Goal: Transaction & Acquisition: Purchase product/service

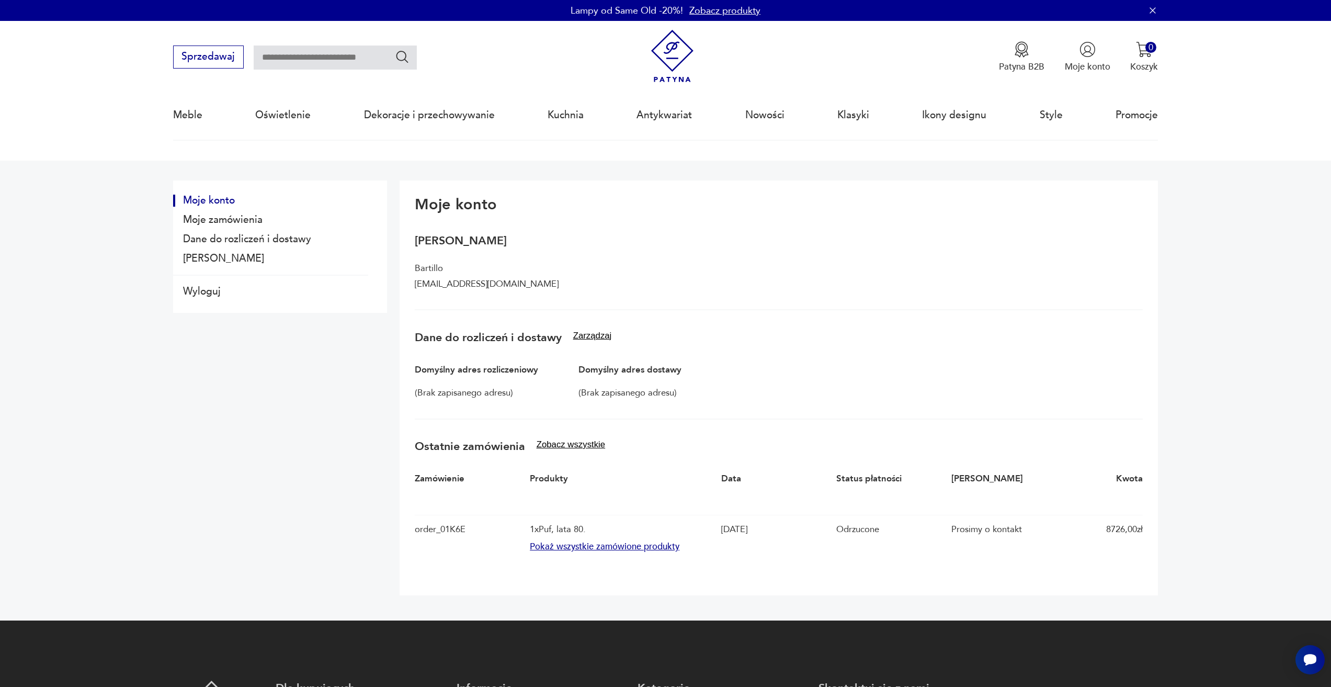
click at [665, 552] on button "Pokaż wszystkie zamówione produkty" at bounding box center [622, 547] width 185 height 12
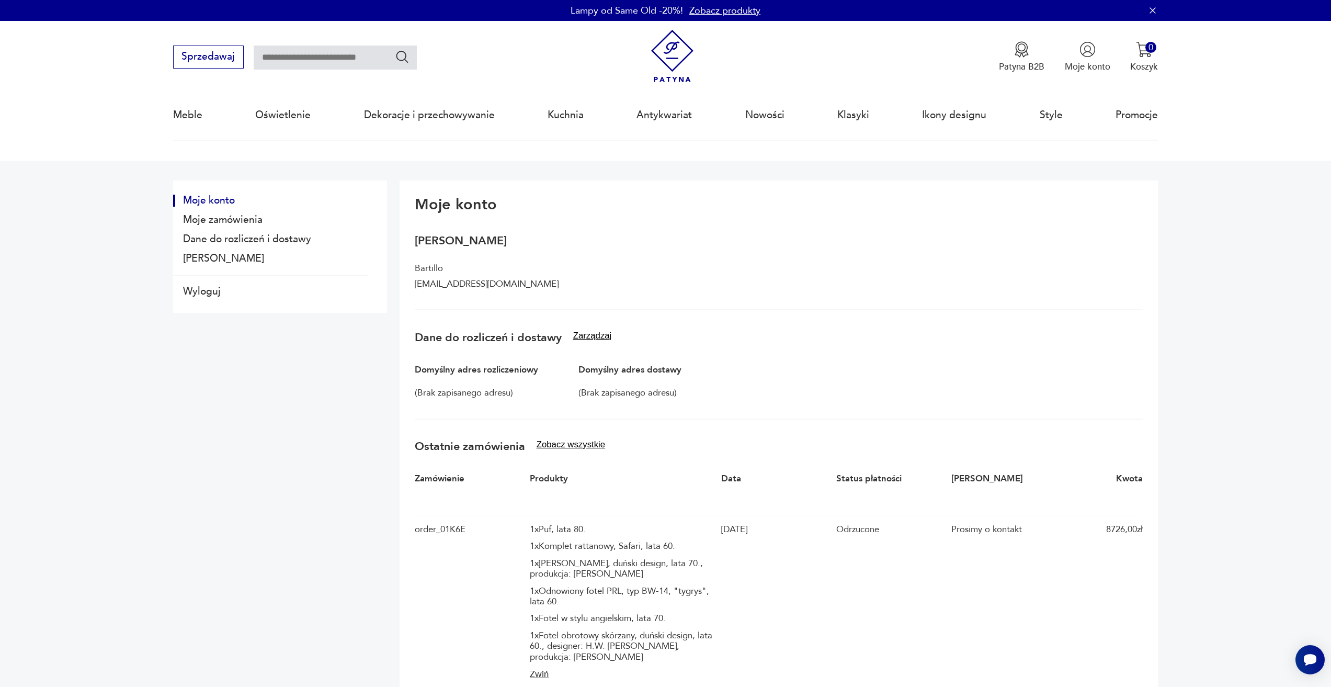
click at [678, 72] on img at bounding box center [672, 56] width 53 height 53
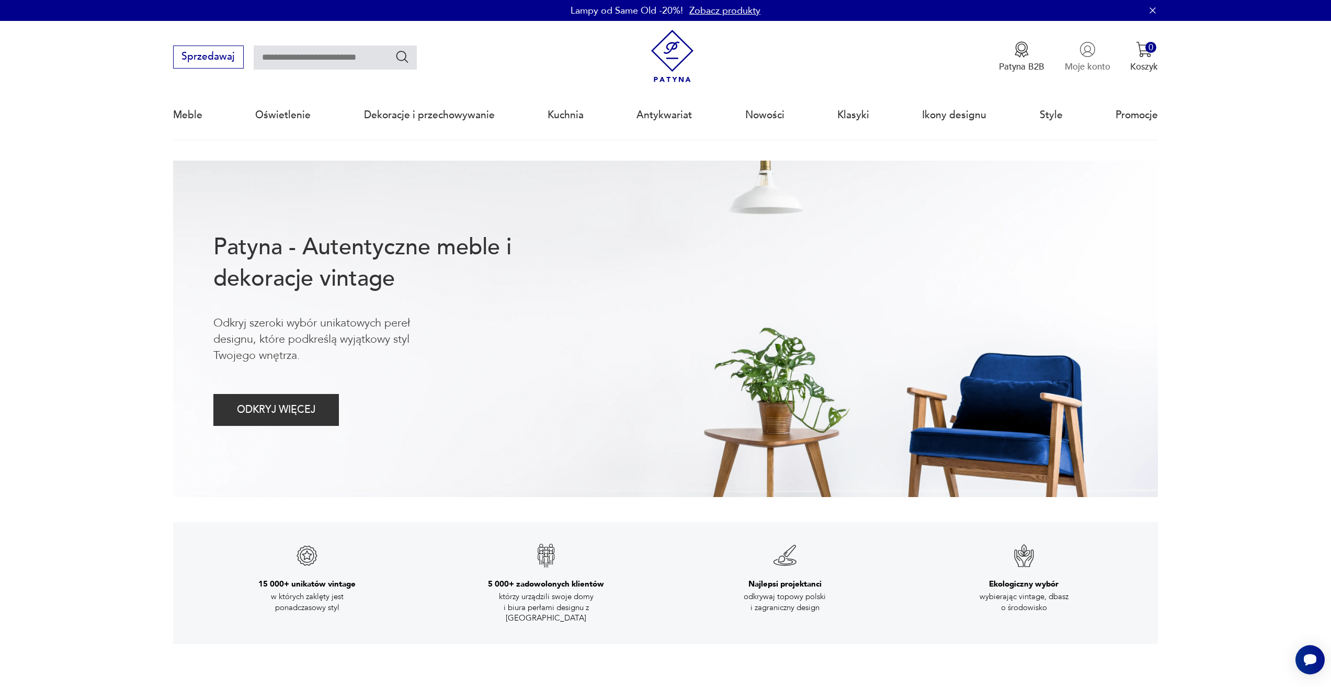
click at [1094, 54] on img "button" at bounding box center [1087, 49] width 16 height 16
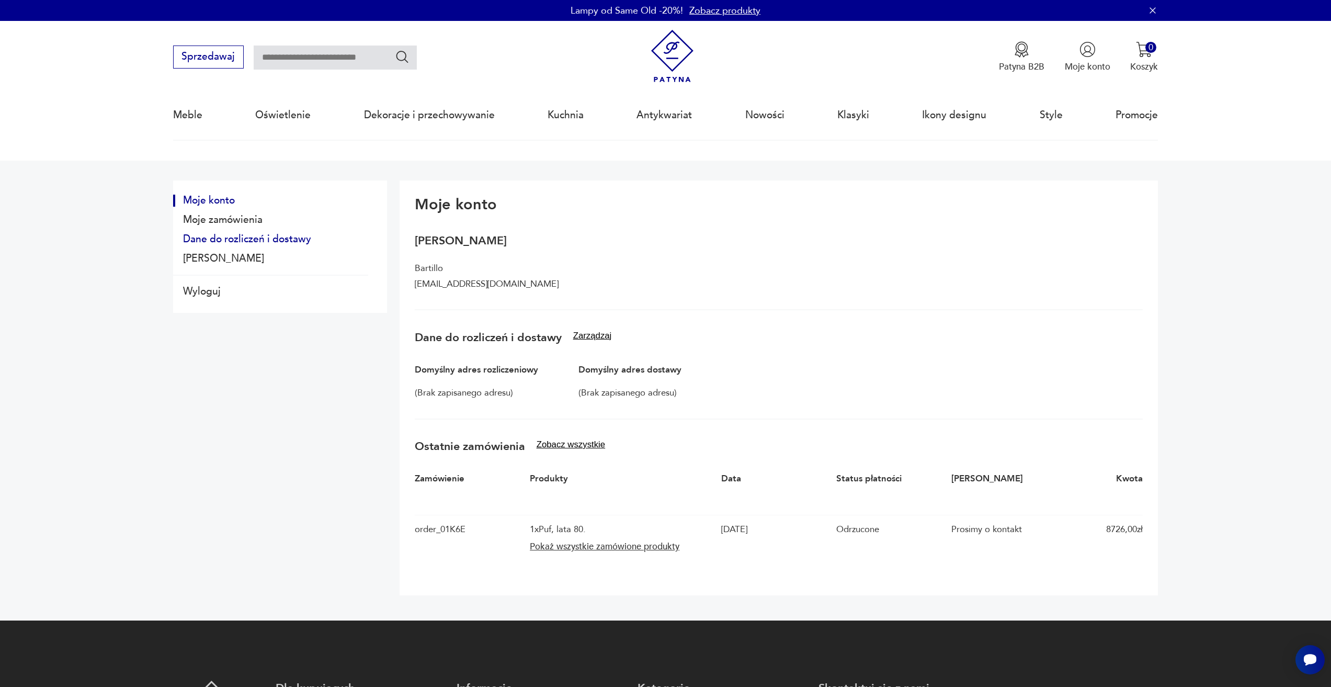
click at [280, 237] on button "Dane do rozliczeń i dostawy" at bounding box center [270, 239] width 195 height 12
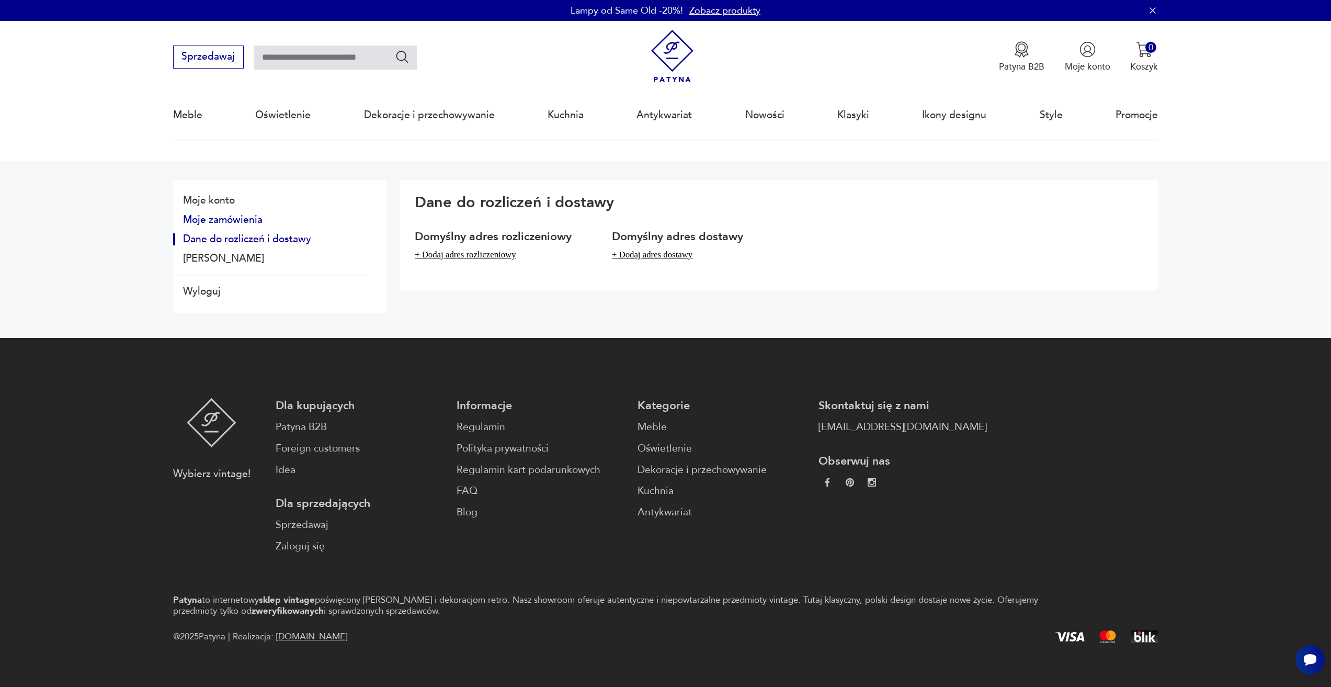
click at [254, 220] on button "Moje zamówienia" at bounding box center [270, 220] width 195 height 12
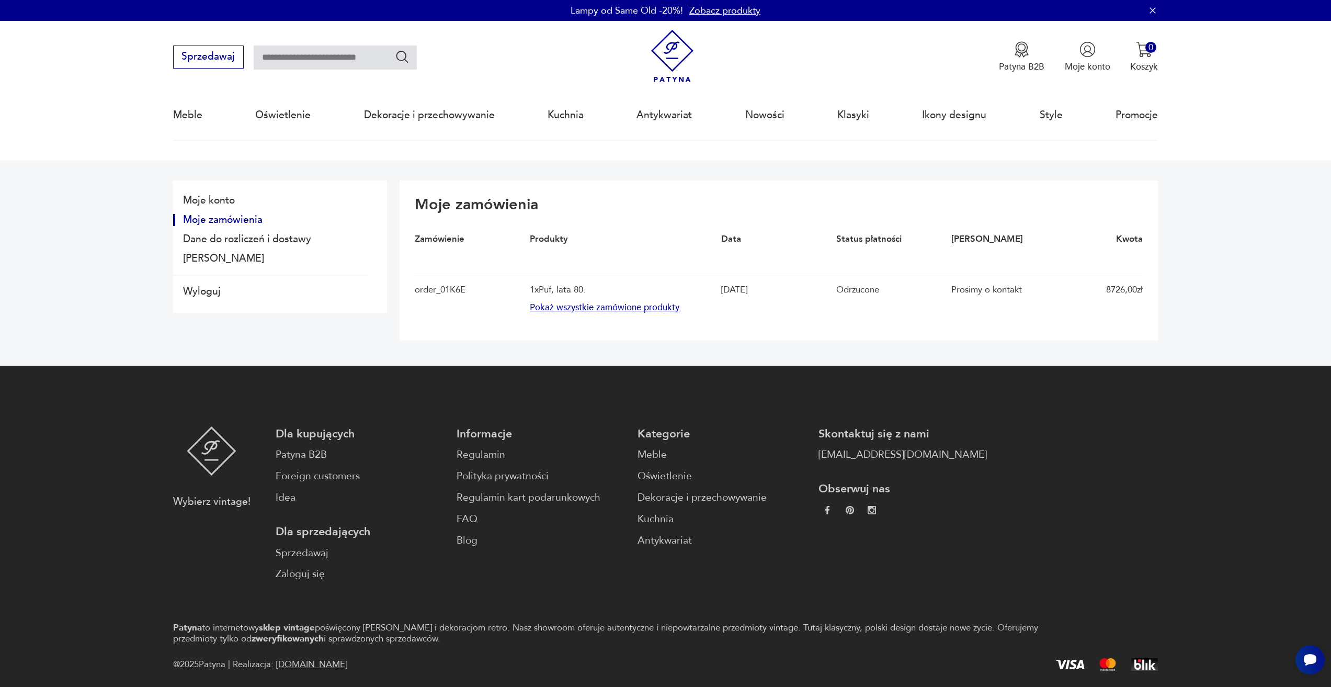
click at [590, 305] on button "Pokaż wszystkie zamówione produkty" at bounding box center [622, 308] width 185 height 12
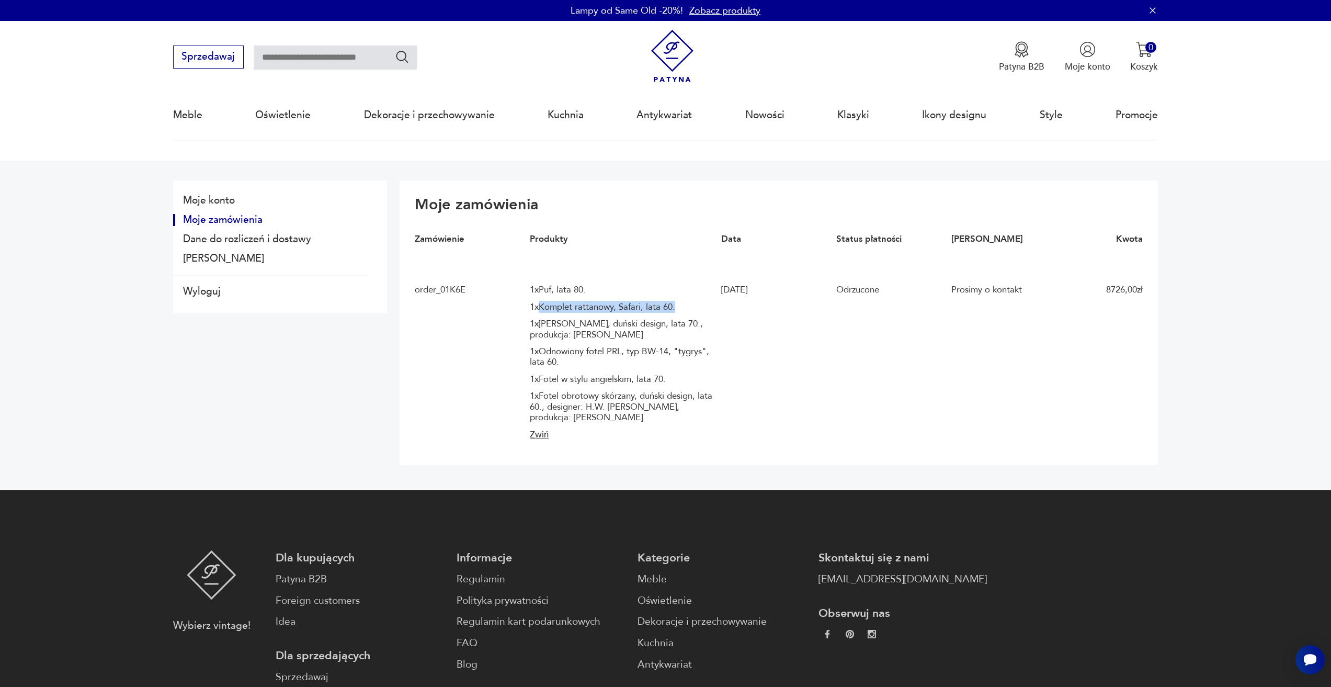
drag, startPoint x: 545, startPoint y: 306, endPoint x: 689, endPoint y: 313, distance: 143.4
click at [689, 313] on div "1 x Puf, lata 80. 1 x Komplet rattanowy, Safari, lata 60. 1 x Fotel mahoniowy, …" at bounding box center [622, 353] width 185 height 138
copy div "Komplet rattanowy, Safari, lata 60."
click at [612, 338] on div "1 x Fotel mahoniowy, duński design, lata 70., produkcja: Dania" at bounding box center [622, 328] width 185 height 21
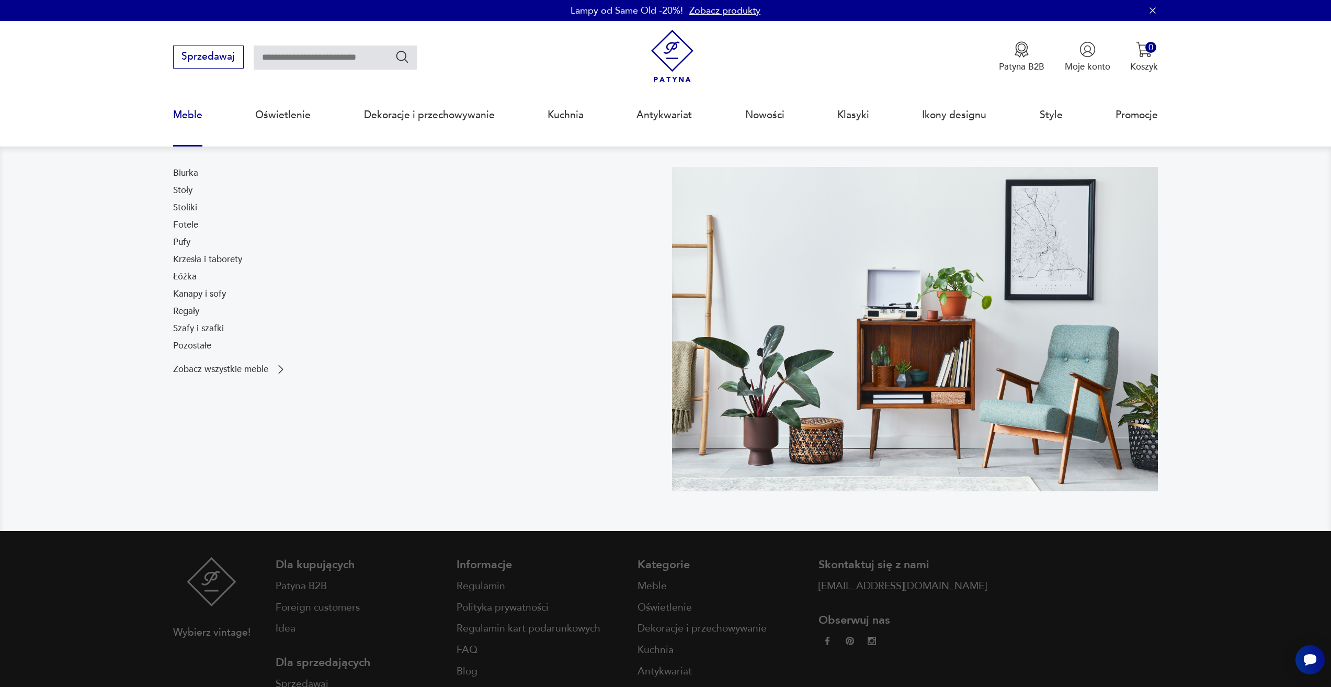
click at [195, 110] on link "Meble" at bounding box center [187, 115] width 29 height 48
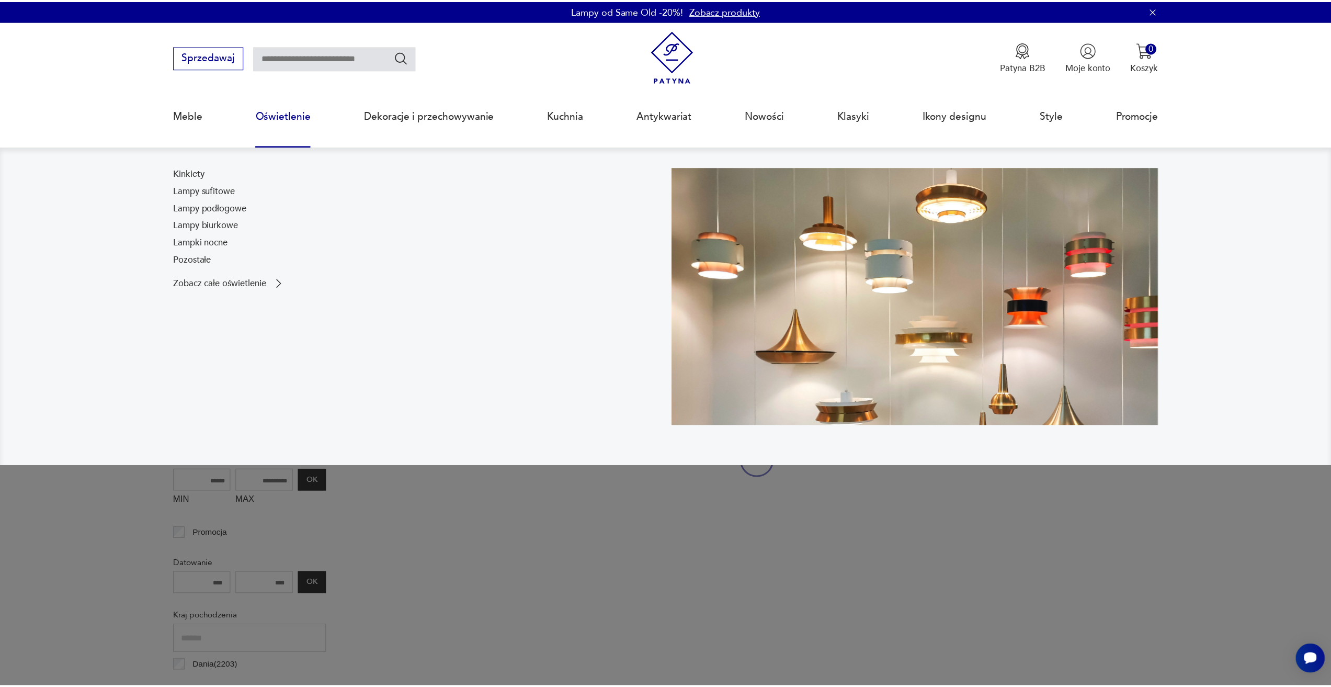
scroll to position [34, 0]
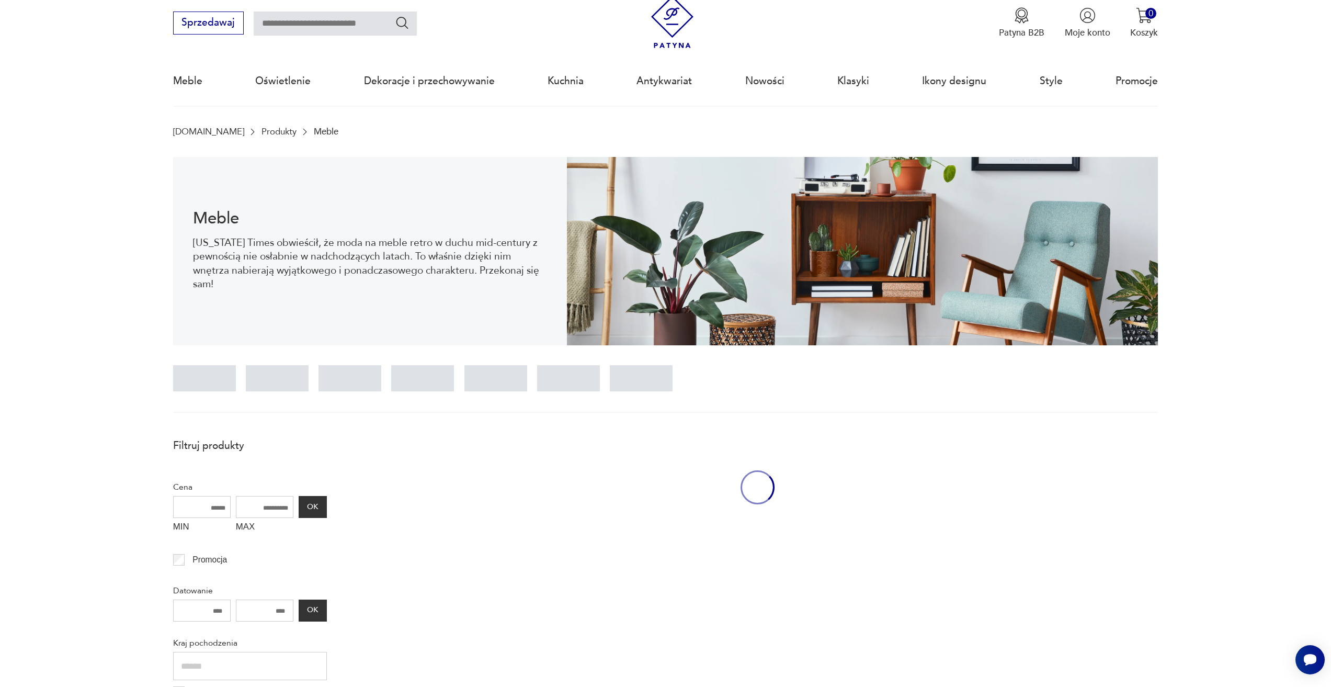
click at [303, 27] on input "text" at bounding box center [335, 24] width 163 height 24
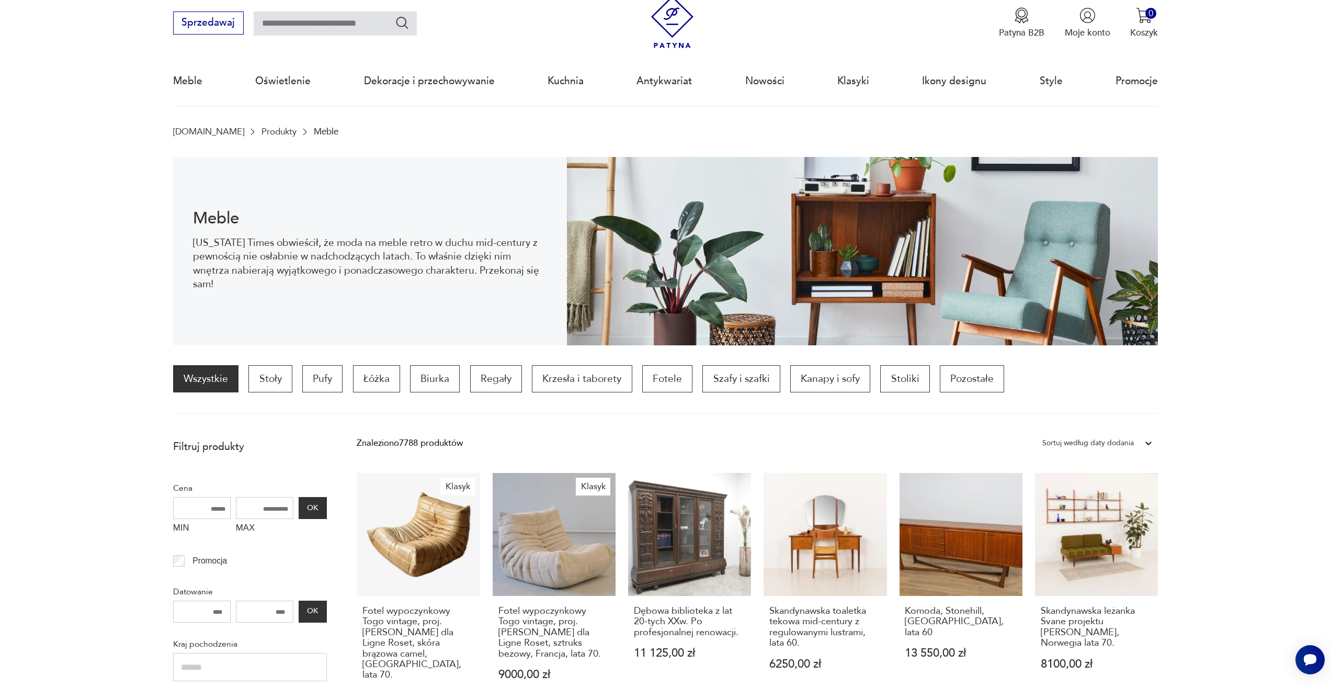
click at [337, 21] on input "text" at bounding box center [335, 24] width 163 height 24
type input "***"
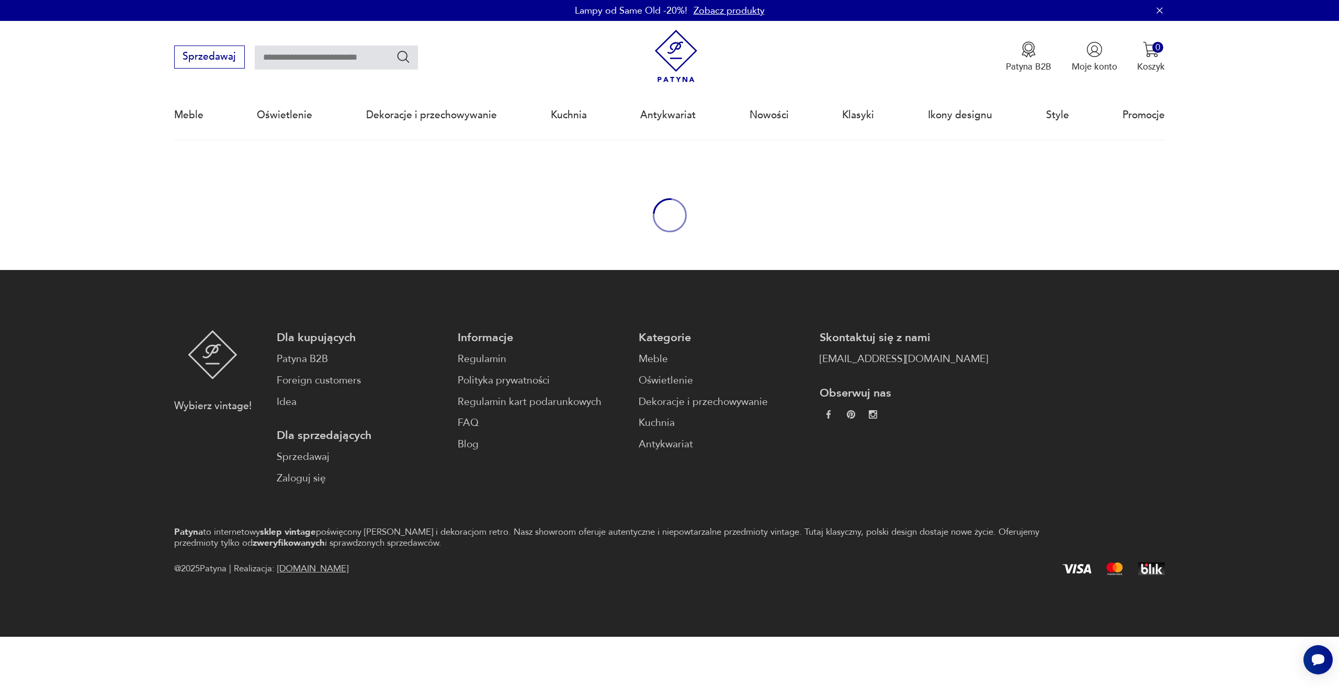
type input "***"
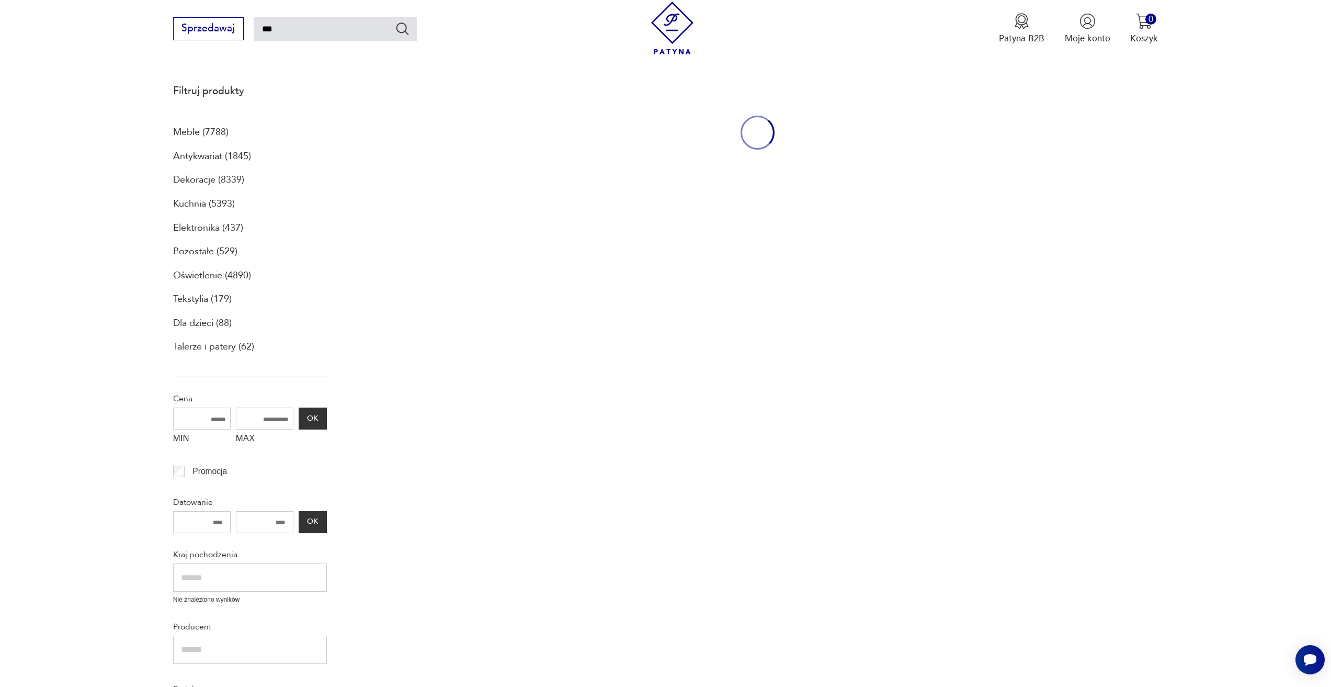
scroll to position [140, 0]
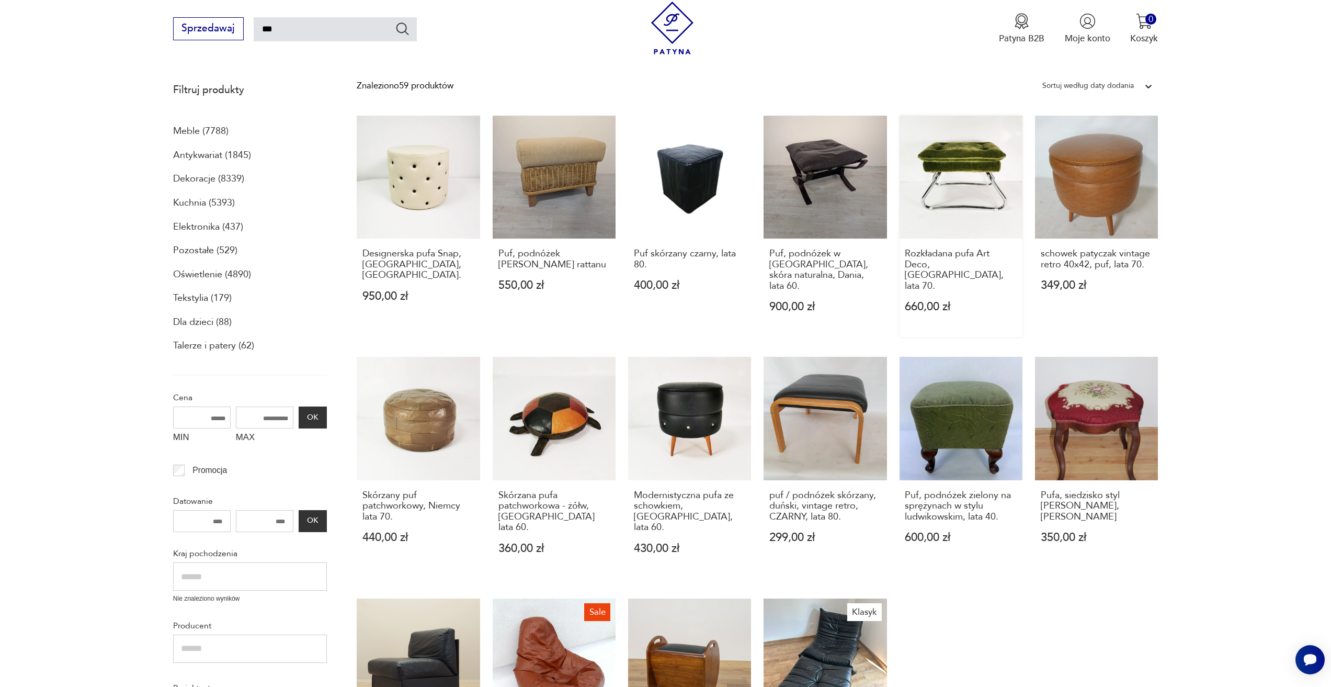
click at [932, 166] on link "Rozkładana pufa Art Deco, Niemcy, lata 70. 660,00 zł" at bounding box center [960, 226] width 123 height 221
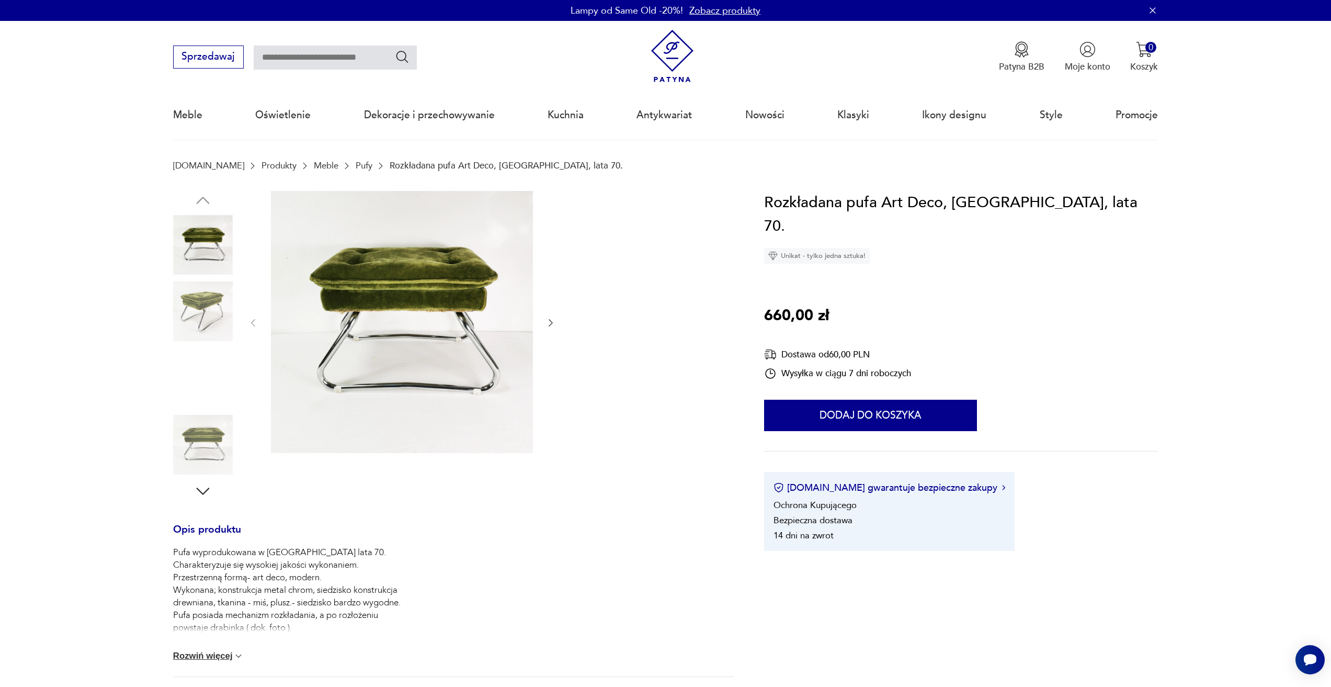
click at [459, 328] on img at bounding box center [402, 322] width 262 height 262
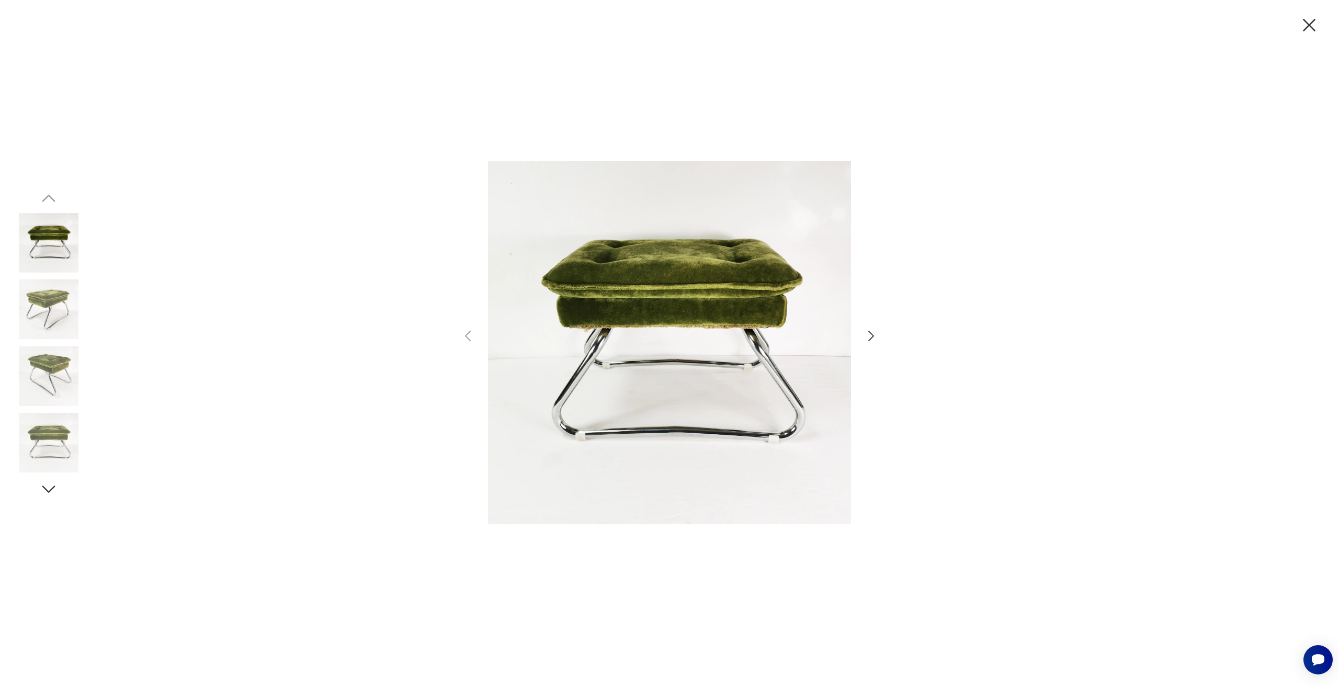
click at [875, 335] on icon "button" at bounding box center [870, 335] width 15 height 15
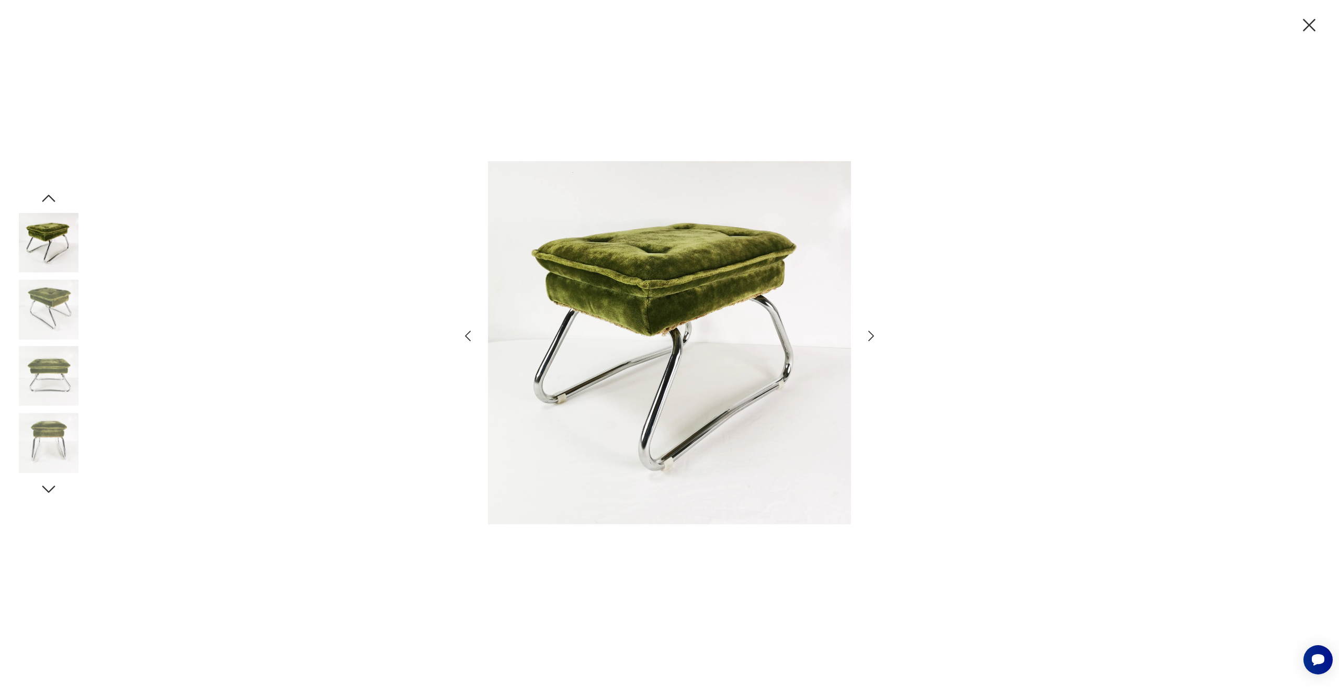
click at [875, 335] on icon "button" at bounding box center [870, 335] width 15 height 15
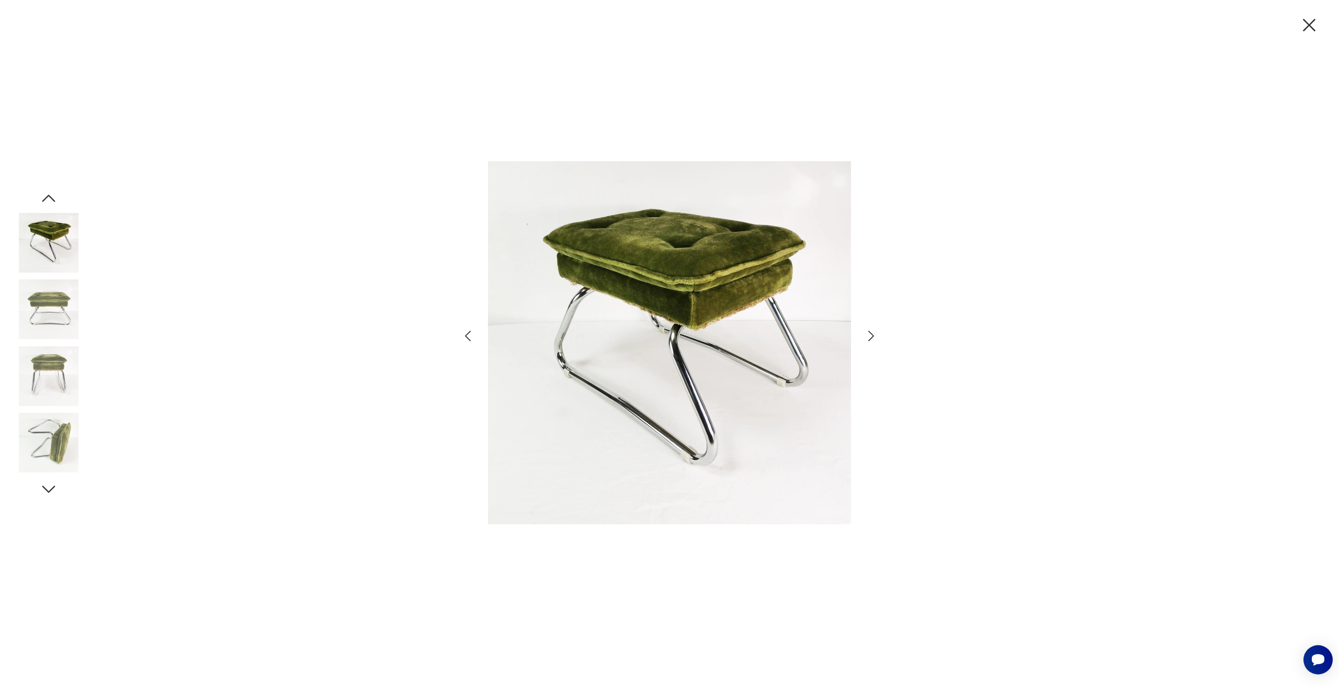
click at [875, 335] on icon "button" at bounding box center [870, 335] width 15 height 15
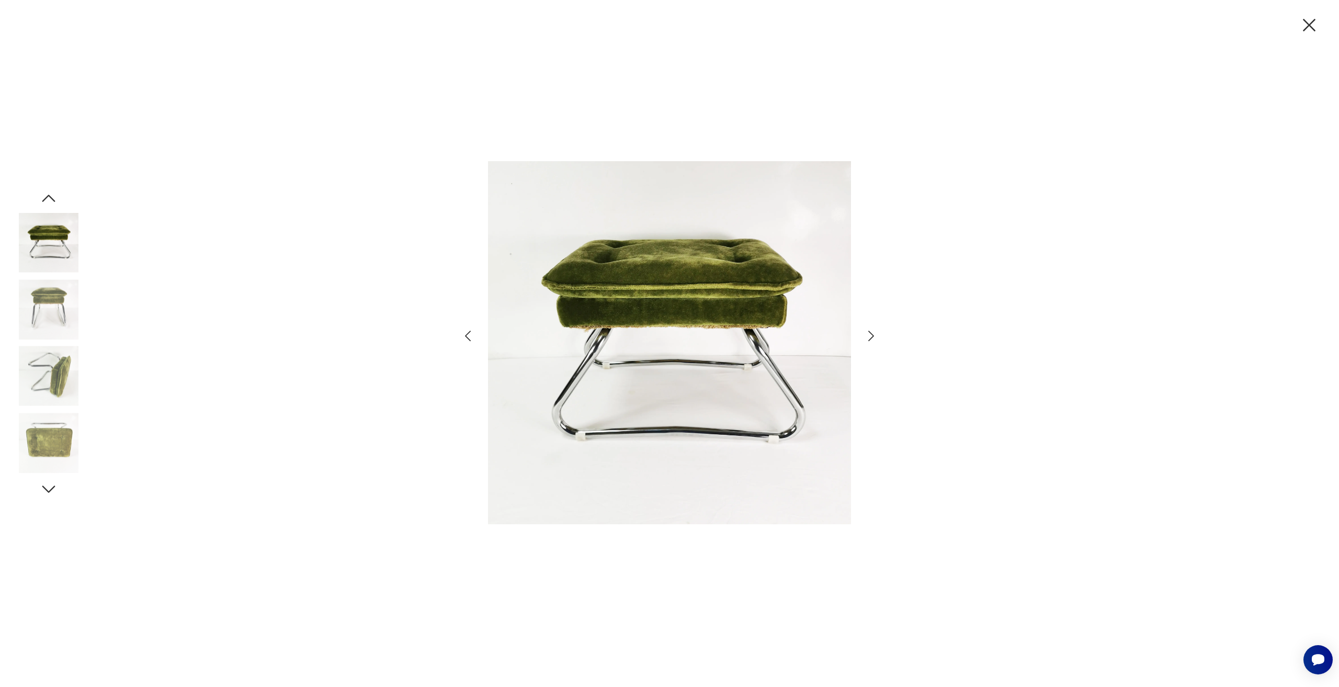
click at [1292, 24] on div at bounding box center [669, 343] width 1339 height 687
click at [1304, 26] on icon "button" at bounding box center [1309, 25] width 22 height 22
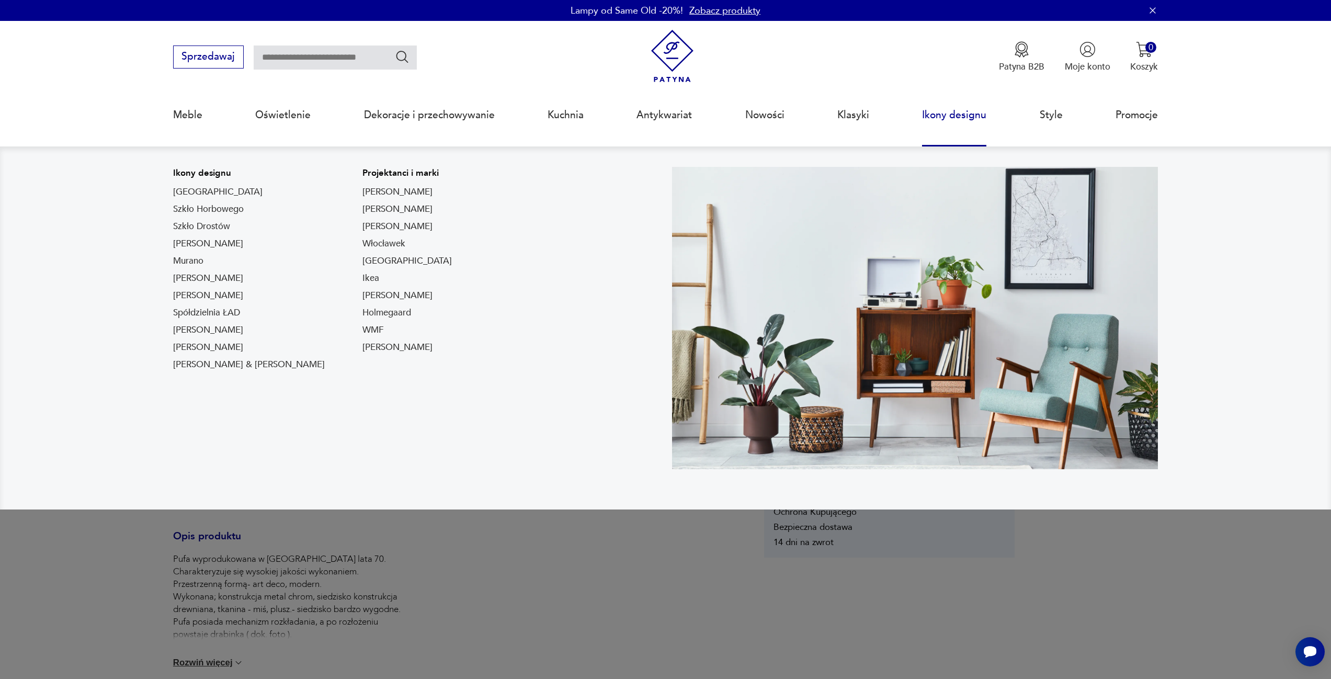
drag, startPoint x: 540, startPoint y: 343, endPoint x: 534, endPoint y: 340, distance: 6.6
type input "***"
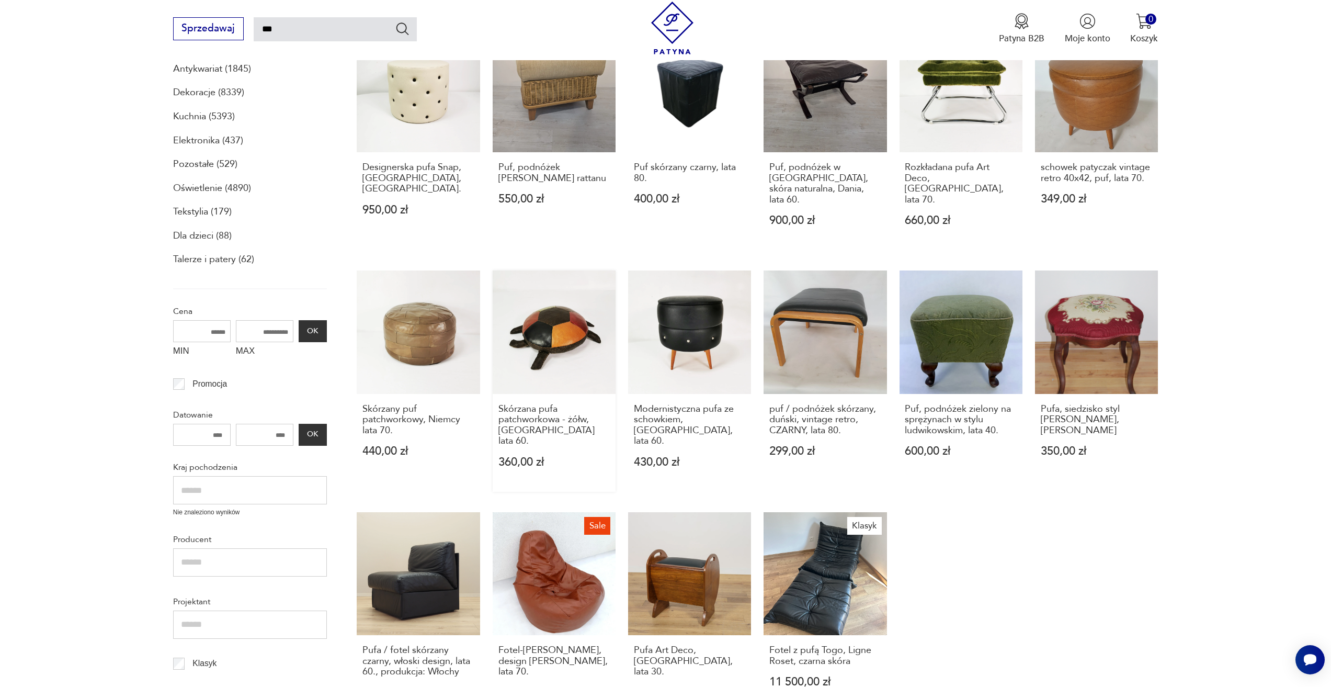
scroll to position [245, 0]
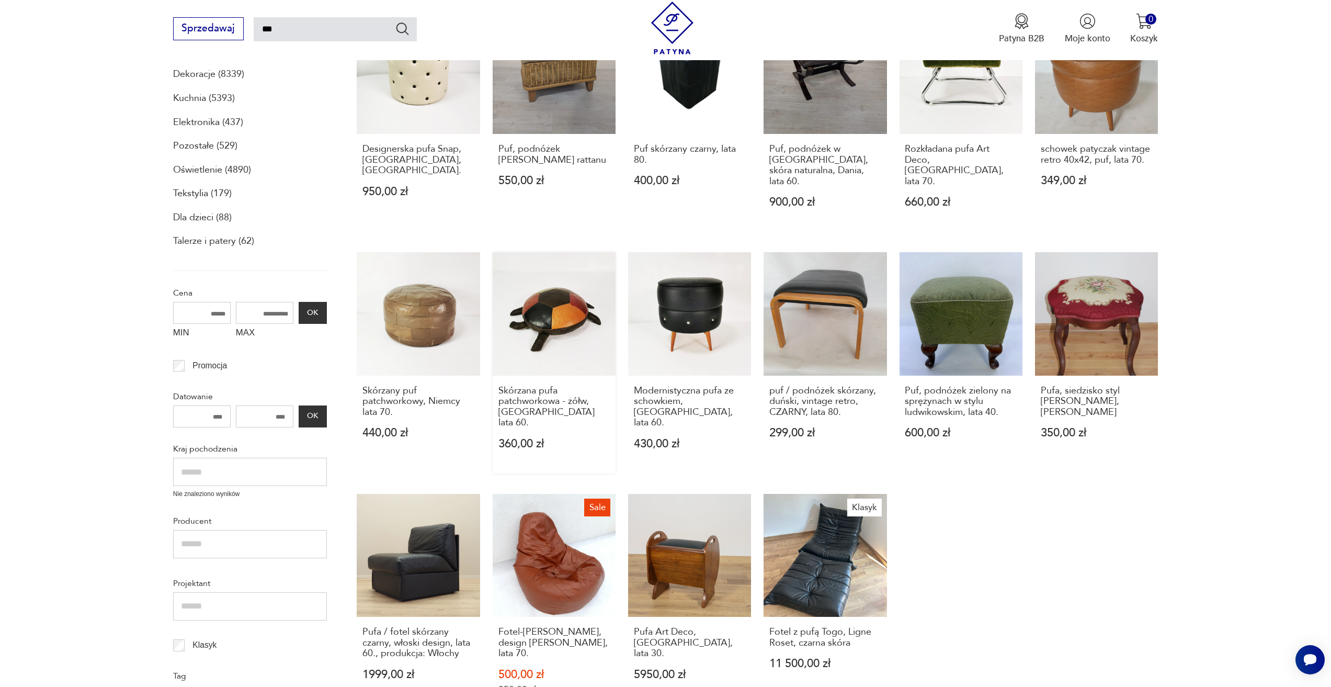
click at [574, 326] on link "Skórzana pufa patchworkowa - żółw, Niemcy lata 60. 360,00 zł" at bounding box center [554, 362] width 123 height 221
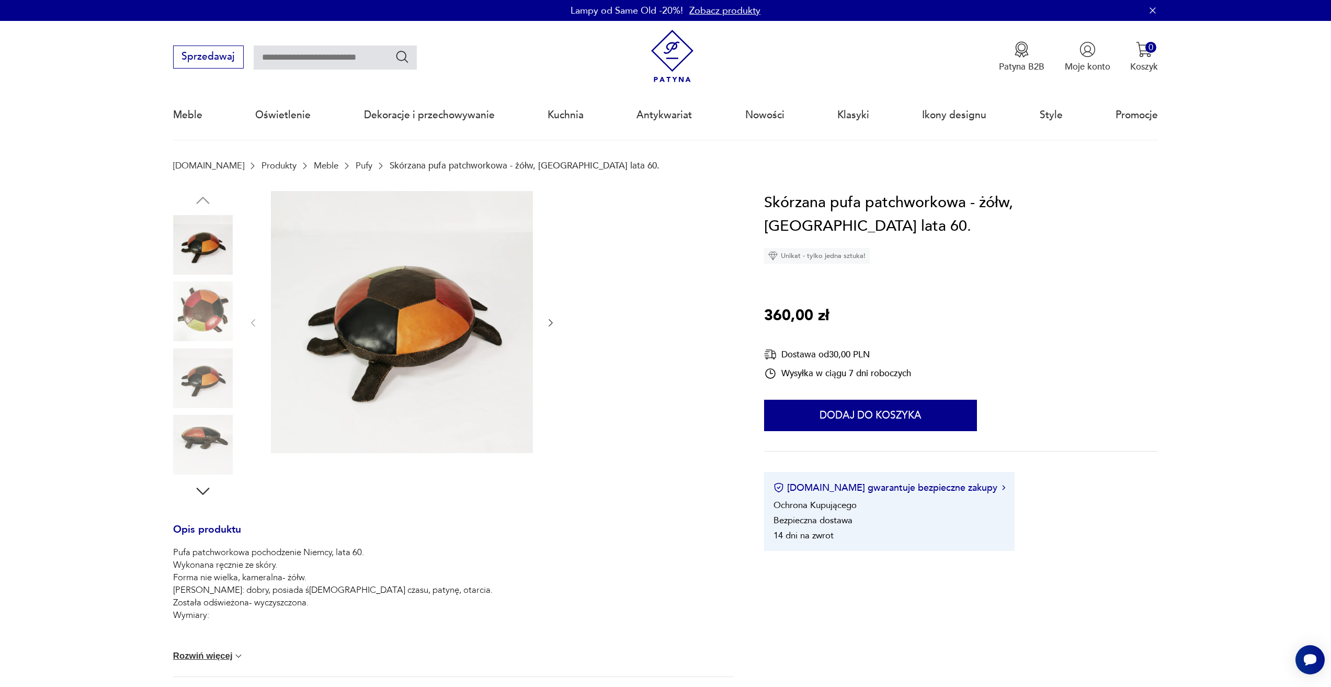
click at [558, 320] on div at bounding box center [453, 346] width 561 height 310
click at [549, 321] on icon "button" at bounding box center [550, 322] width 10 height 10
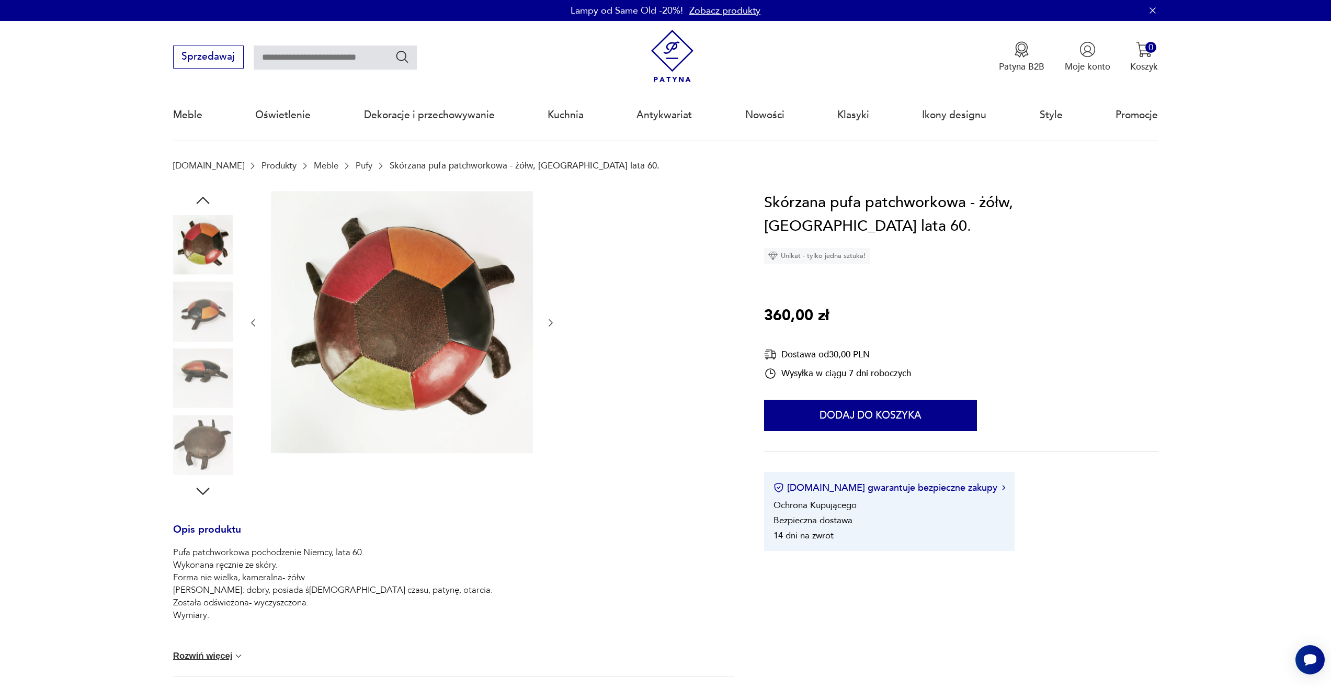
click at [549, 321] on icon "button" at bounding box center [550, 322] width 10 height 10
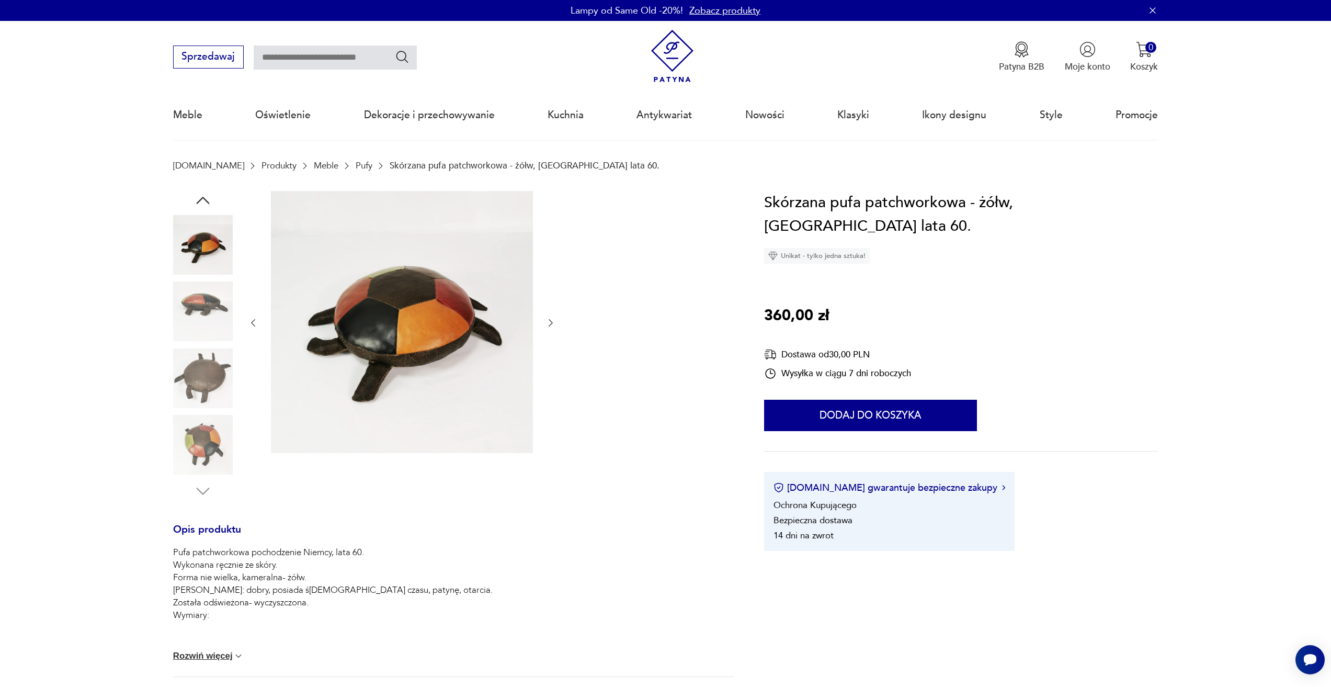
click at [549, 321] on icon "button" at bounding box center [550, 322] width 10 height 10
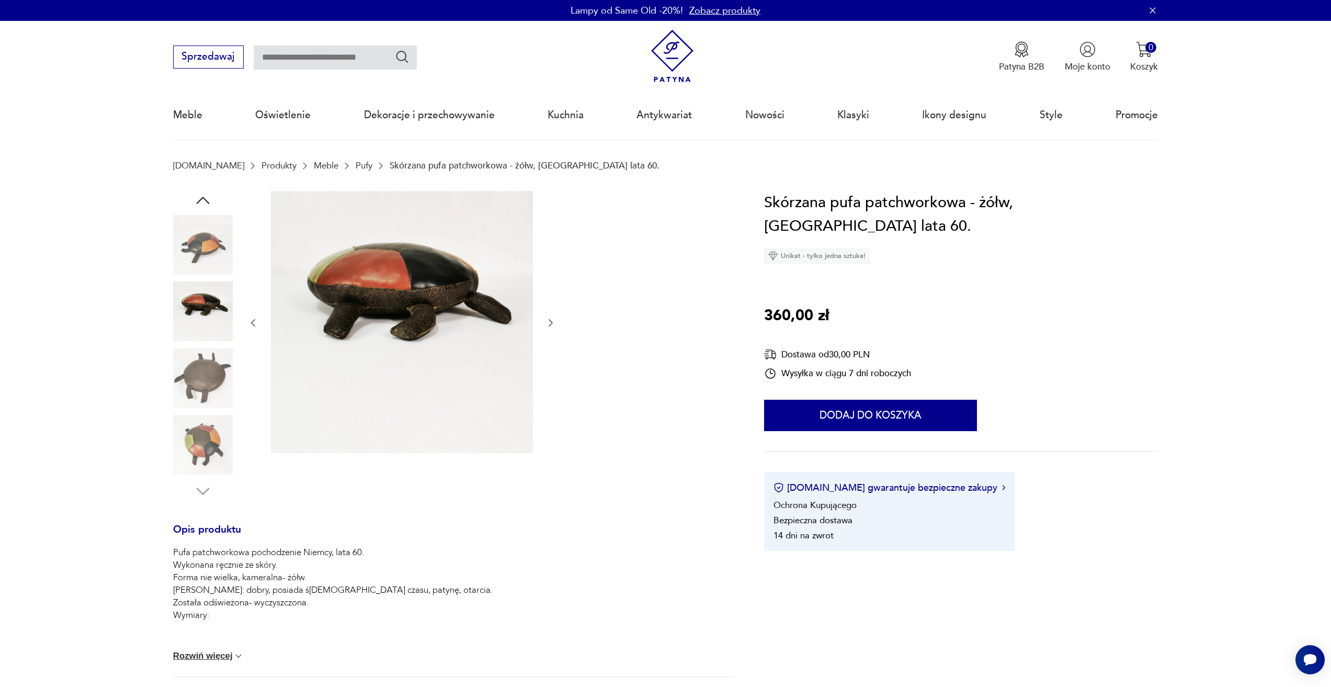
click at [549, 321] on icon "button" at bounding box center [550, 322] width 10 height 10
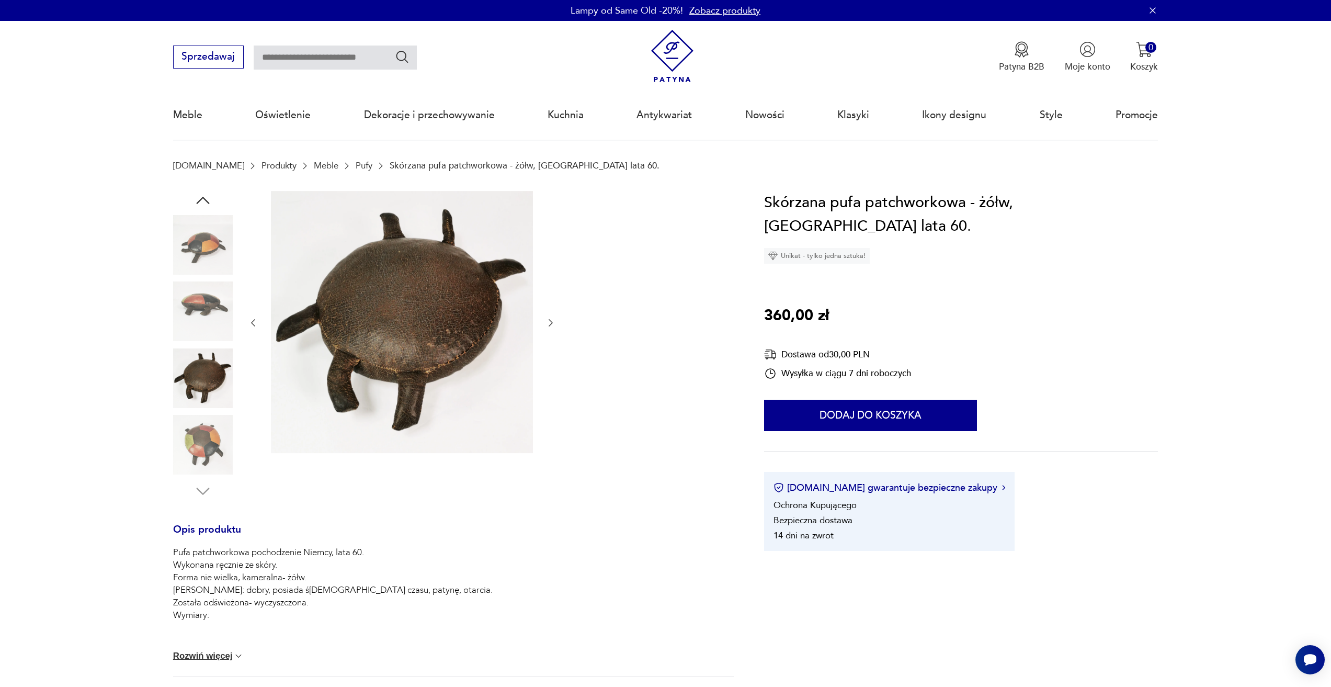
click at [549, 321] on icon "button" at bounding box center [550, 322] width 10 height 10
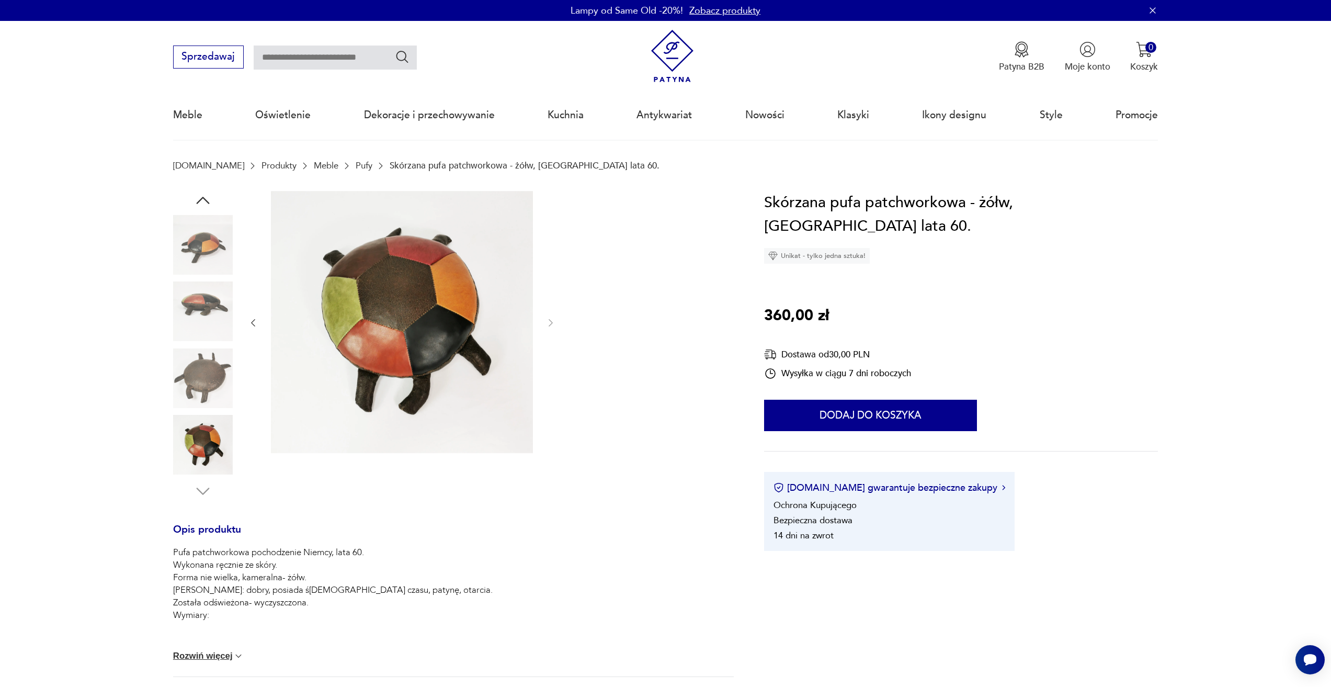
type input "***"
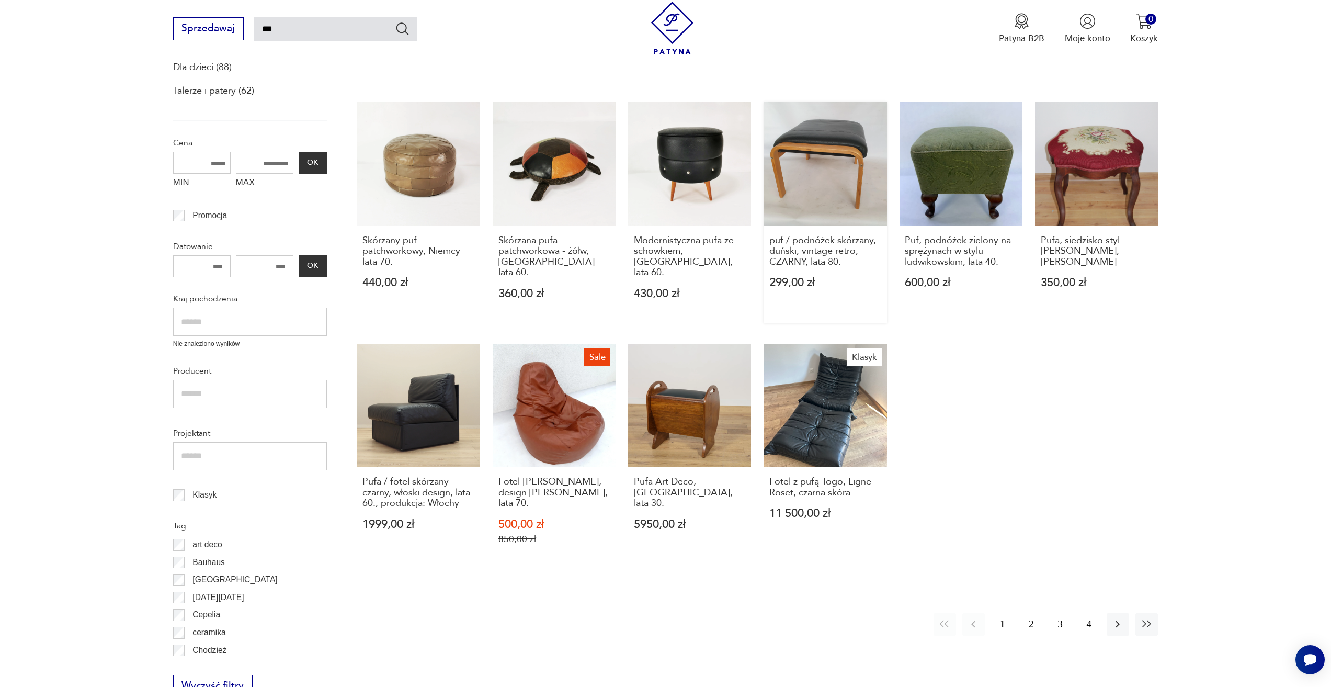
scroll to position [402, 0]
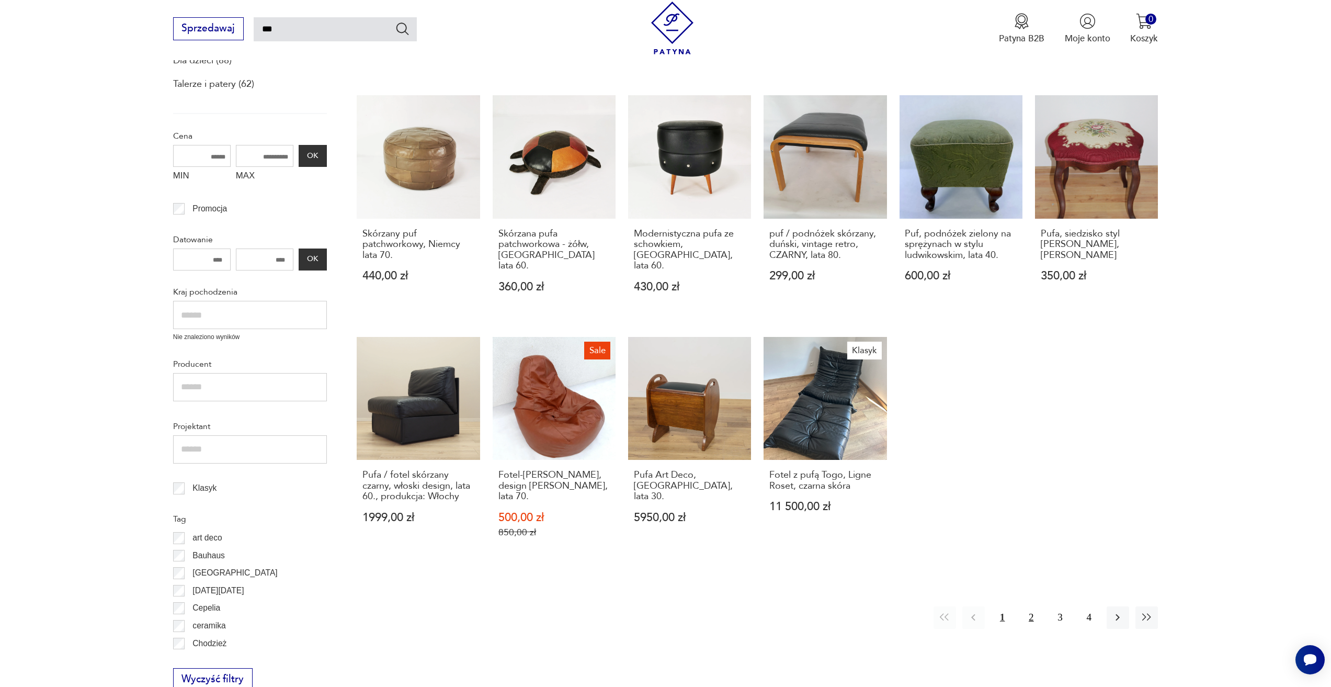
click at [1035, 606] on button "2" at bounding box center [1031, 617] width 22 height 22
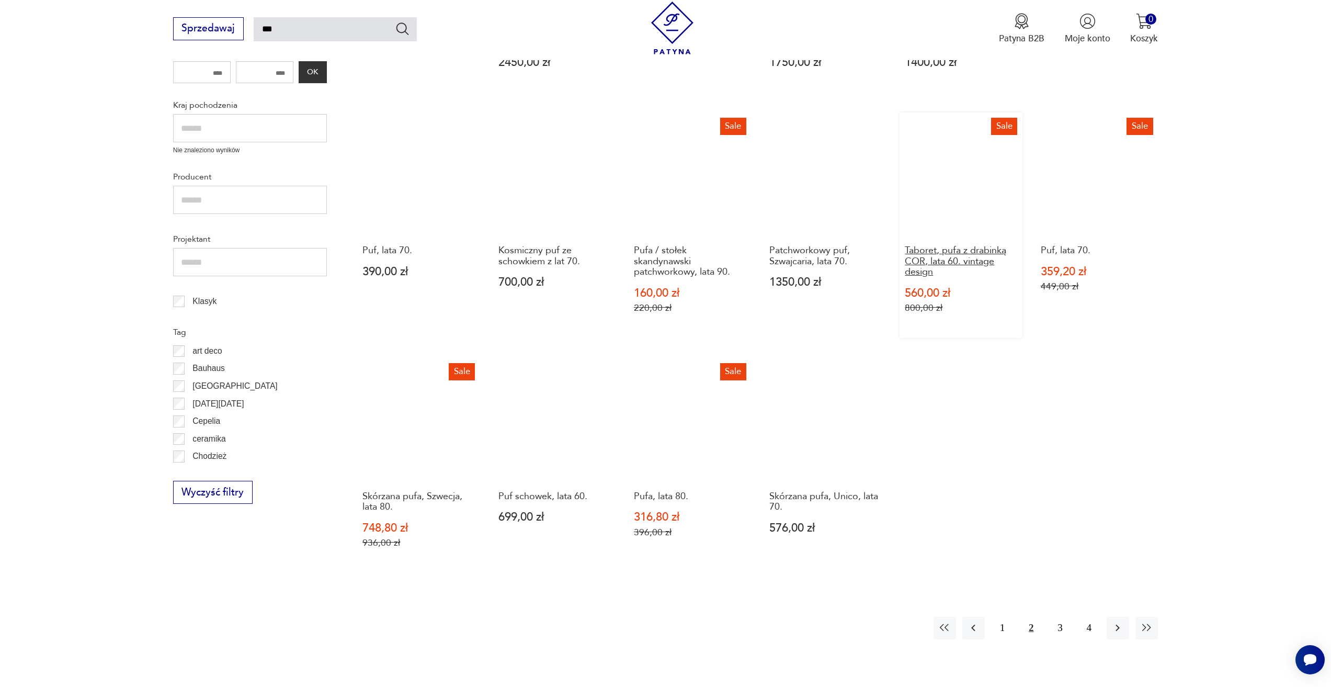
scroll to position [426, 0]
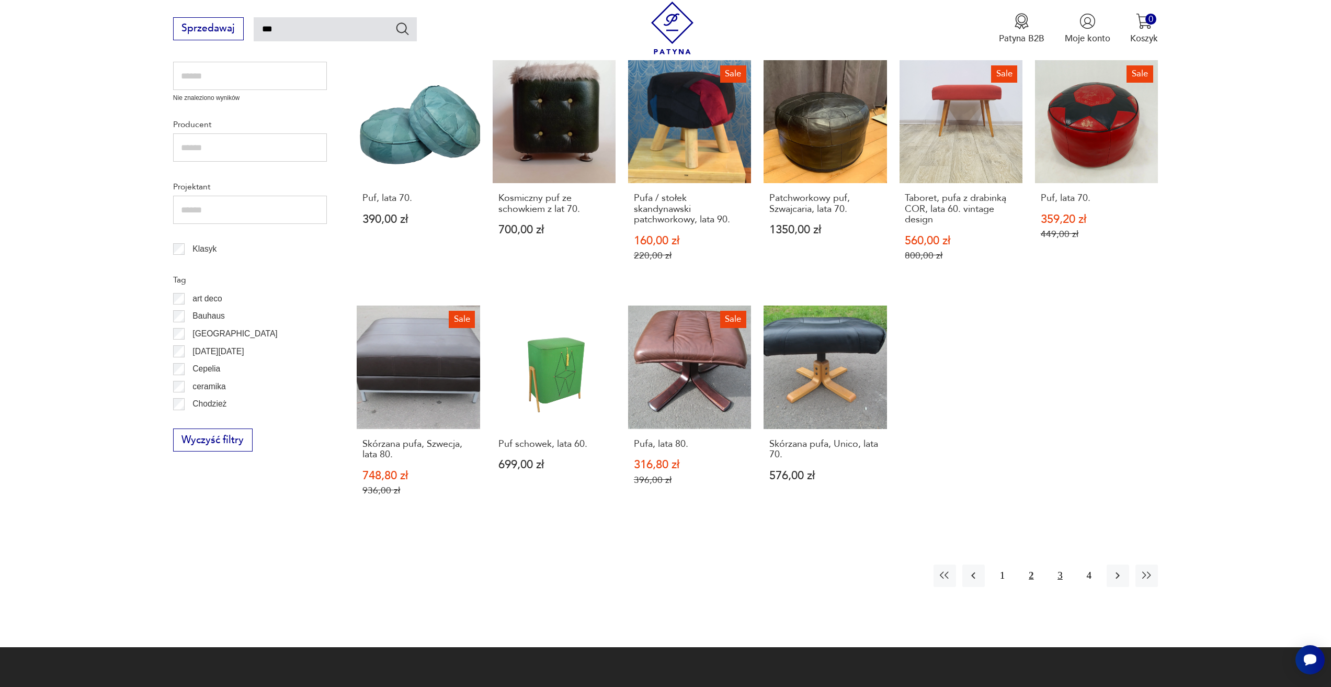
click at [1060, 581] on button "3" at bounding box center [1059, 575] width 22 height 22
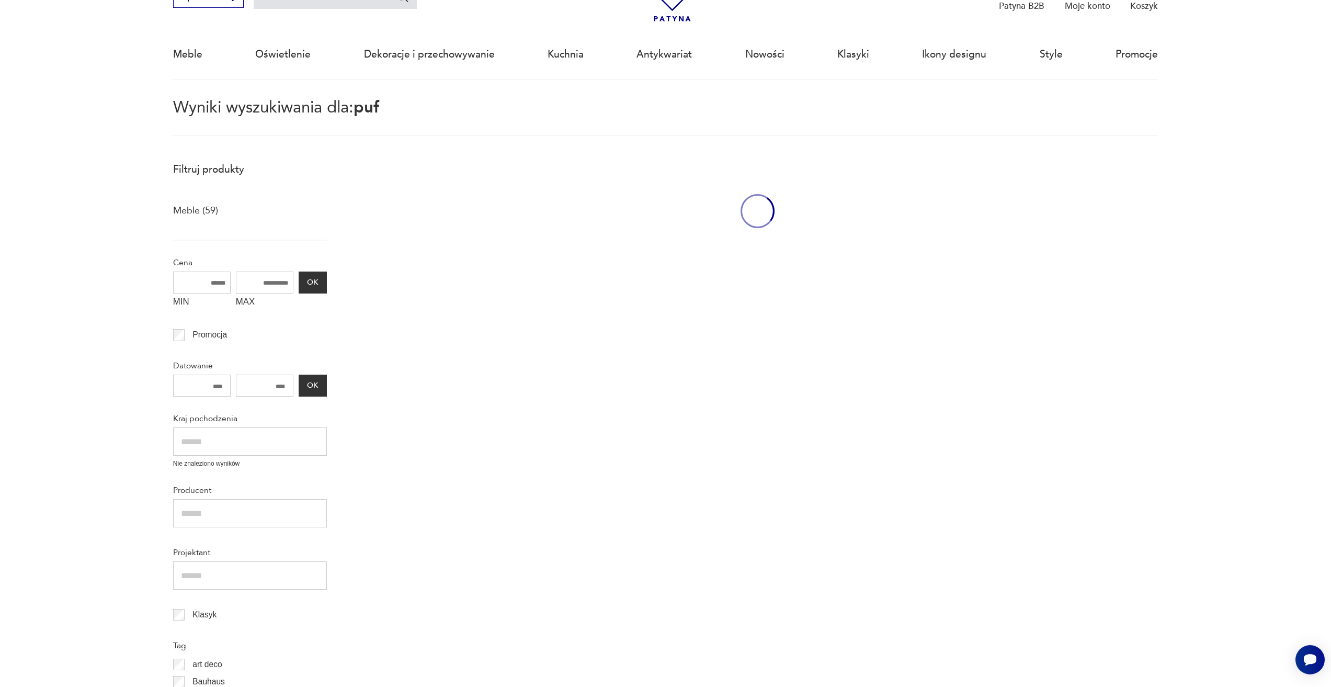
scroll to position [60, 0]
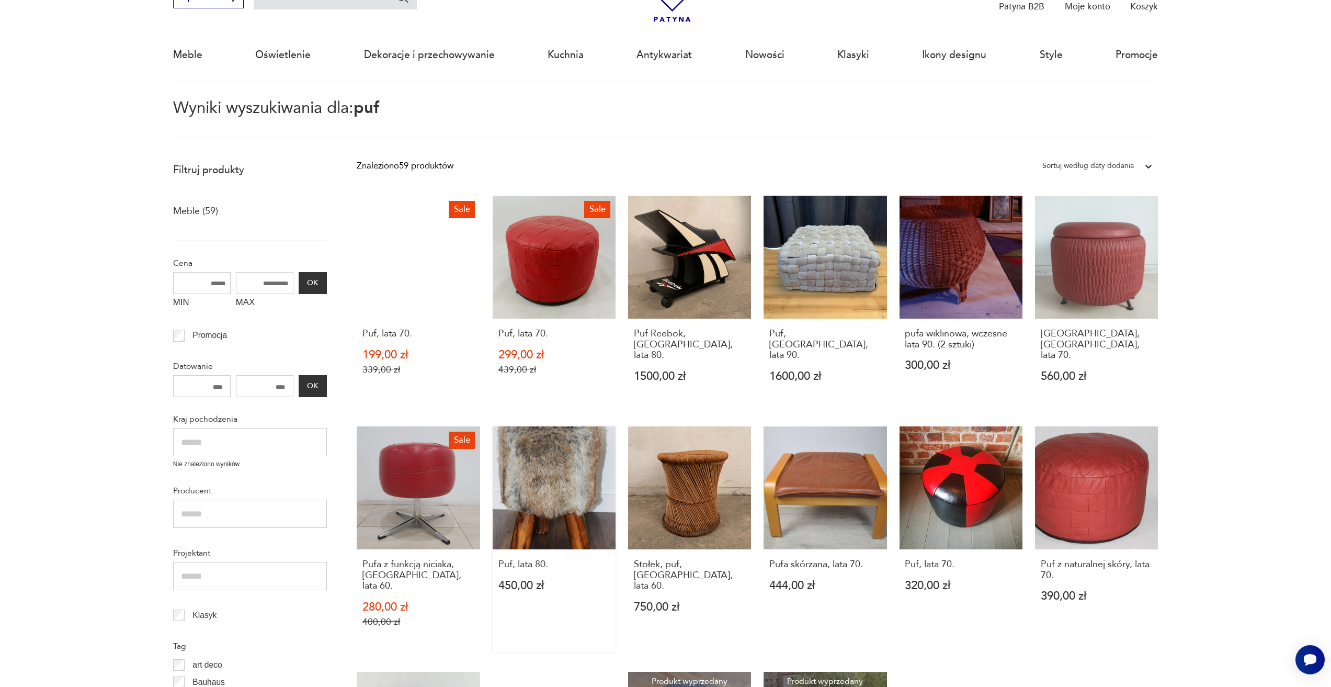
click at [514, 459] on link "Puf, lata 80. 450,00 zł" at bounding box center [554, 538] width 123 height 225
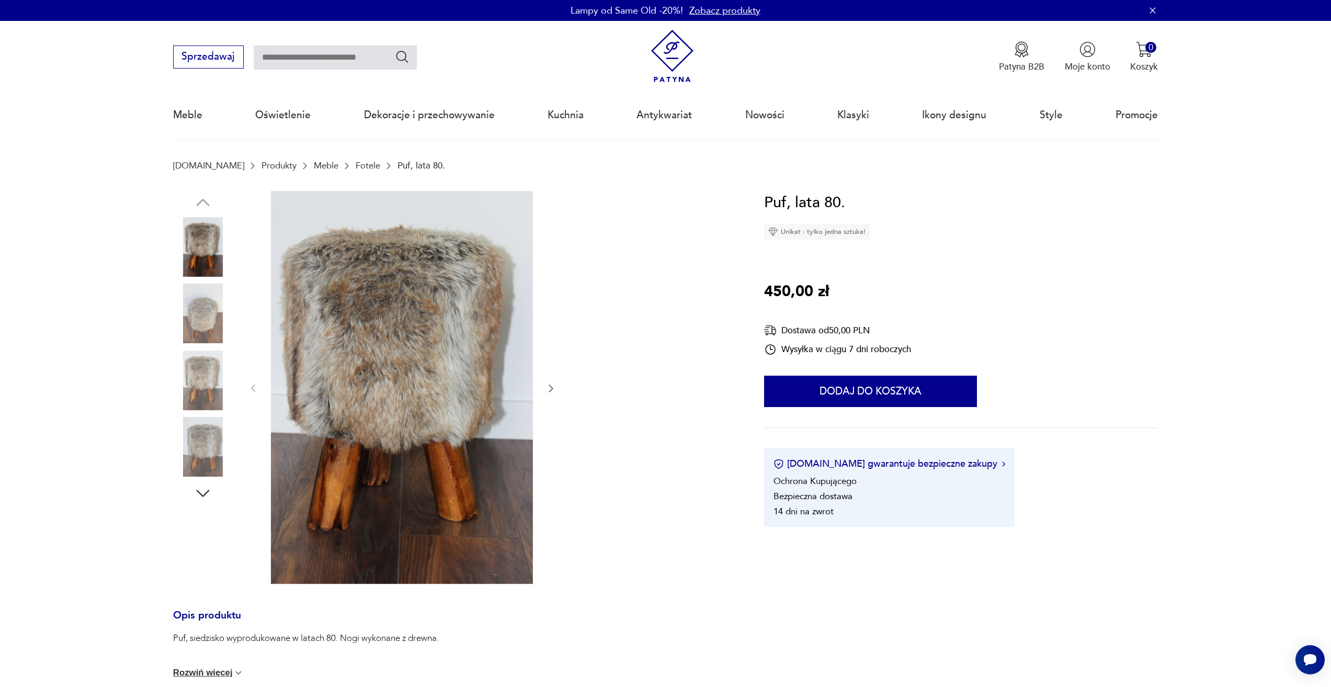
click at [551, 390] on icon "button" at bounding box center [550, 388] width 10 height 10
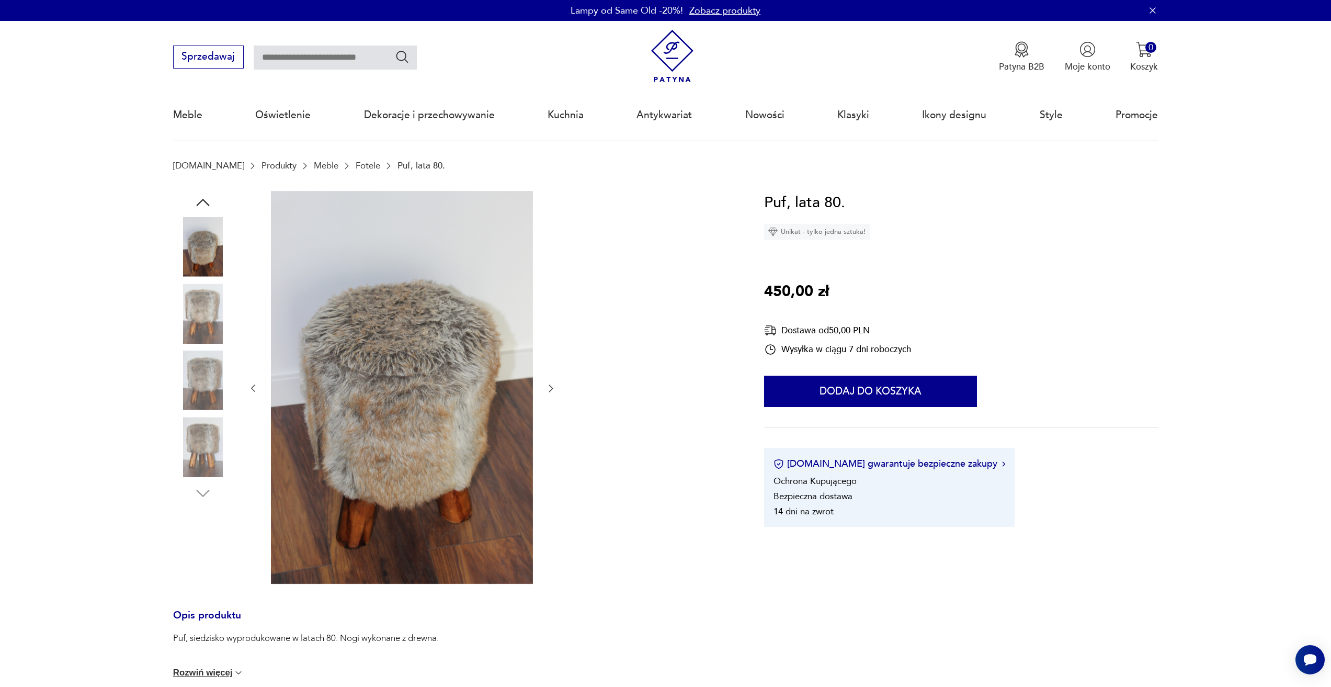
click at [551, 390] on icon "button" at bounding box center [550, 388] width 10 height 10
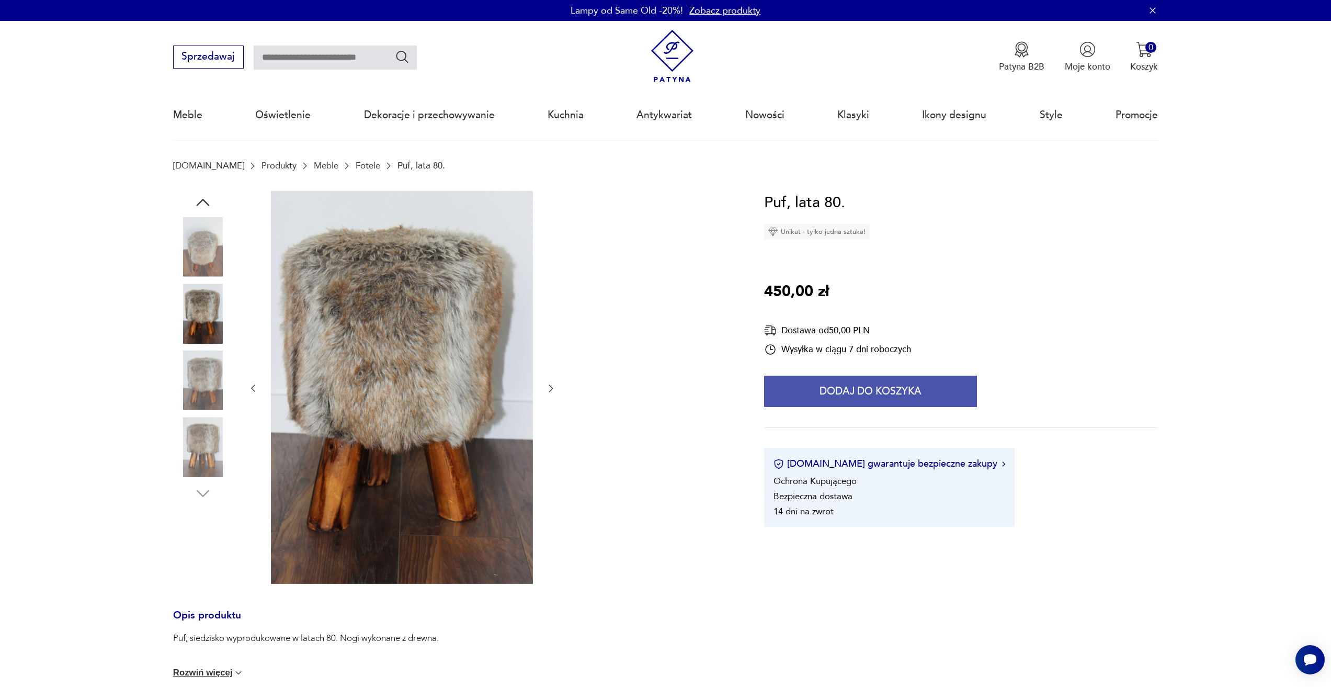
click at [887, 404] on button "Dodaj do koszyka" at bounding box center [870, 390] width 213 height 31
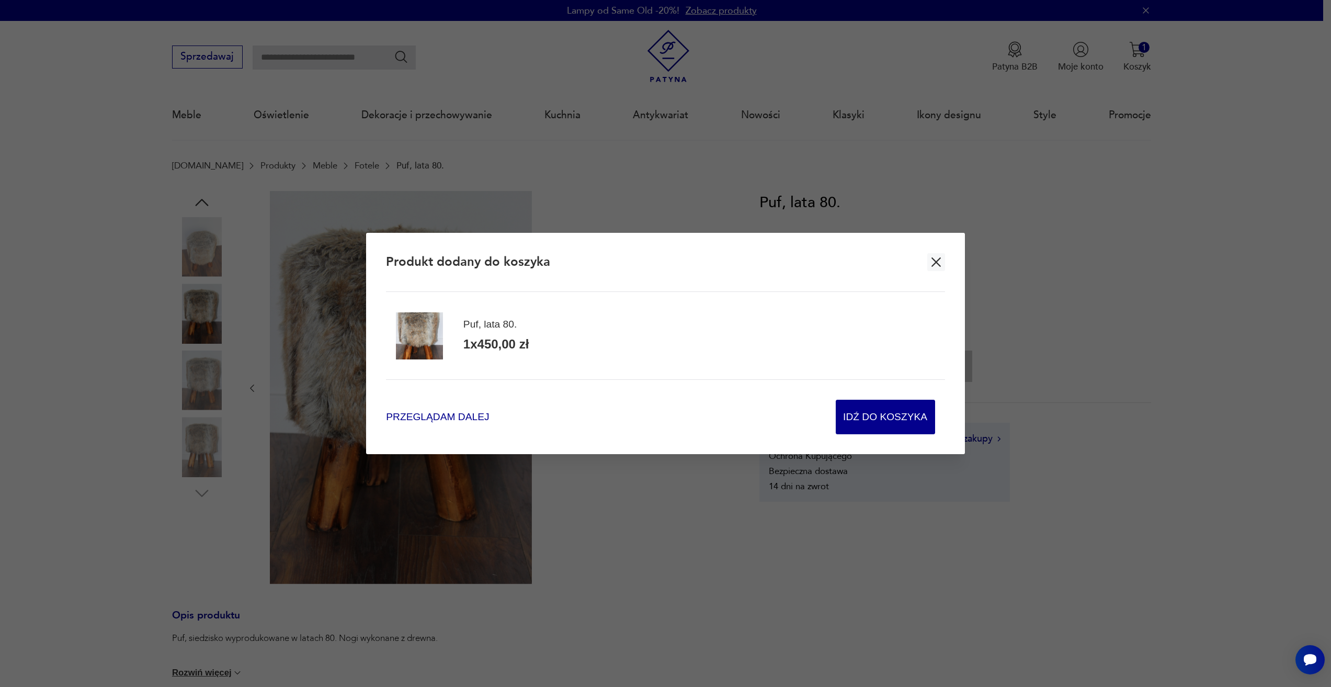
click at [439, 415] on span "Przeglądam dalej" at bounding box center [437, 417] width 103 height 14
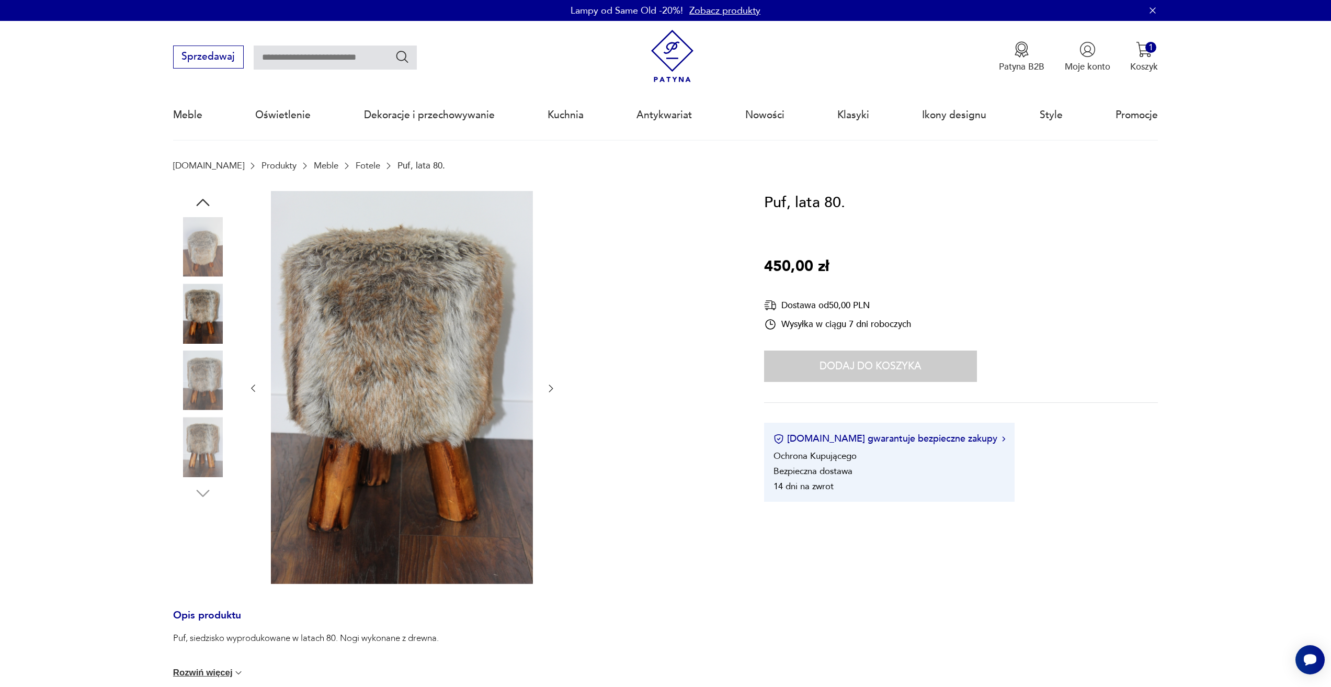
type input "***"
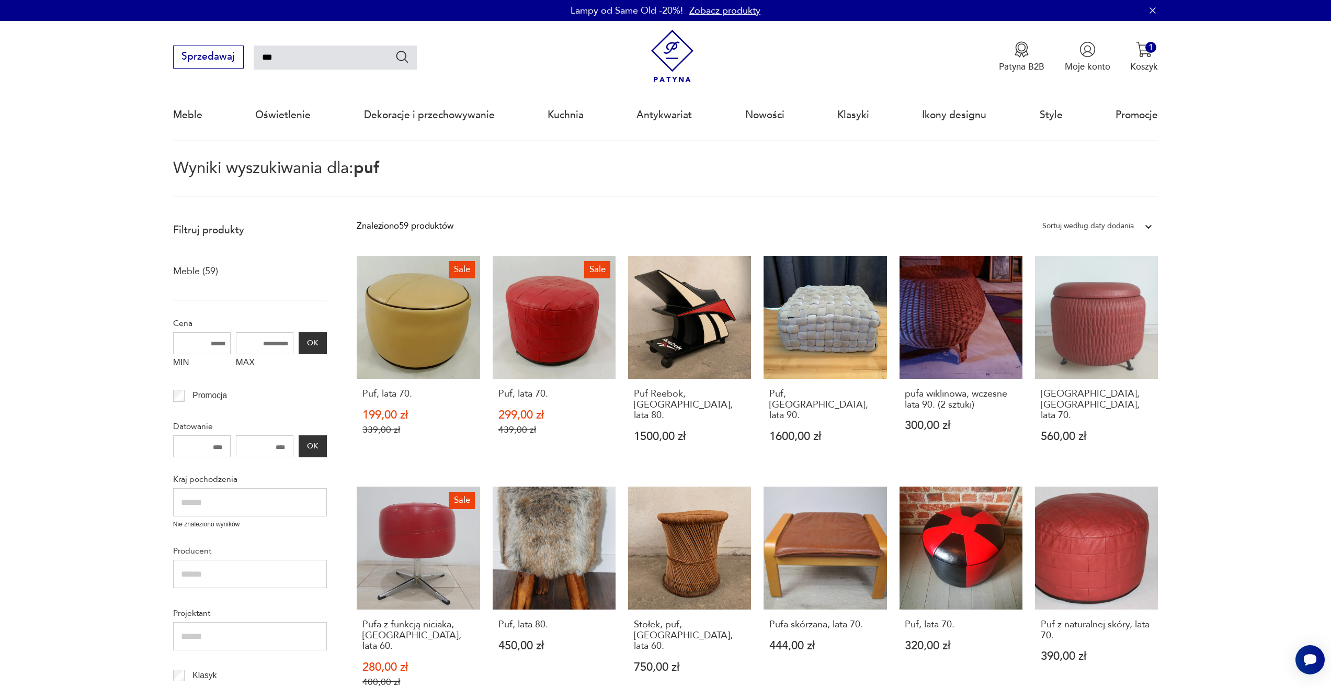
click at [322, 67] on input "***" at bounding box center [335, 57] width 163 height 24
type input "*"
type input "**********"
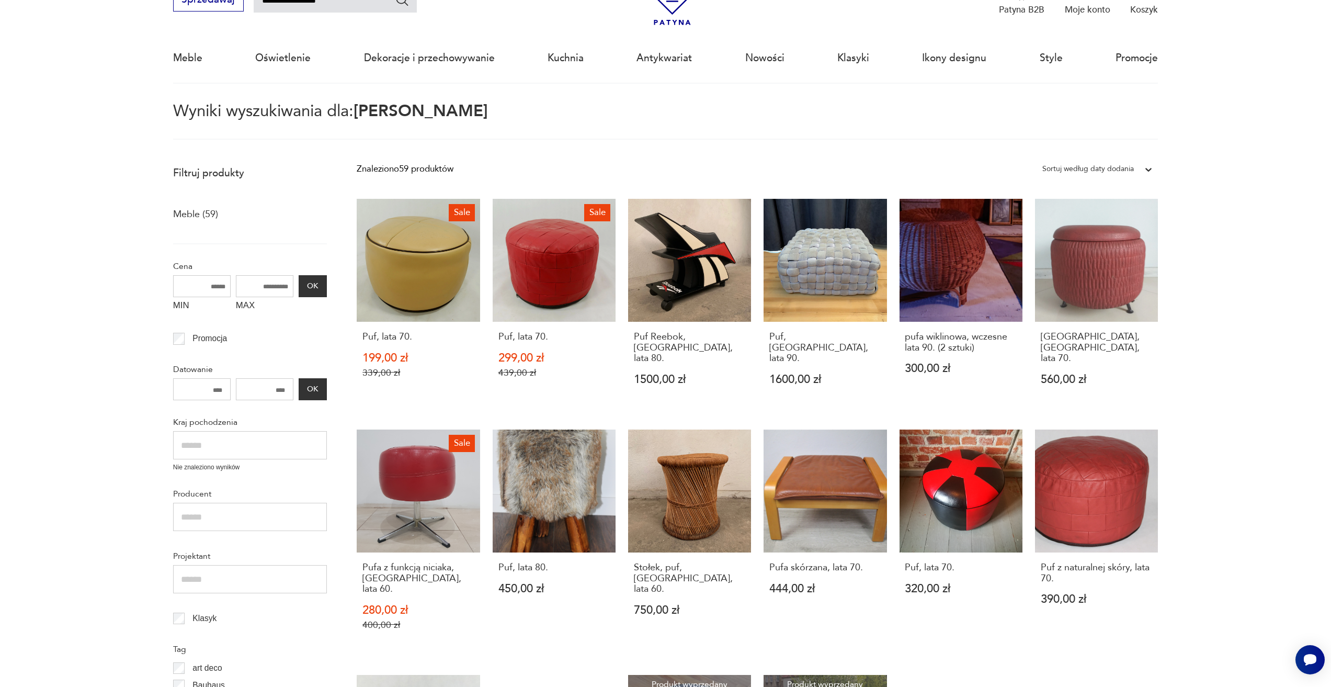
scroll to position [60, 0]
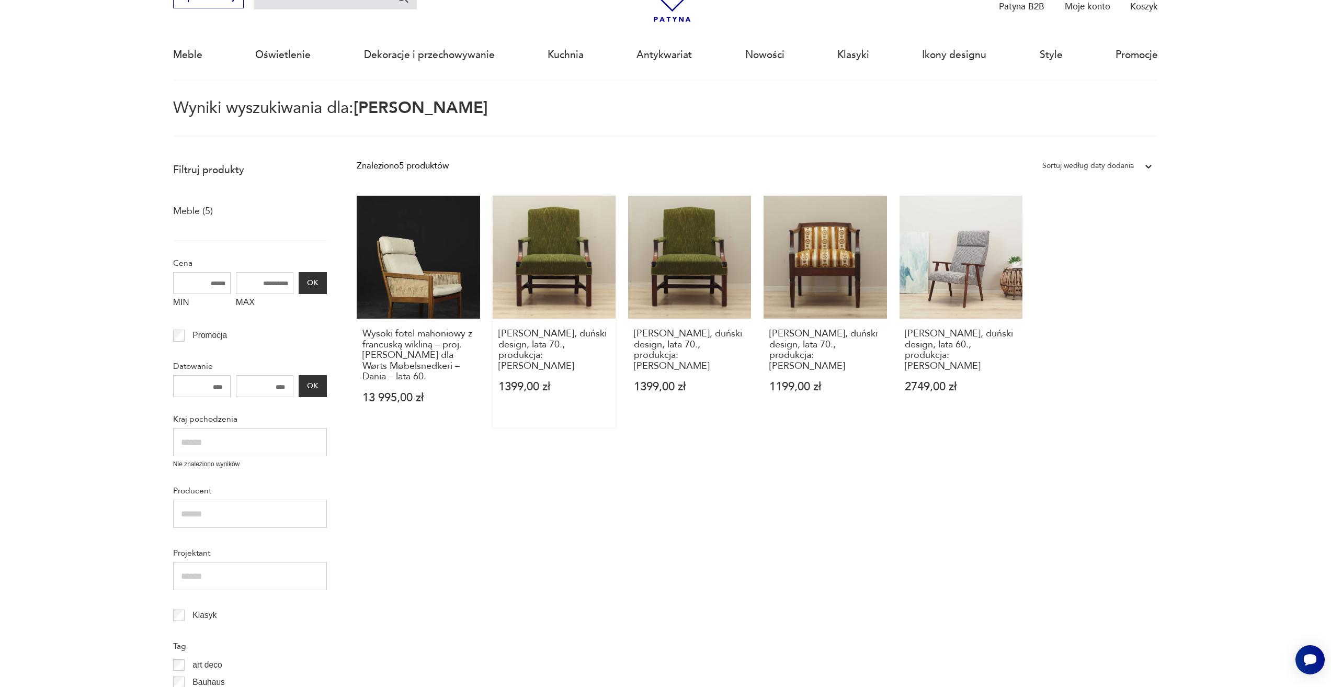
click at [554, 275] on link "Fotel mahoniowy, duński design, lata 70., produkcja: Dania 1399,00 zł" at bounding box center [554, 312] width 123 height 232
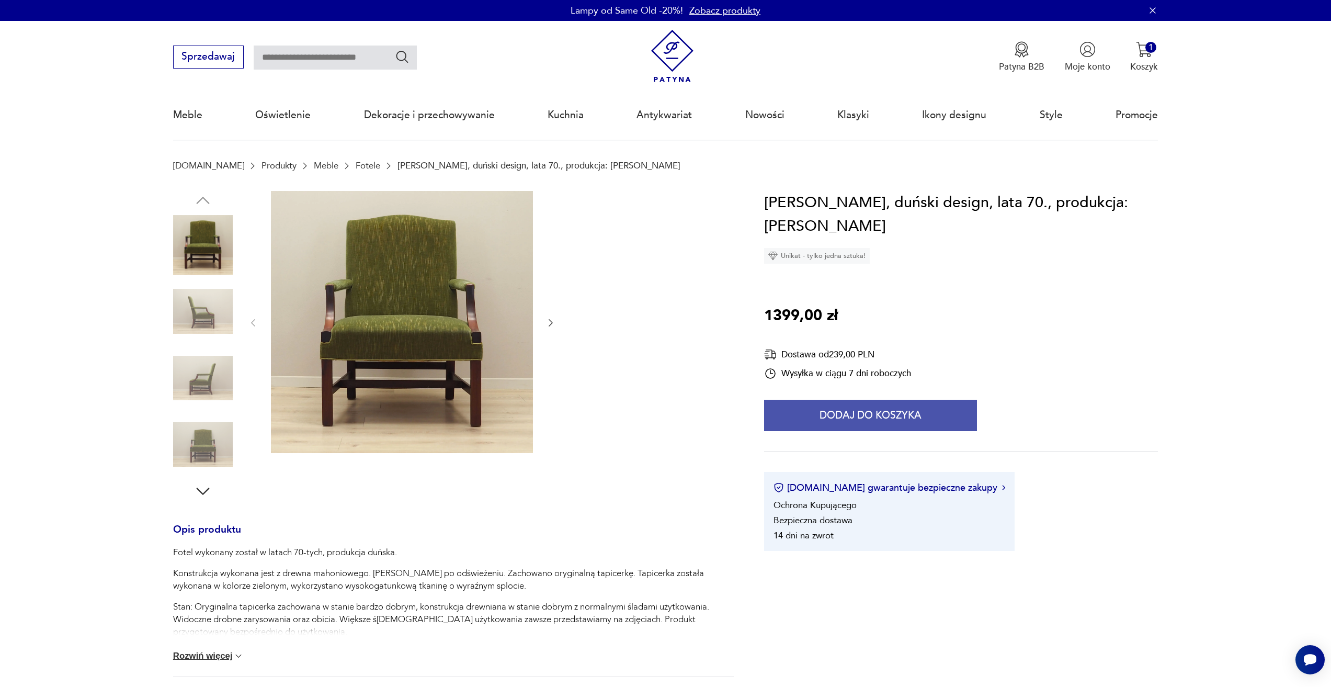
click at [900, 426] on button "Dodaj do koszyka" at bounding box center [870, 415] width 213 height 31
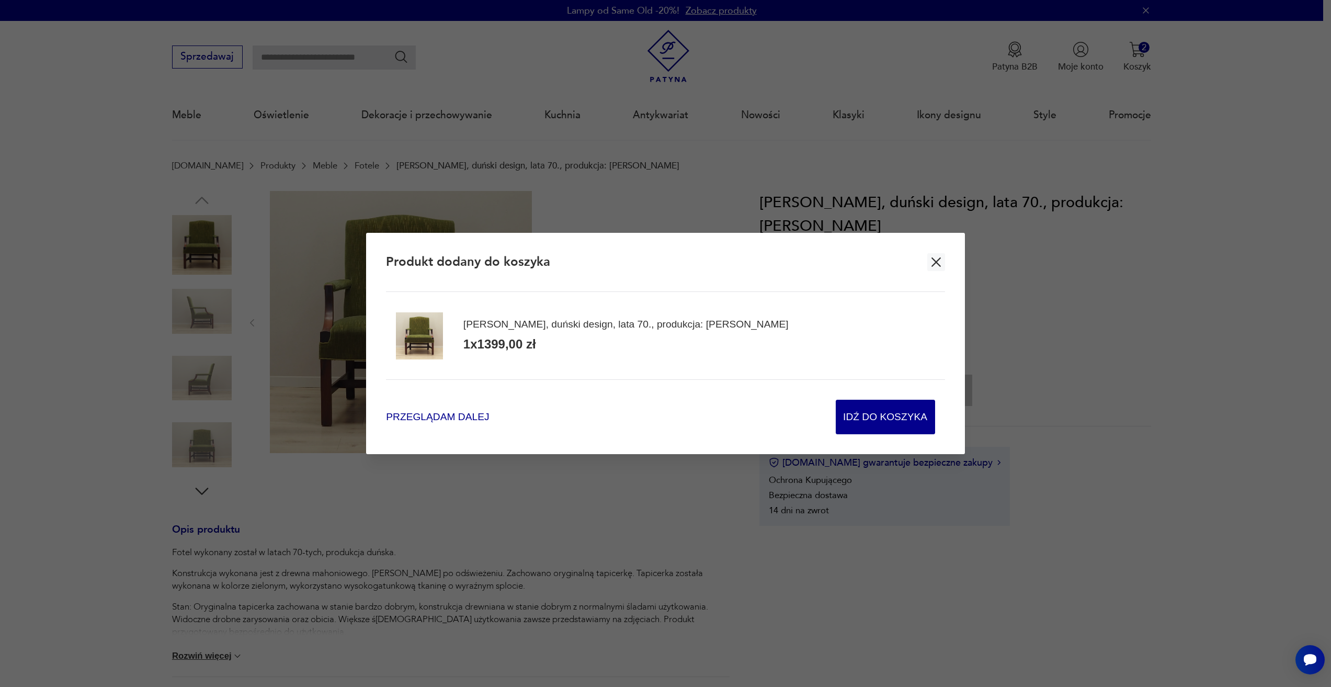
click at [436, 420] on span "Przeglądam dalej" at bounding box center [437, 417] width 103 height 14
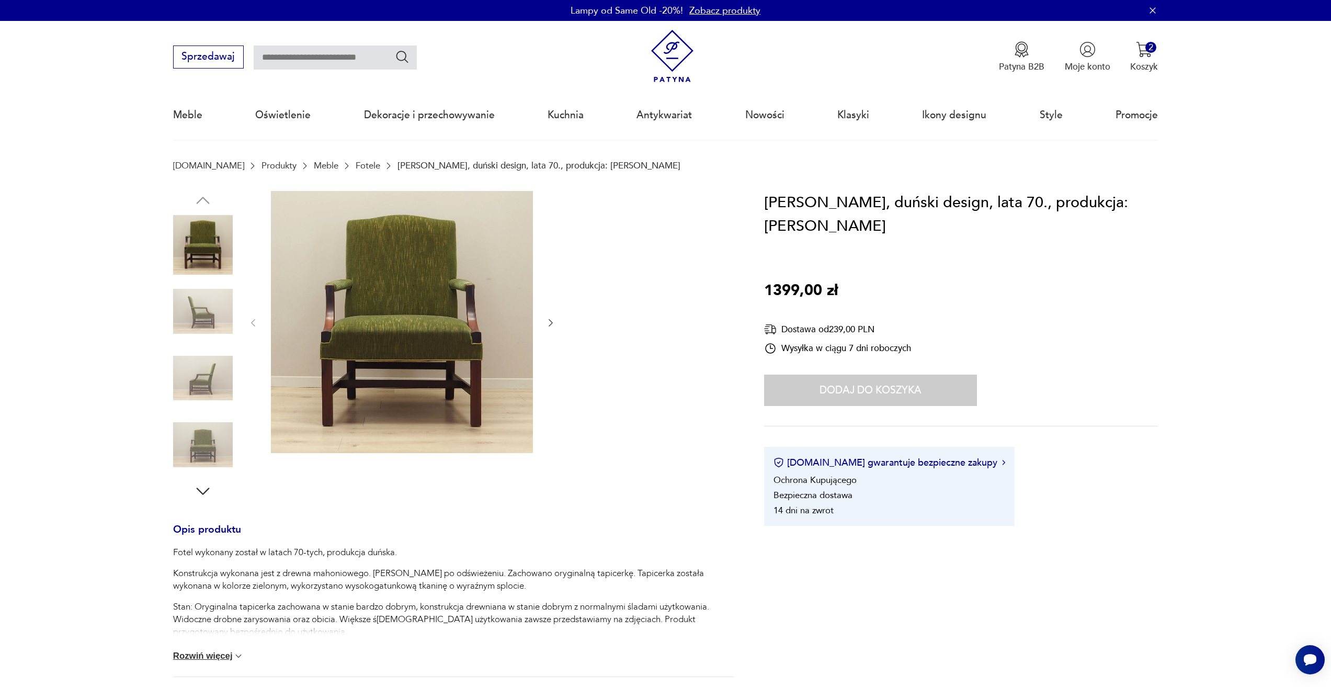
click at [343, 54] on input "text" at bounding box center [335, 57] width 163 height 24
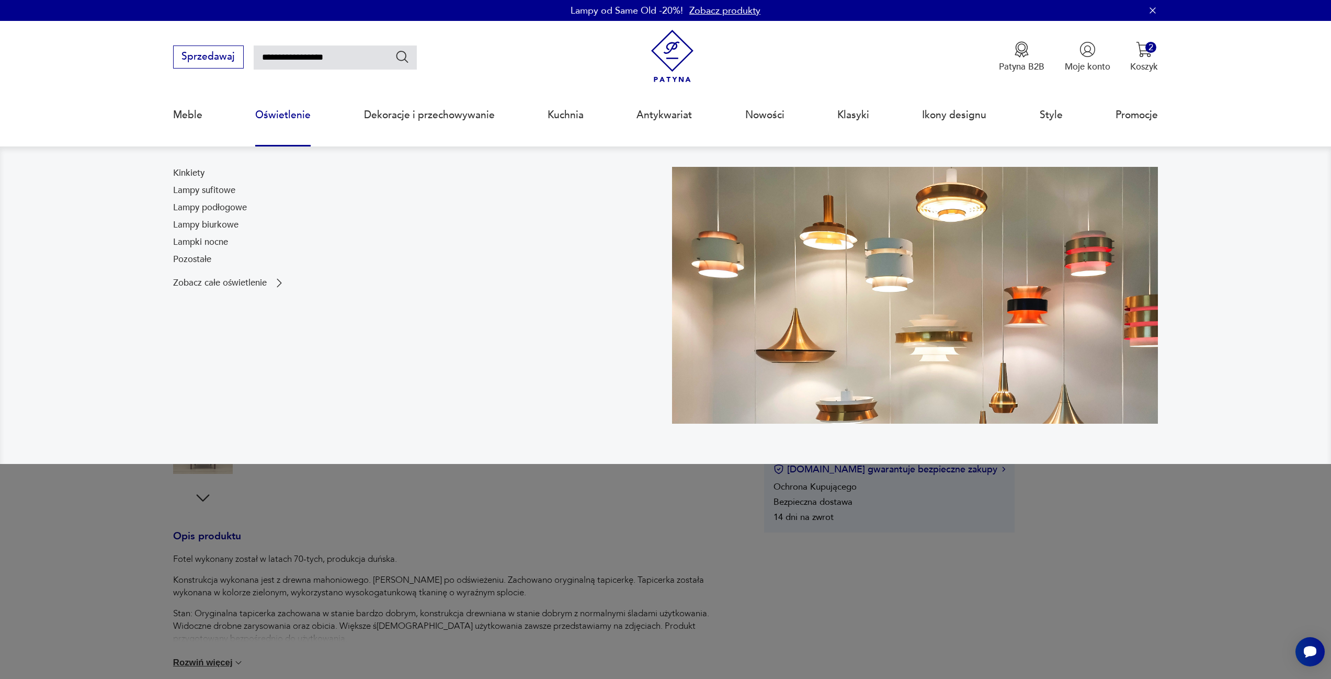
type input "**********"
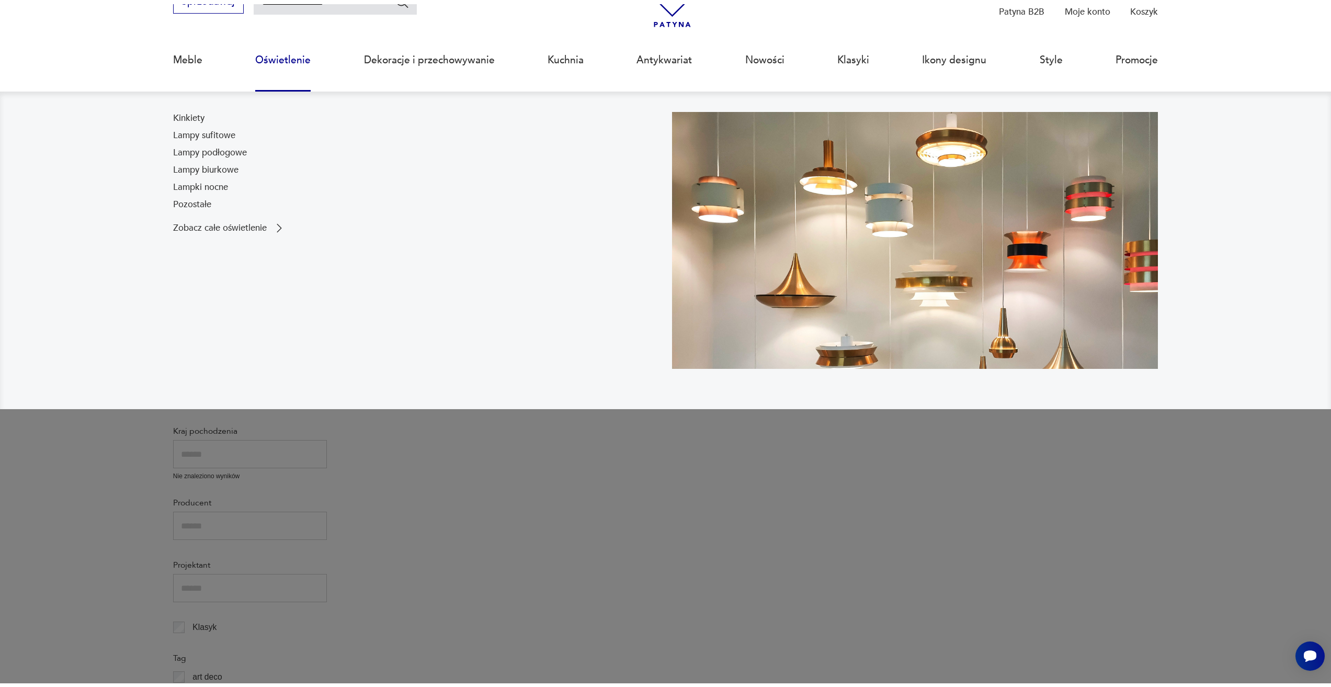
scroll to position [67, 0]
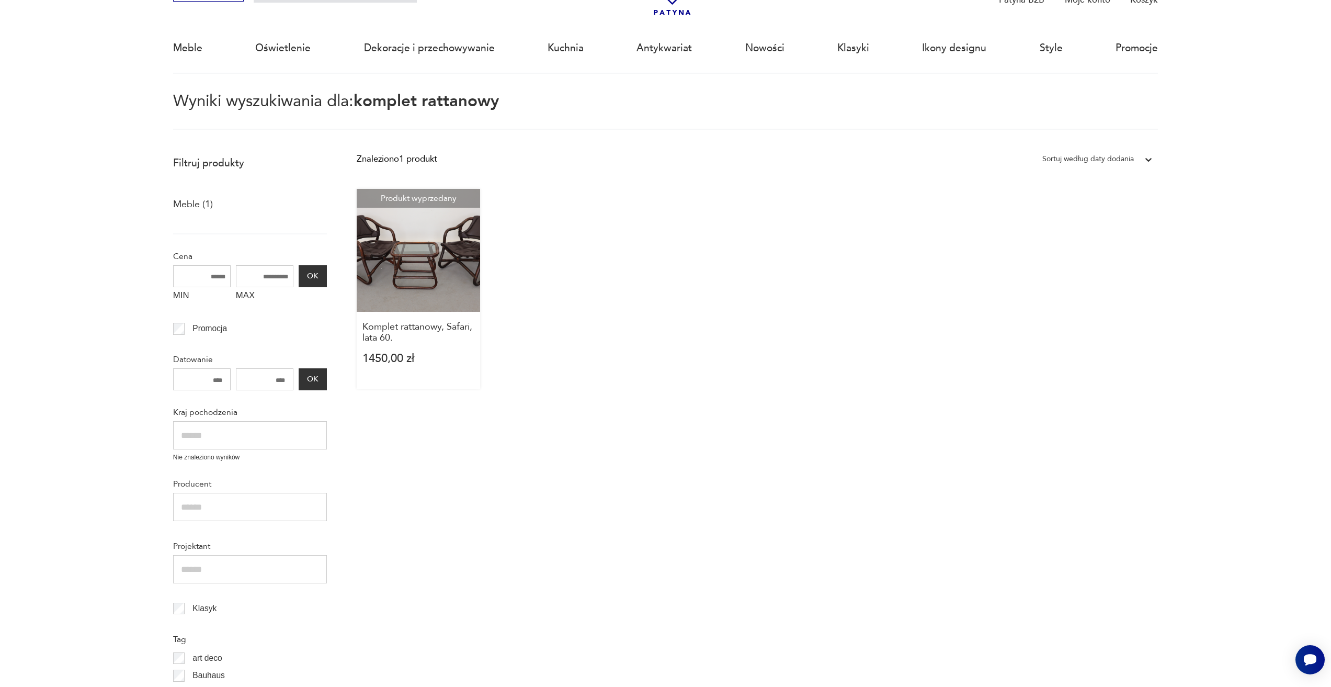
click at [413, 284] on link "Produkt wyprzedany Komplet rattanowy, Safari, lata 60. 1450,00 zł" at bounding box center [418, 289] width 123 height 200
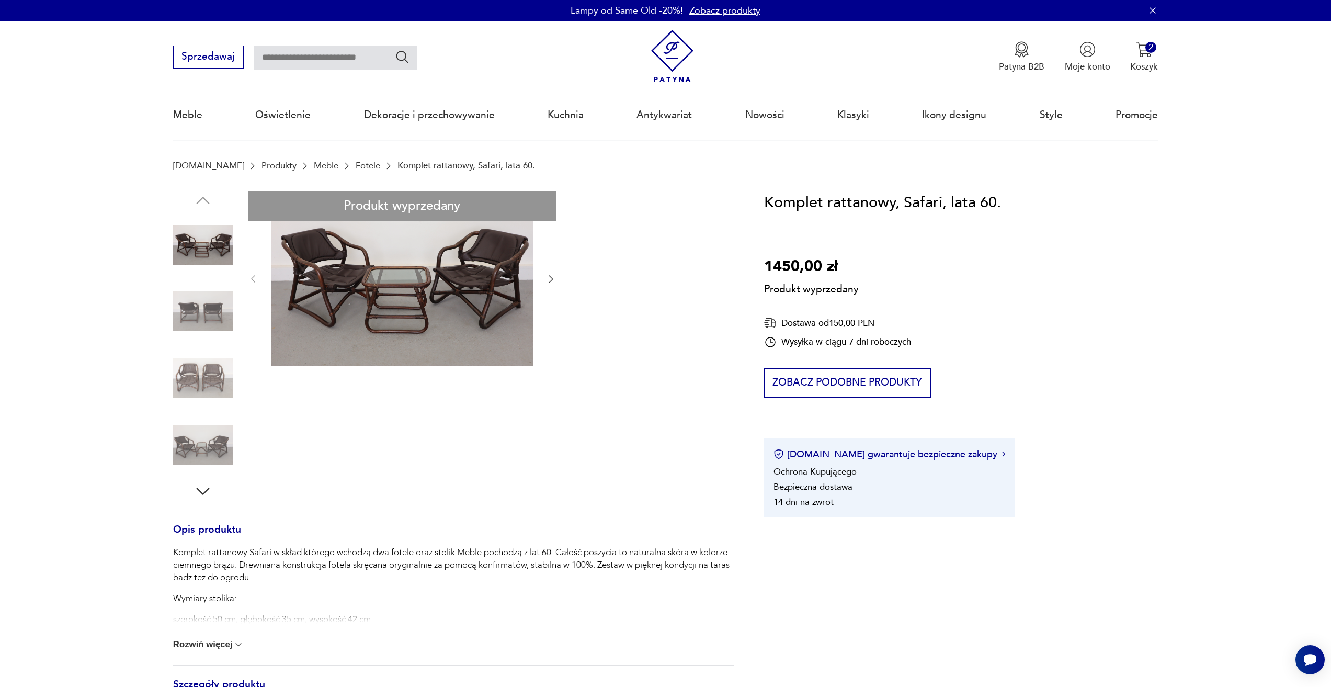
click at [375, 290] on div "Produkt wyprzedany Opis produktu Komplet rattanowy Safari w skład którego wchod…" at bounding box center [453, 557] width 561 height 733
click at [204, 296] on div "Produkt wyprzedany Opis produktu Komplet rattanowy Safari w skład którego wchod…" at bounding box center [453, 557] width 561 height 733
click at [410, 285] on div "Produkt wyprzedany Opis produktu Komplet rattanowy Safari w skład którego wchod…" at bounding box center [453, 557] width 561 height 733
click at [412, 284] on div "Produkt wyprzedany Opis produktu Komplet rattanowy Safari w skład którego wchod…" at bounding box center [453, 557] width 561 height 733
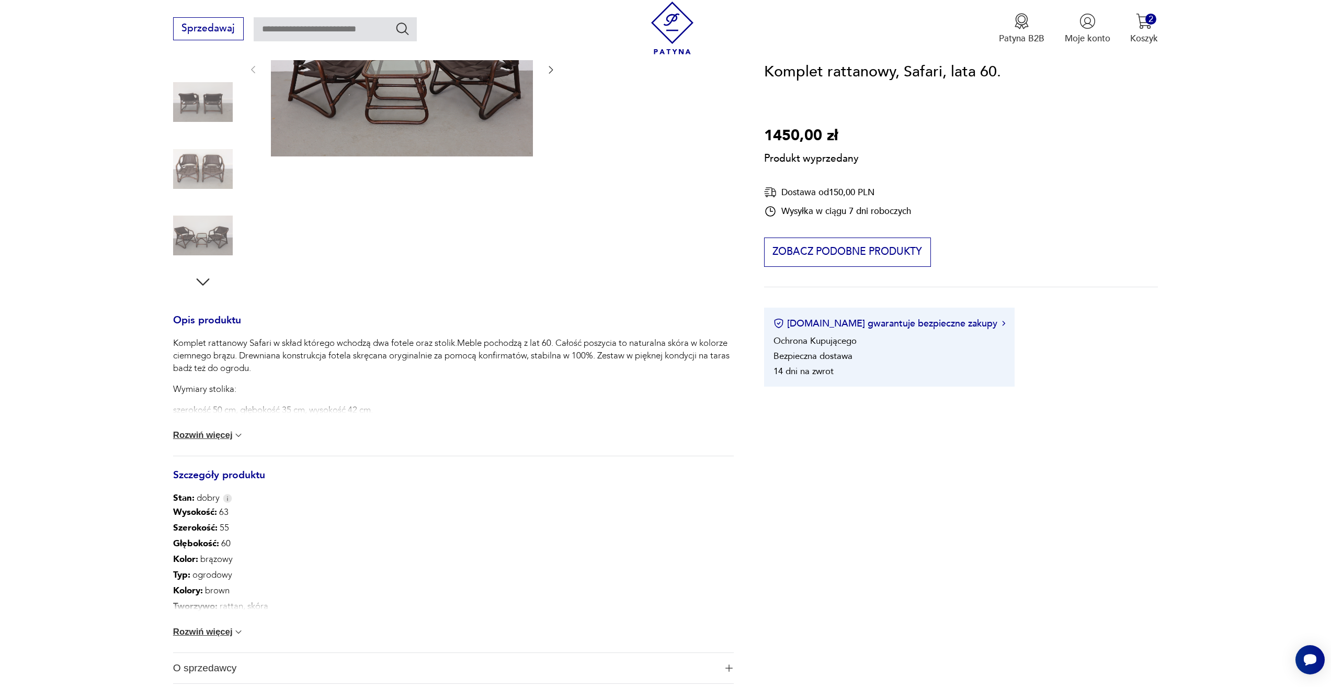
scroll to position [471, 0]
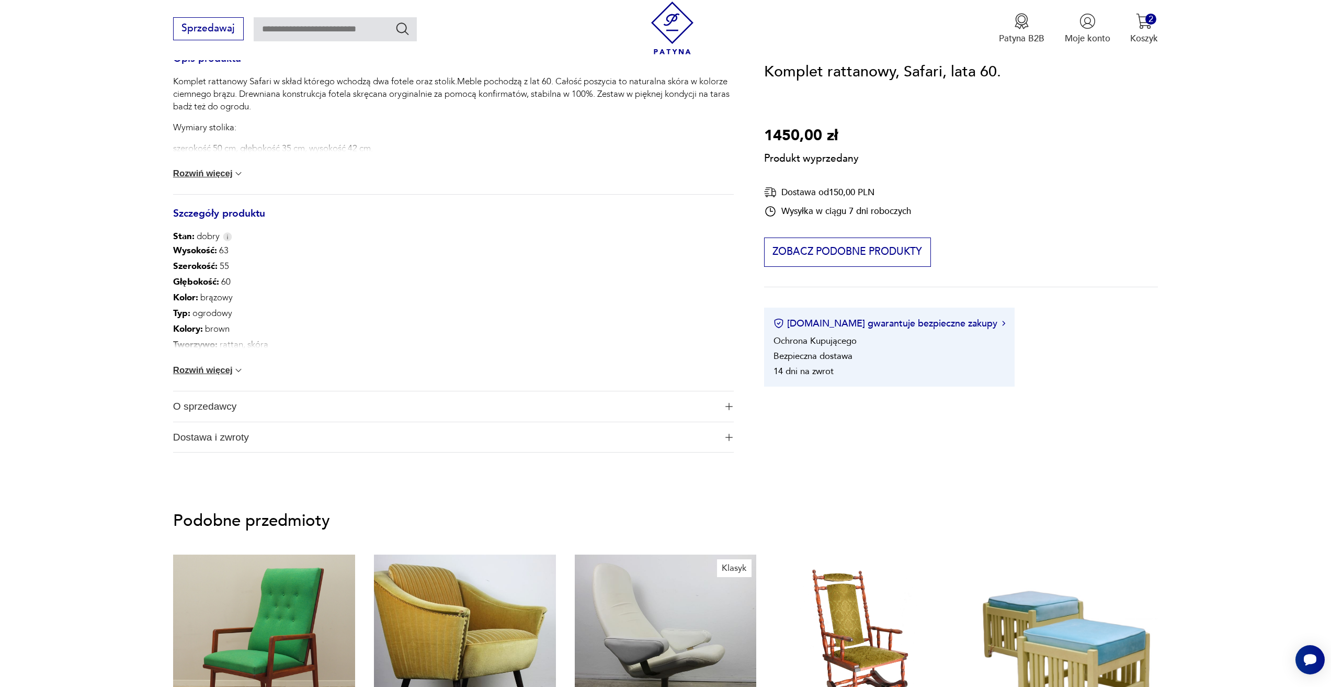
click at [303, 33] on input "text" at bounding box center [335, 29] width 163 height 24
type input "*********"
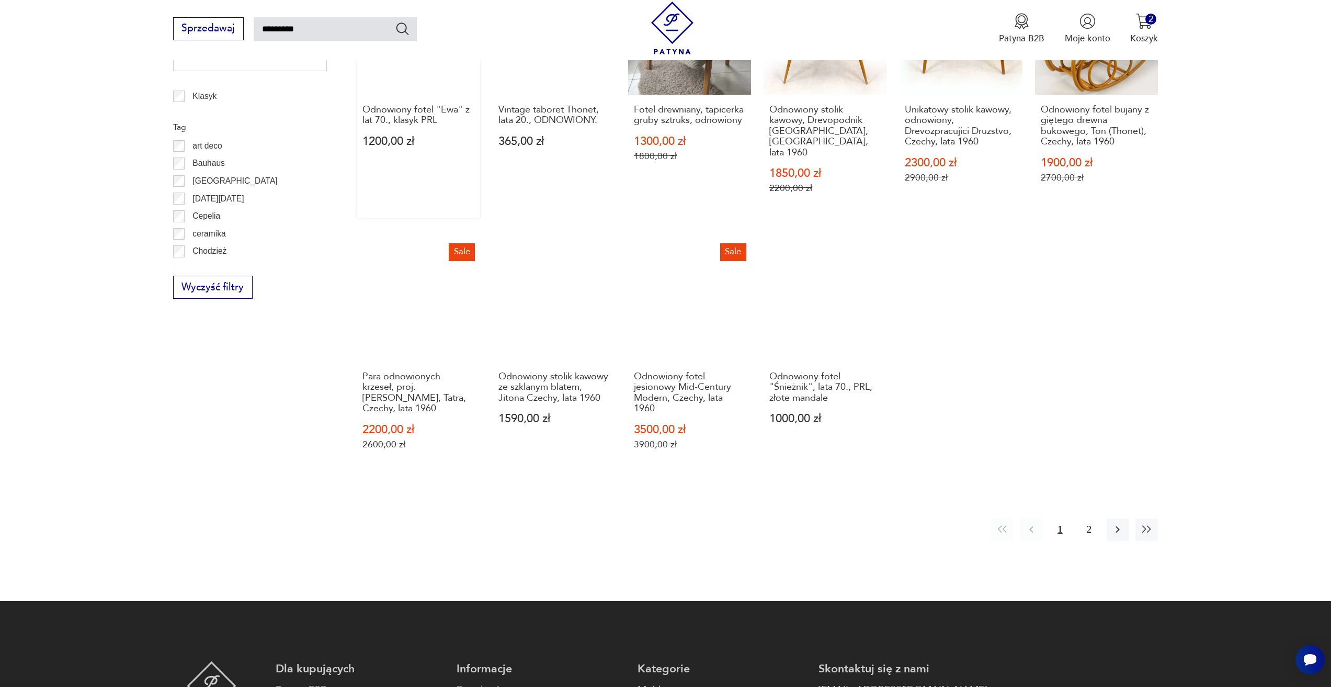
scroll to position [583, 0]
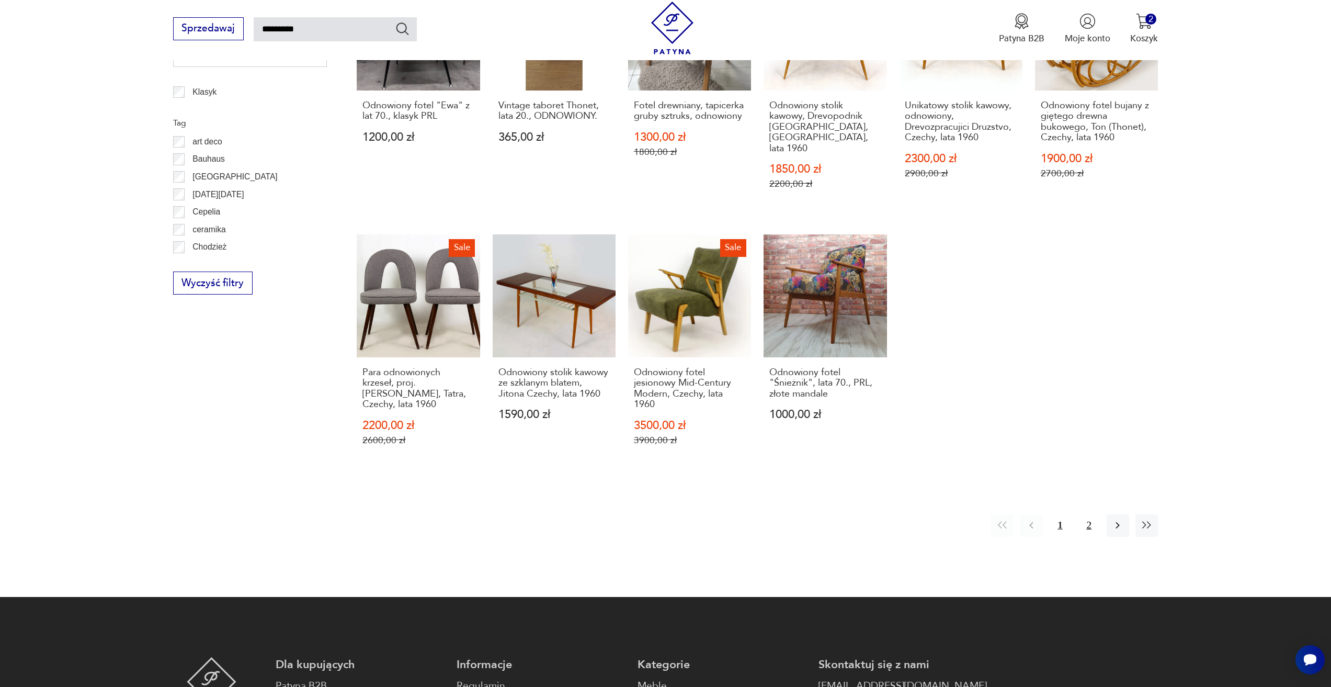
click at [1082, 514] on button "2" at bounding box center [1089, 525] width 22 height 22
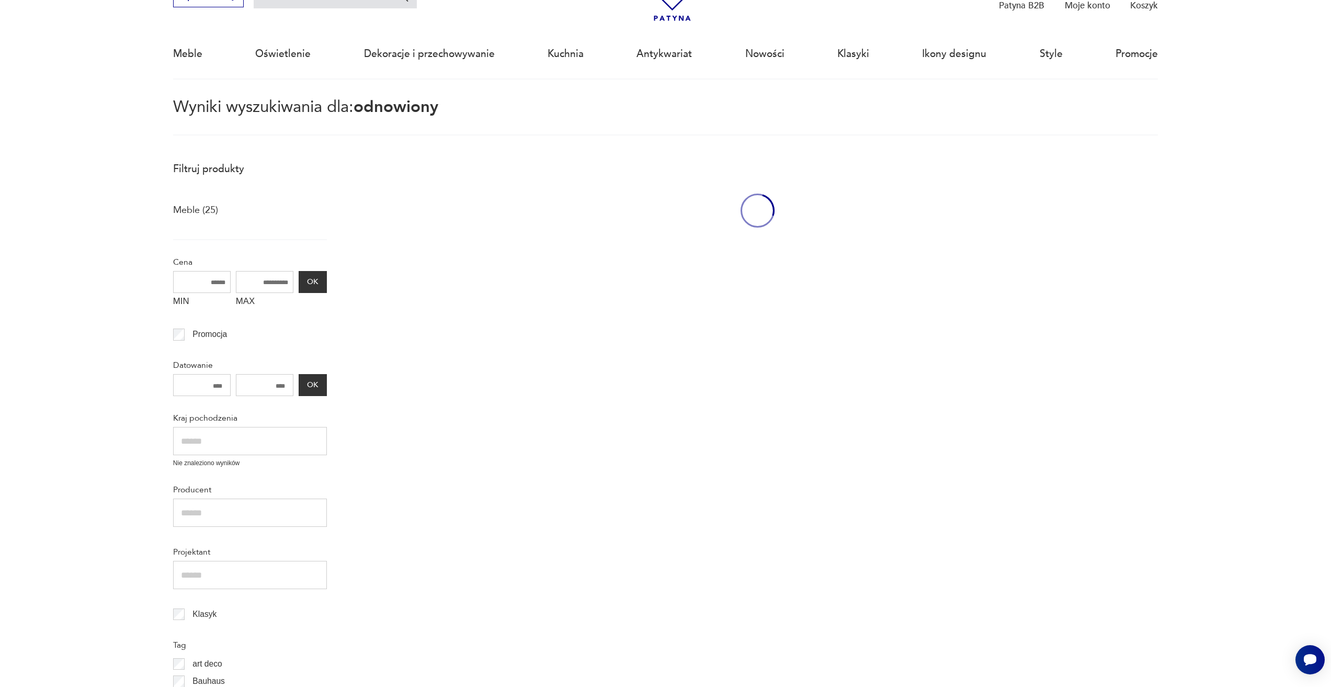
scroll to position [60, 0]
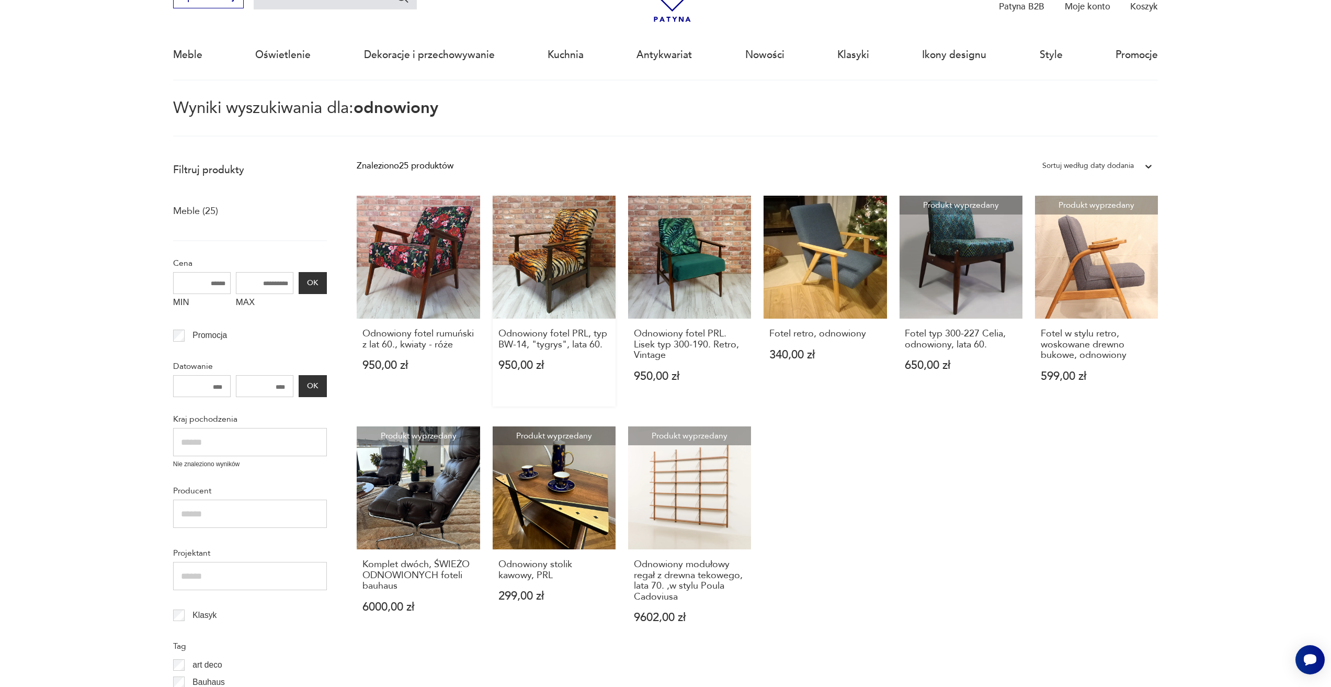
click at [510, 230] on link "Odnowiony fotel PRL, typ BW-14, "tygrys", lata 60. 950,00 zł" at bounding box center [554, 301] width 123 height 211
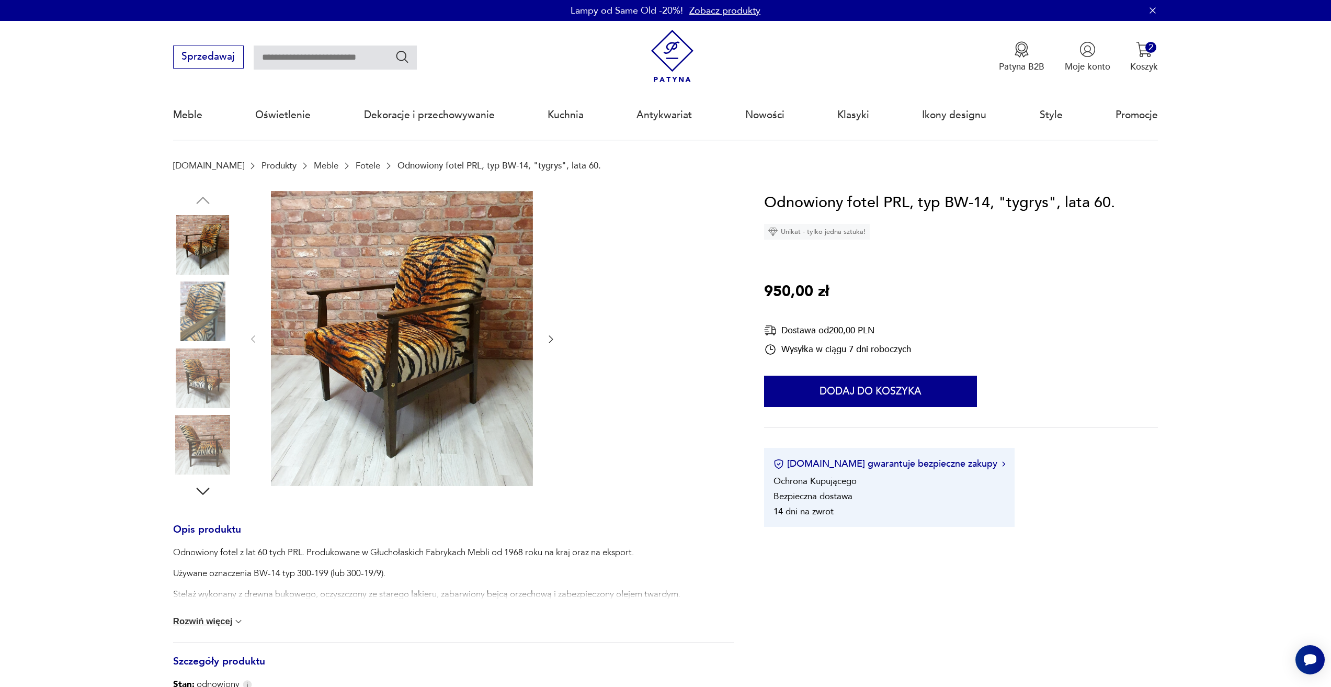
type input "*********"
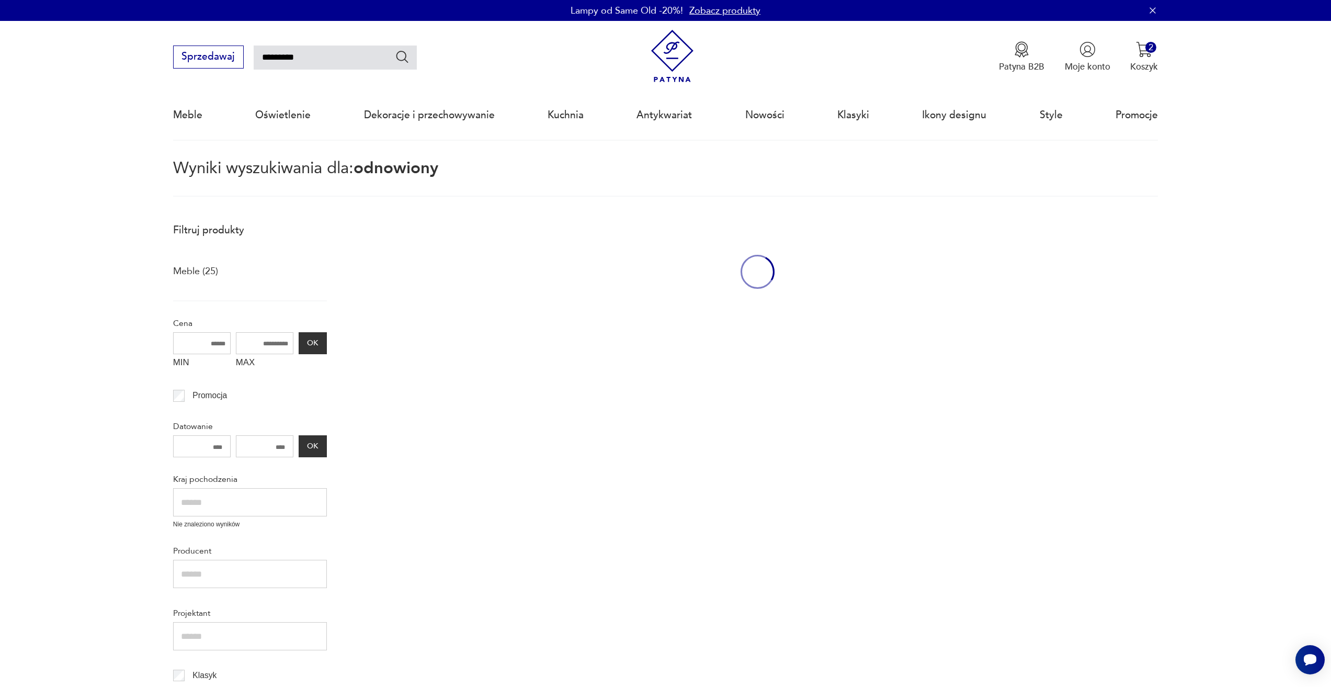
scroll to position [60, 0]
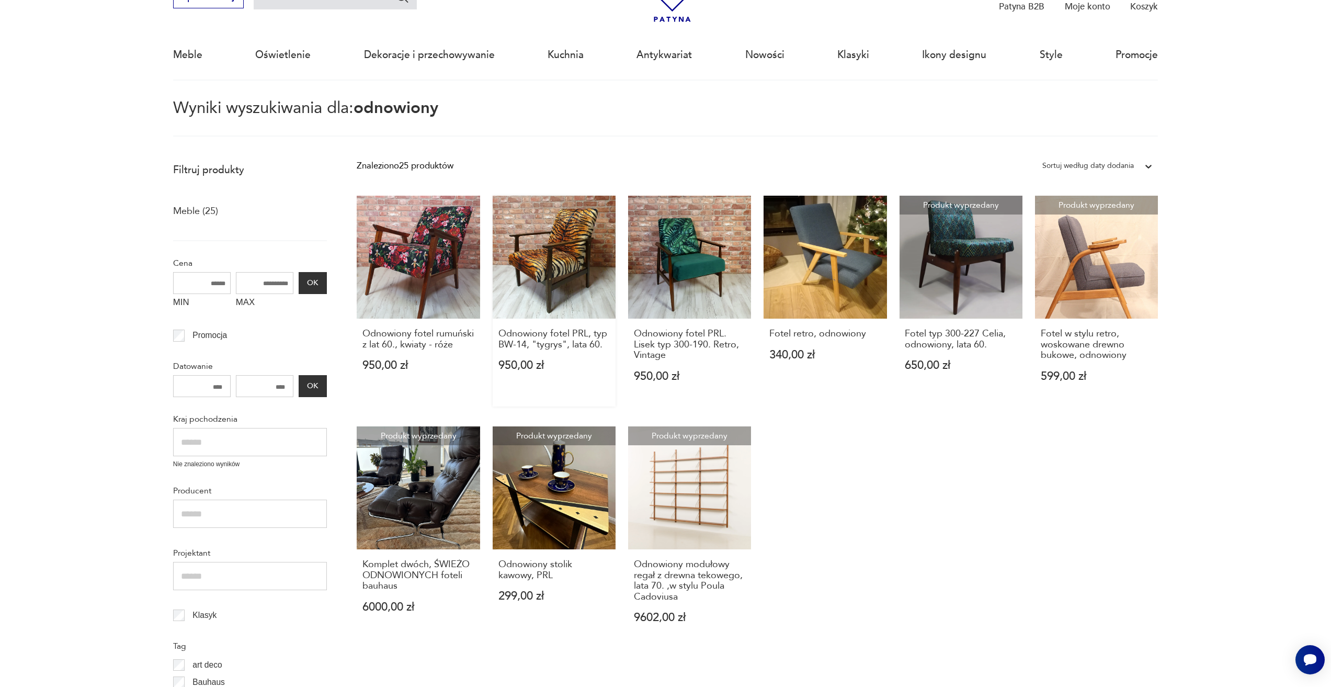
click at [534, 244] on link "Odnowiony fotel PRL, typ BW-14, "tygrys", lata 60. 950,00 zł" at bounding box center [554, 301] width 123 height 211
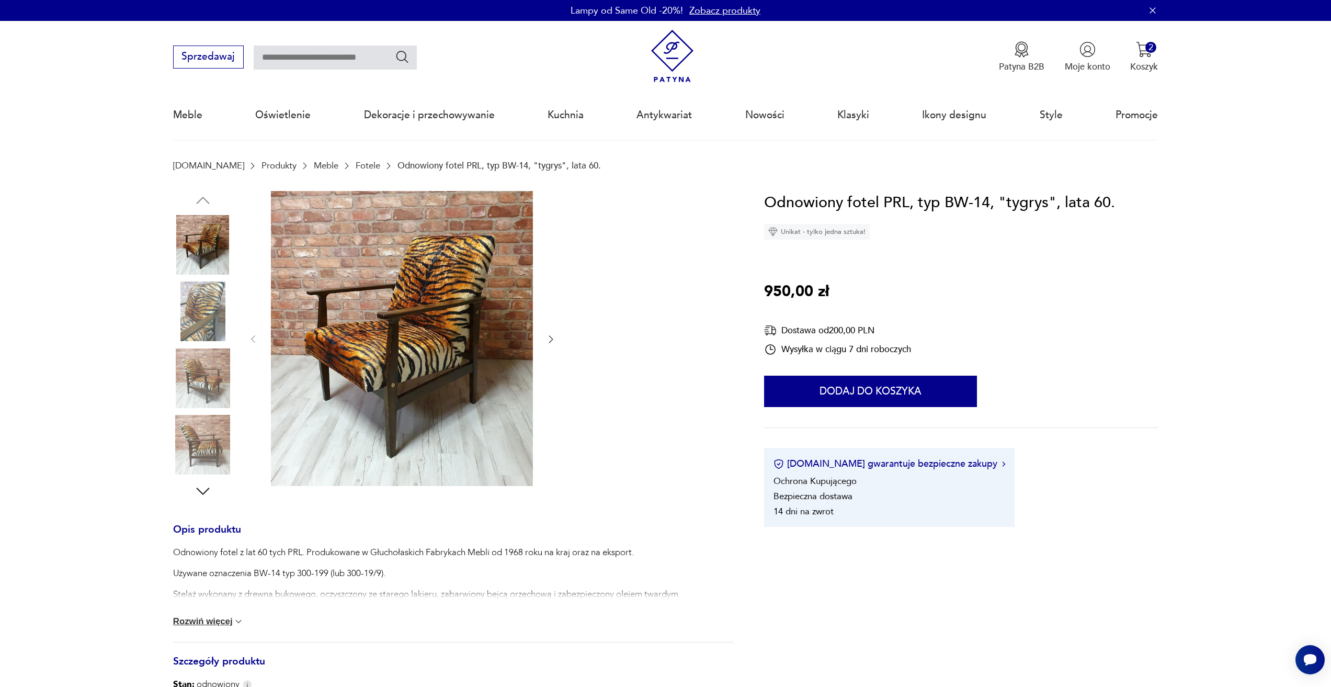
type input "*********"
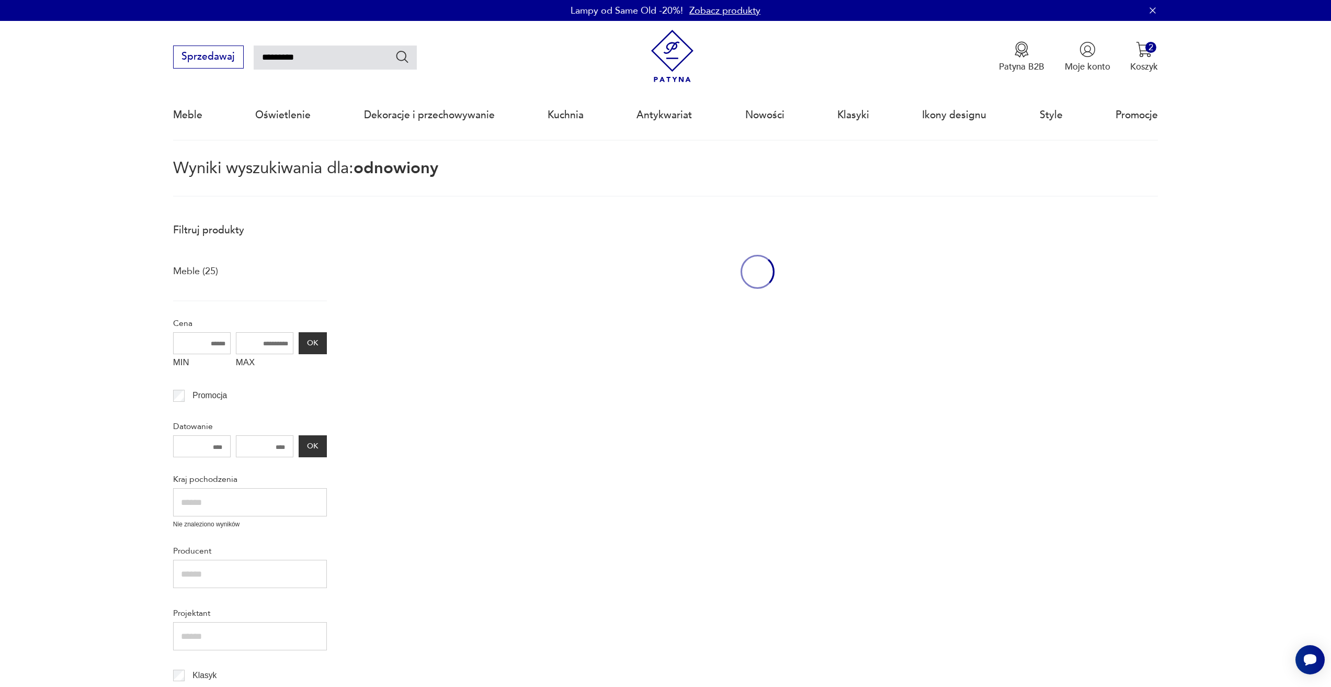
scroll to position [50, 0]
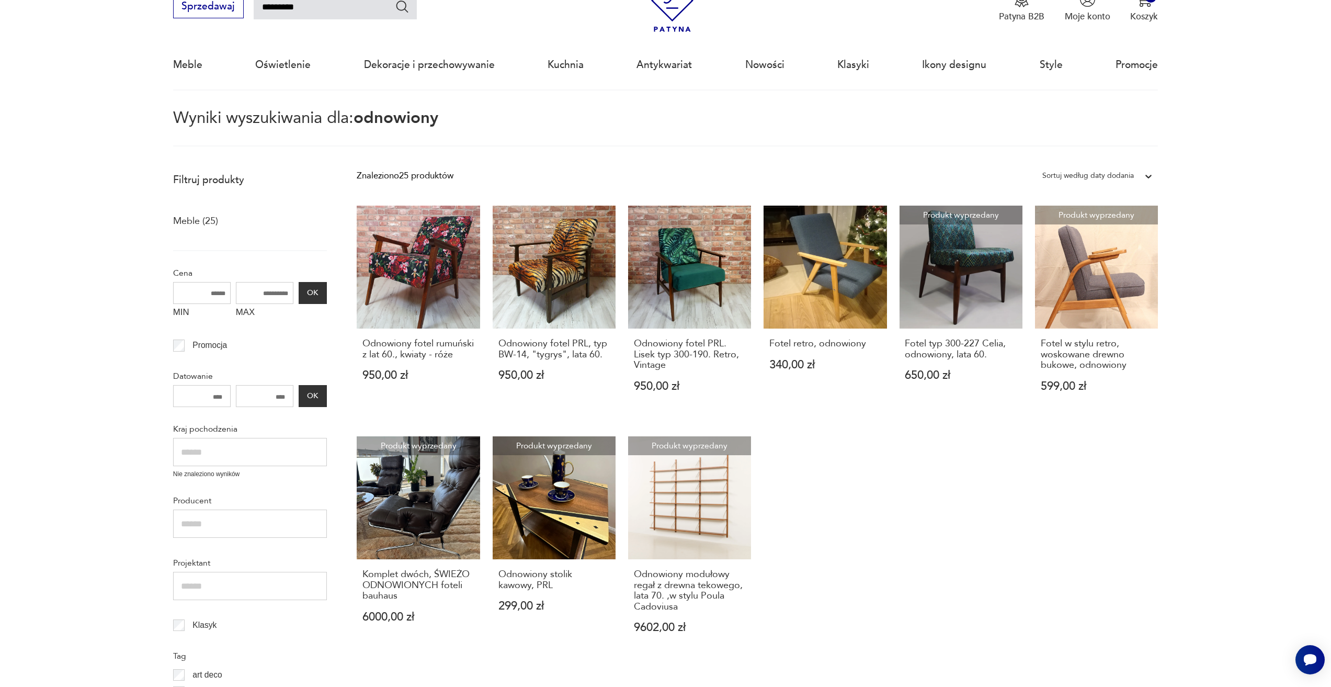
drag, startPoint x: 313, startPoint y: 16, endPoint x: 158, endPoint y: 31, distance: 155.0
click at [157, 31] on nav "Sprzedawaj ********* Patyna B2B Moje konto 2 Koszyk Twój koszyk ( 2 ) Puf, lata…" at bounding box center [665, 31] width 1331 height 120
type input "**********"
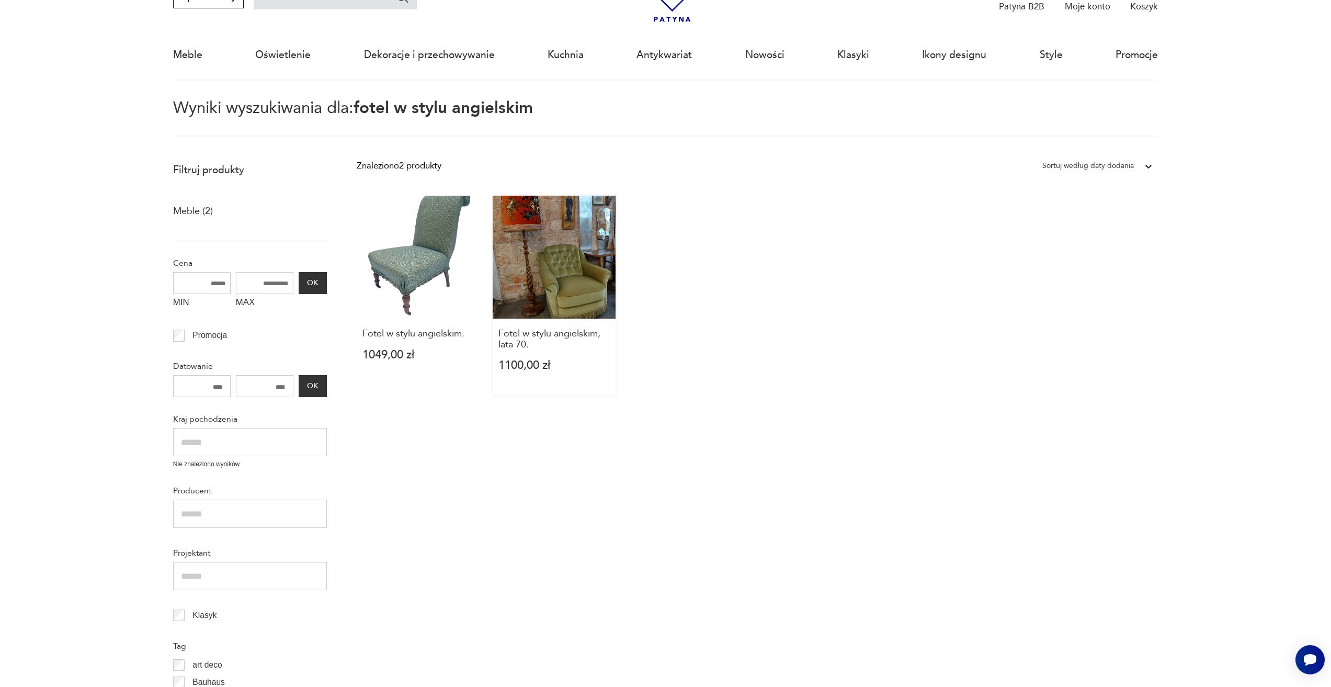
click at [531, 278] on link "Fotel w stylu angielskim, lata 70. 1100,00 zł" at bounding box center [554, 296] width 123 height 200
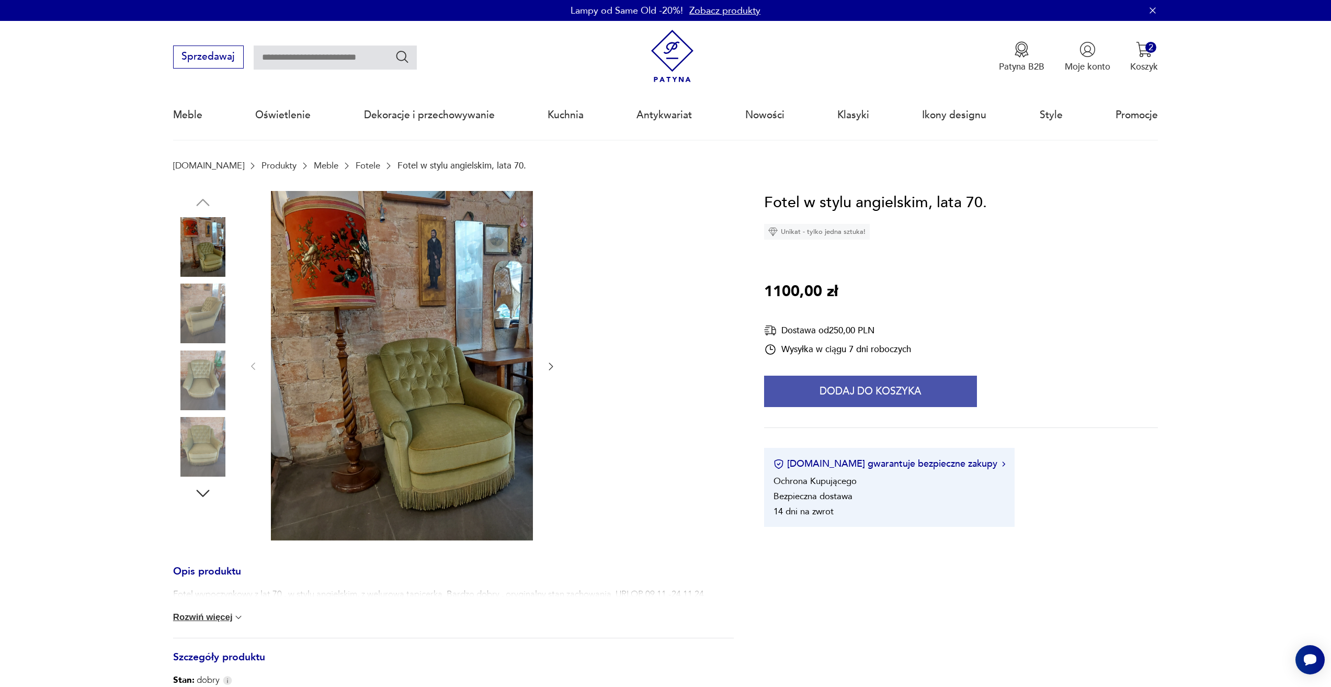
click at [919, 395] on button "Dodaj do koszyka" at bounding box center [870, 390] width 213 height 31
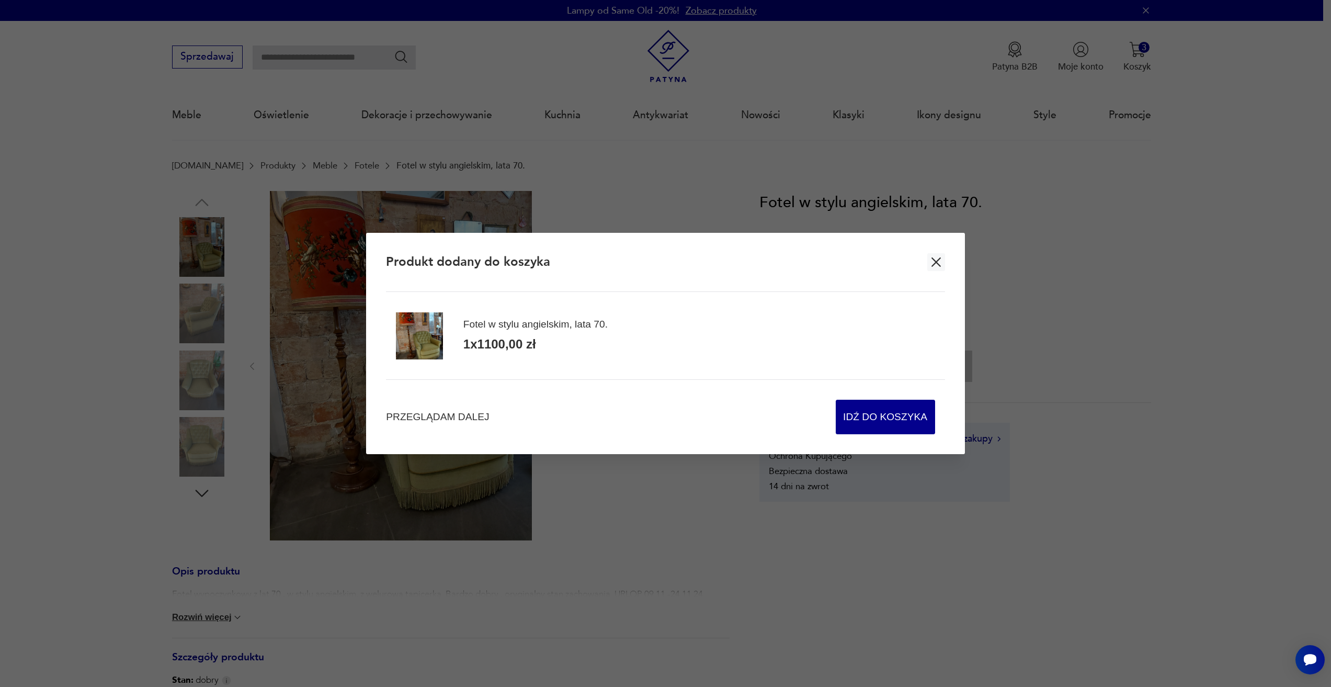
click at [445, 408] on div "Przeglądam dalej Idź do koszyka" at bounding box center [665, 406] width 558 height 55
click at [443, 418] on span "Przeglądam dalej" at bounding box center [437, 417] width 103 height 14
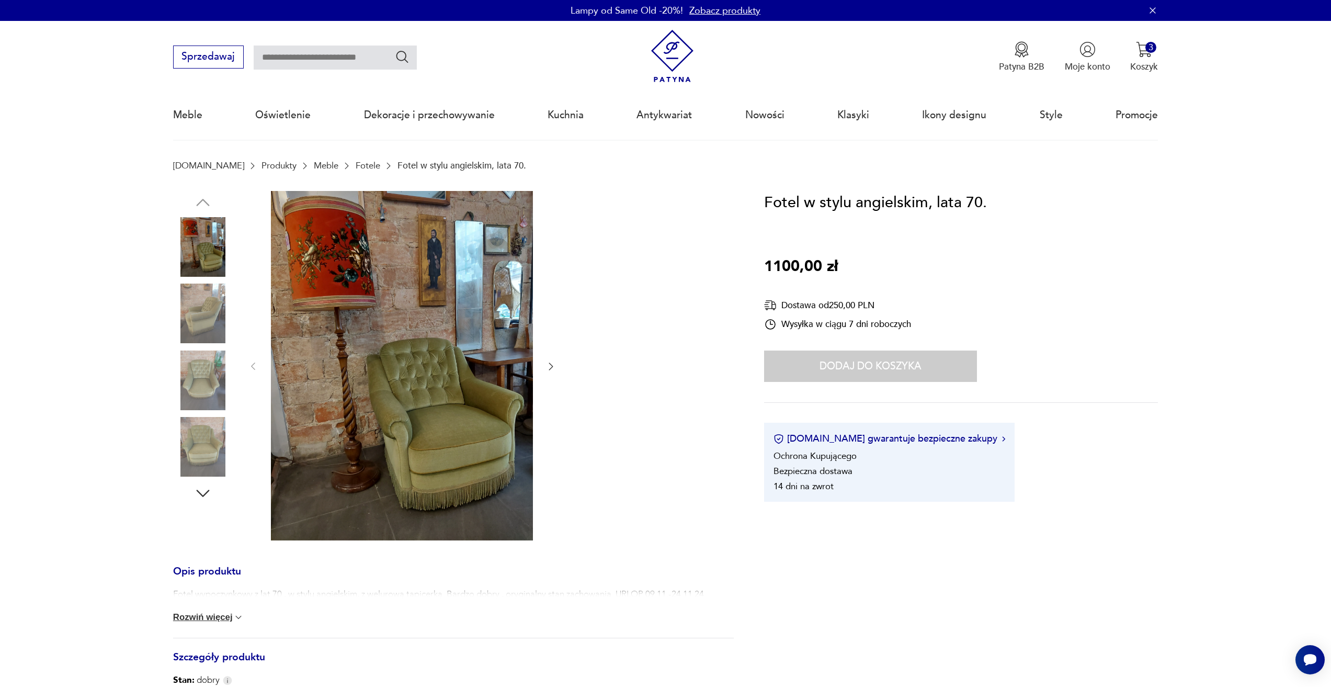
drag, startPoint x: 284, startPoint y: 63, endPoint x: 277, endPoint y: 63, distance: 7.8
click at [284, 63] on input "text" at bounding box center [335, 57] width 163 height 24
type input "**********"
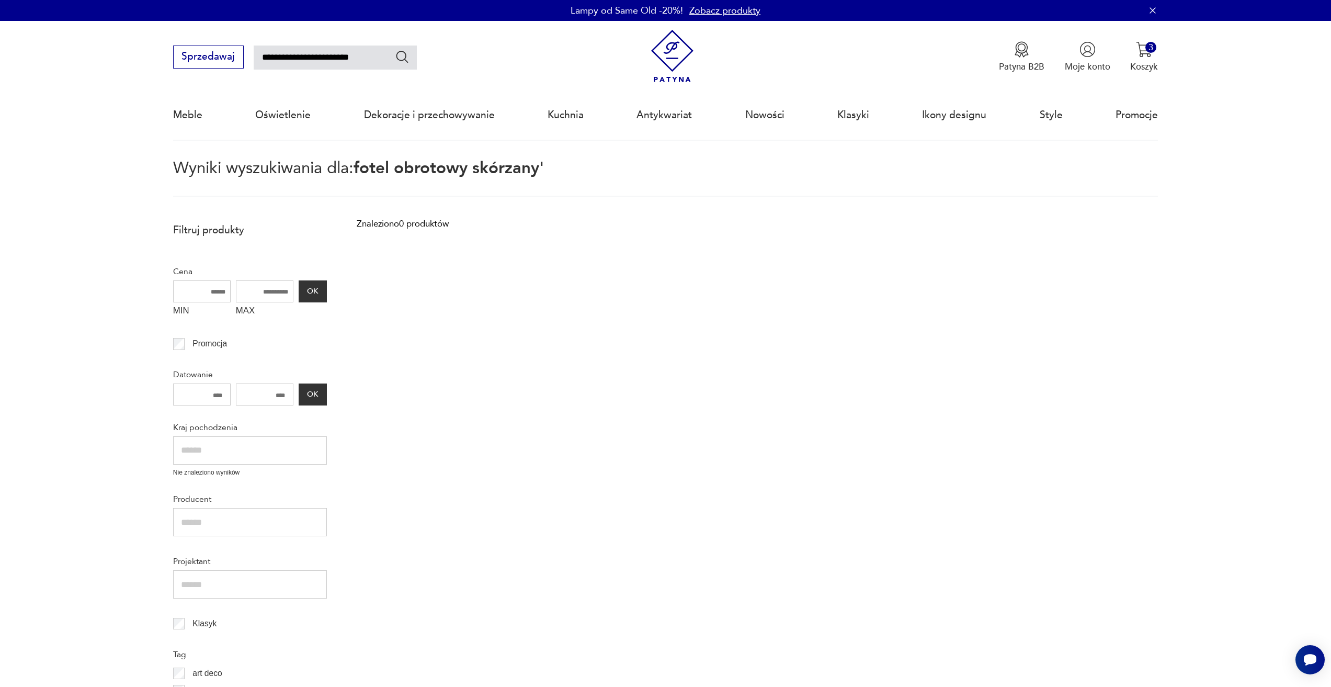
click at [369, 63] on input "**********" at bounding box center [335, 57] width 163 height 24
type input "**********"
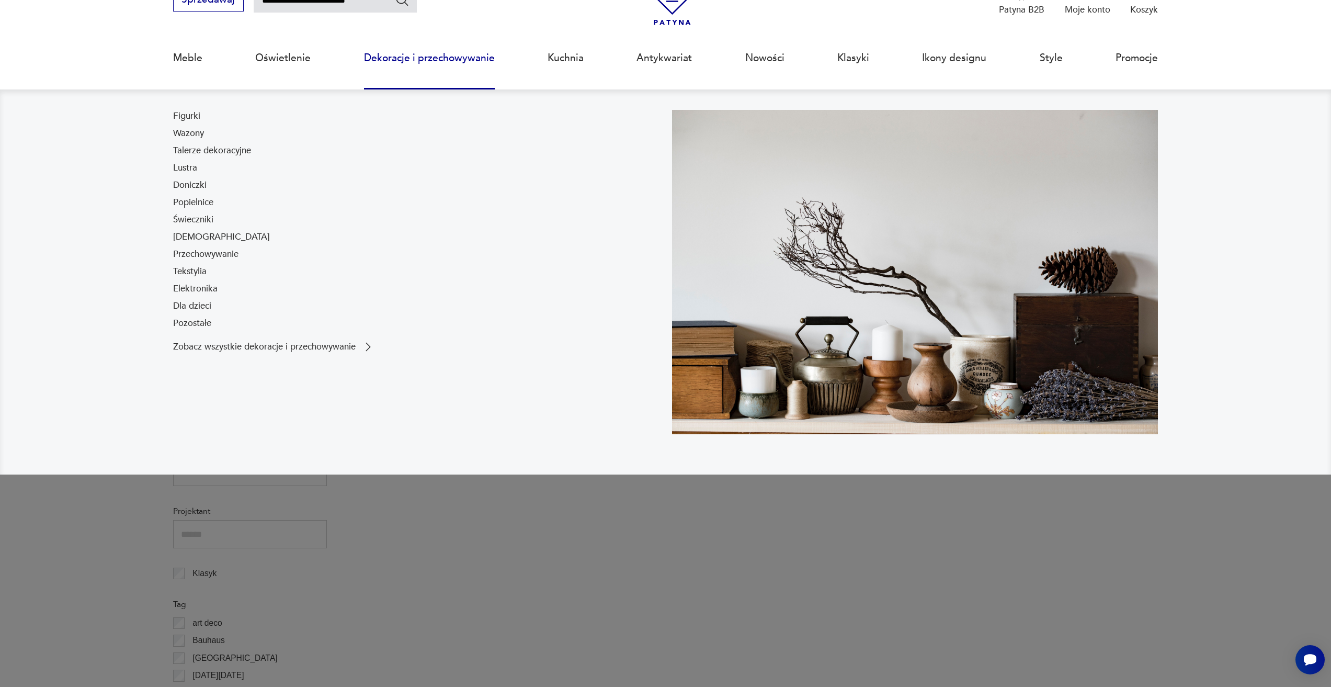
scroll to position [60, 0]
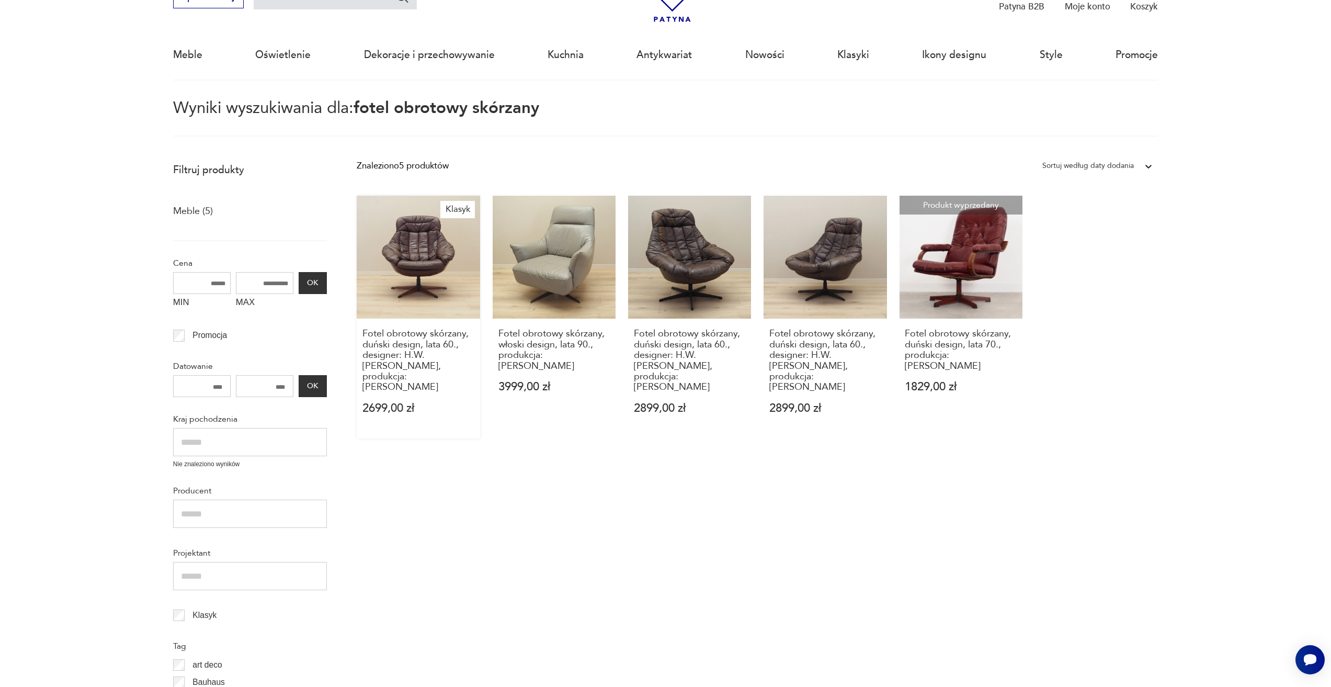
click at [404, 283] on link "Klasyk Fotel obrotowy skórzany, duński design, lata 60., designer: H.W. Klein, …" at bounding box center [418, 317] width 123 height 243
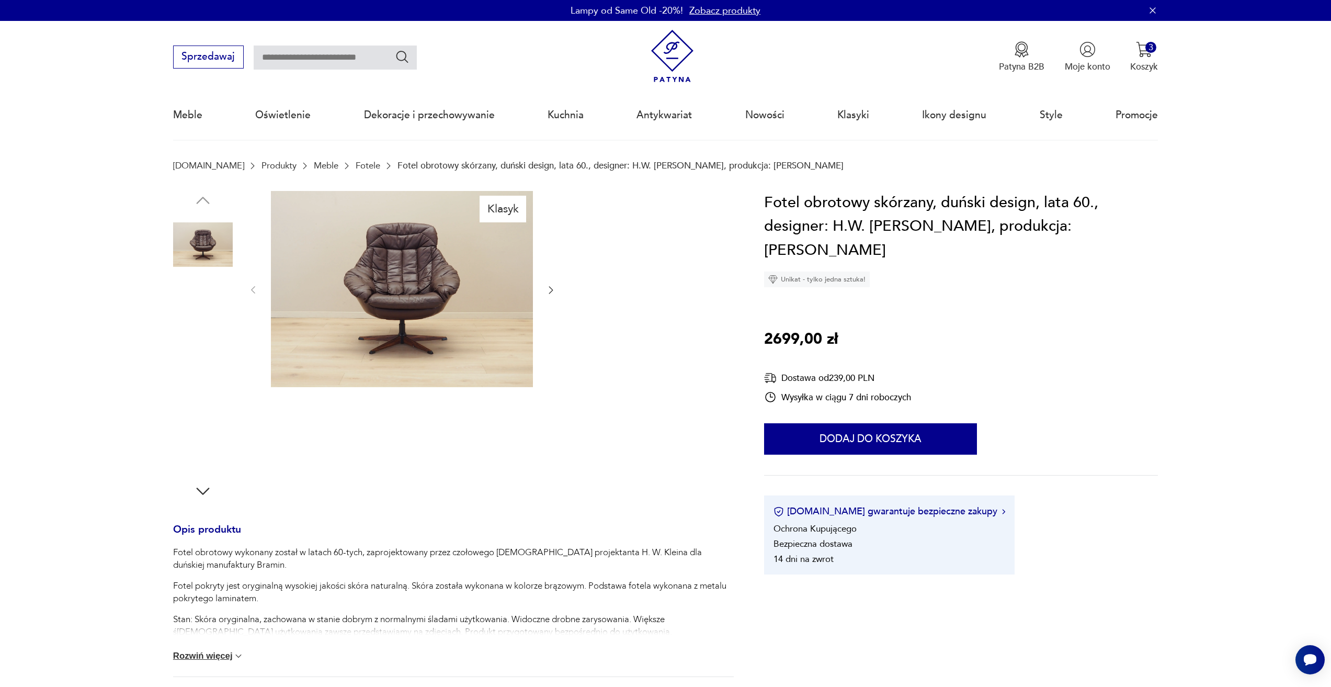
click at [462, 275] on img at bounding box center [402, 289] width 262 height 197
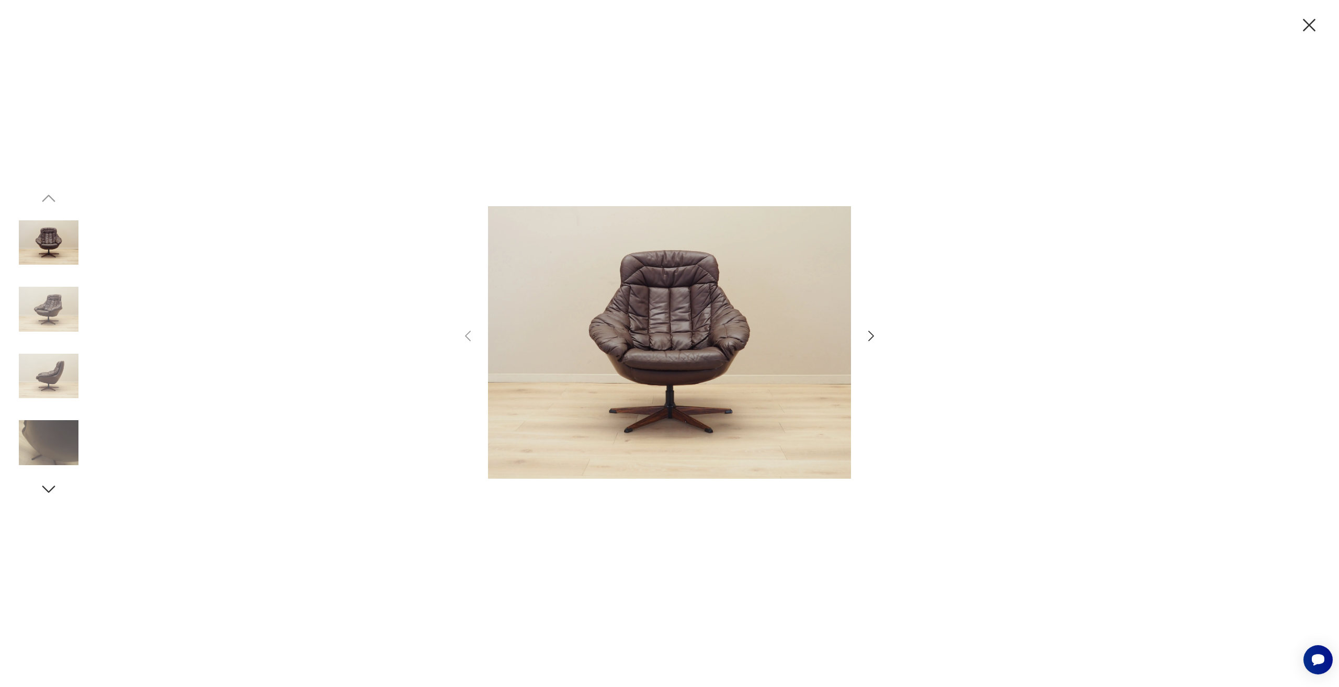
click at [1316, 29] on icon "button" at bounding box center [1309, 25] width 22 height 22
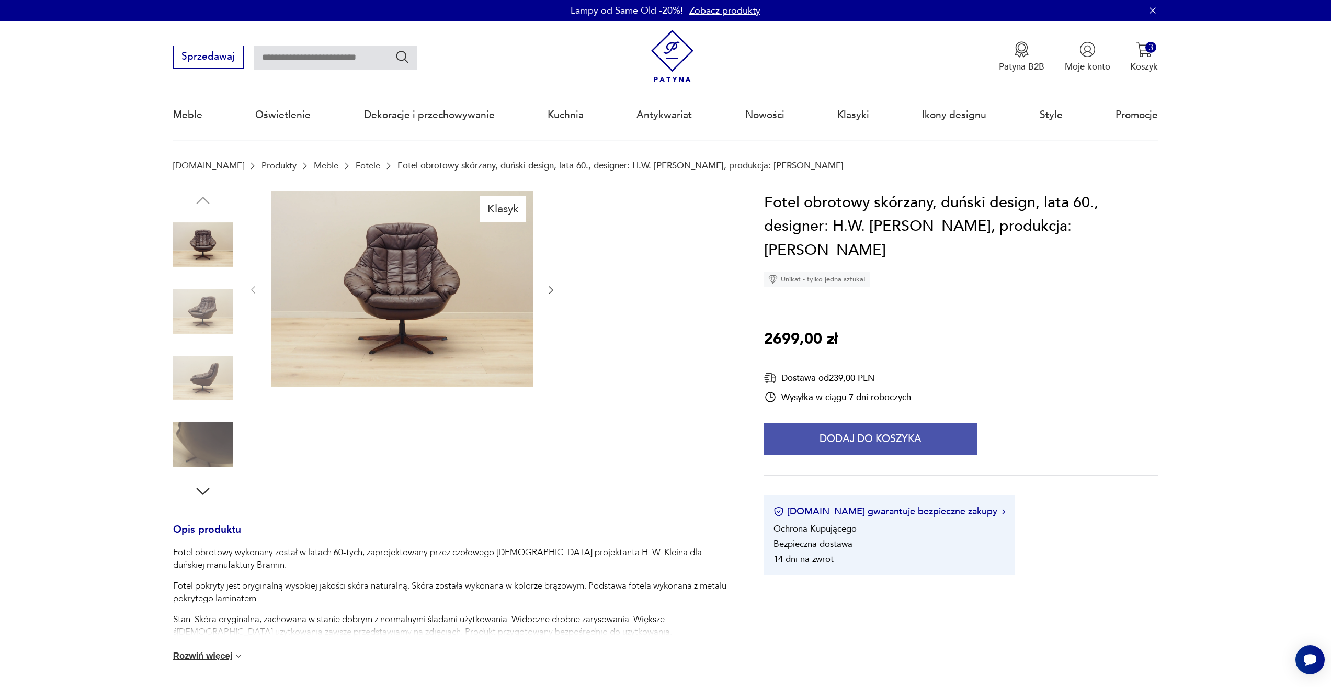
click at [877, 423] on button "Dodaj do koszyka" at bounding box center [870, 438] width 213 height 31
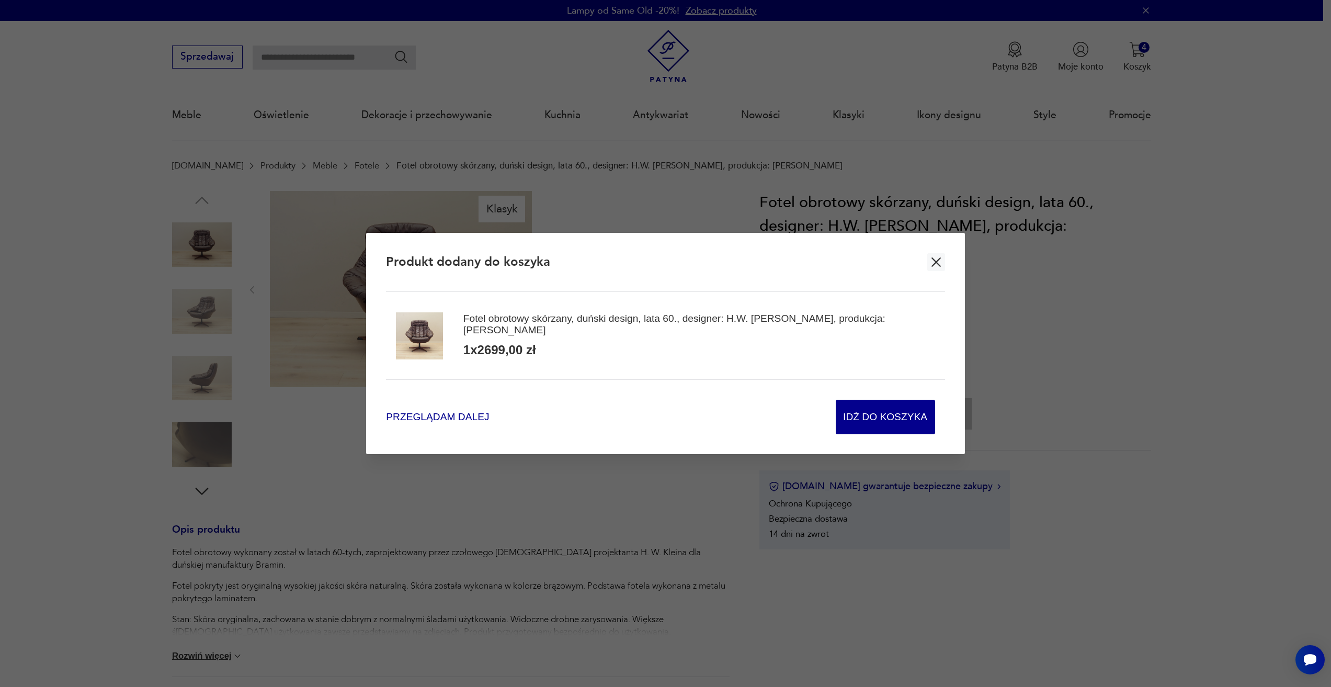
click at [442, 410] on span "Przeglądam dalej" at bounding box center [437, 417] width 103 height 14
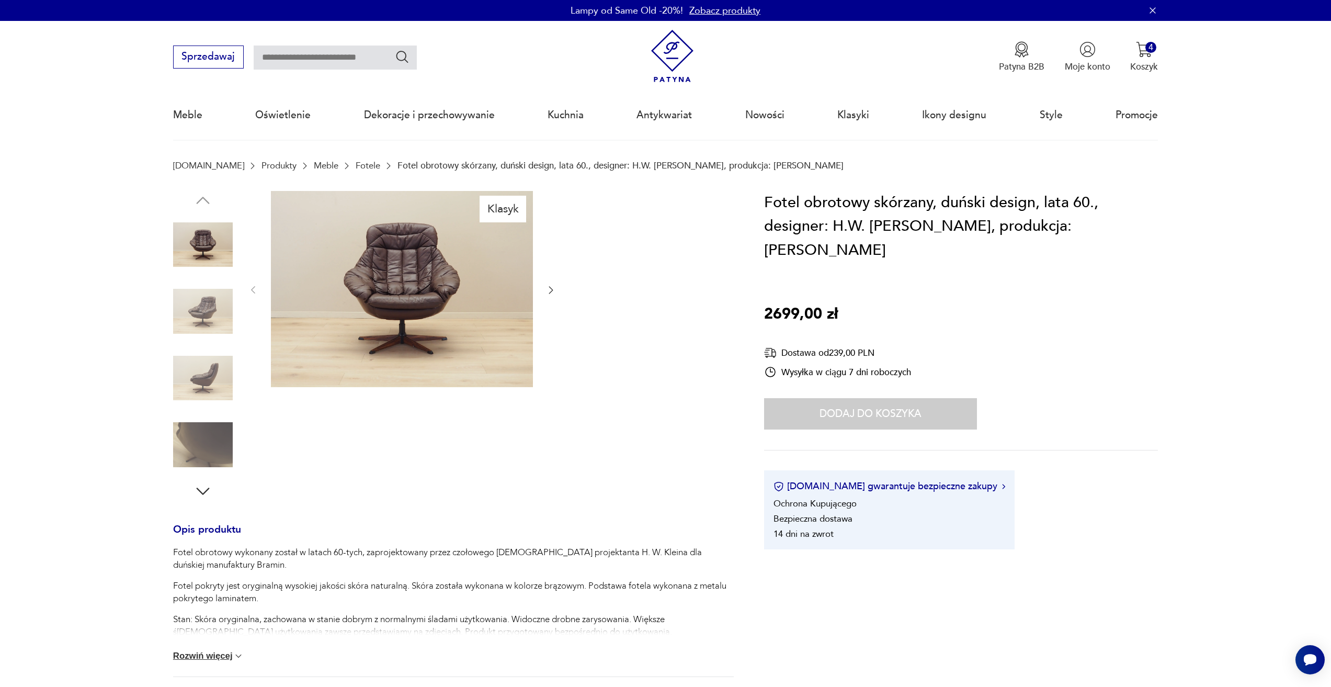
click at [555, 511] on div "Klasyk Opis produktu Fotel obrotowy wykonany został w latach 60-tych, zaprojekt…" at bounding box center [453, 563] width 561 height 744
click at [1146, 51] on img "button" at bounding box center [1144, 49] width 16 height 16
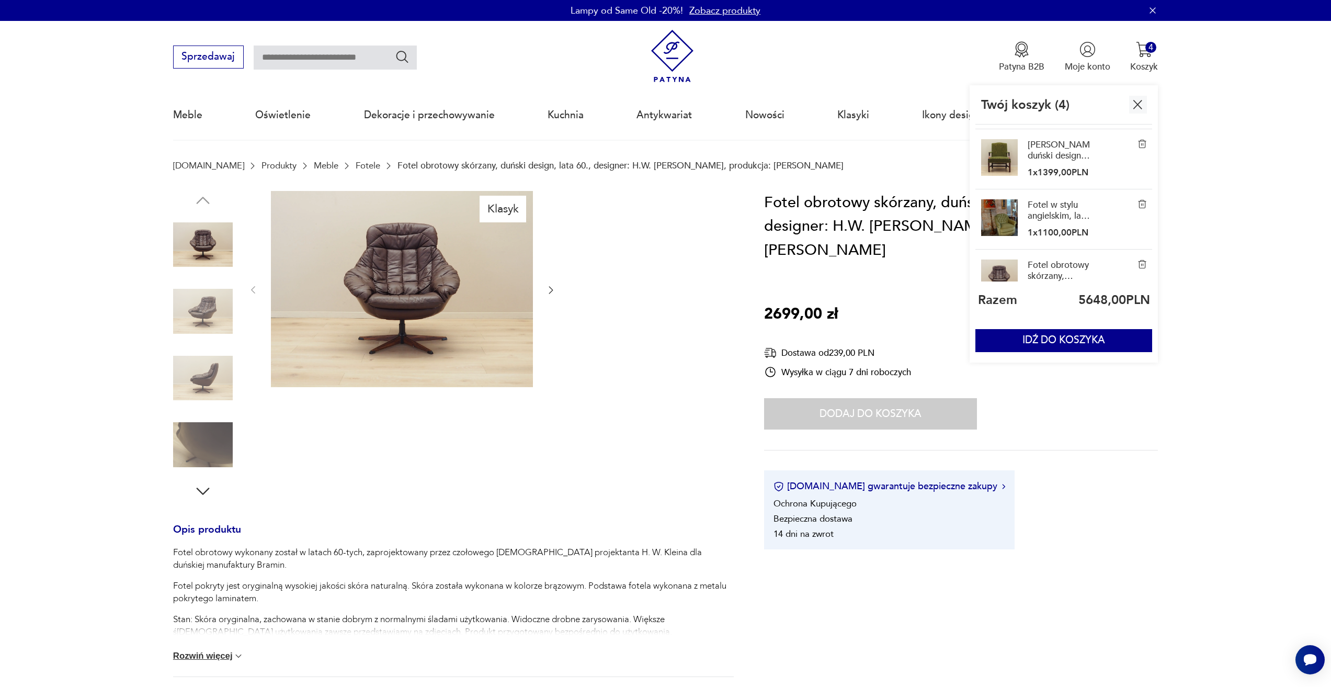
scroll to position [81, 0]
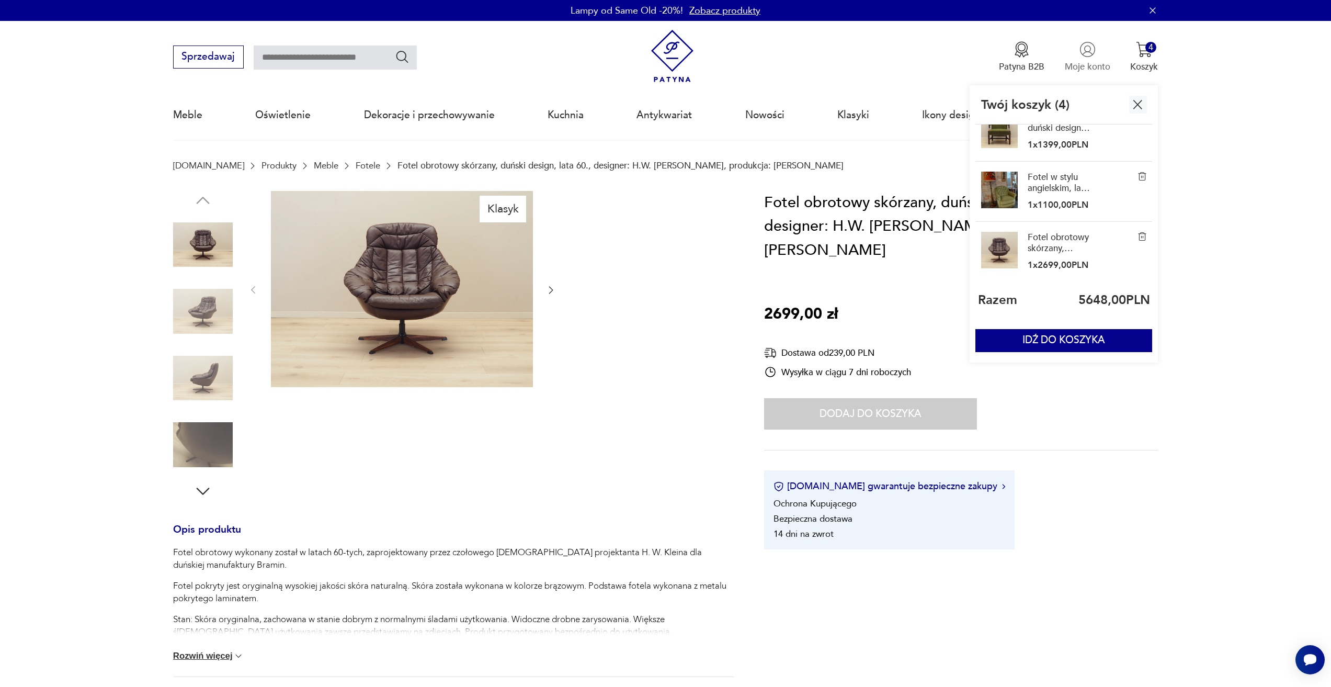
click at [1077, 47] on button "Moje konto" at bounding box center [1087, 56] width 45 height 31
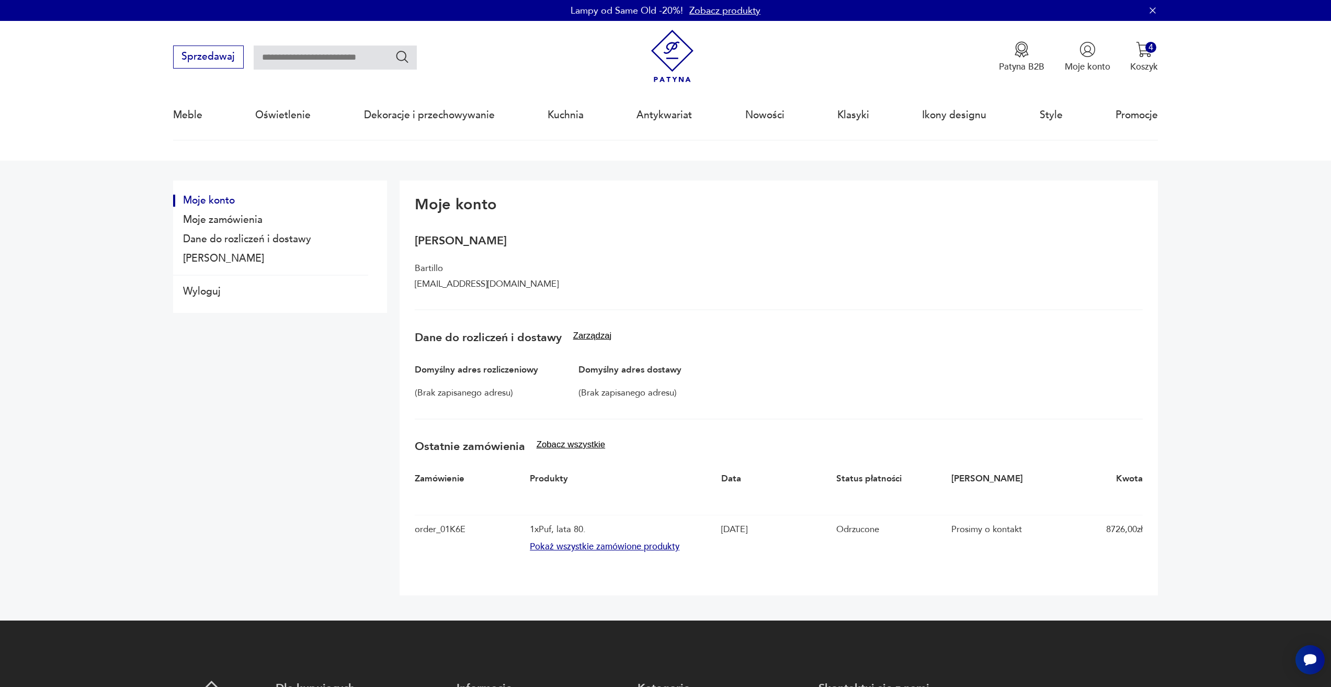
click at [591, 543] on button "Pokaż wszystkie zamówione produkty" at bounding box center [622, 547] width 185 height 12
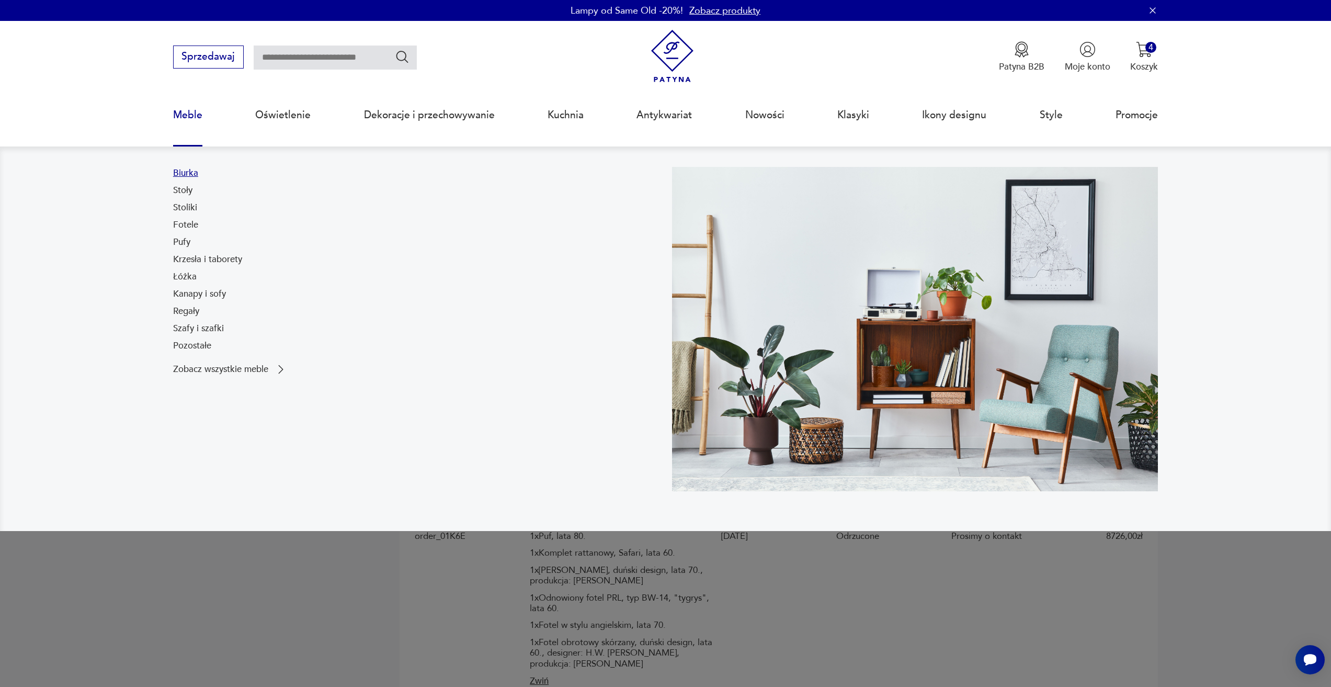
click at [191, 167] on link "Biurka" at bounding box center [185, 173] width 25 height 13
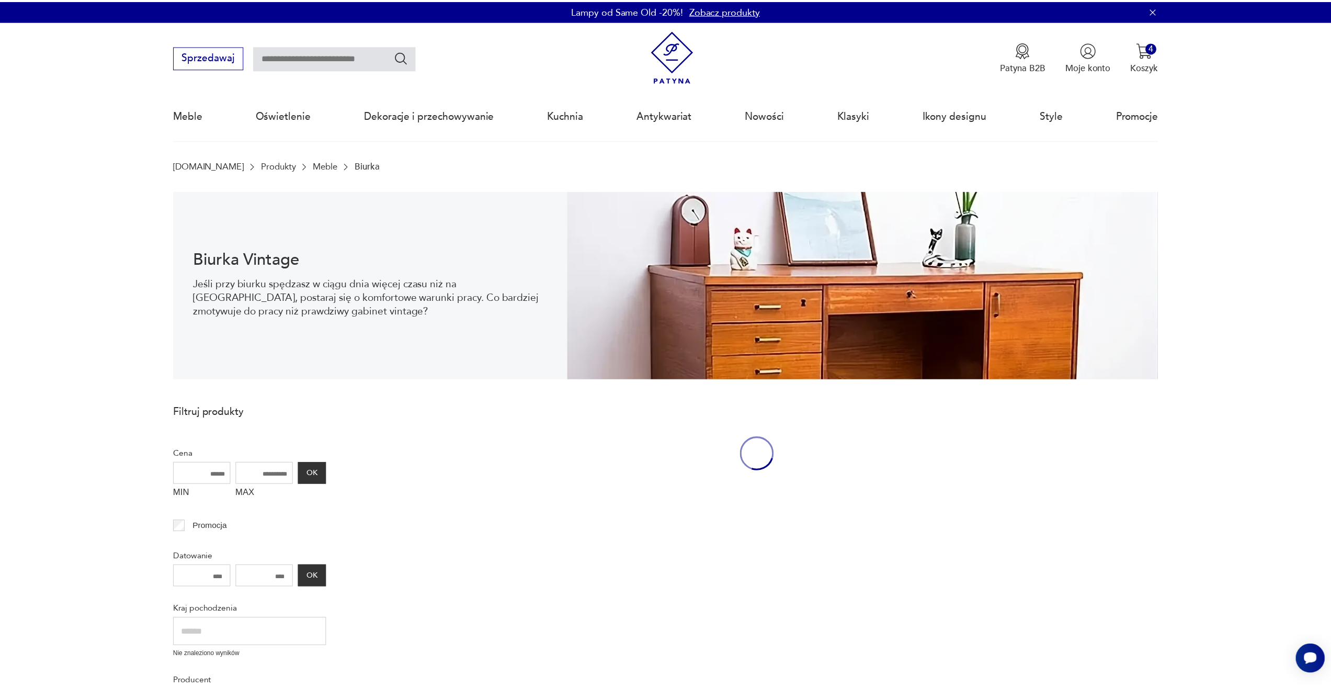
scroll to position [34, 0]
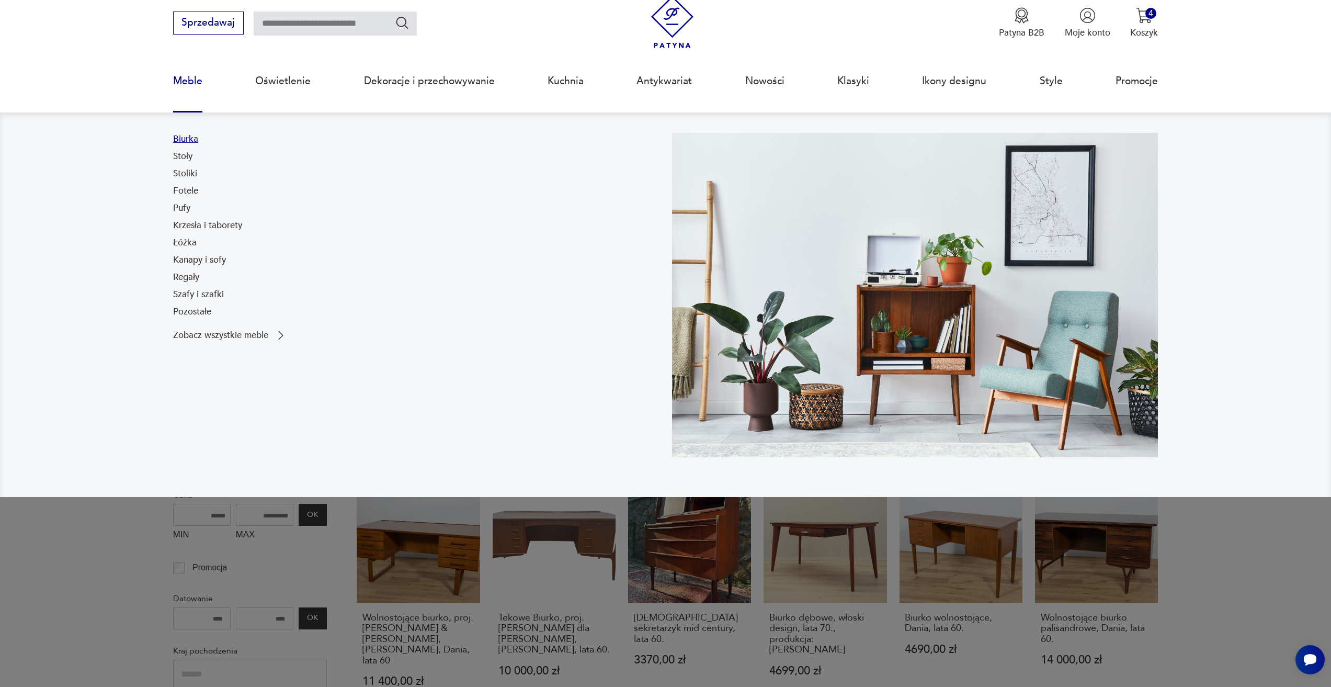
click at [187, 140] on link "Biurka" at bounding box center [185, 139] width 25 height 13
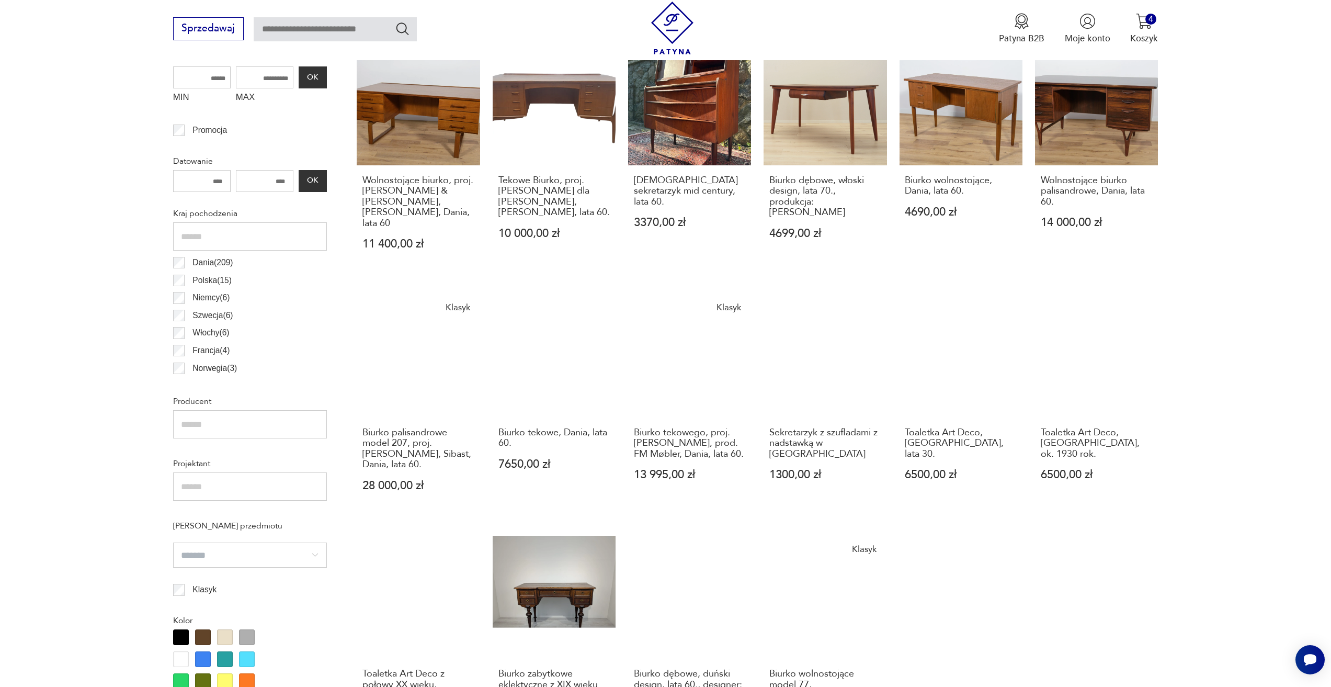
scroll to position [609, 0]
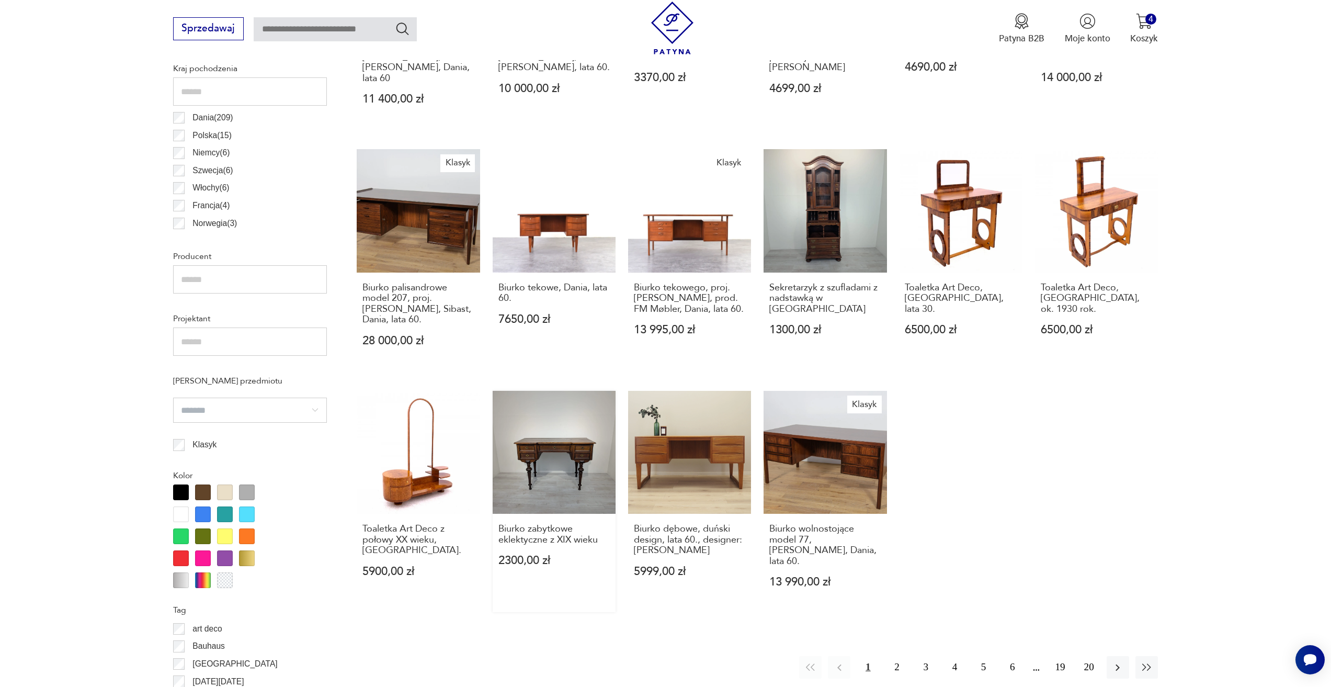
click at [574, 426] on link "Biurko zabytkowe eklektyczne z XIX wieku 2300,00 zł" at bounding box center [554, 501] width 123 height 221
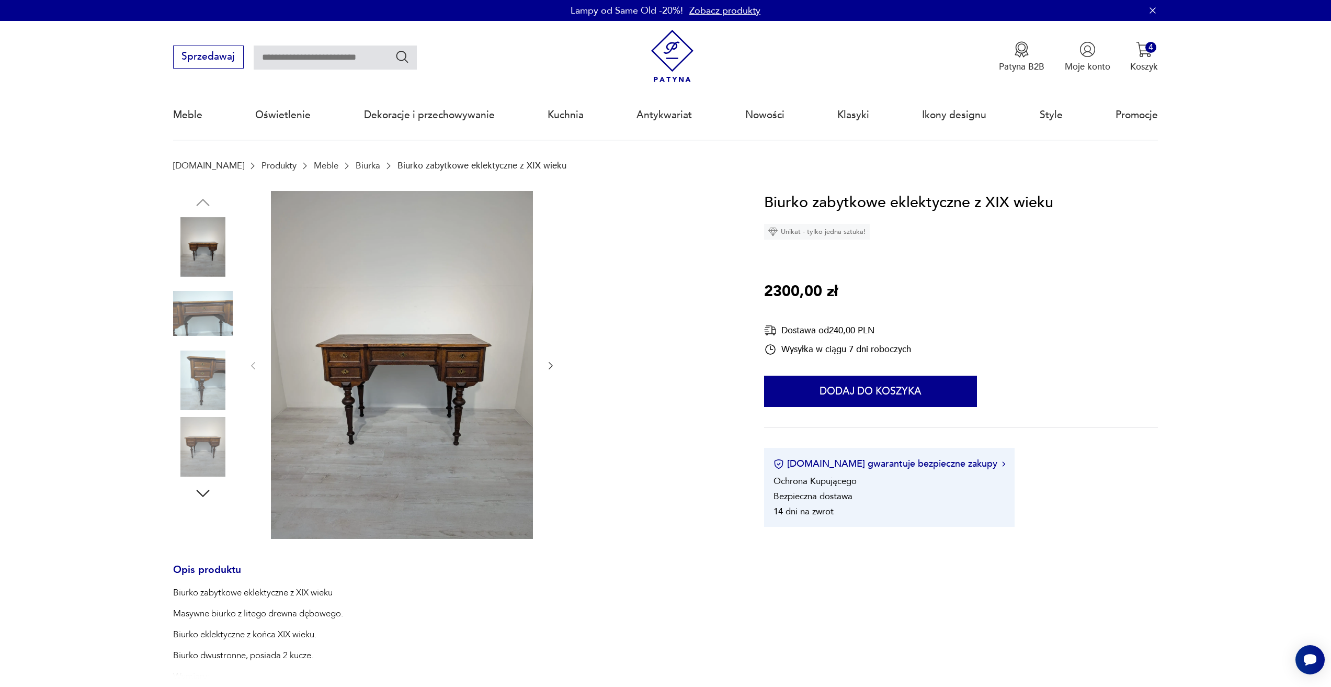
click at [475, 334] on img at bounding box center [402, 365] width 262 height 348
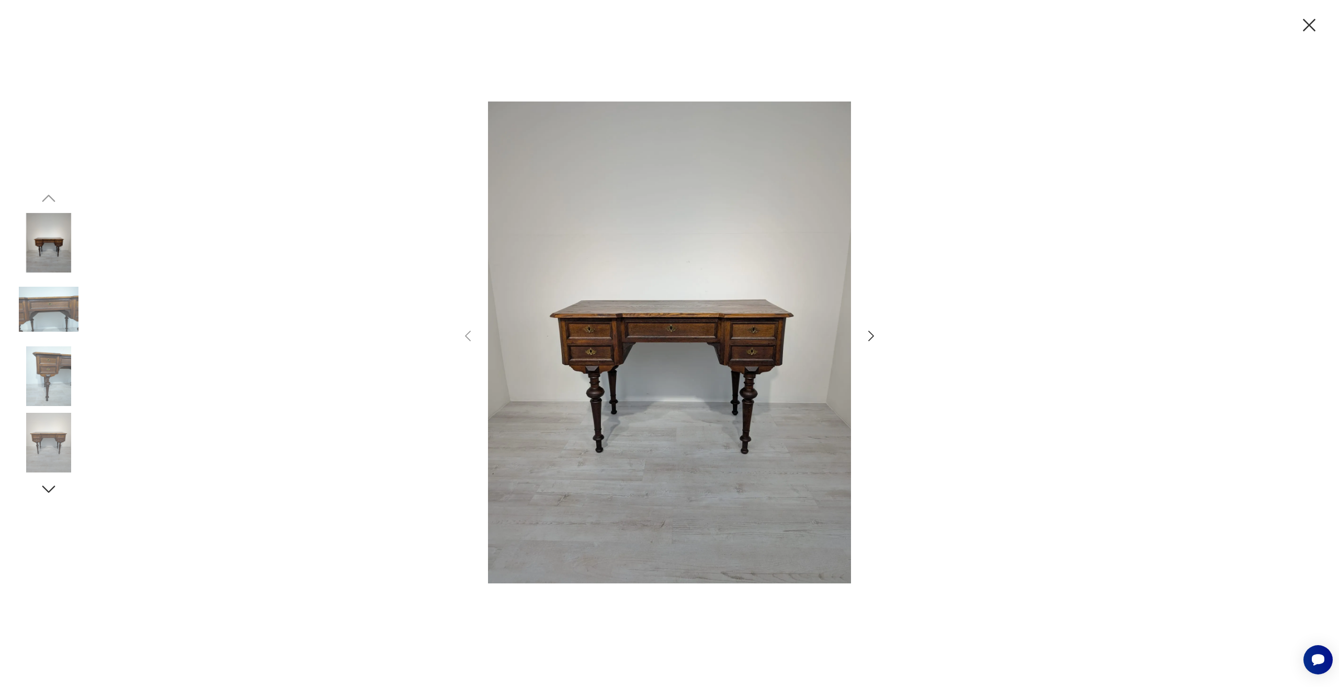
click at [1297, 29] on div at bounding box center [669, 343] width 1339 height 687
click at [1314, 28] on icon "button" at bounding box center [1309, 25] width 22 height 22
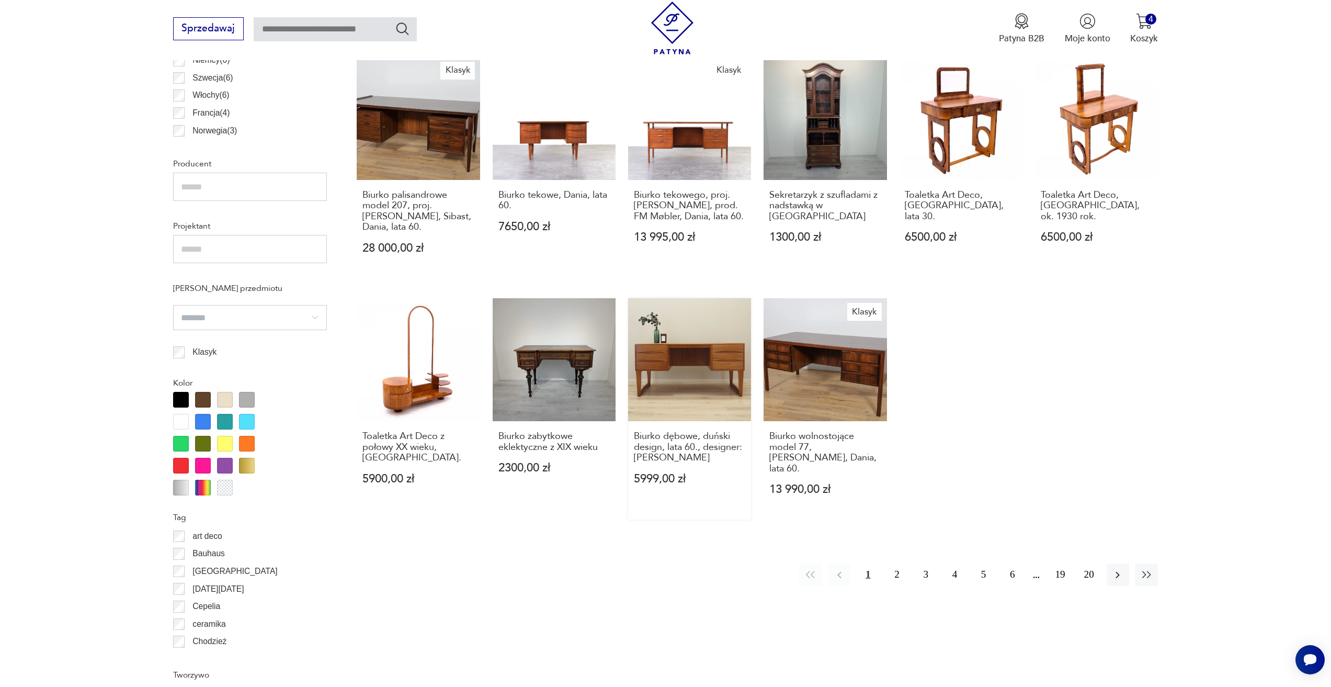
scroll to position [662, 0]
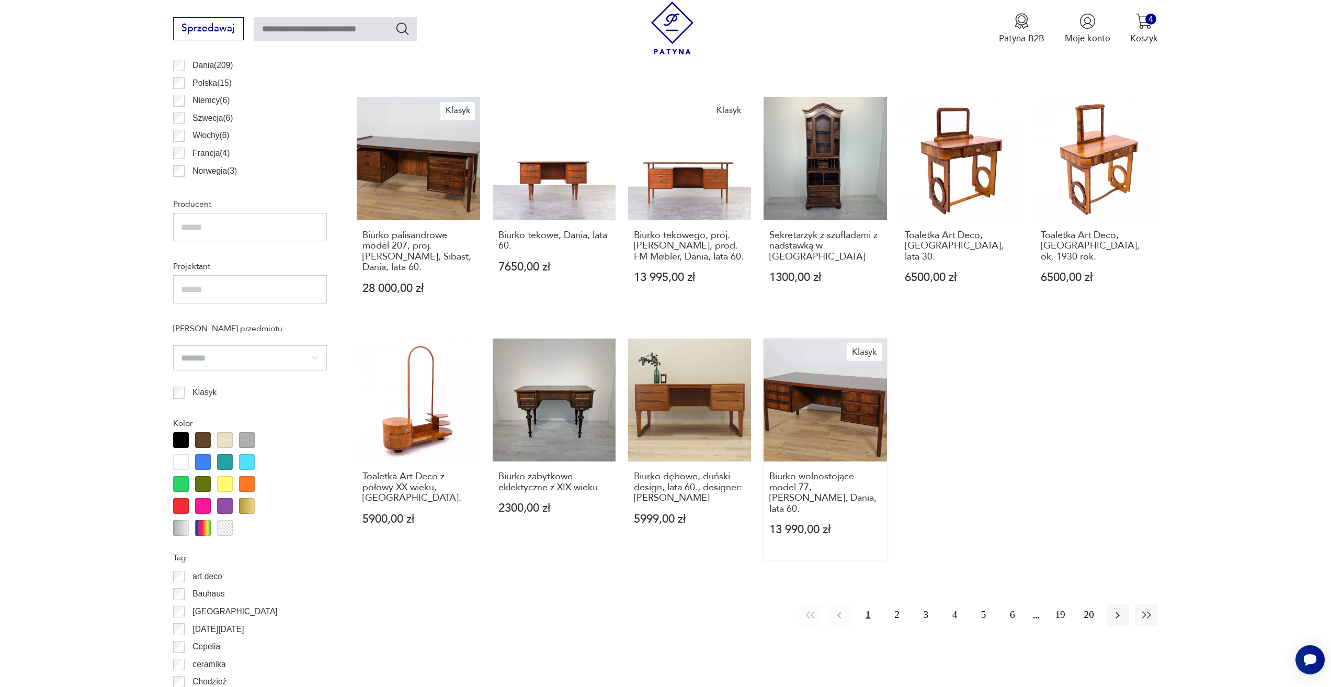
click at [842, 406] on link "Klasyk Biurko wolnostojące model 77, Omann Jun, Dania, lata 60. 13 990,00 zł" at bounding box center [824, 448] width 123 height 221
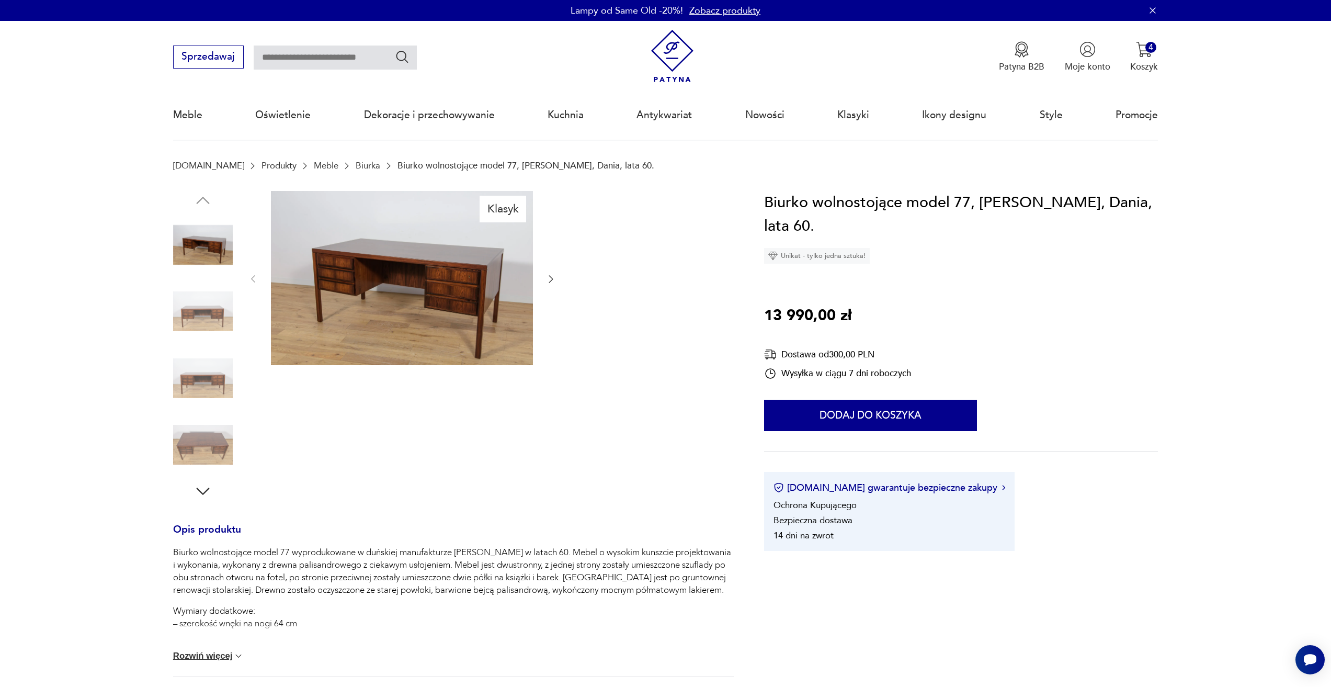
click at [411, 298] on img at bounding box center [402, 278] width 262 height 175
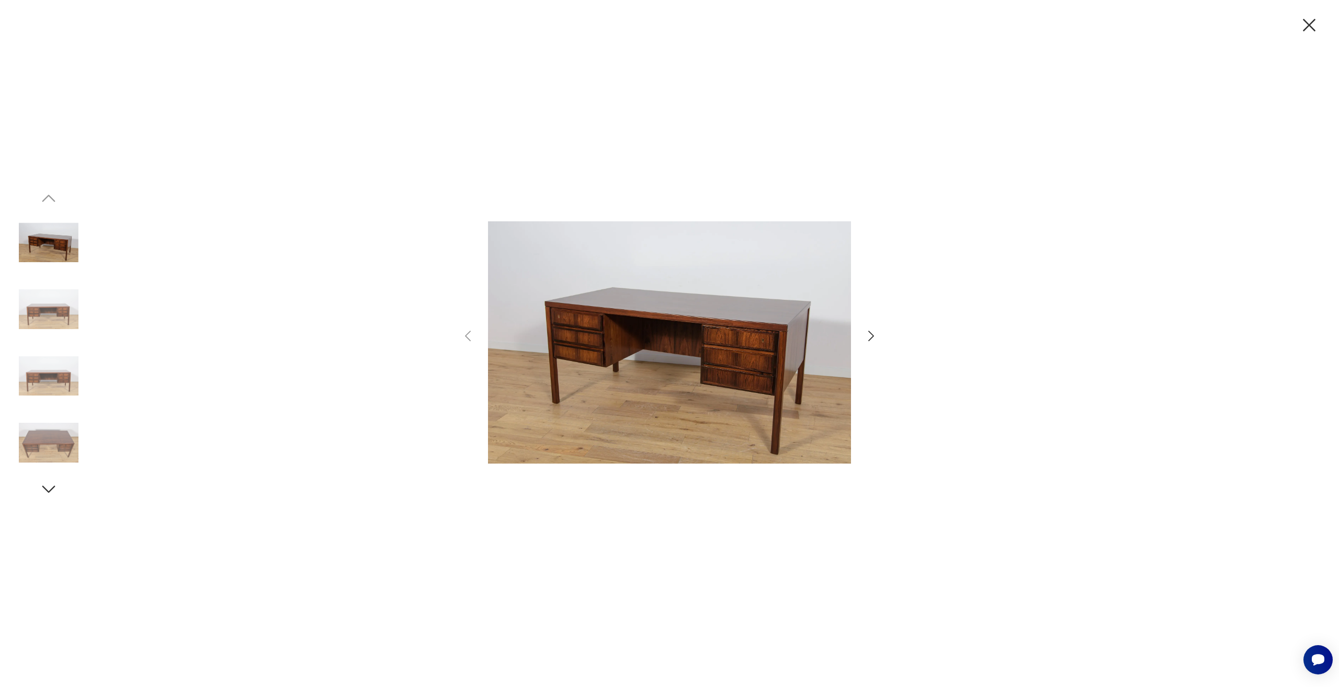
click at [880, 334] on div at bounding box center [669, 343] width 1339 height 687
click at [873, 334] on icon "button" at bounding box center [870, 335] width 15 height 15
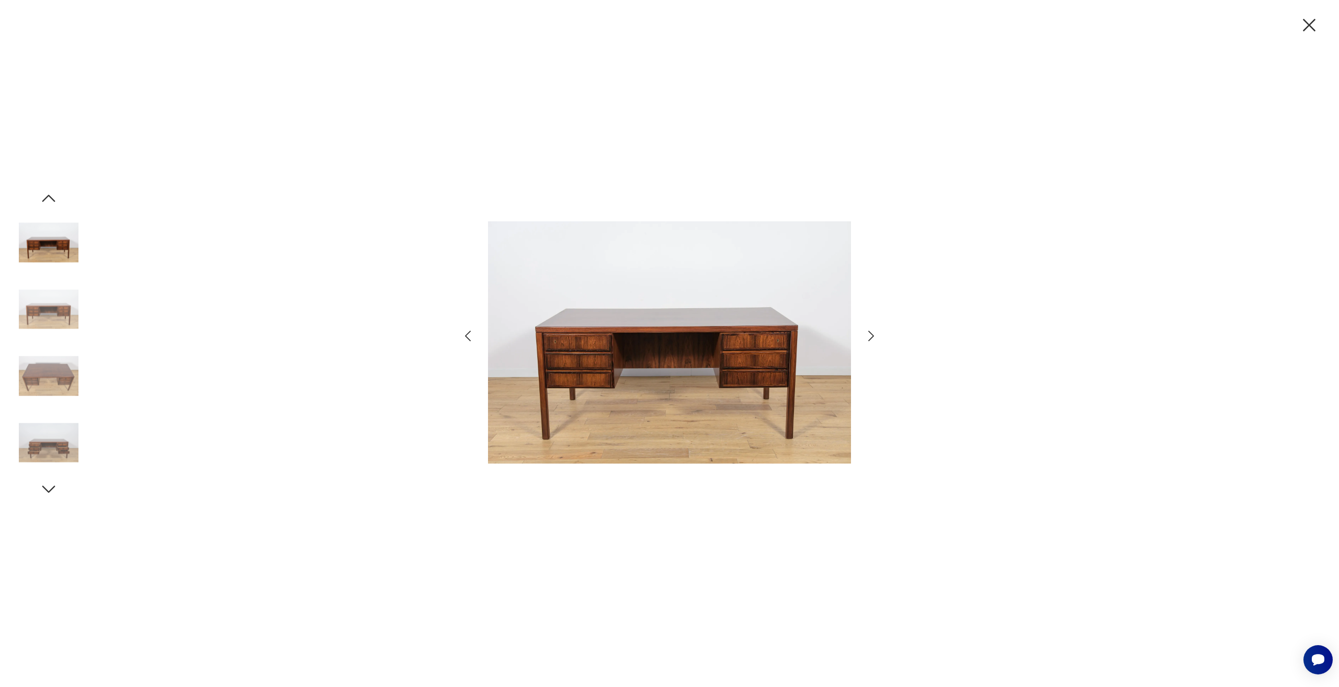
click at [869, 335] on icon "button" at bounding box center [870, 335] width 15 height 15
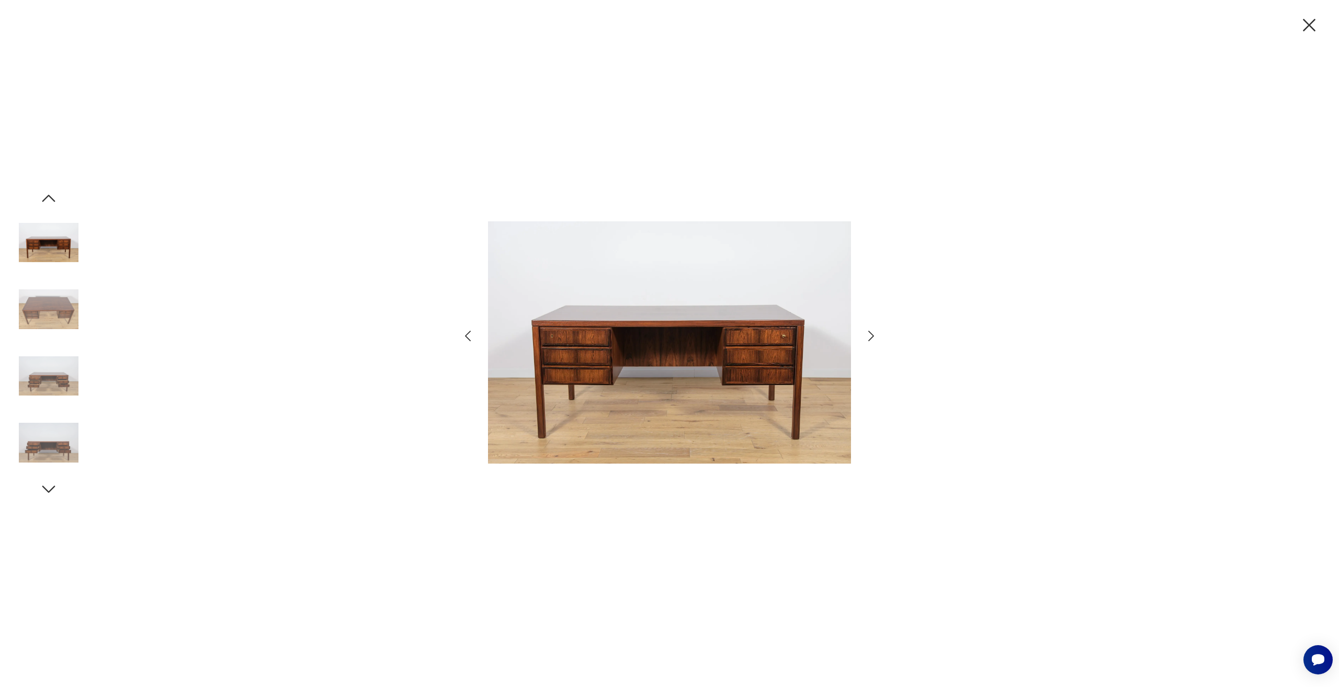
click at [869, 335] on icon "button" at bounding box center [870, 335] width 15 height 15
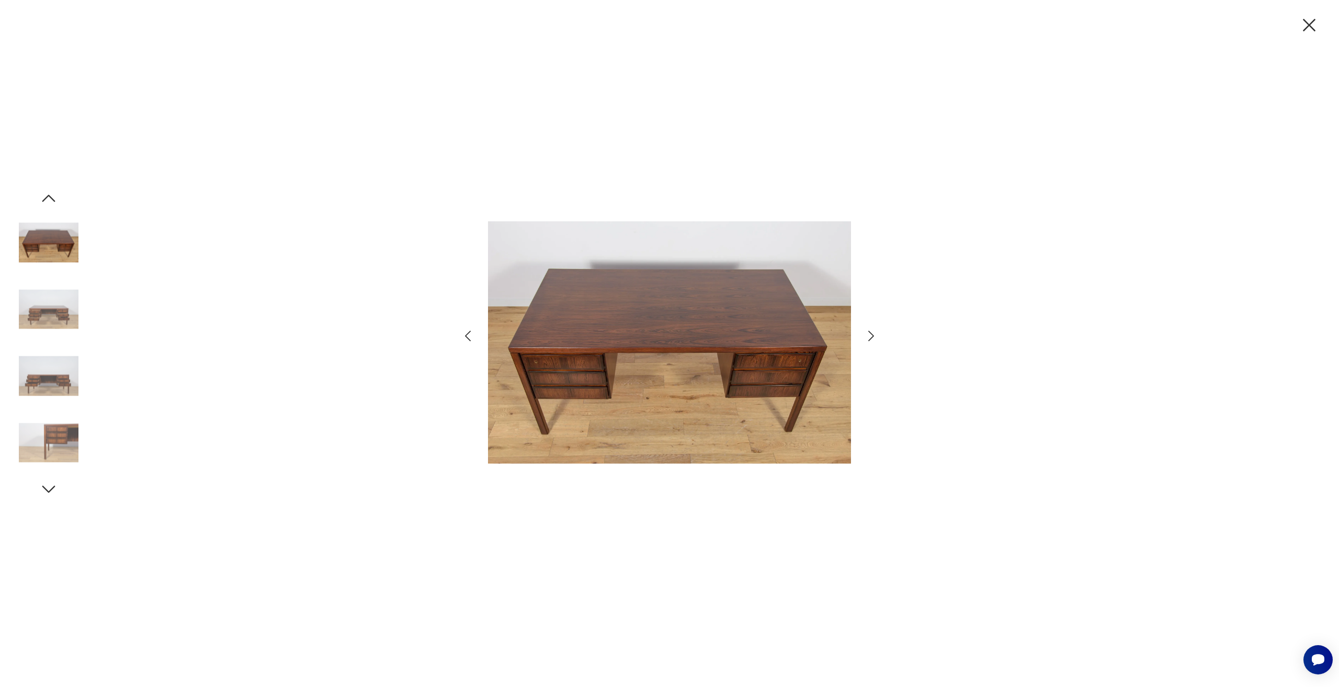
click at [869, 335] on icon "button" at bounding box center [870, 335] width 15 height 15
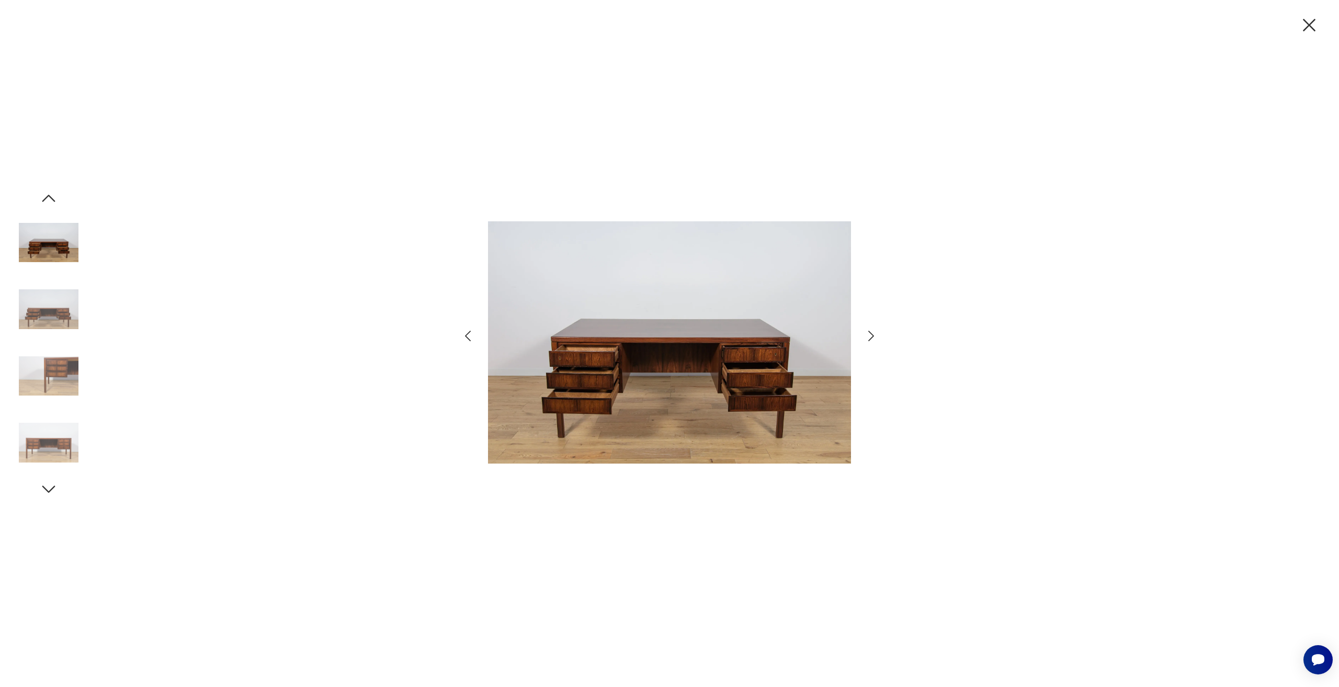
click at [869, 335] on icon "button" at bounding box center [870, 335] width 15 height 15
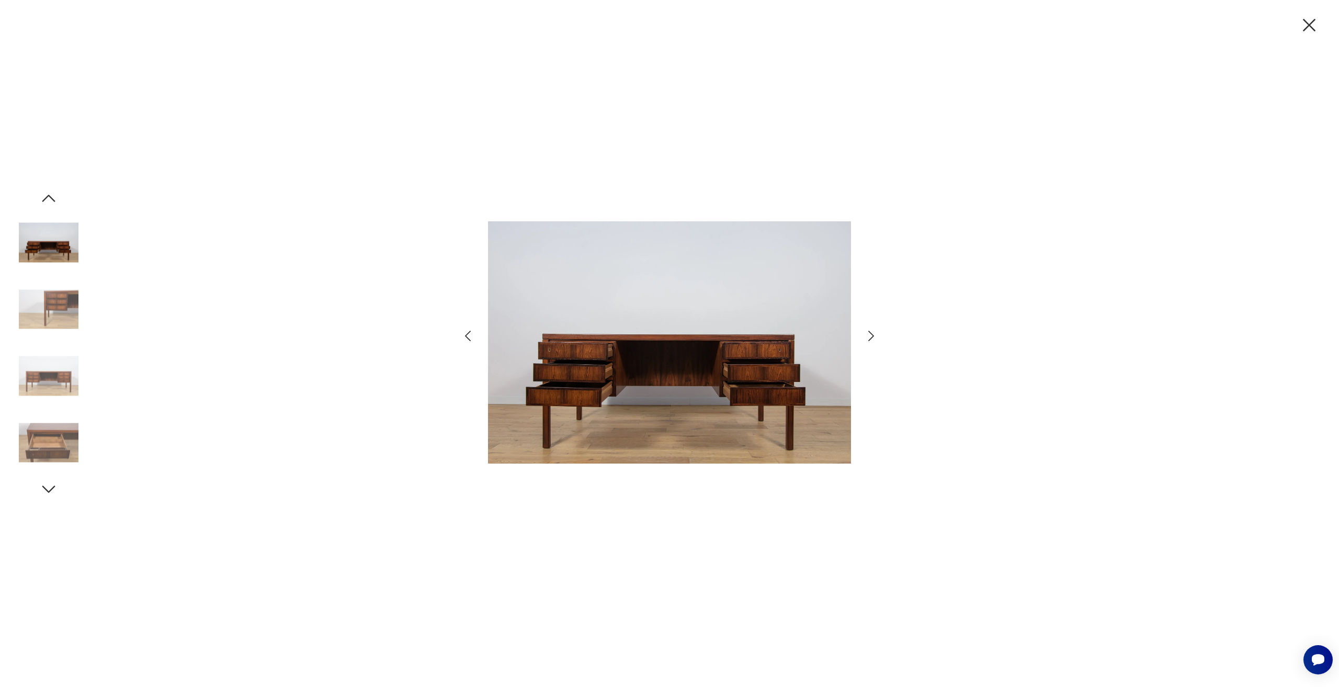
click at [869, 335] on icon "button" at bounding box center [870, 335] width 15 height 15
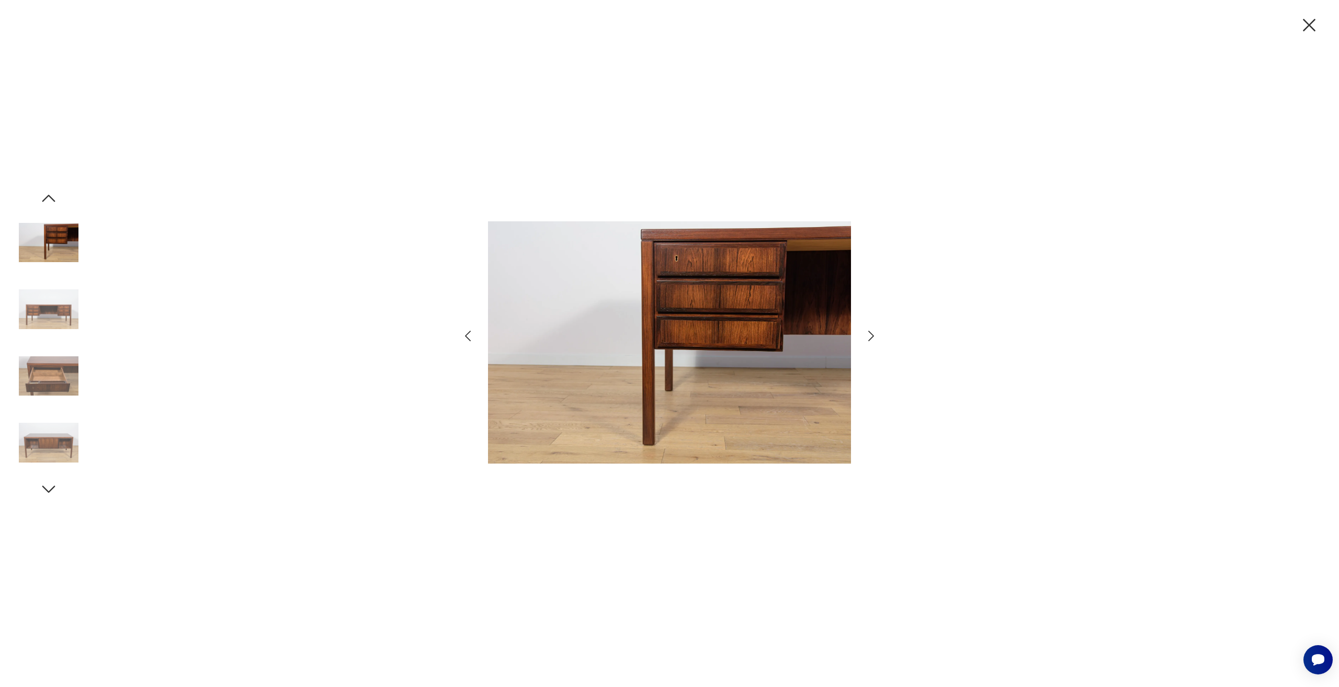
click at [869, 335] on icon "button" at bounding box center [870, 335] width 15 height 15
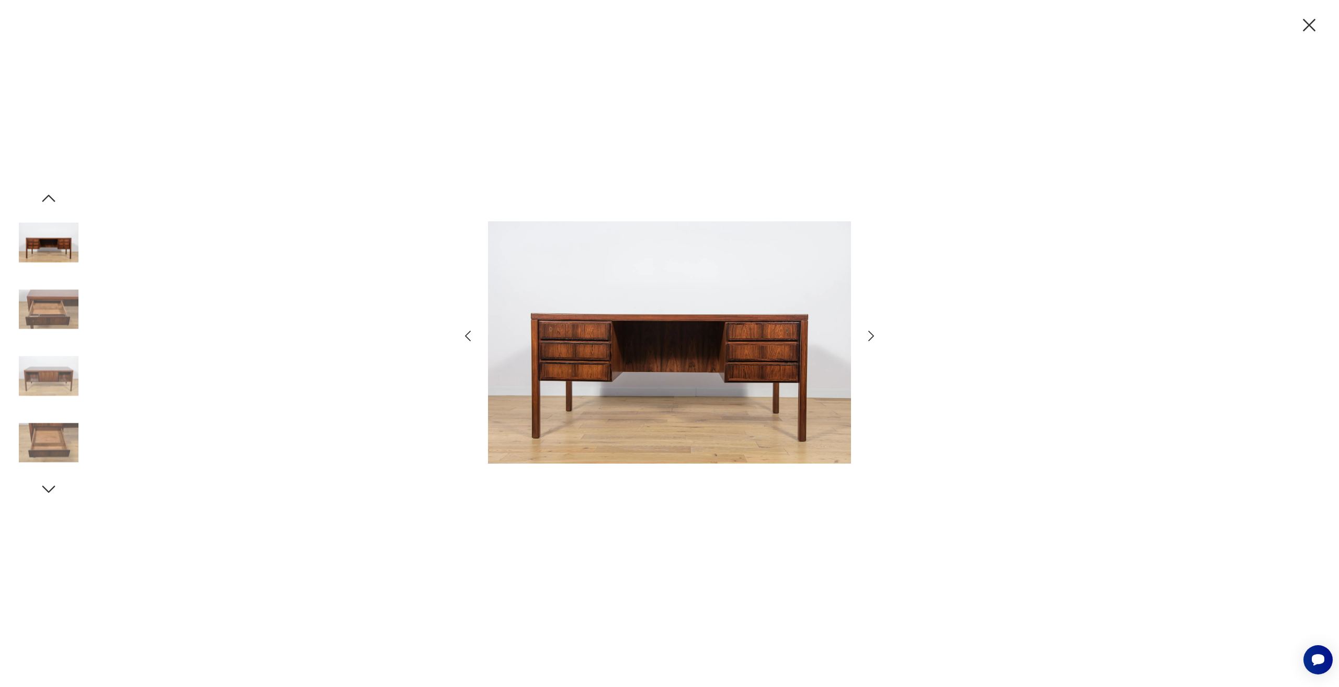
click at [1319, 38] on div at bounding box center [669, 343] width 1339 height 687
click at [1308, 28] on icon "button" at bounding box center [1309, 25] width 22 height 22
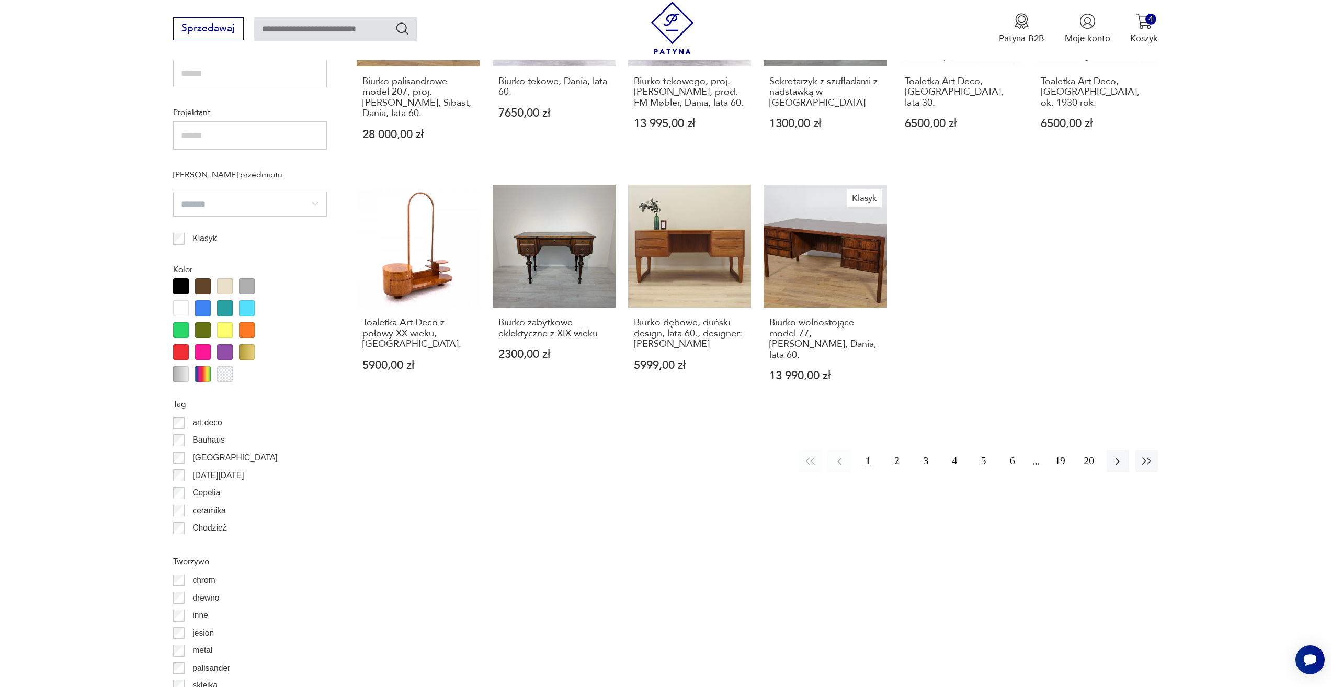
scroll to position [871, 0]
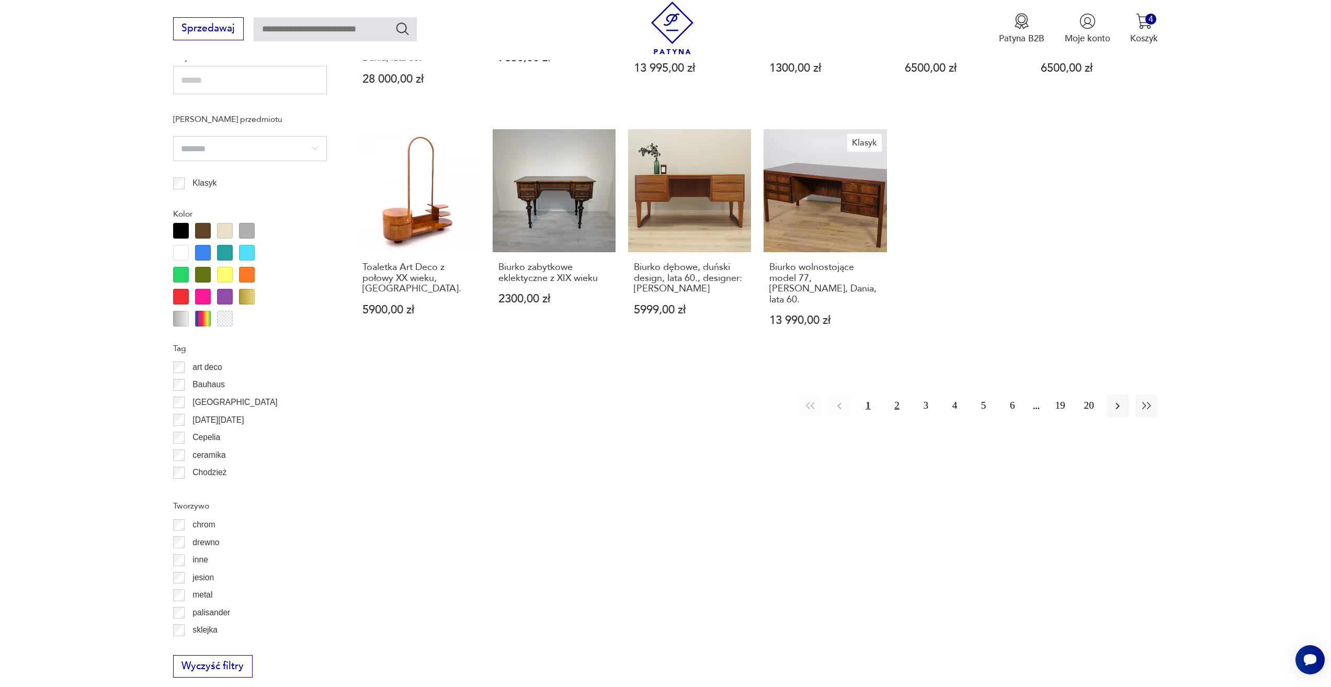
click at [895, 394] on button "2" at bounding box center [896, 405] width 22 height 22
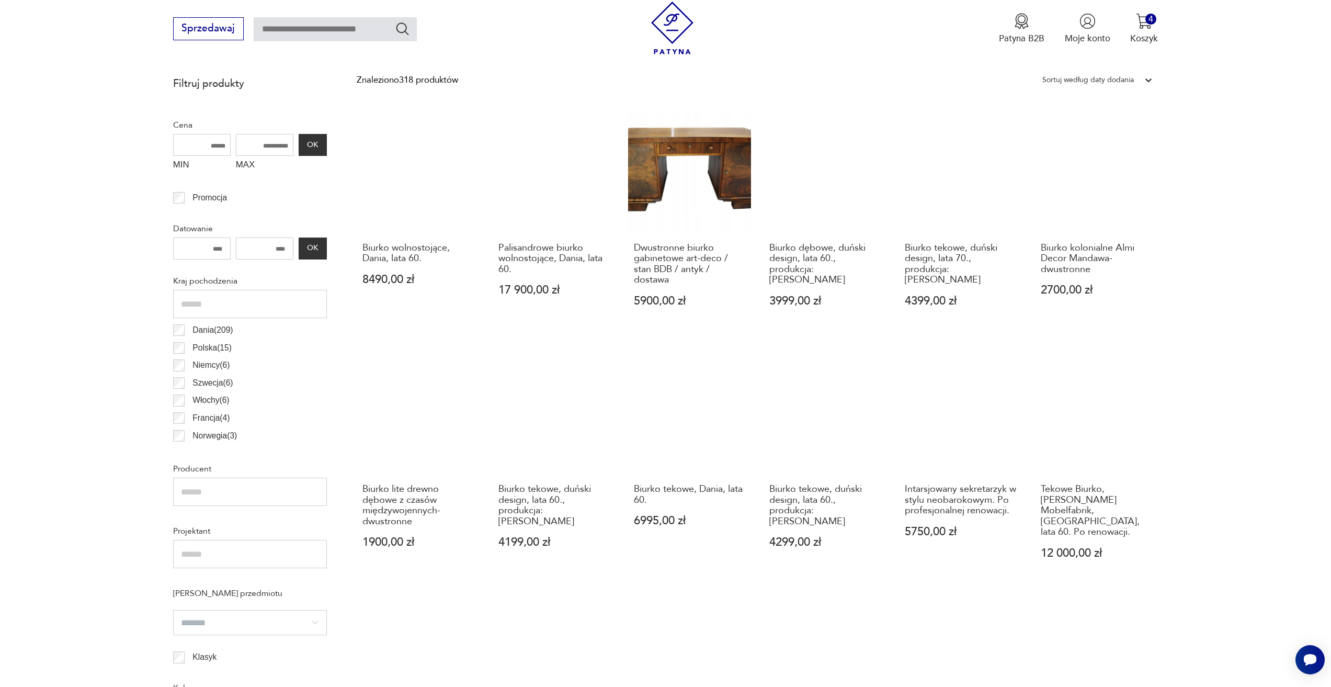
scroll to position [415, 0]
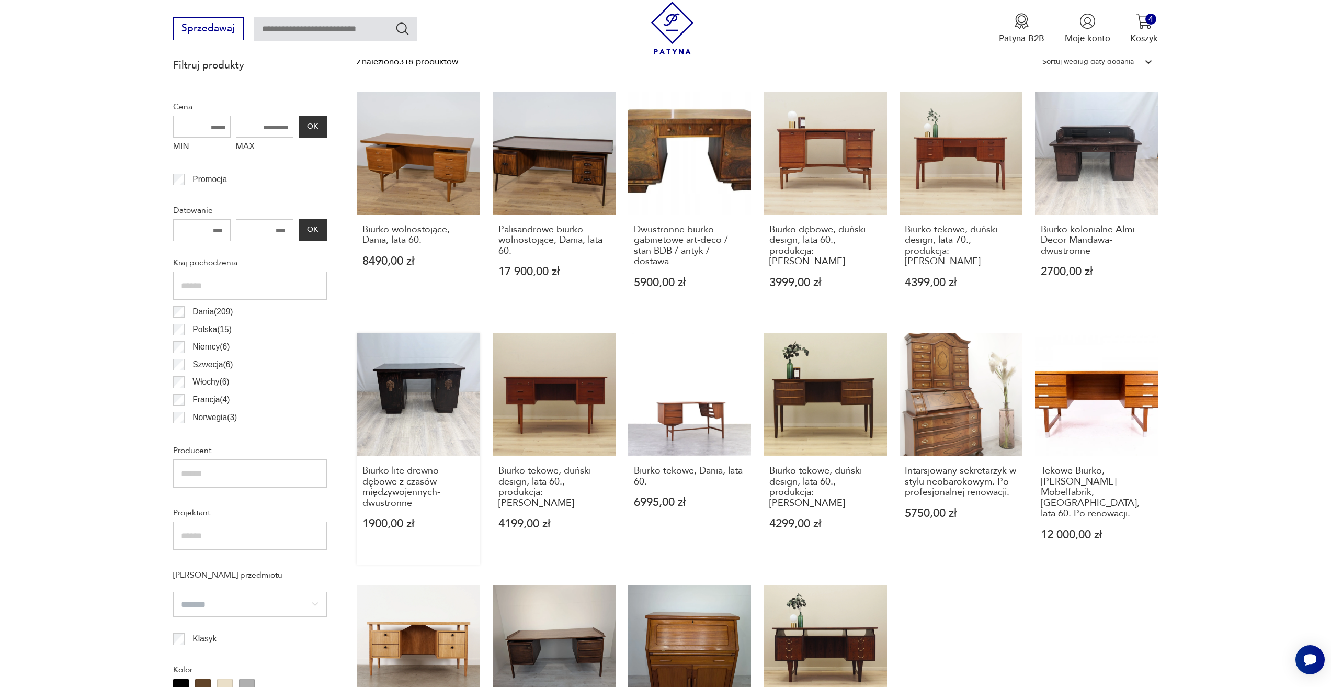
click at [432, 384] on link "Biurko lite drewno dębowe z czasów międzywojennych- dwustronne 1900,00 zł" at bounding box center [418, 449] width 123 height 232
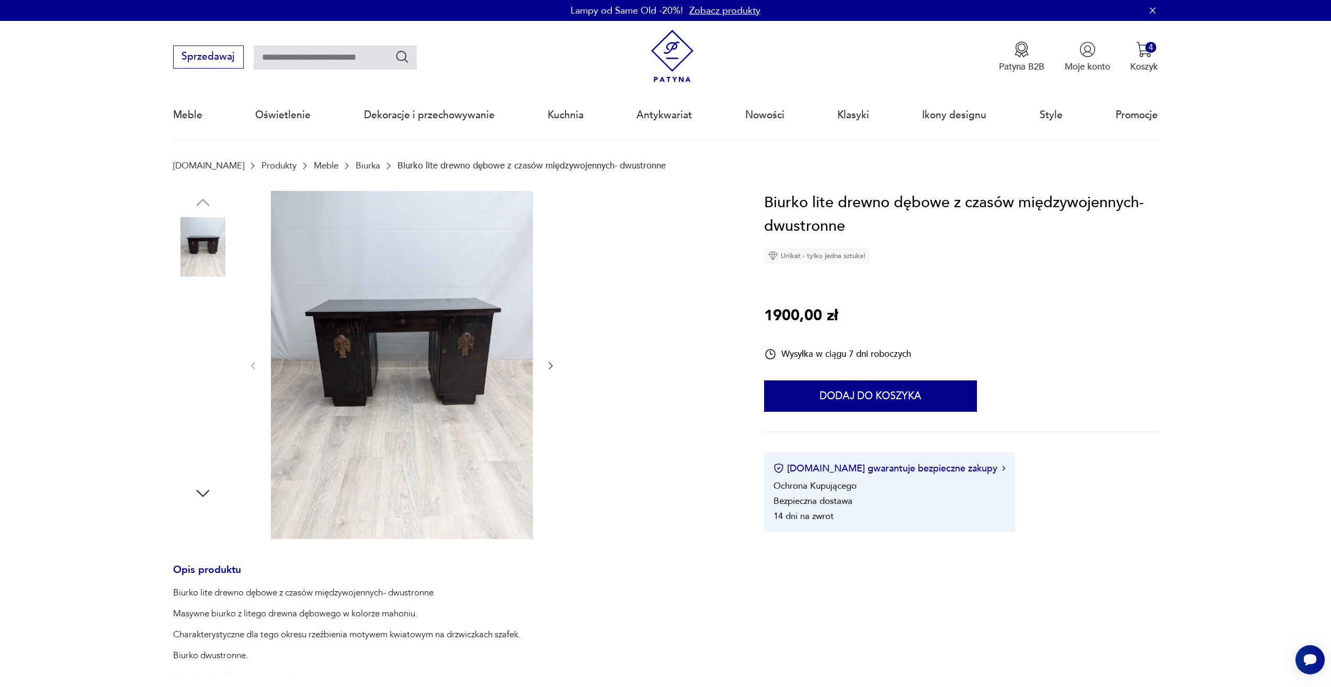
click at [375, 326] on img at bounding box center [402, 365] width 262 height 348
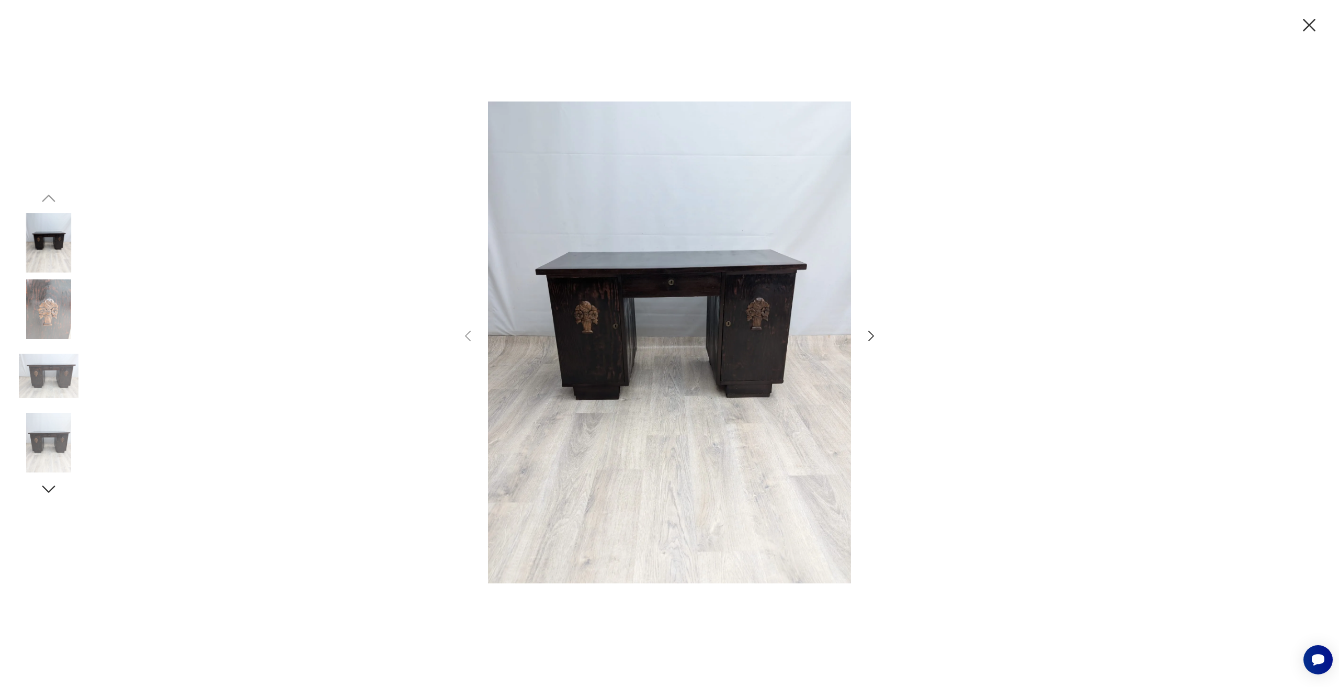
click at [870, 344] on div at bounding box center [669, 343] width 418 height 525
click at [877, 342] on icon "button" at bounding box center [870, 335] width 15 height 15
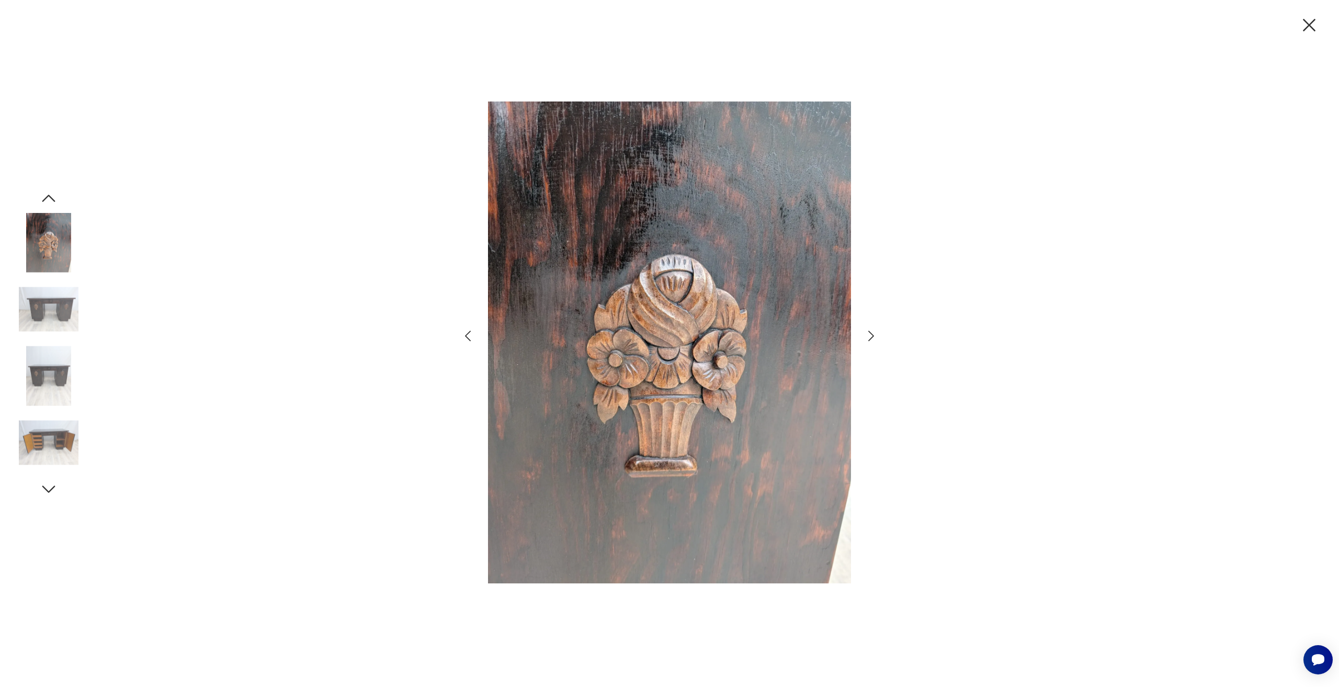
click at [1318, 16] on icon "button" at bounding box center [1309, 25] width 22 height 22
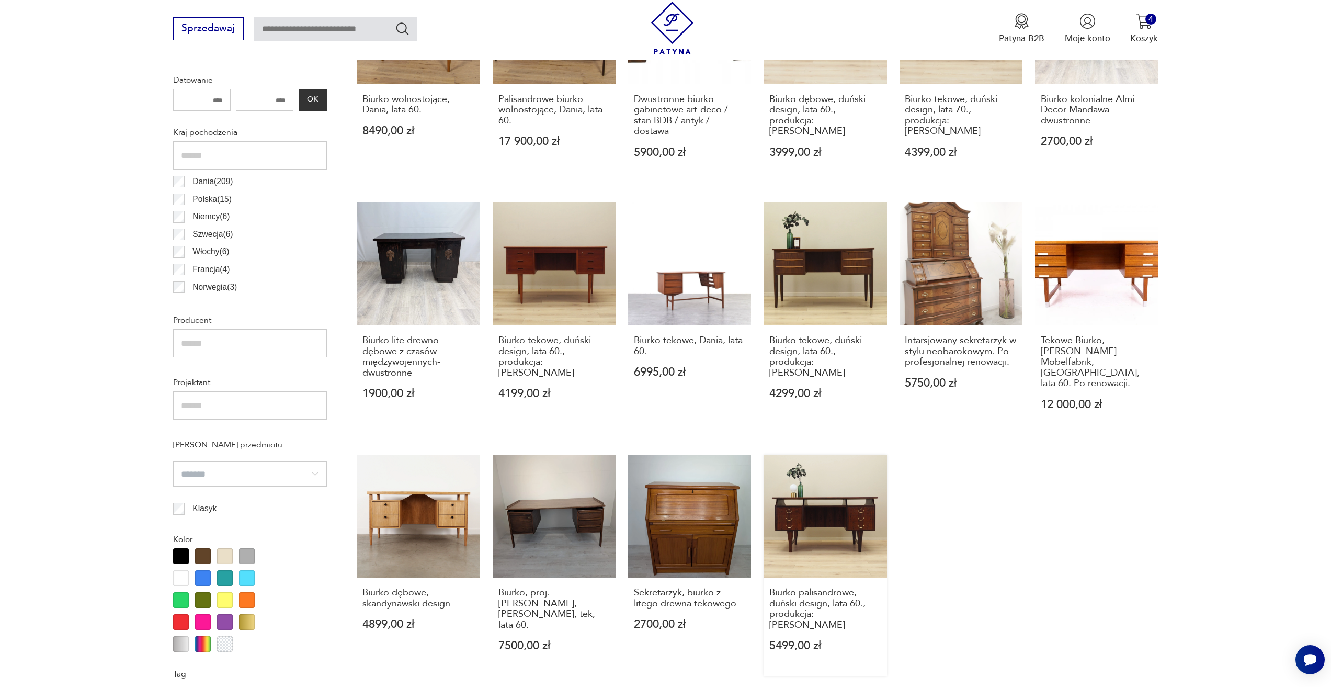
scroll to position [363, 0]
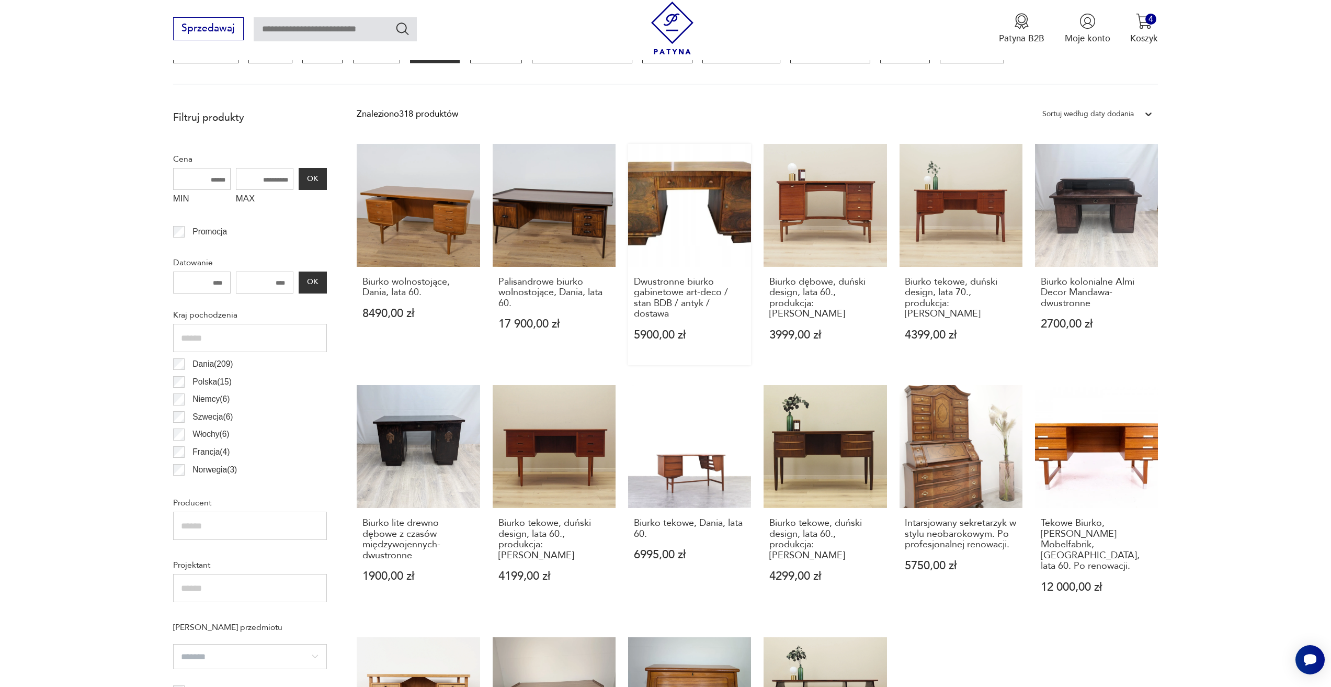
click at [687, 207] on link "Dwustronne biurko gabinetowe art-deco / stan BDB / antyk / dostawa 5900,00 zł" at bounding box center [689, 254] width 123 height 221
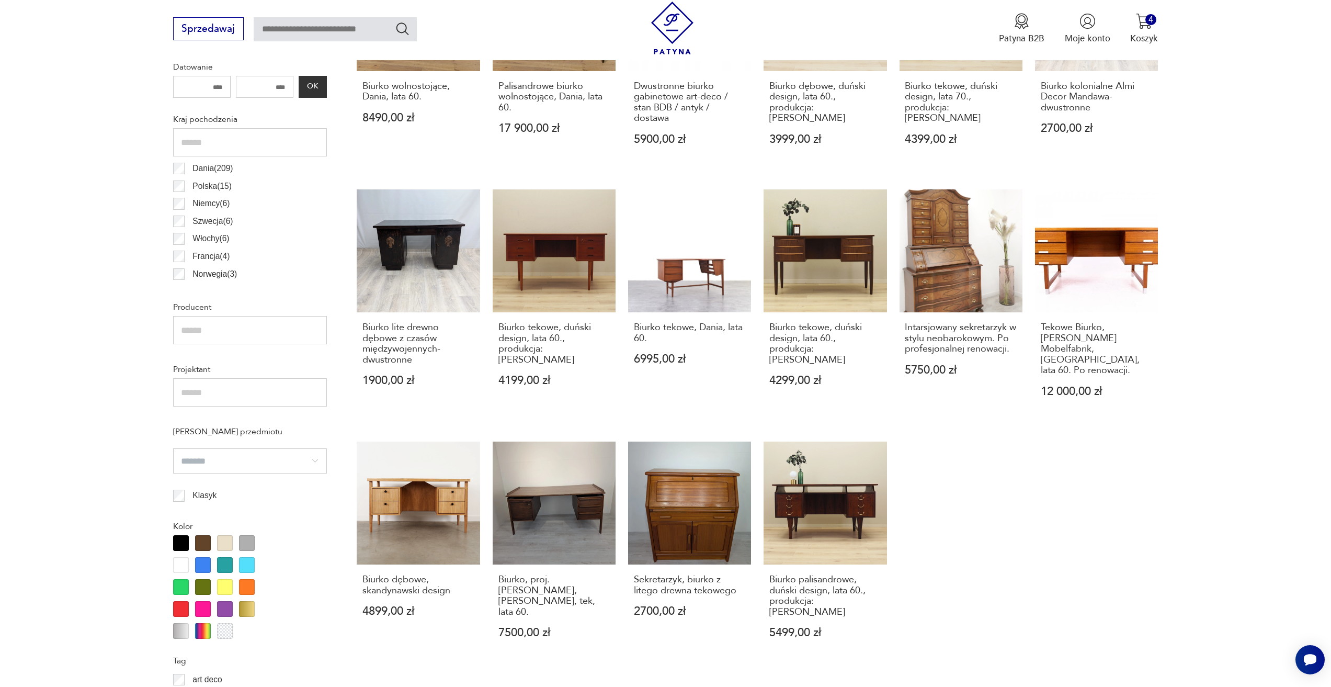
scroll to position [677, 0]
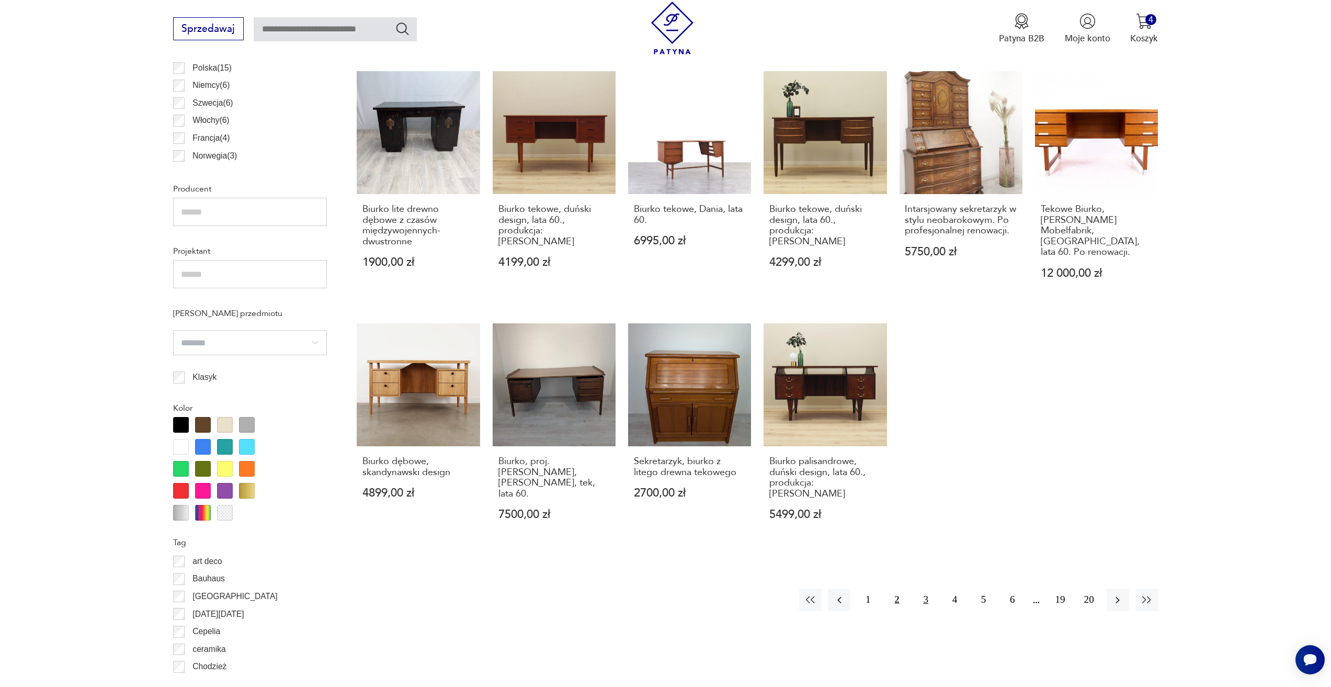
click at [922, 588] on button "3" at bounding box center [926, 599] width 22 height 22
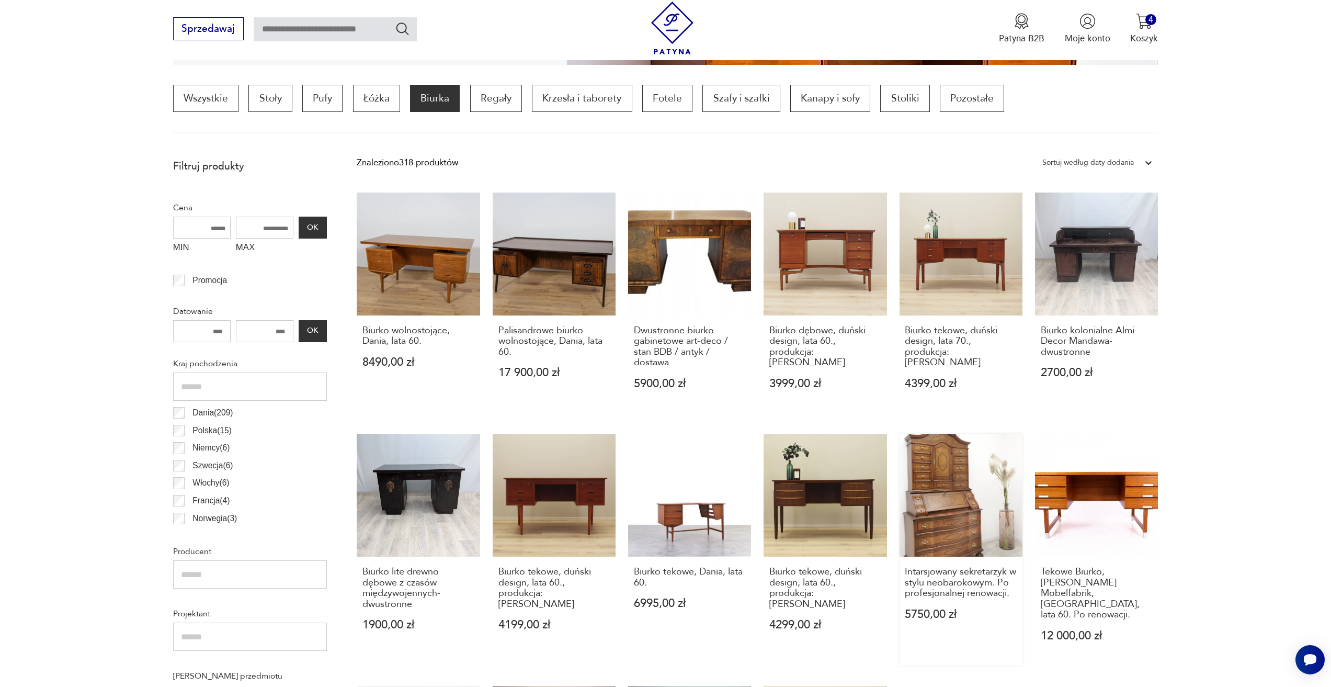
scroll to position [311, 0]
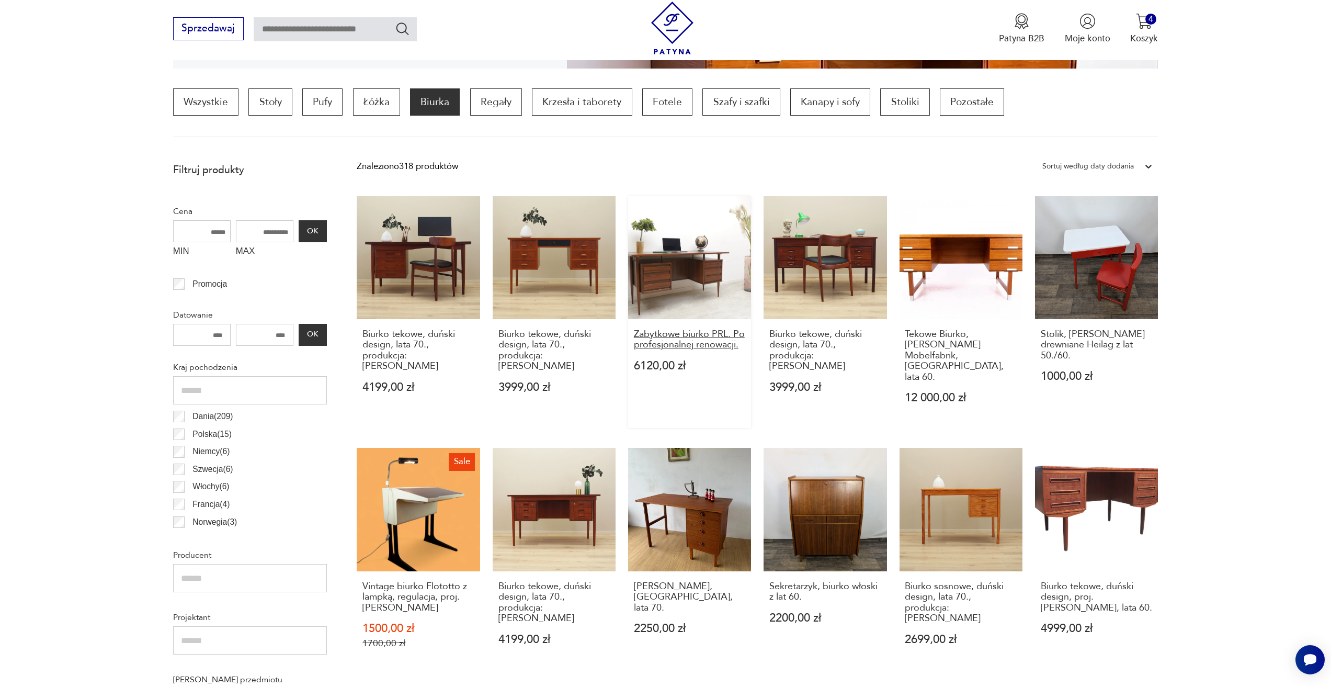
click at [705, 350] on h3 "Zabytkowe biurko PRL. Po profesjonalnej renowacji." at bounding box center [690, 339] width 112 height 21
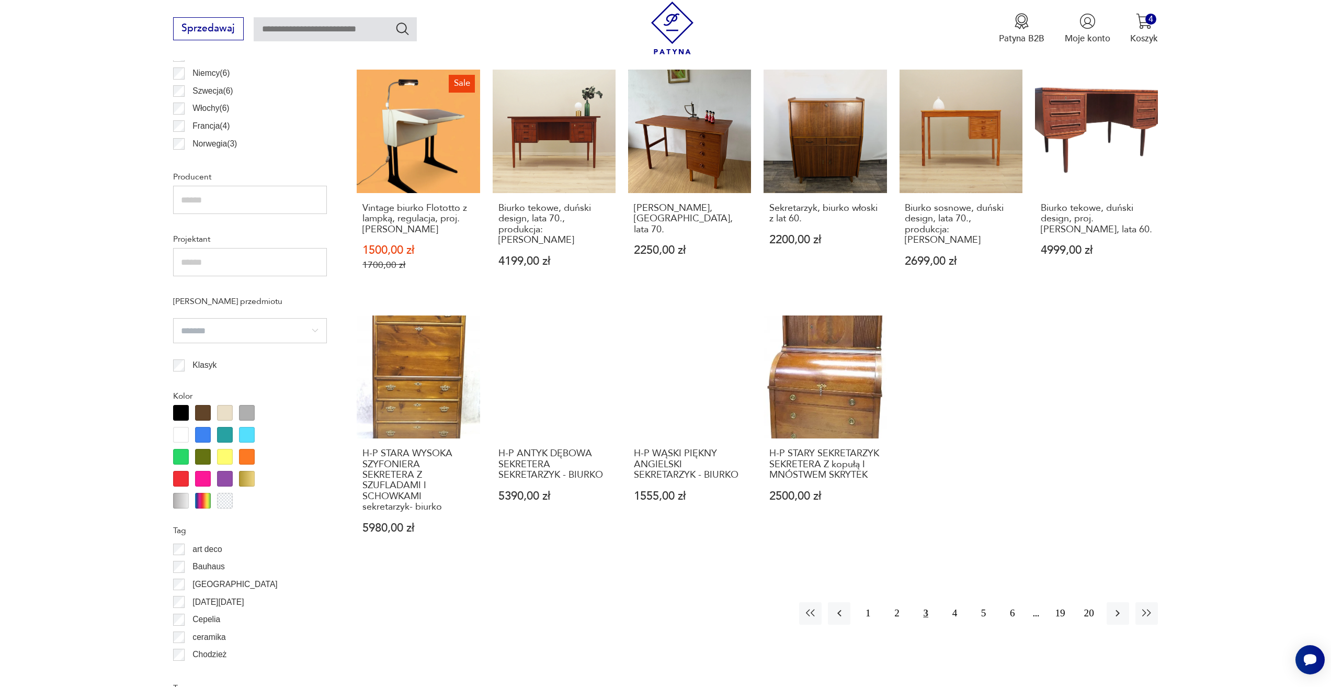
scroll to position [677, 0]
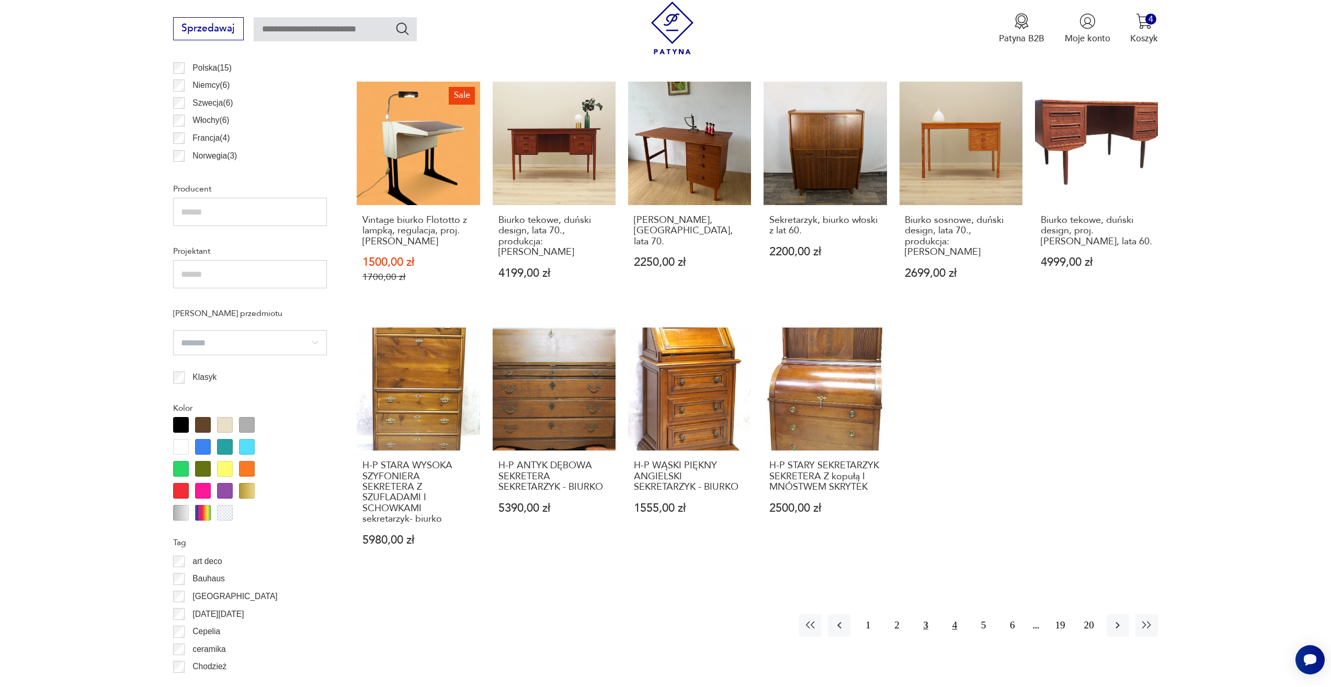
click at [954, 614] on button "4" at bounding box center [954, 625] width 22 height 22
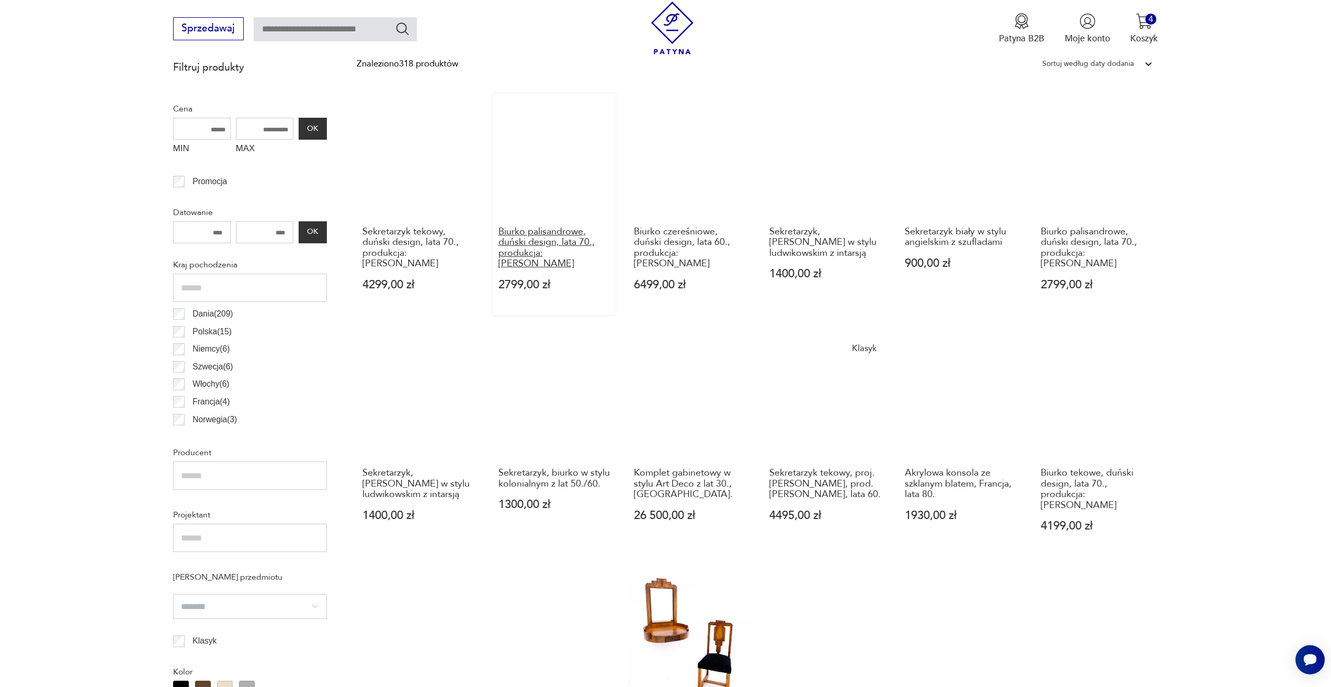
scroll to position [415, 0]
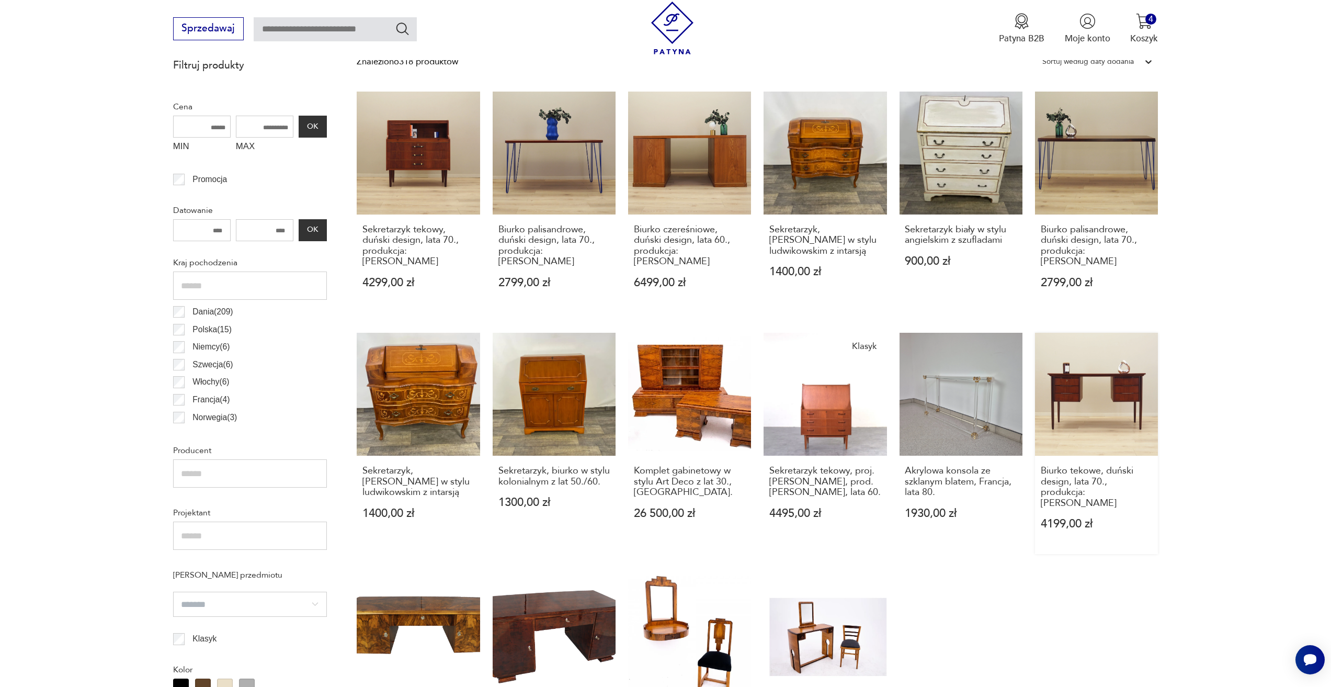
click at [1093, 424] on link "Biurko tekowe, duński design, lata 70., produkcja: Dania 4199,00 zł" at bounding box center [1096, 443] width 123 height 221
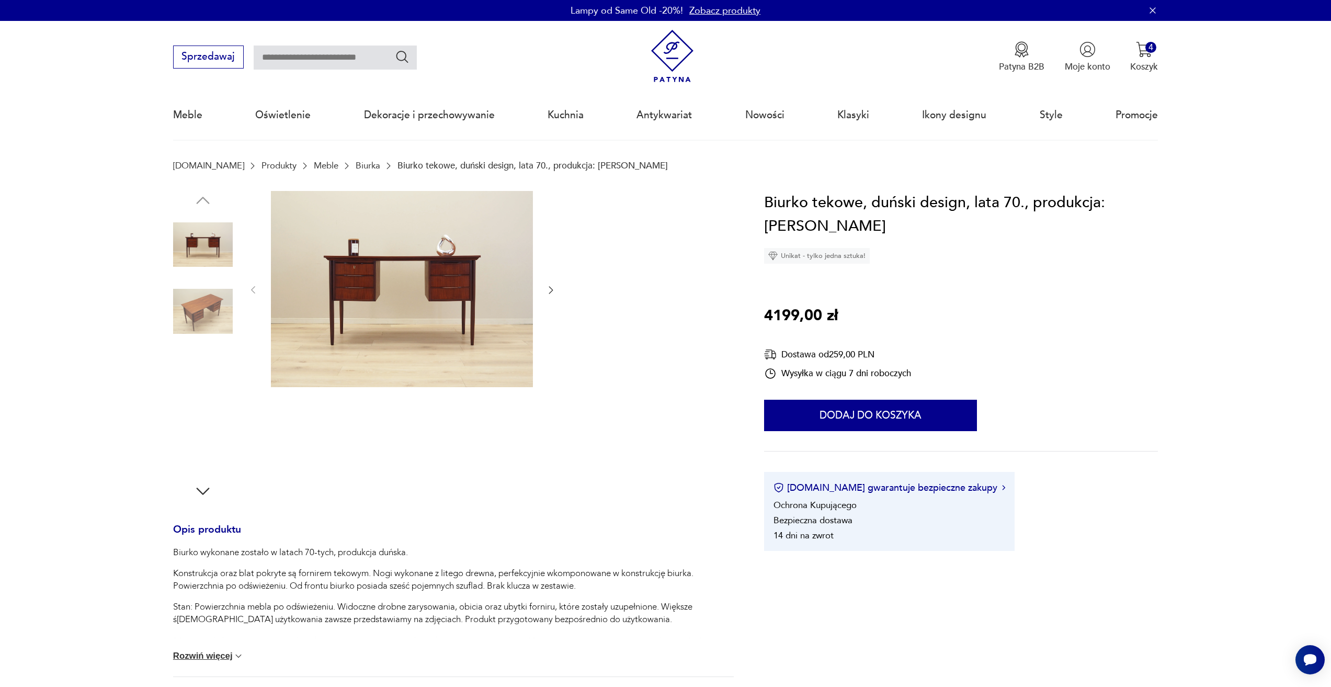
click at [428, 301] on img at bounding box center [402, 289] width 262 height 197
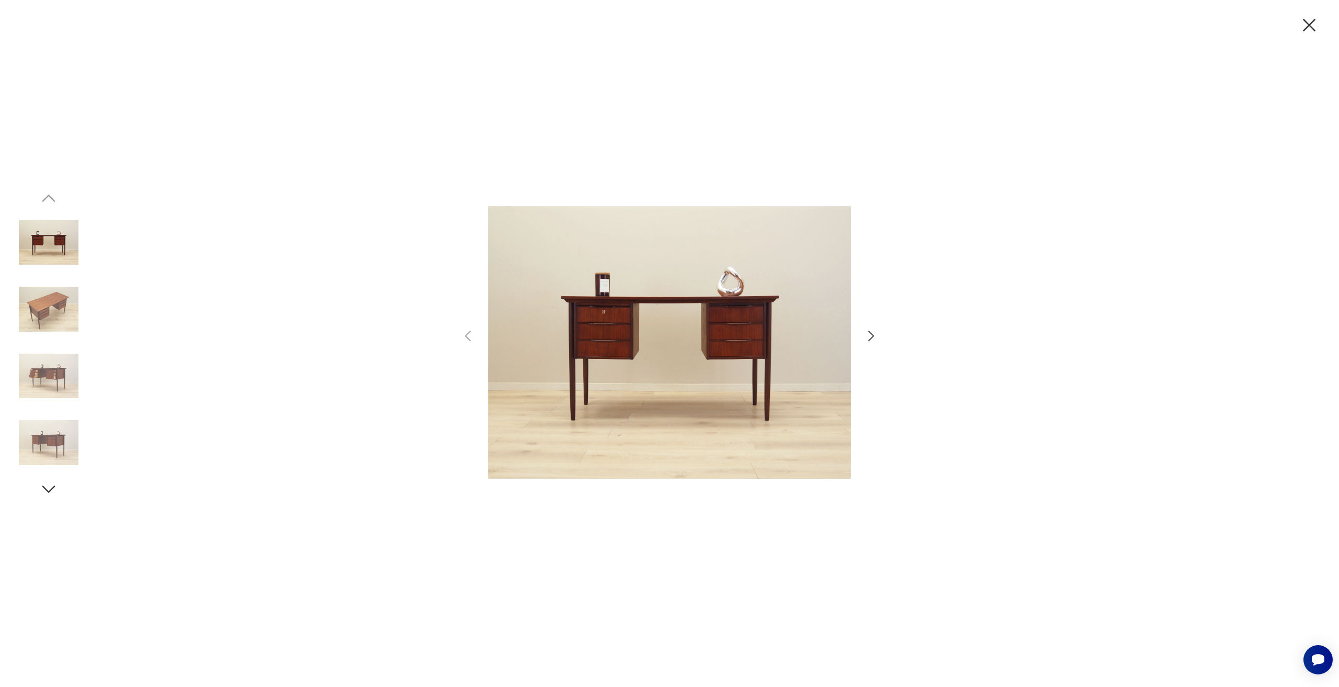
scroll to position [415, 0]
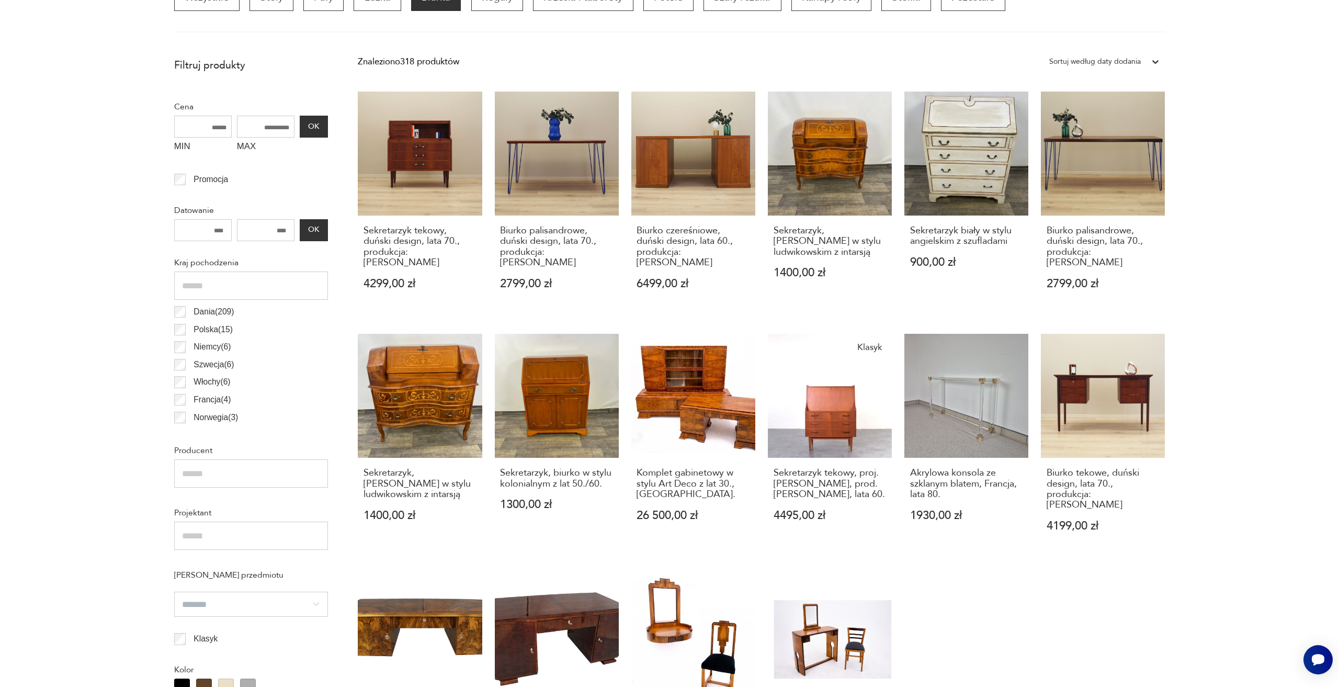
click at [1000, 597] on div "Sekretarzyk tekowy, duński design, lata 70., produkcja: Dania 4299,00 zł Biurko…" at bounding box center [761, 445] width 807 height 707
click at [1228, 290] on section "Filtruj produkty Cena MIN MAX OK Promocja Datowanie OK Kraj pochodzenia Dania (…" at bounding box center [669, 622] width 1339 height 1141
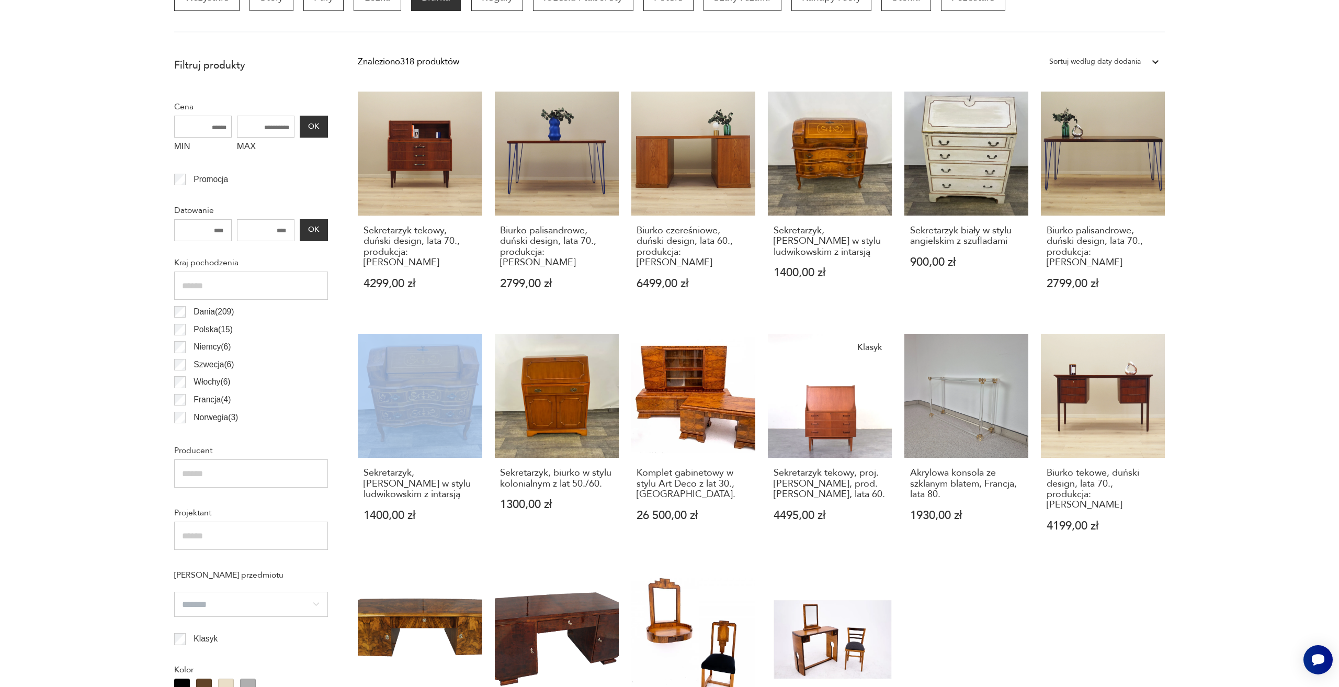
click at [1228, 290] on section "Filtruj produkty Cena MIN MAX OK Promocja Datowanie OK Kraj pochodzenia Dania (…" at bounding box center [669, 622] width 1339 height 1141
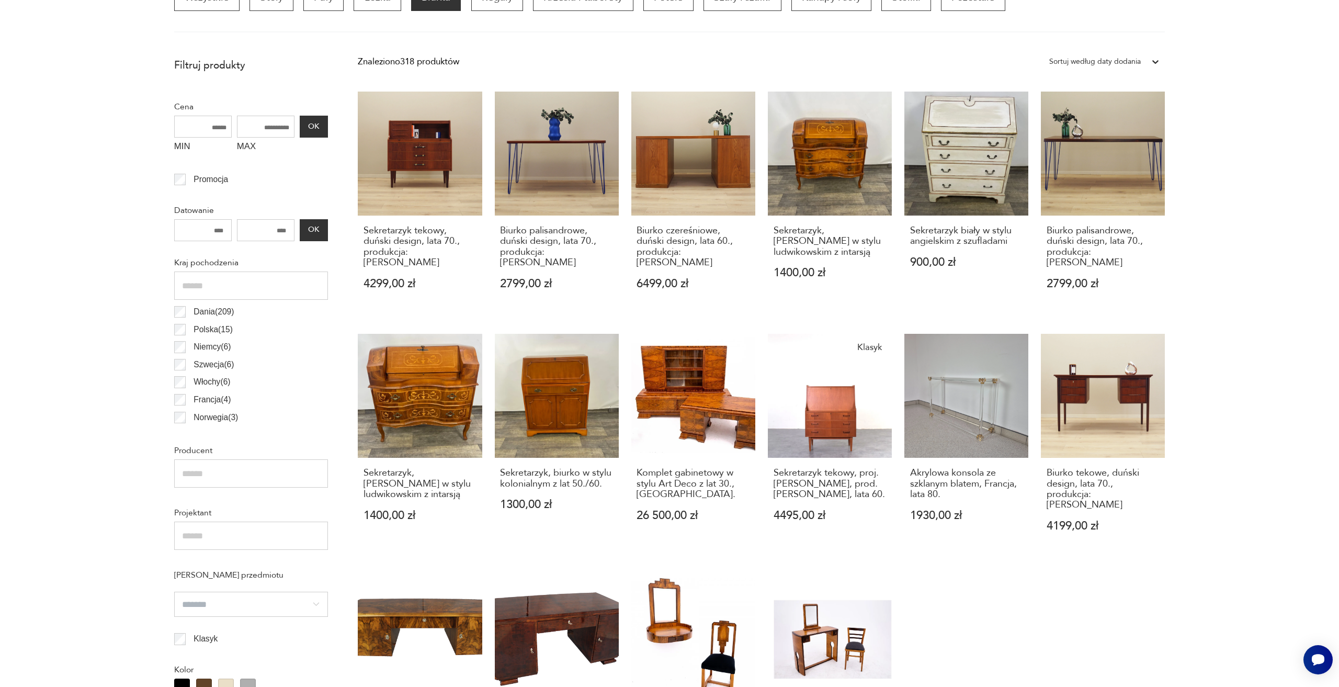
scroll to position [677, 0]
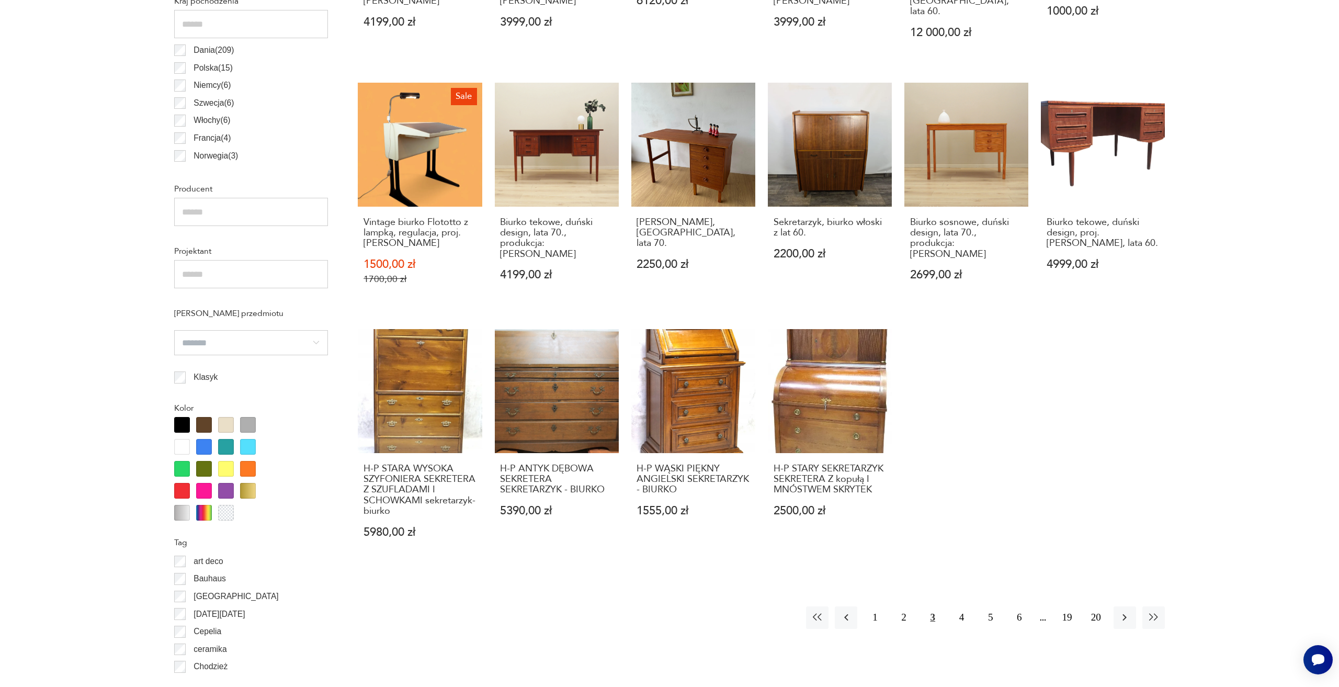
drag, startPoint x: 53, startPoint y: 71, endPoint x: 78, endPoint y: 86, distance: 29.1
click at [53, 73] on section "Filtruj produkty Cena MIN MAX OK Promocja Datowanie OK Kraj pochodzenia Dania (…" at bounding box center [669, 361] width 1339 height 1141
click at [1338, 409] on section "Filtruj produkty Cena MIN MAX OK Promocja Datowanie OK Kraj pochodzenia Dania (…" at bounding box center [669, 361] width 1339 height 1141
click at [1338, 407] on section "Filtruj produkty Cena MIN MAX OK Promocja Datowanie OK Kraj pochodzenia Dania (…" at bounding box center [669, 361] width 1339 height 1141
click at [1181, 462] on section "Filtruj produkty Cena MIN MAX OK Promocja Datowanie OK Kraj pochodzenia Dania (…" at bounding box center [669, 361] width 1339 height 1141
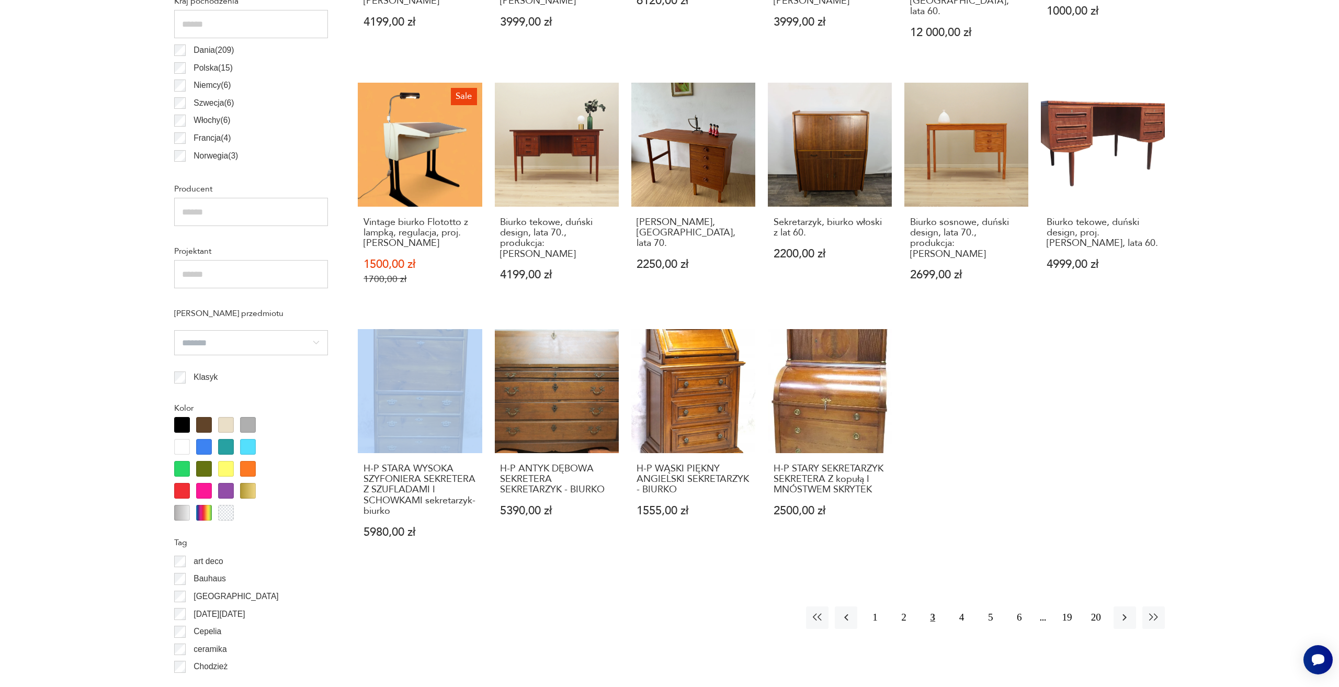
click at [1181, 462] on section "Filtruj produkty Cena MIN MAX OK Promocja Datowanie OK Kraj pochodzenia Dania (…" at bounding box center [669, 361] width 1339 height 1141
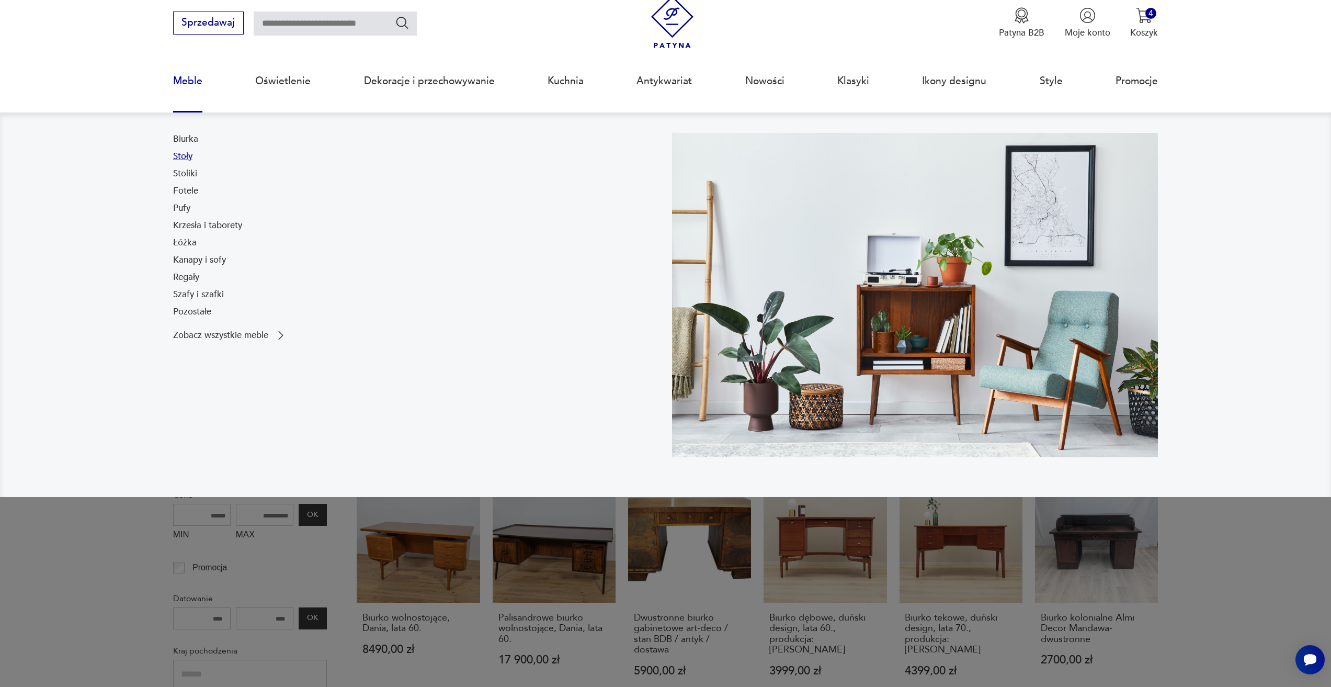
click at [183, 152] on link "Stoły" at bounding box center [182, 156] width 19 height 13
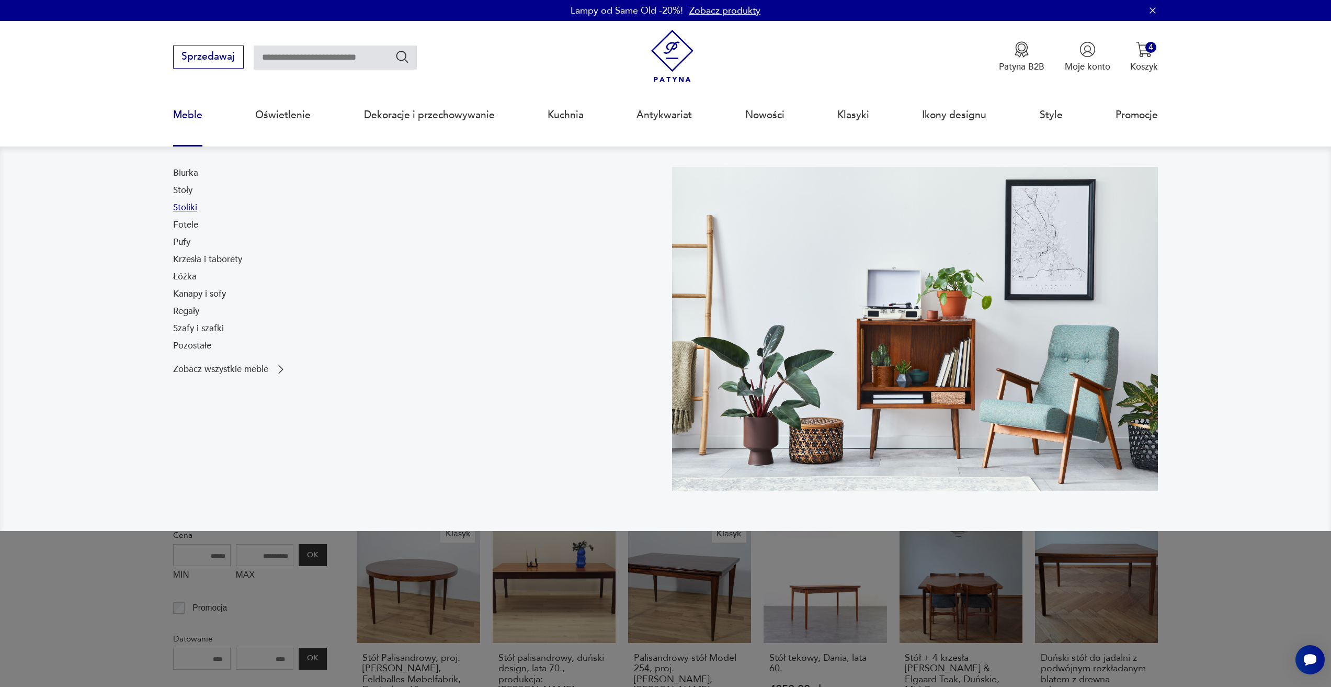
click at [183, 211] on link "Stoliki" at bounding box center [185, 207] width 24 height 13
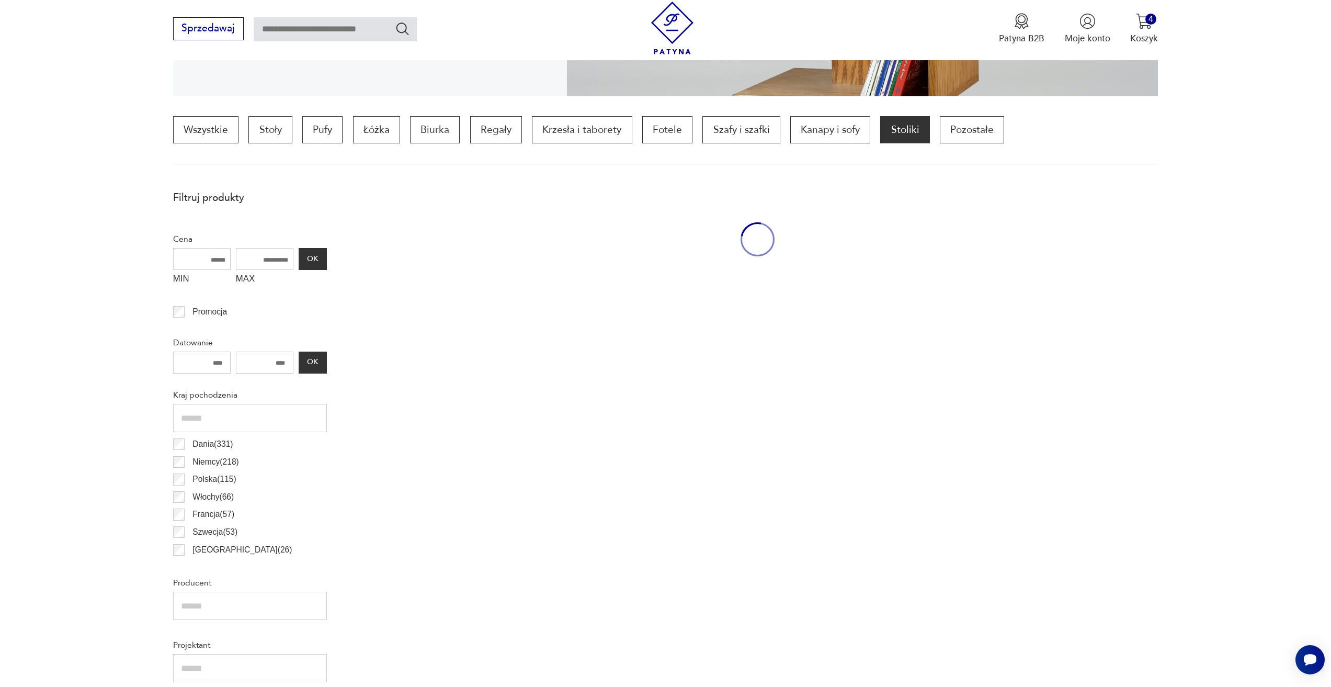
scroll to position [311, 0]
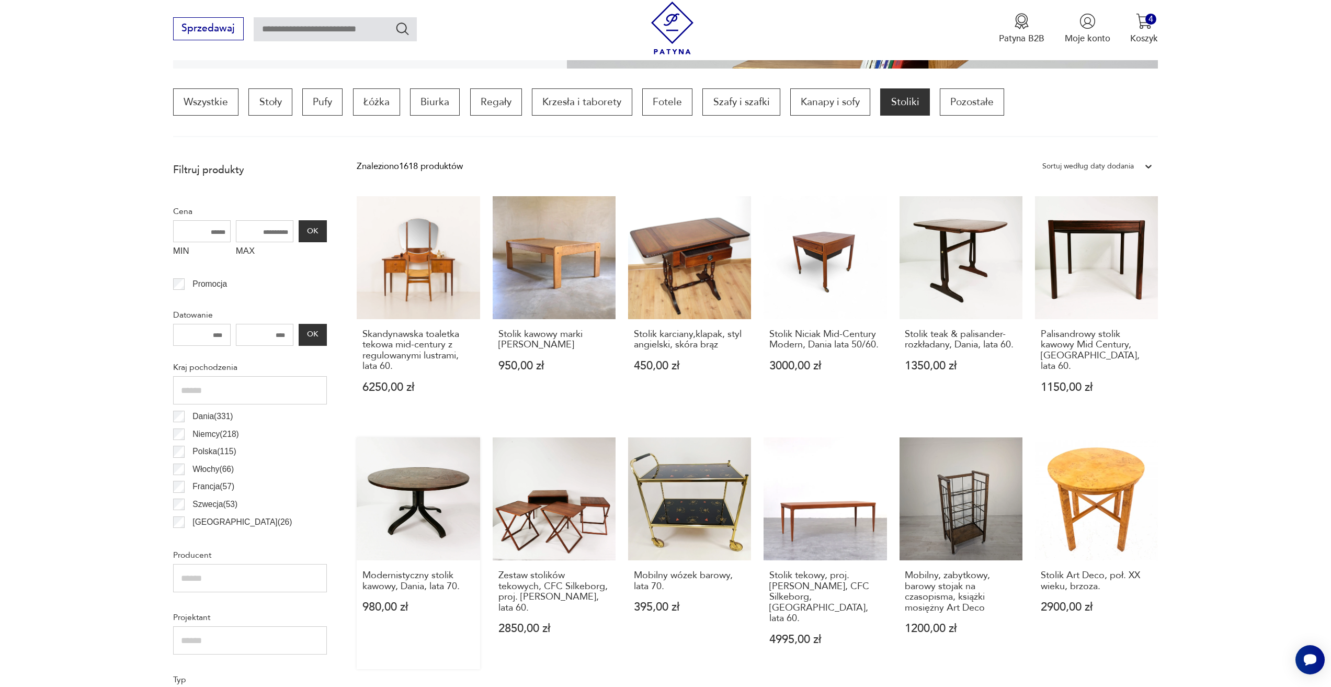
click at [420, 469] on link "Modernistyczny stolik kawowy, Dania, lata 70. 980,00 zł" at bounding box center [418, 553] width 123 height 232
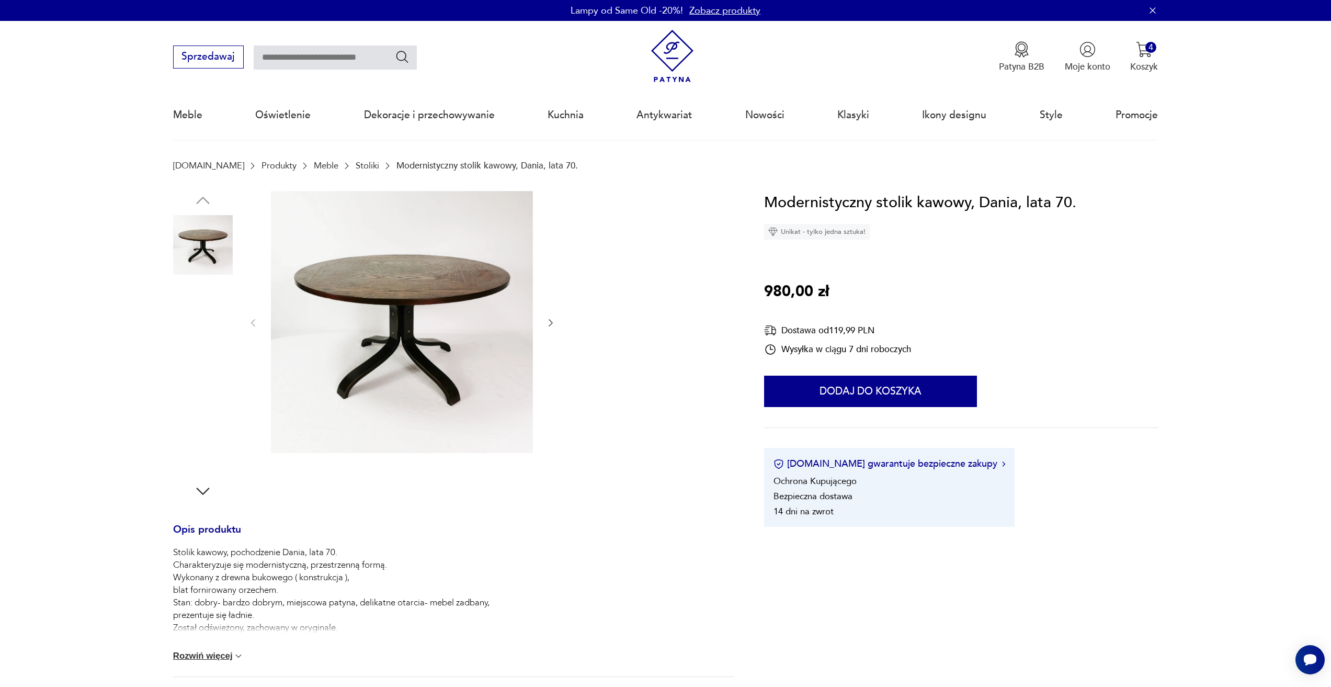
click at [418, 324] on img at bounding box center [402, 322] width 262 height 262
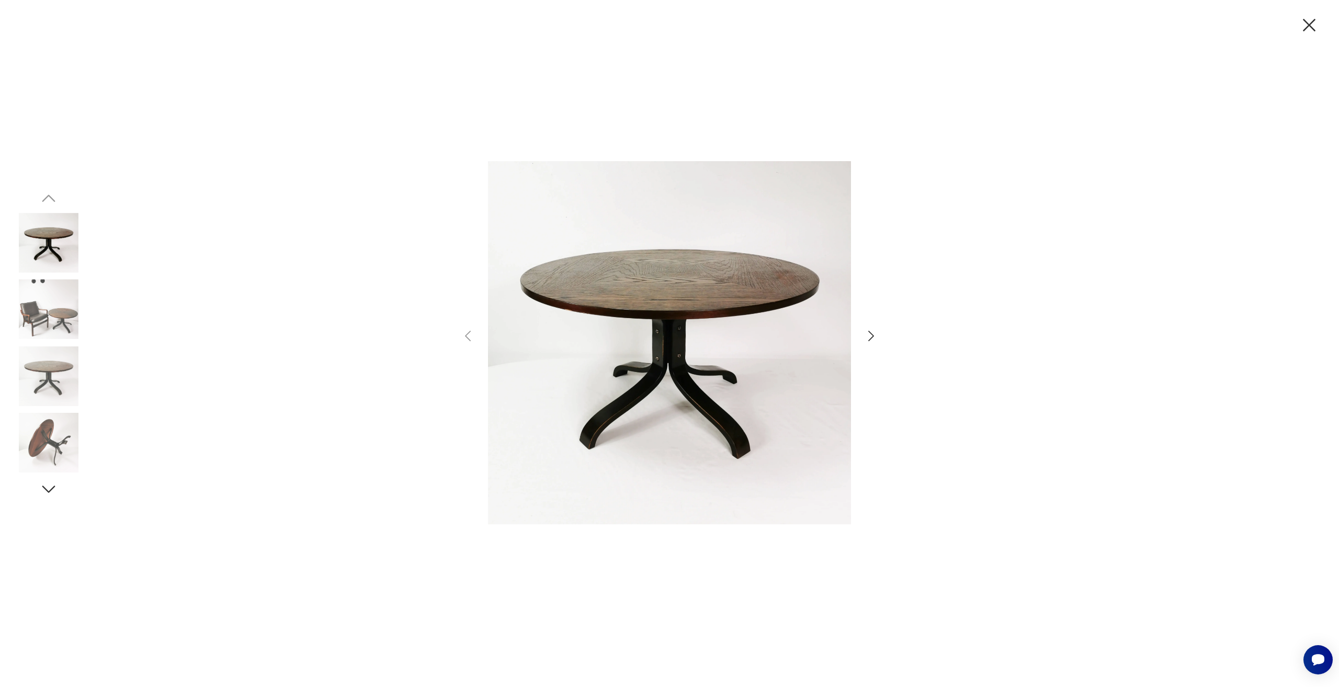
click at [868, 339] on icon "button" at bounding box center [870, 335] width 15 height 15
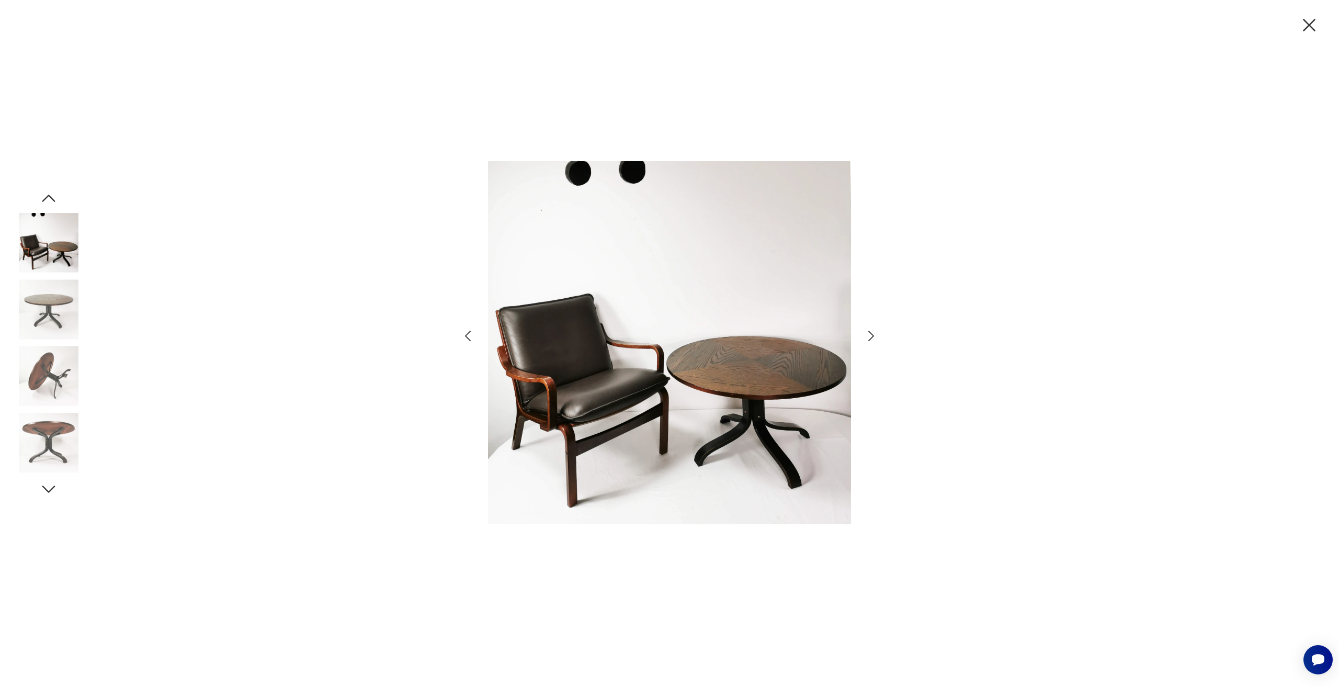
click at [868, 339] on icon "button" at bounding box center [870, 335] width 15 height 15
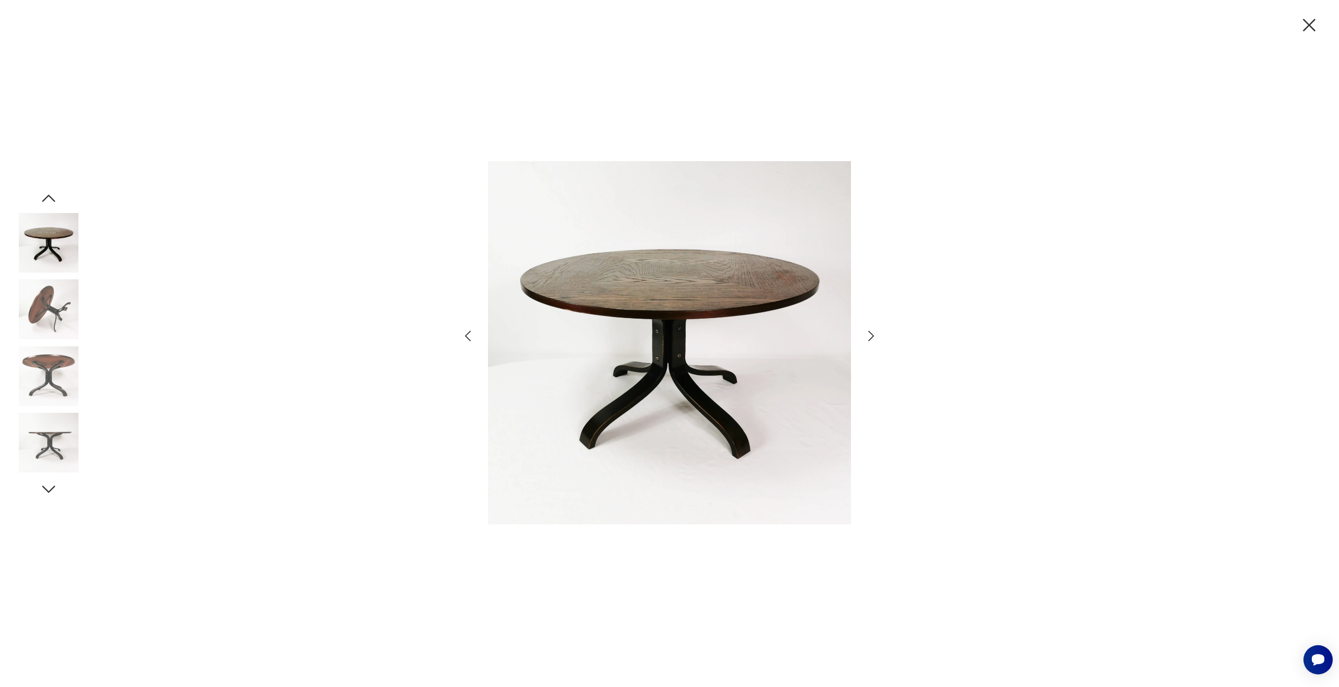
click at [1316, 32] on icon "button" at bounding box center [1309, 25] width 22 height 22
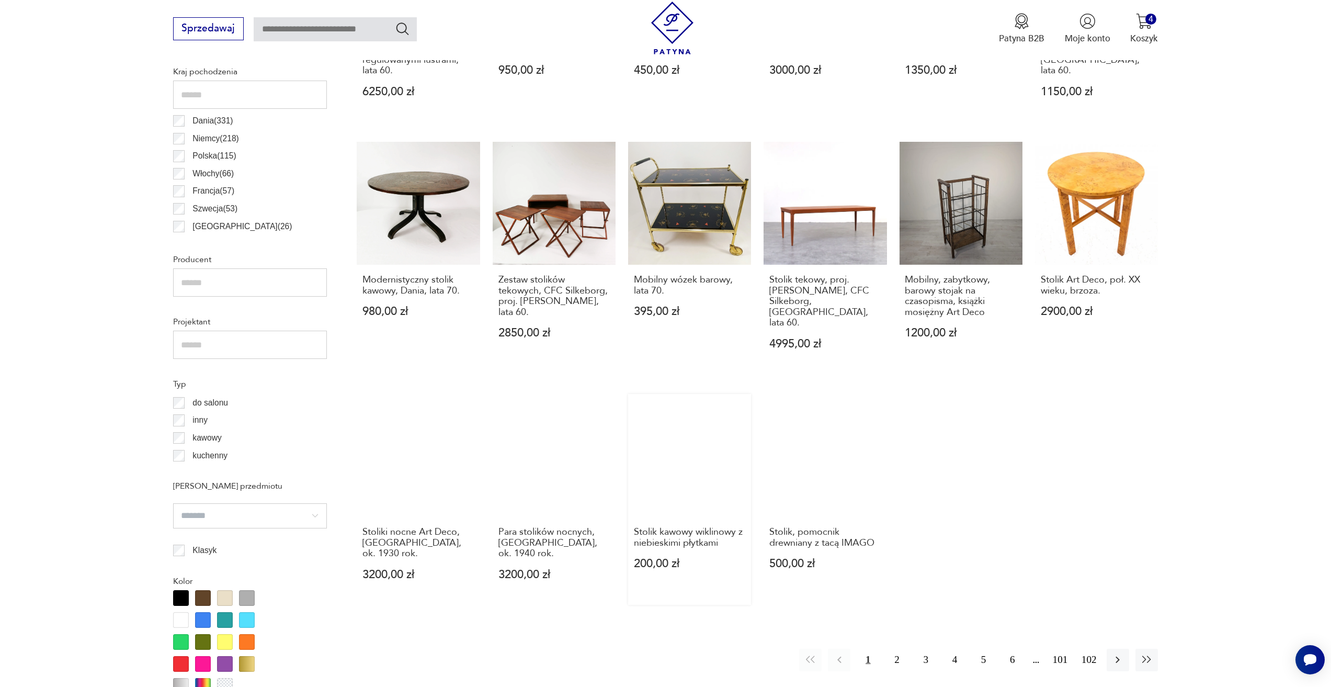
scroll to position [624, 0]
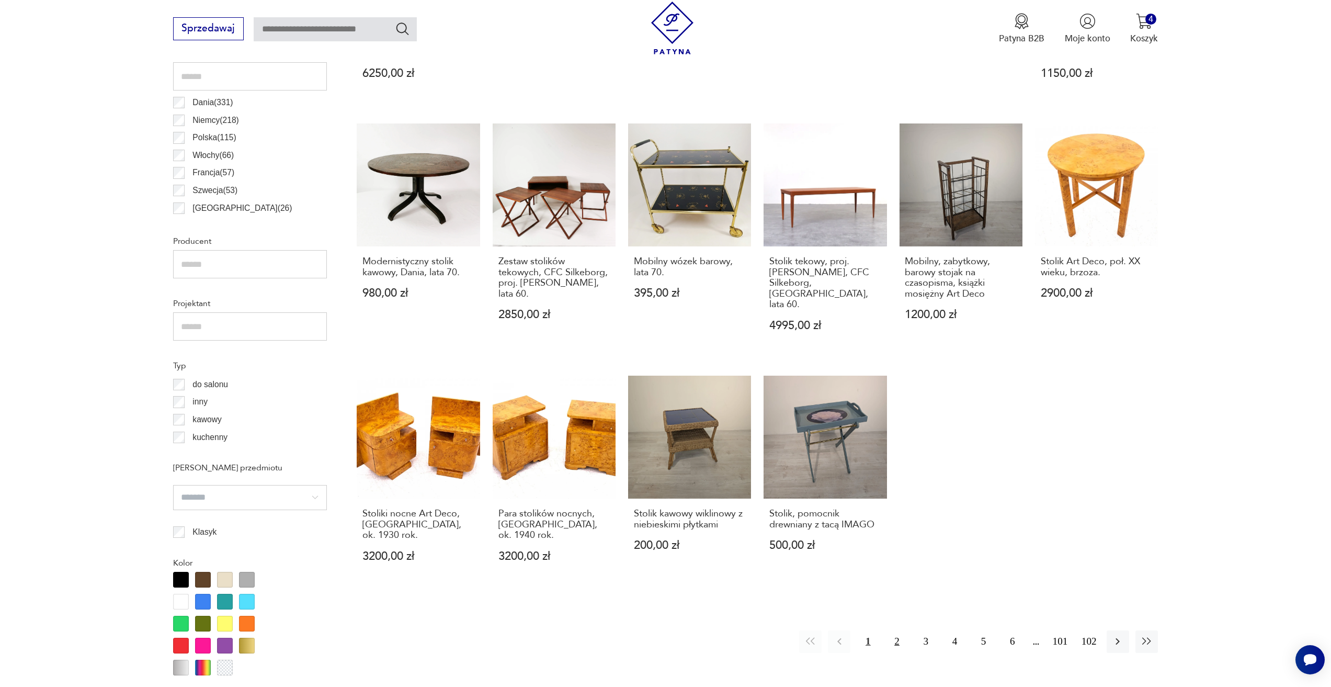
click at [896, 630] on button "2" at bounding box center [896, 641] width 22 height 22
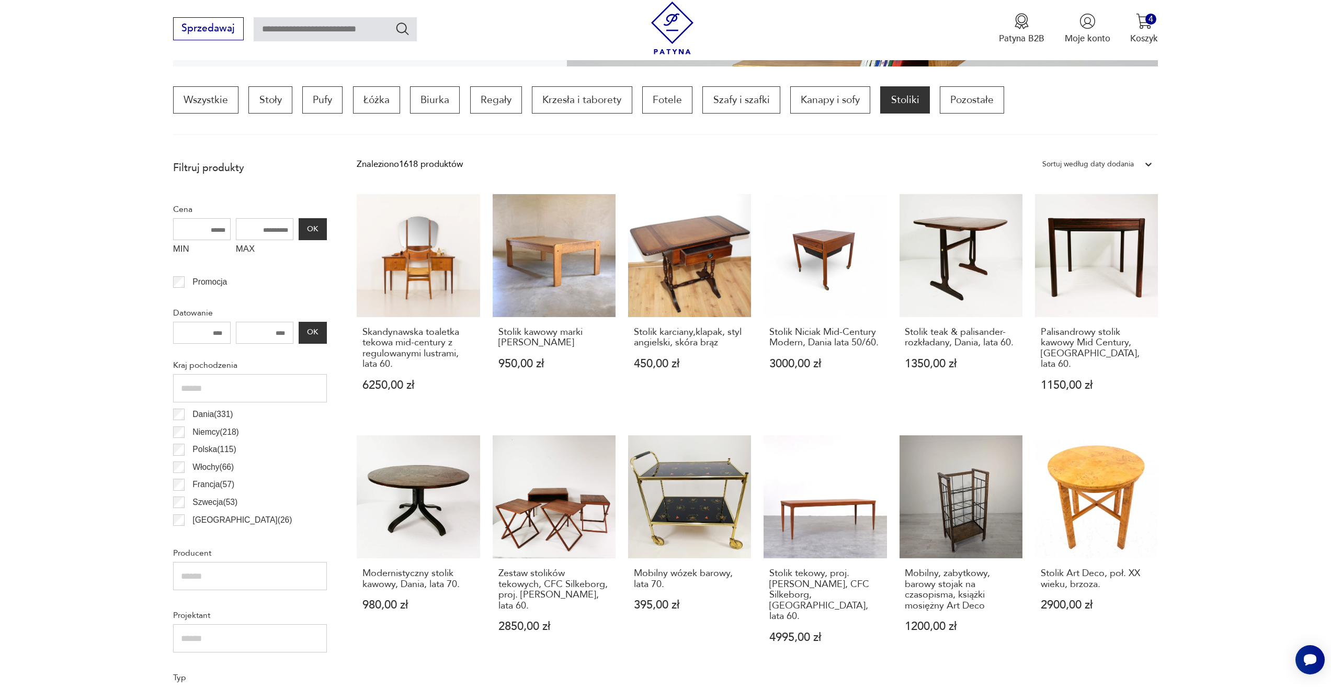
scroll to position [311, 0]
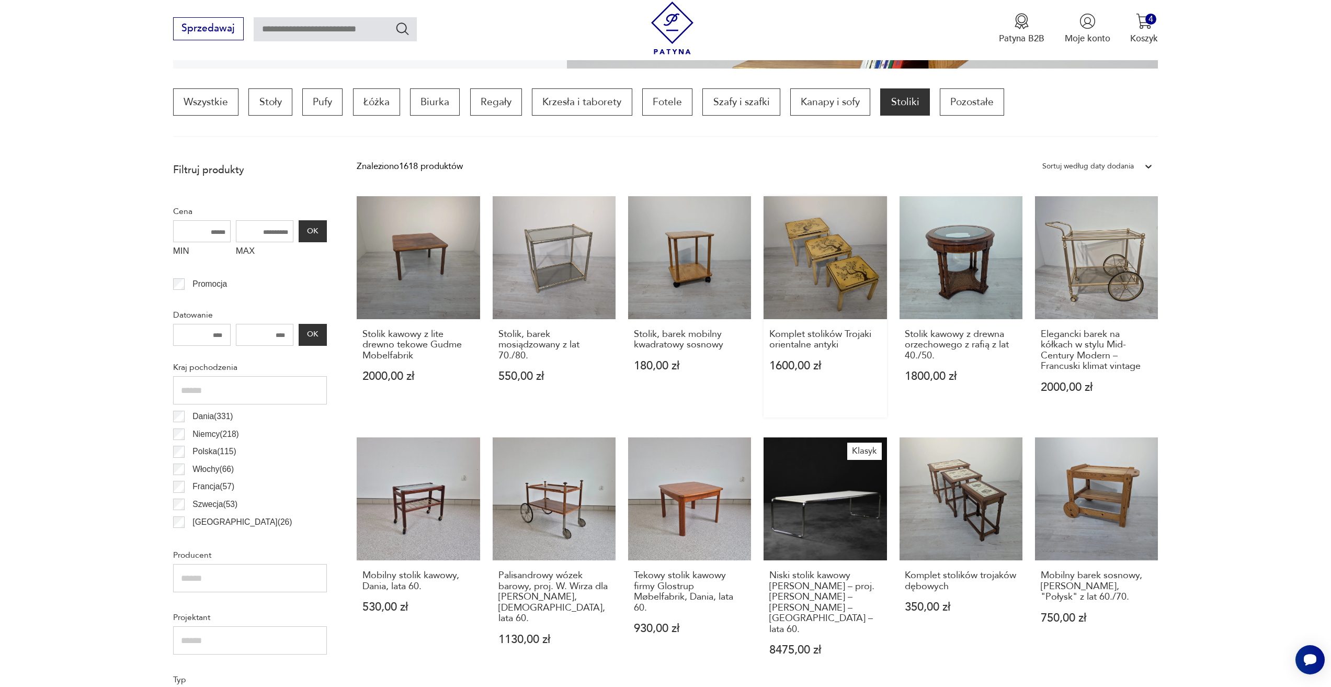
click at [839, 255] on link "Komplet stolików Trojaki orientalne antyki 1600,00 zł" at bounding box center [824, 306] width 123 height 221
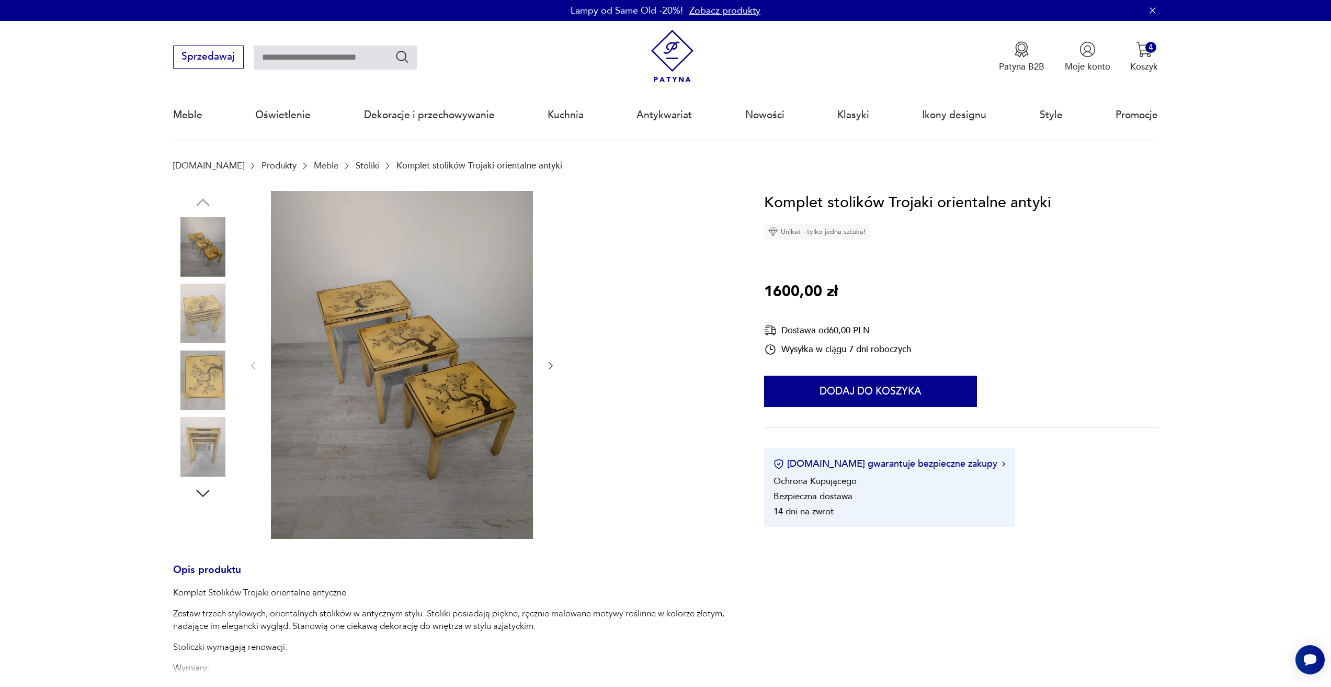
click at [464, 341] on img at bounding box center [402, 365] width 262 height 348
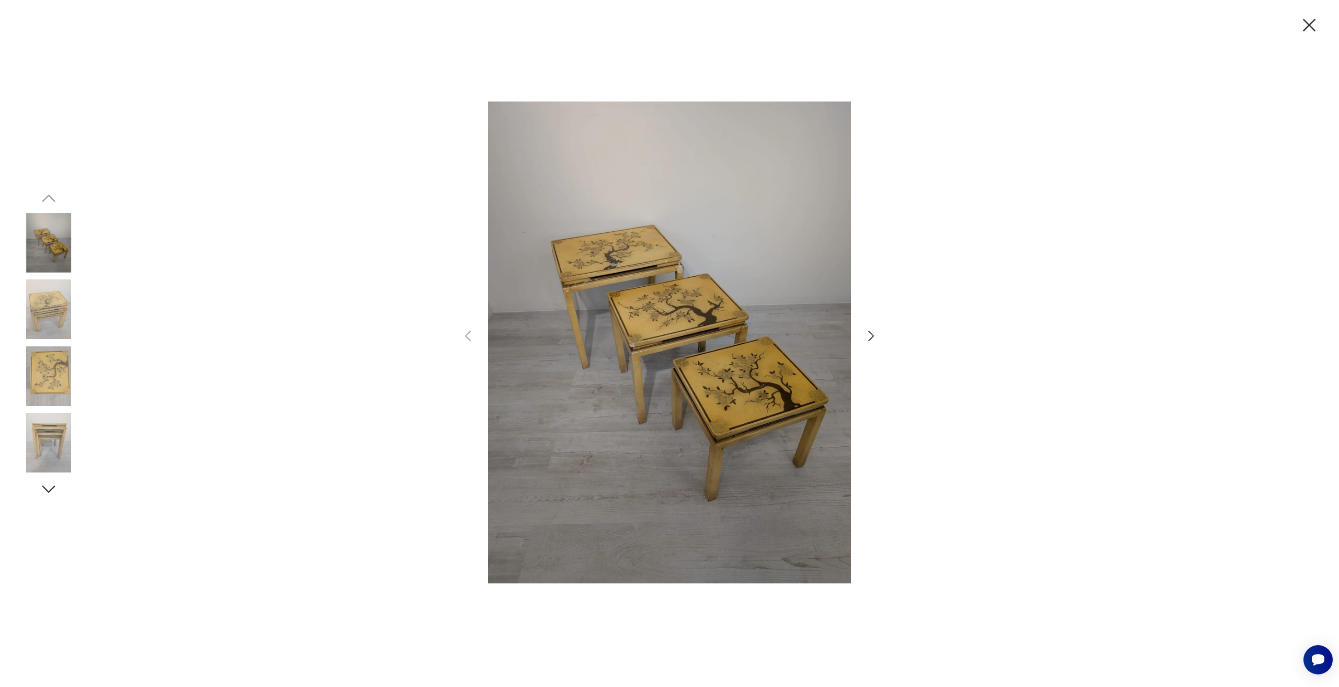
click at [867, 340] on icon "button" at bounding box center [870, 335] width 15 height 15
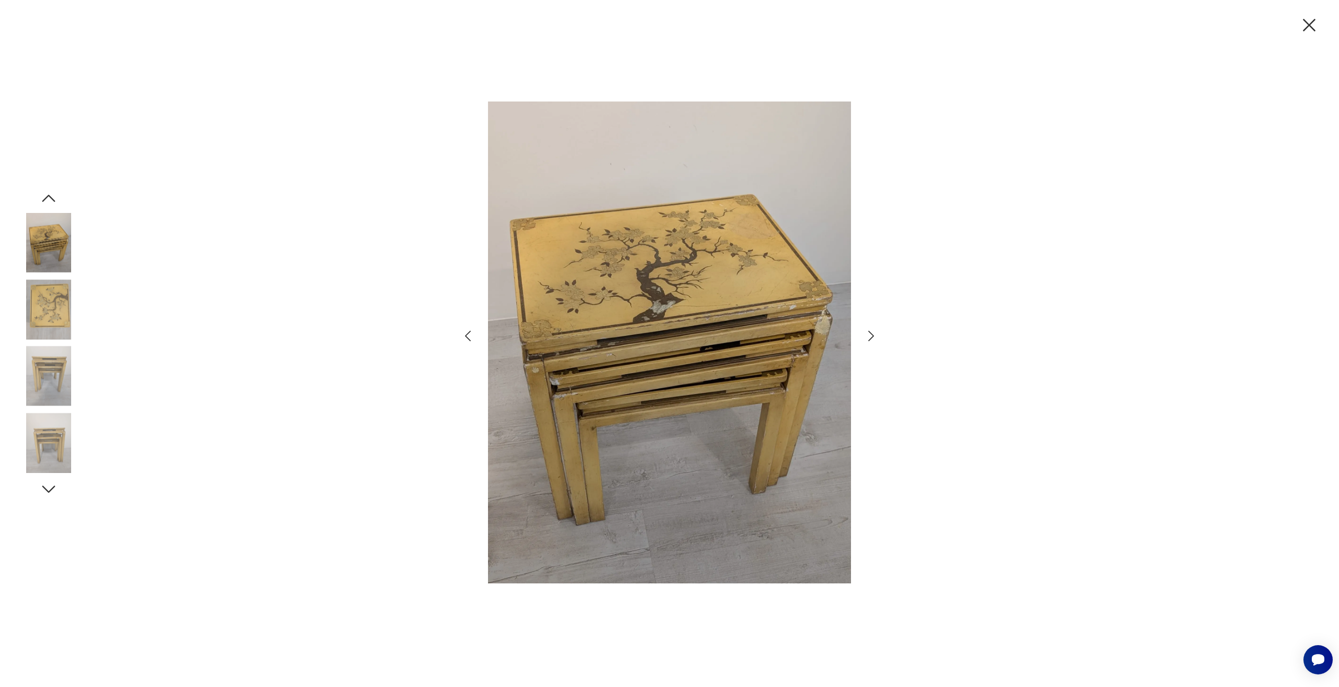
click at [867, 340] on icon "button" at bounding box center [870, 335] width 15 height 15
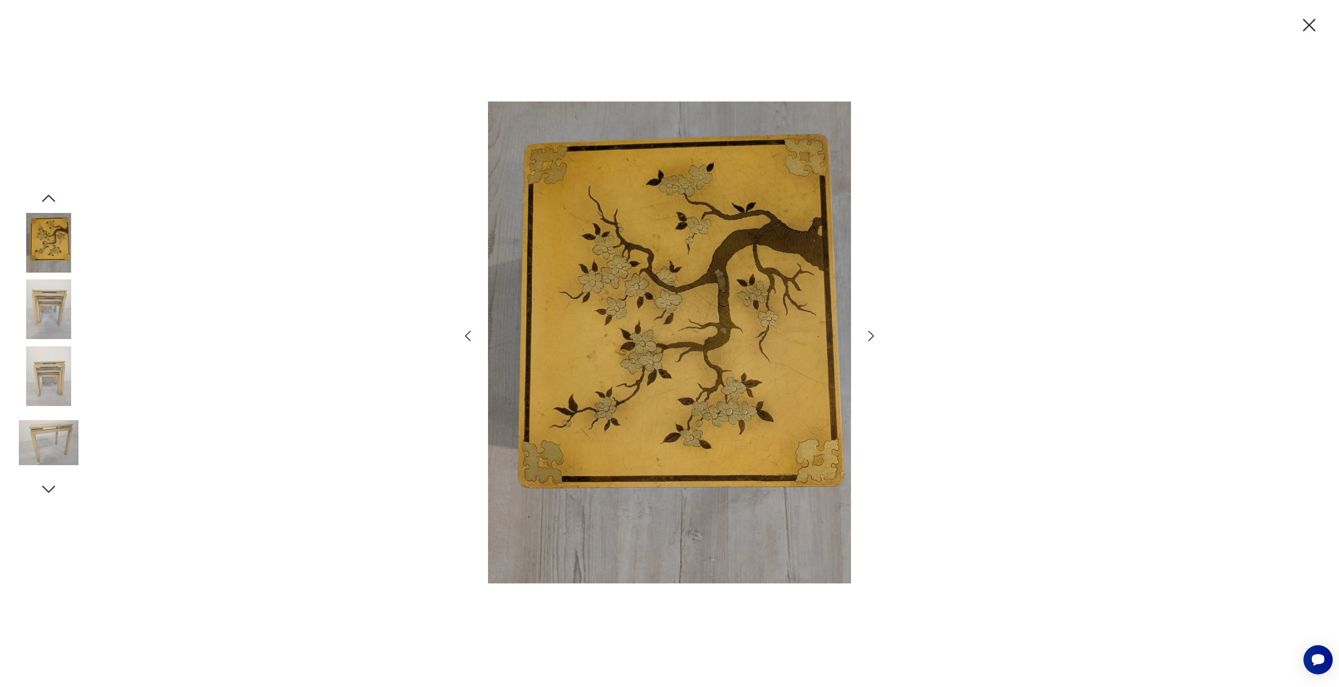
click at [1314, 35] on icon "button" at bounding box center [1309, 25] width 22 height 22
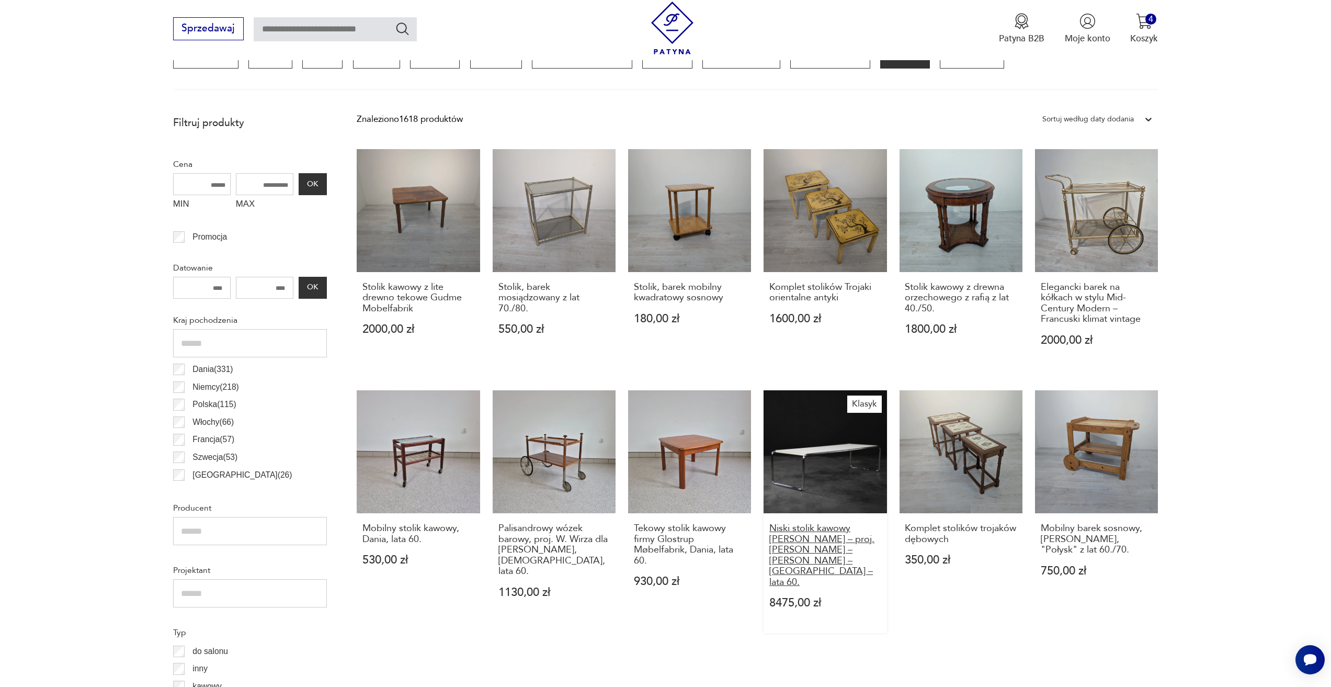
scroll to position [415, 0]
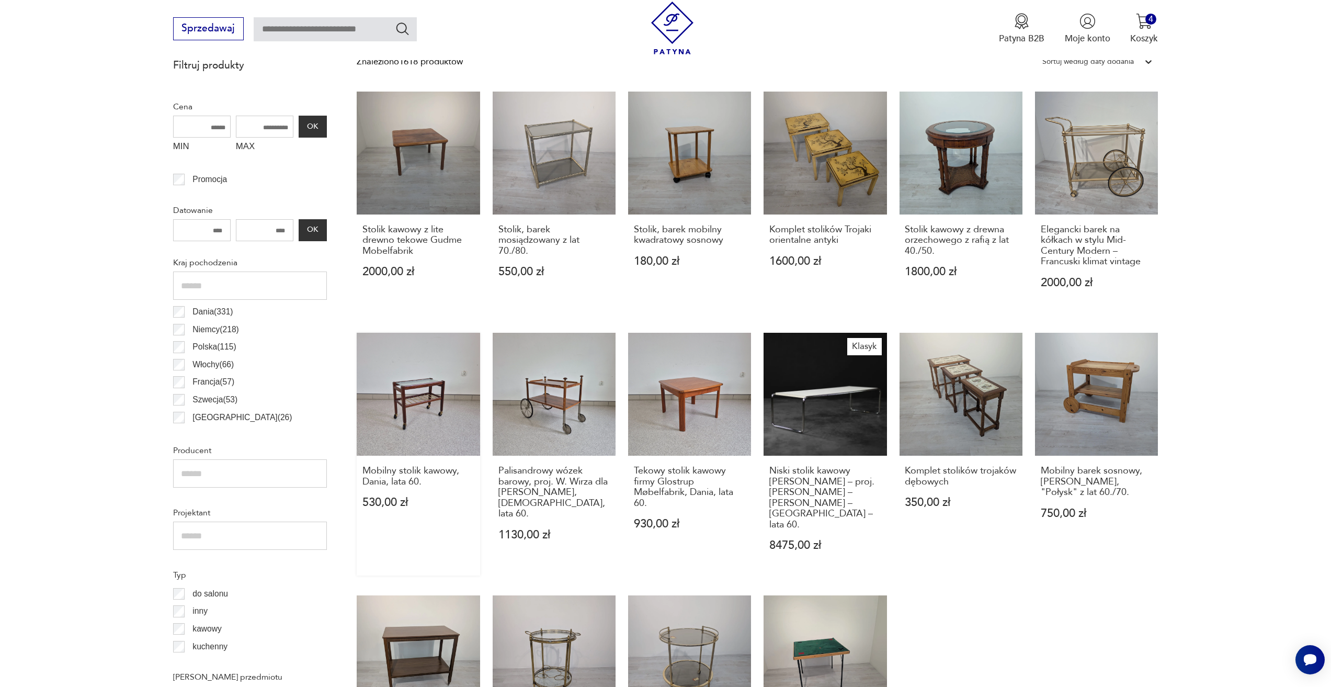
click at [373, 401] on link "Mobilny stolik kawowy, Dania, lata 60. 530,00 zł" at bounding box center [418, 454] width 123 height 243
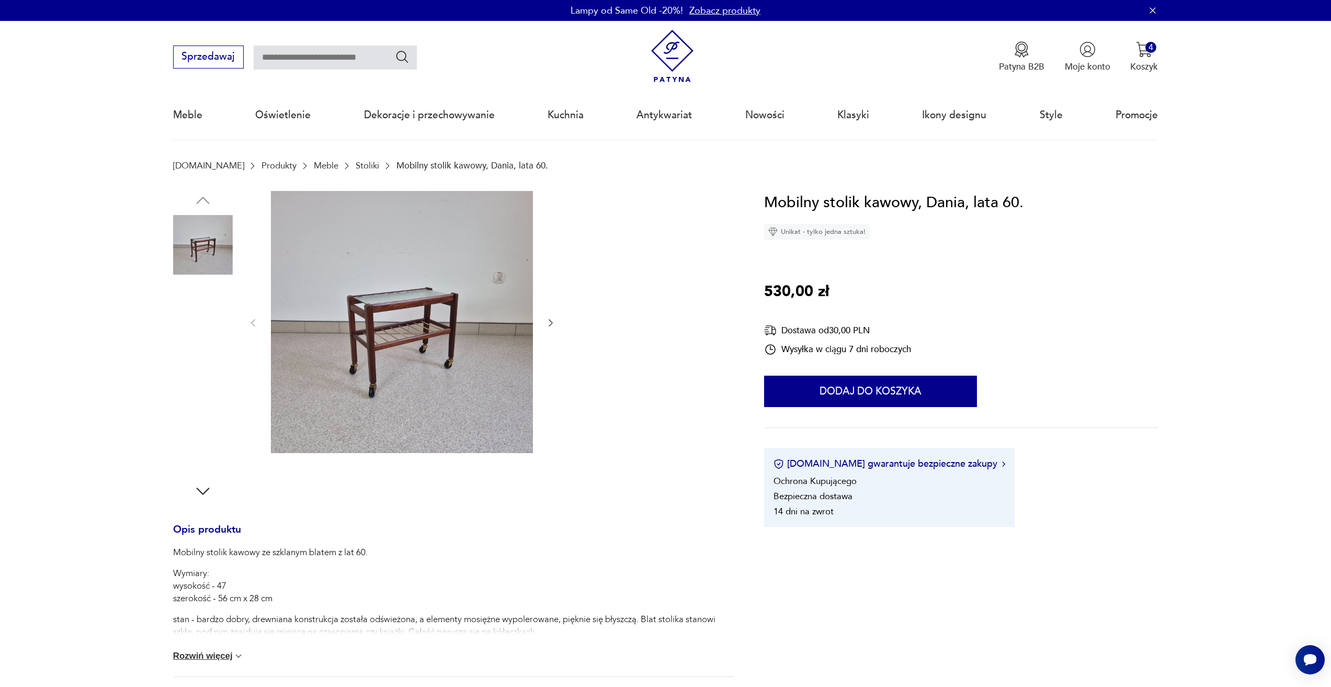
click at [355, 329] on img at bounding box center [402, 322] width 262 height 262
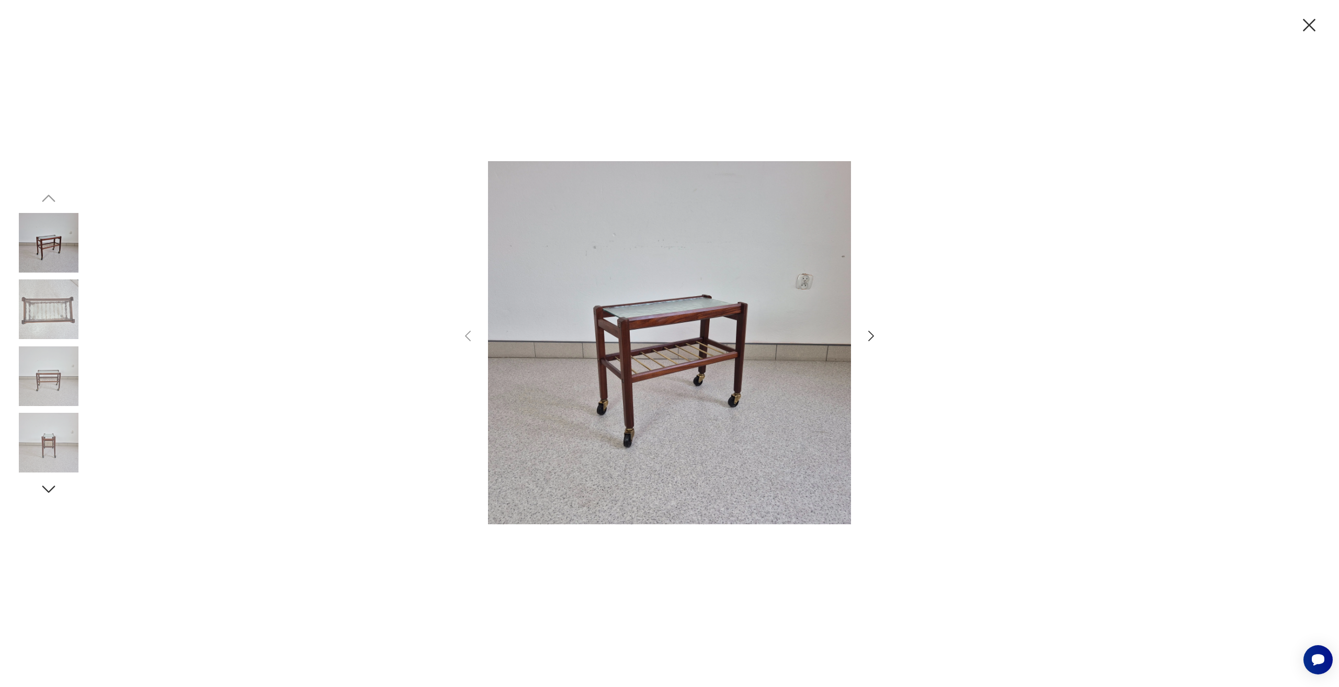
click at [862, 350] on div at bounding box center [669, 343] width 418 height 525
click at [863, 341] on div at bounding box center [669, 343] width 418 height 525
click at [868, 338] on icon "button" at bounding box center [870, 335] width 15 height 15
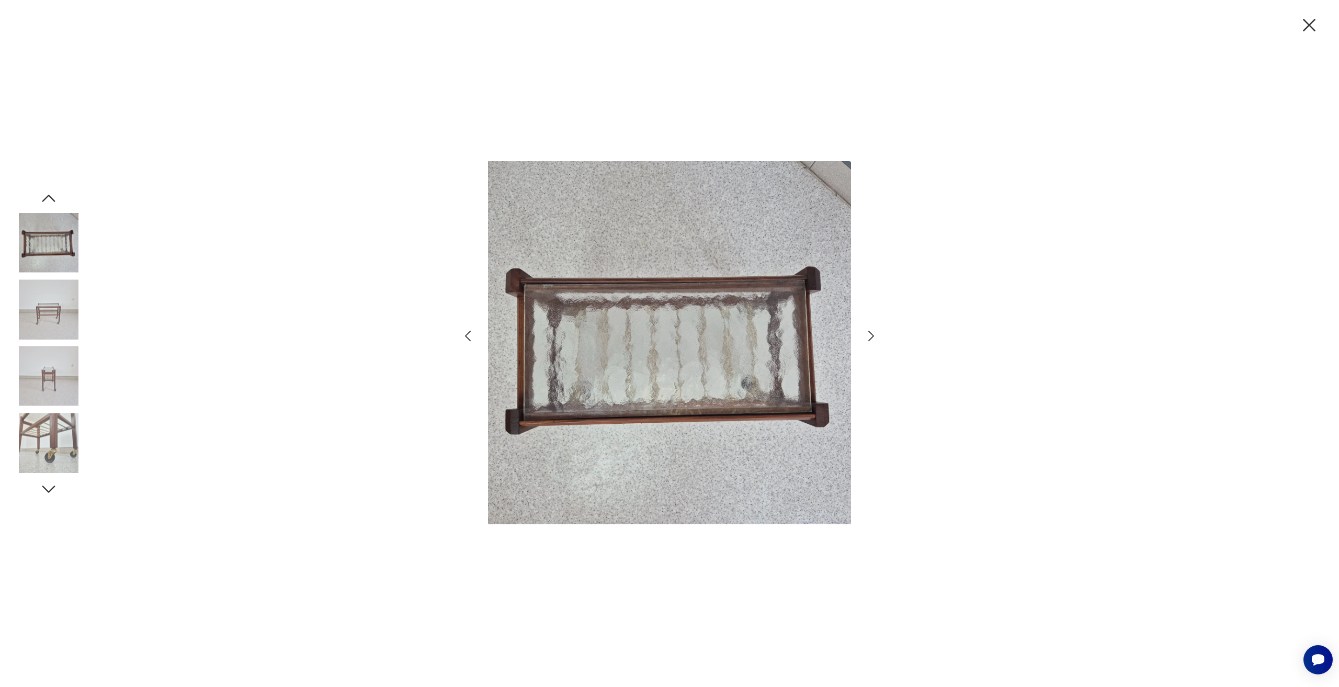
click at [868, 338] on icon "button" at bounding box center [870, 335] width 15 height 15
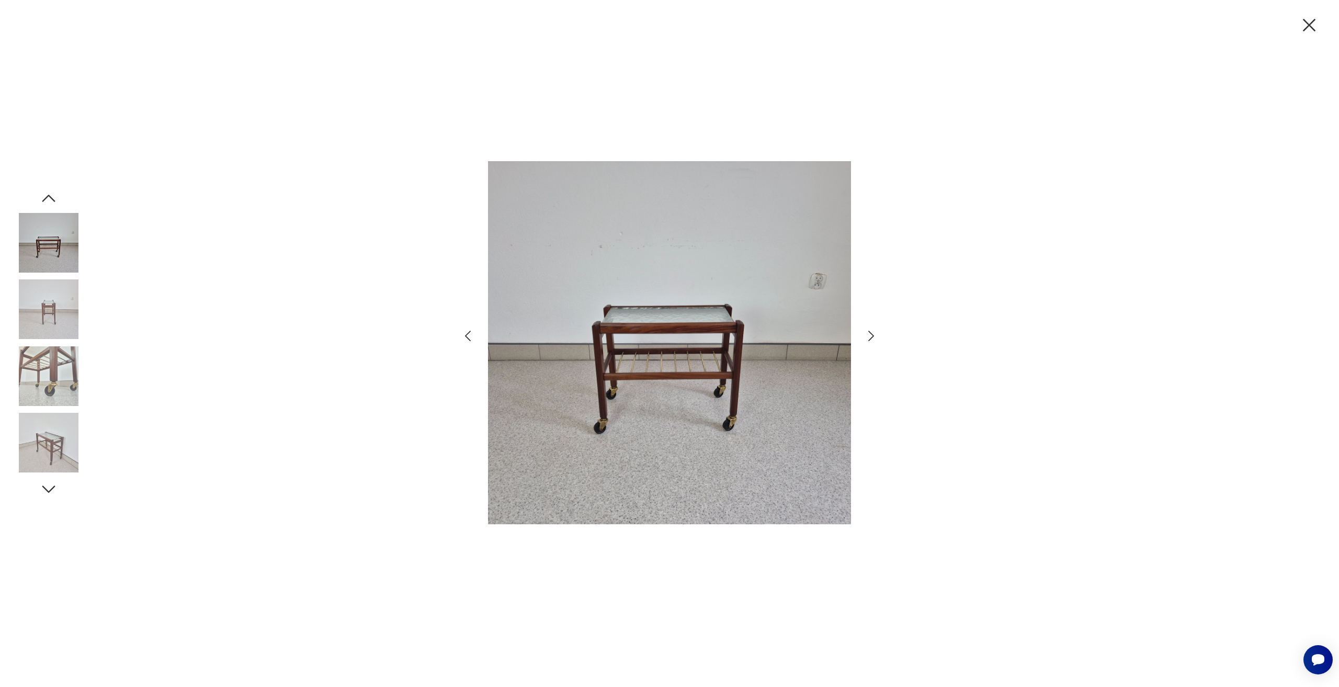
click at [1313, 30] on icon "button" at bounding box center [1309, 25] width 13 height 13
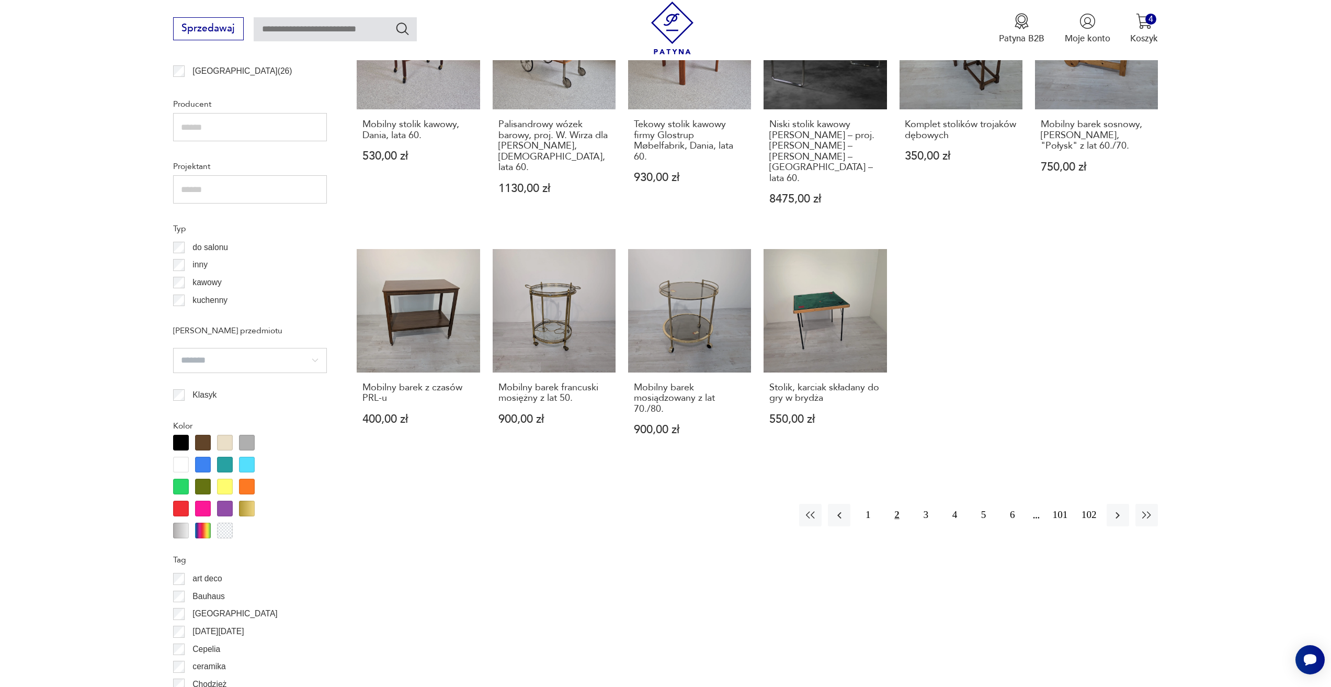
scroll to position [781, 0]
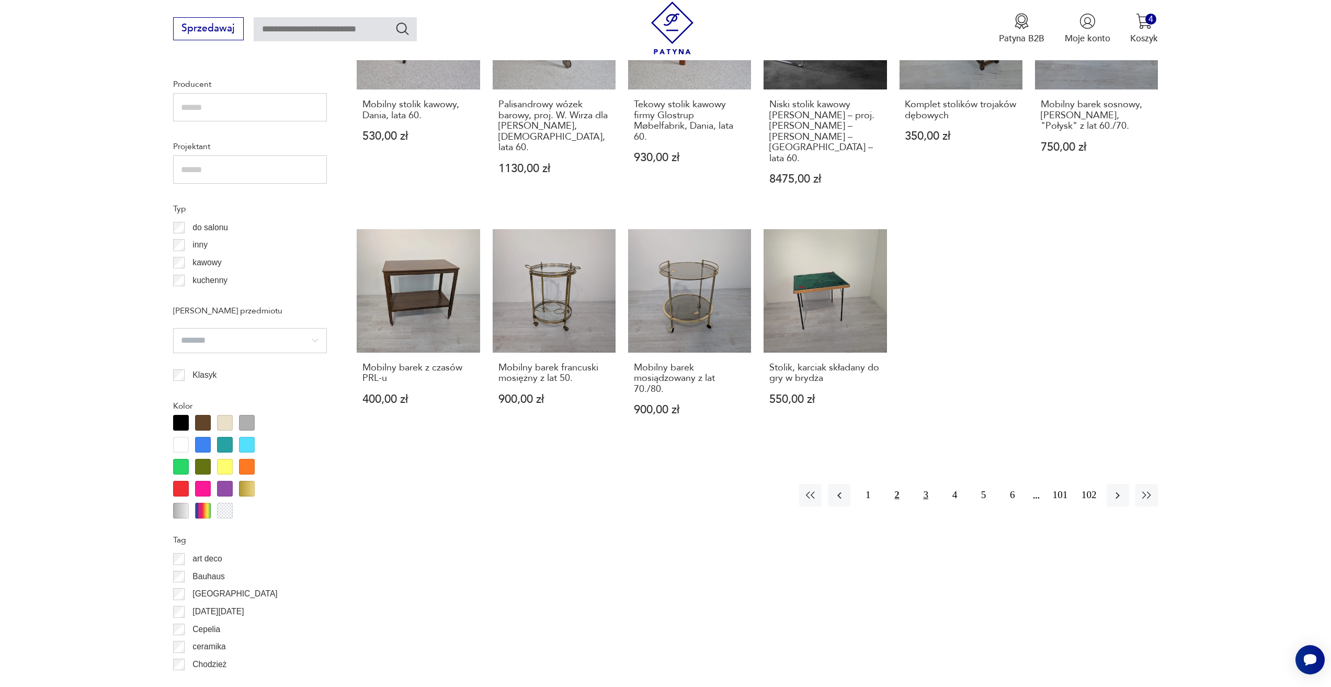
click at [923, 484] on button "3" at bounding box center [926, 495] width 22 height 22
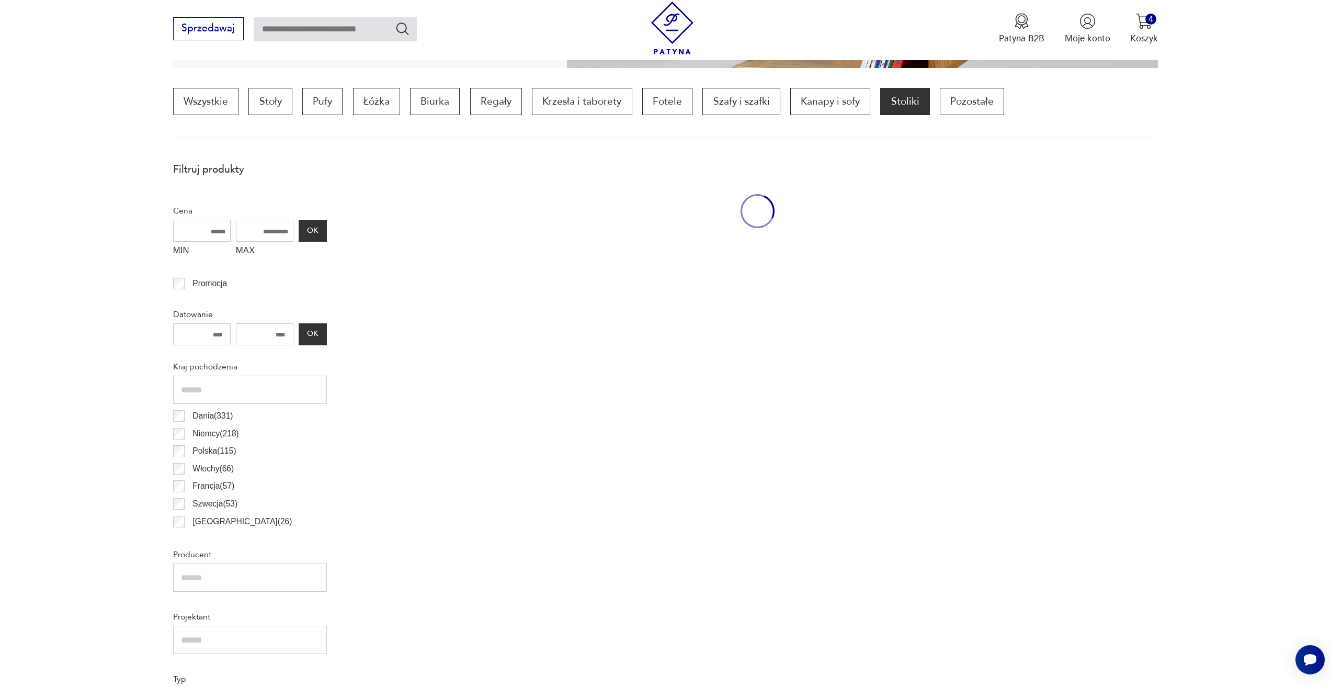
scroll to position [311, 0]
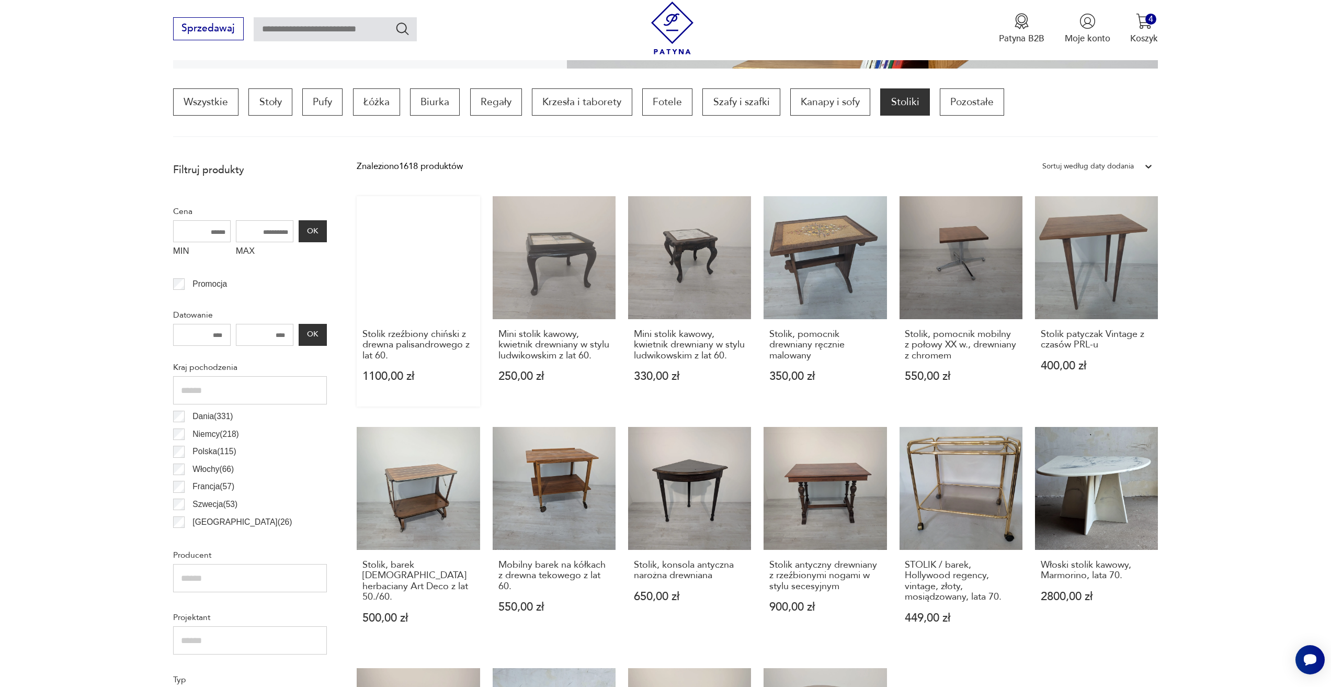
click at [431, 276] on link "Stolik rzeźbiony chiński z drewna palisandrowego z lat 60. 1100,00 zł" at bounding box center [418, 301] width 123 height 211
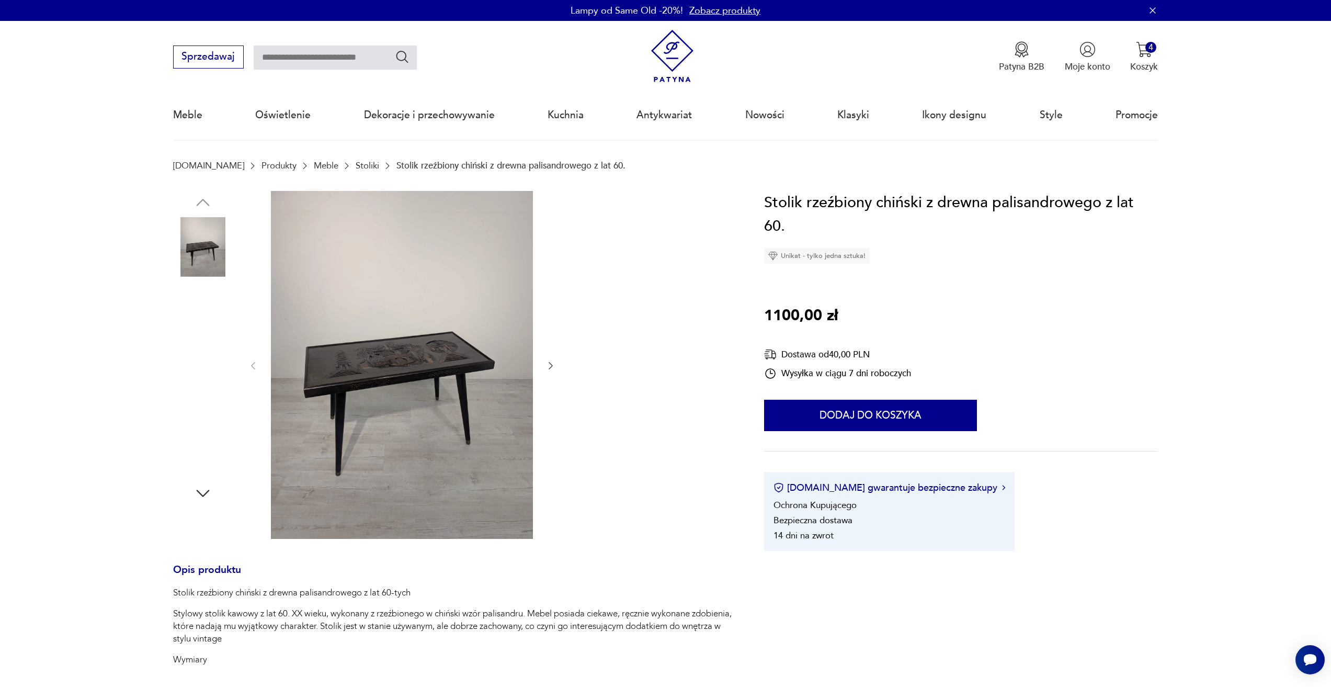
click at [402, 305] on img at bounding box center [402, 365] width 262 height 348
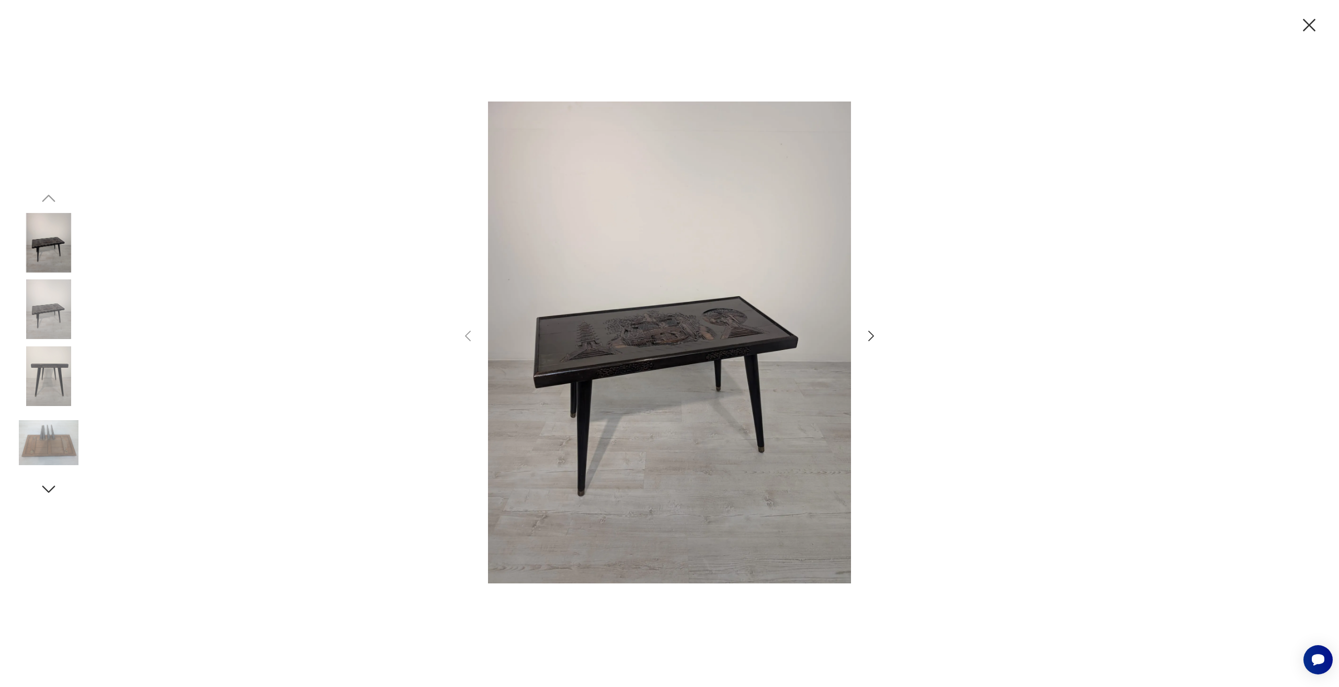
click at [877, 339] on icon "button" at bounding box center [870, 335] width 15 height 15
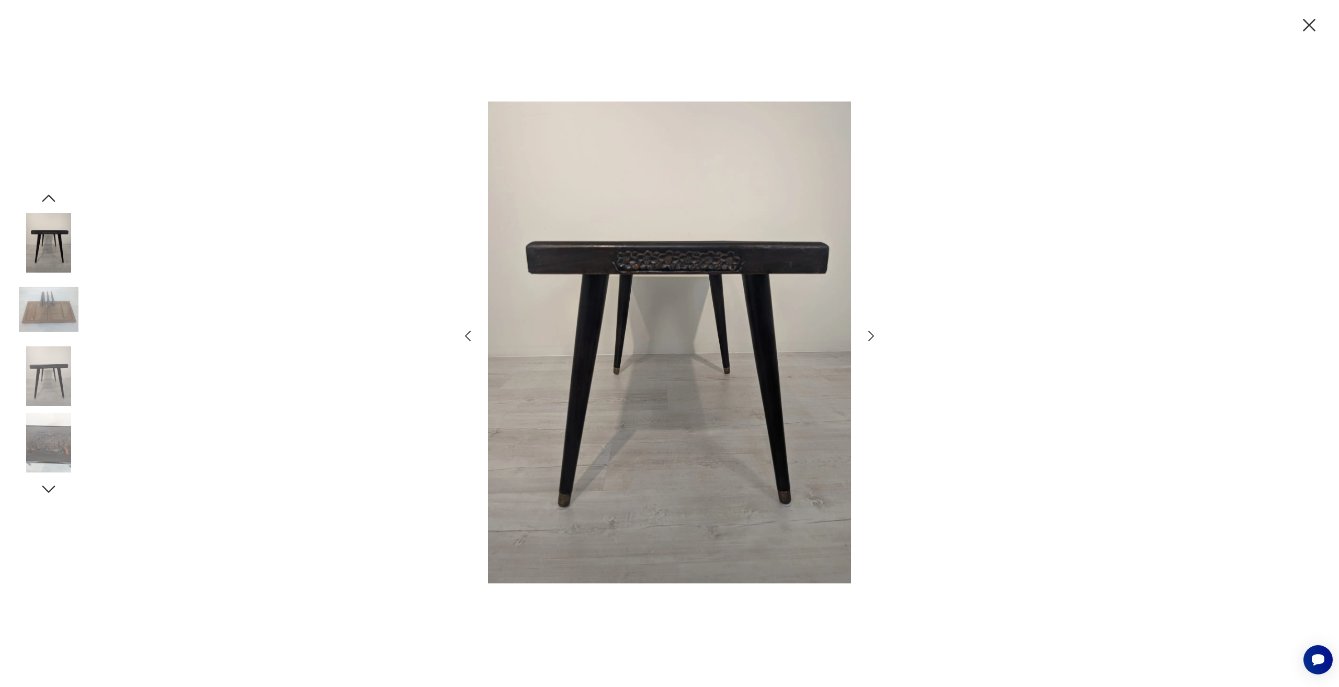
click at [877, 339] on icon "button" at bounding box center [870, 335] width 15 height 15
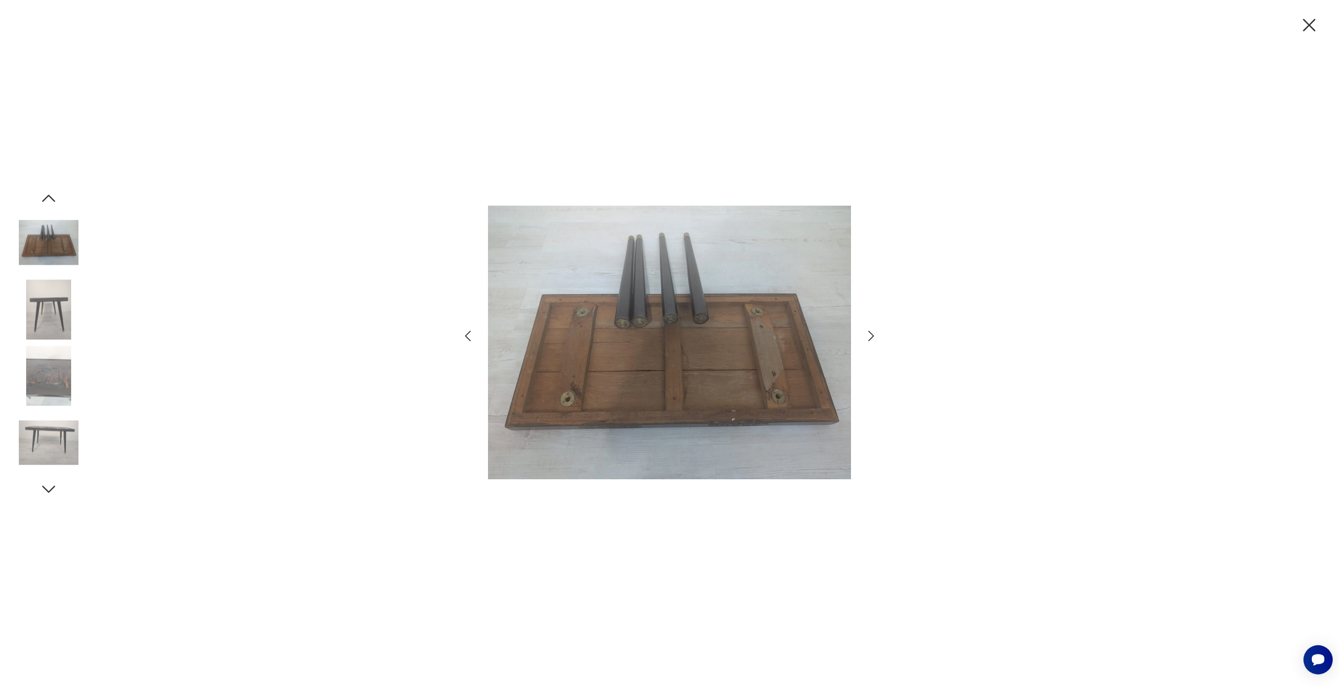
click at [877, 339] on icon "button" at bounding box center [870, 335] width 15 height 15
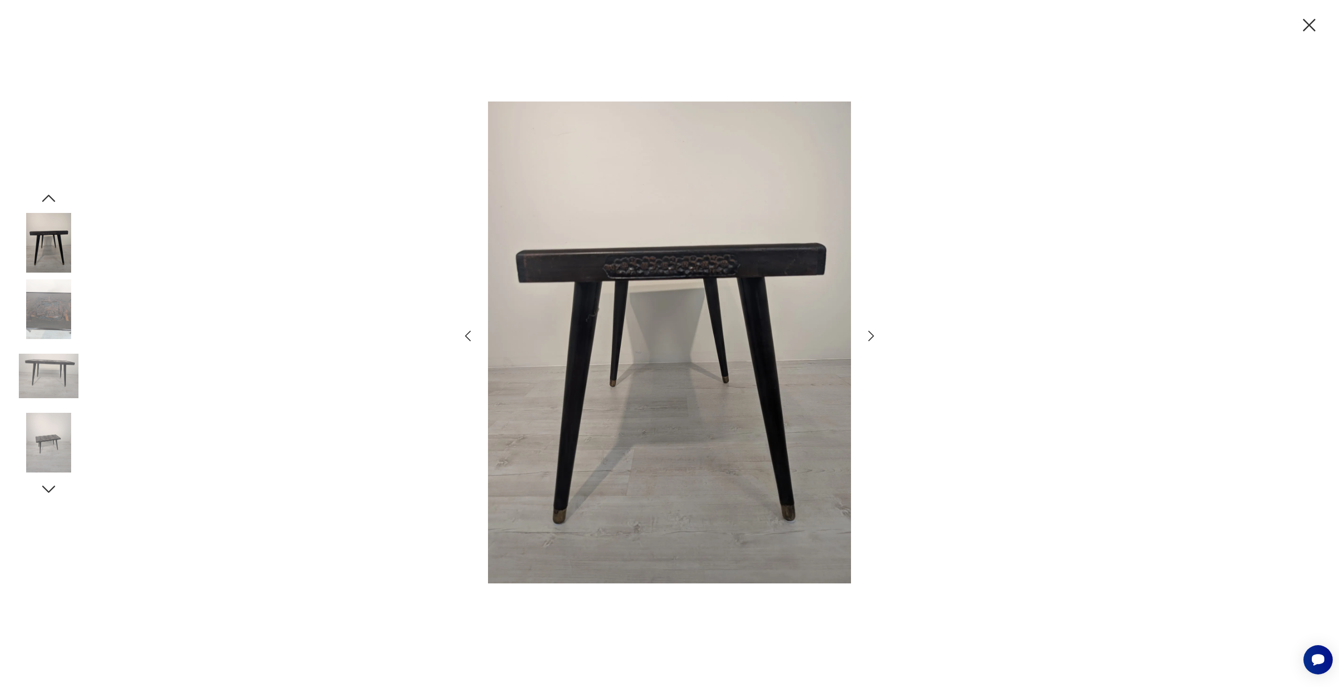
click at [877, 339] on icon "button" at bounding box center [870, 335] width 15 height 15
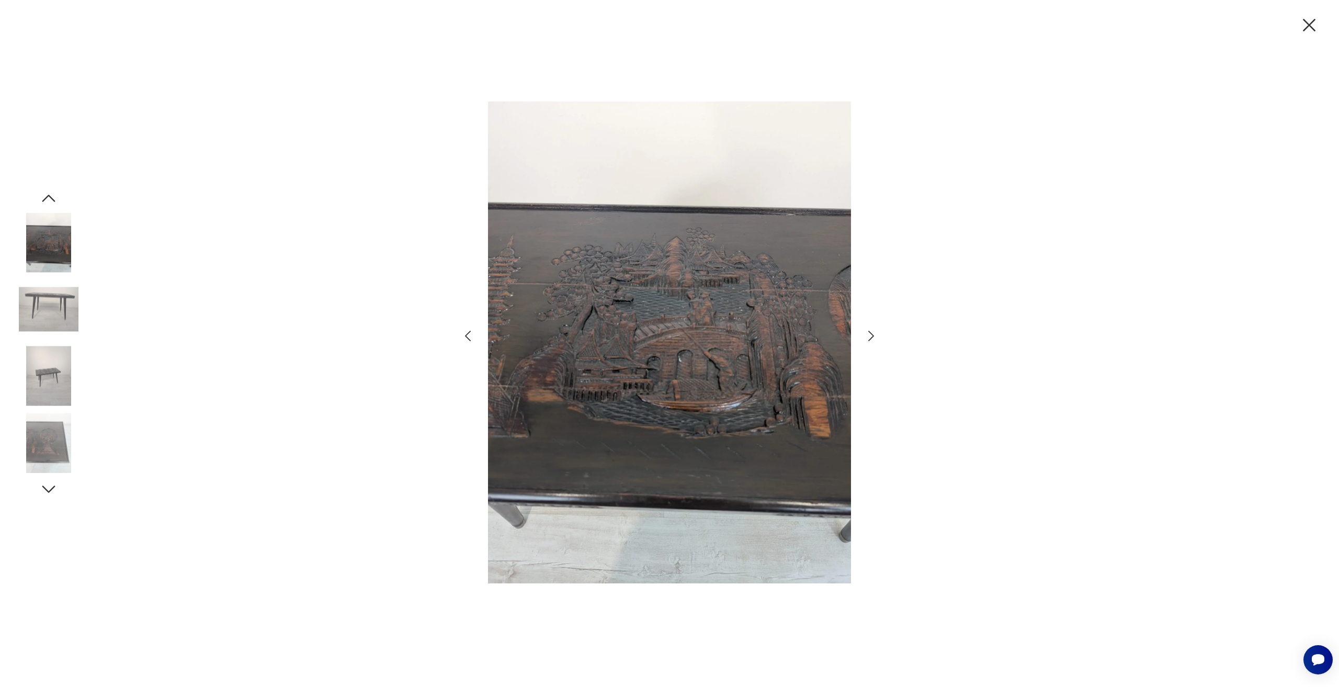
click at [877, 339] on icon "button" at bounding box center [870, 335] width 15 height 15
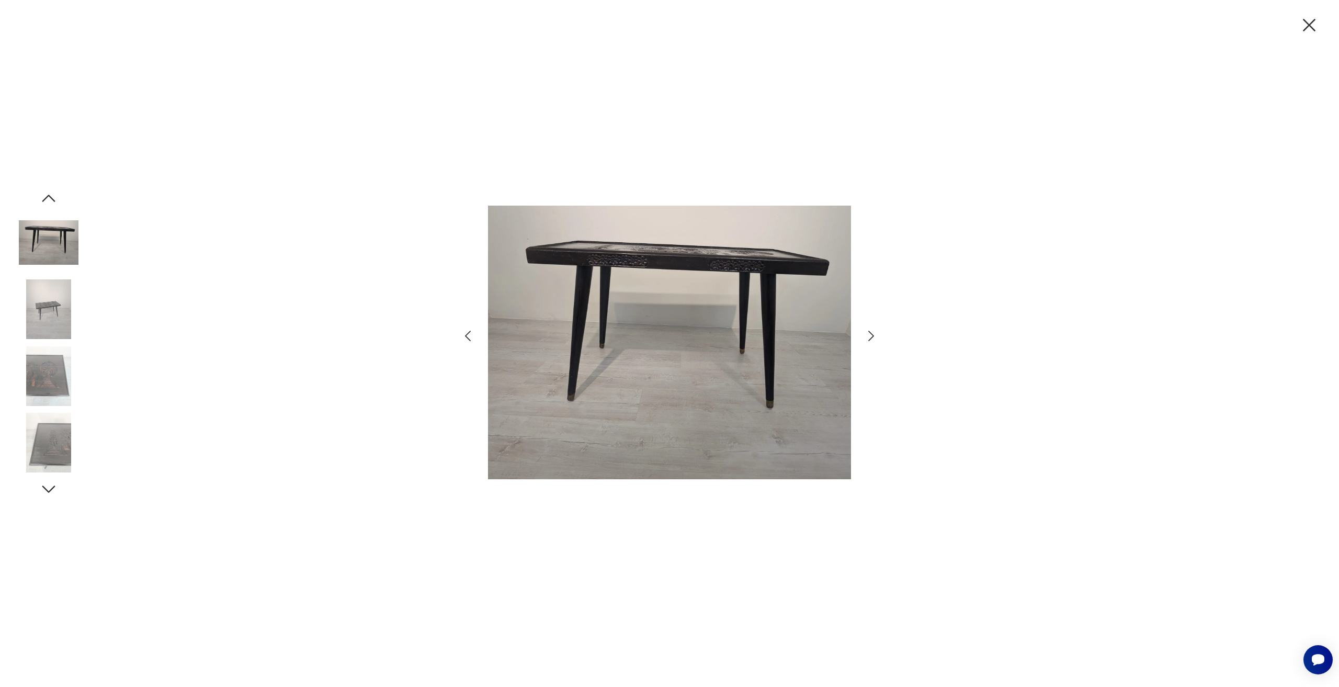
click at [1305, 23] on icon "button" at bounding box center [1309, 25] width 22 height 22
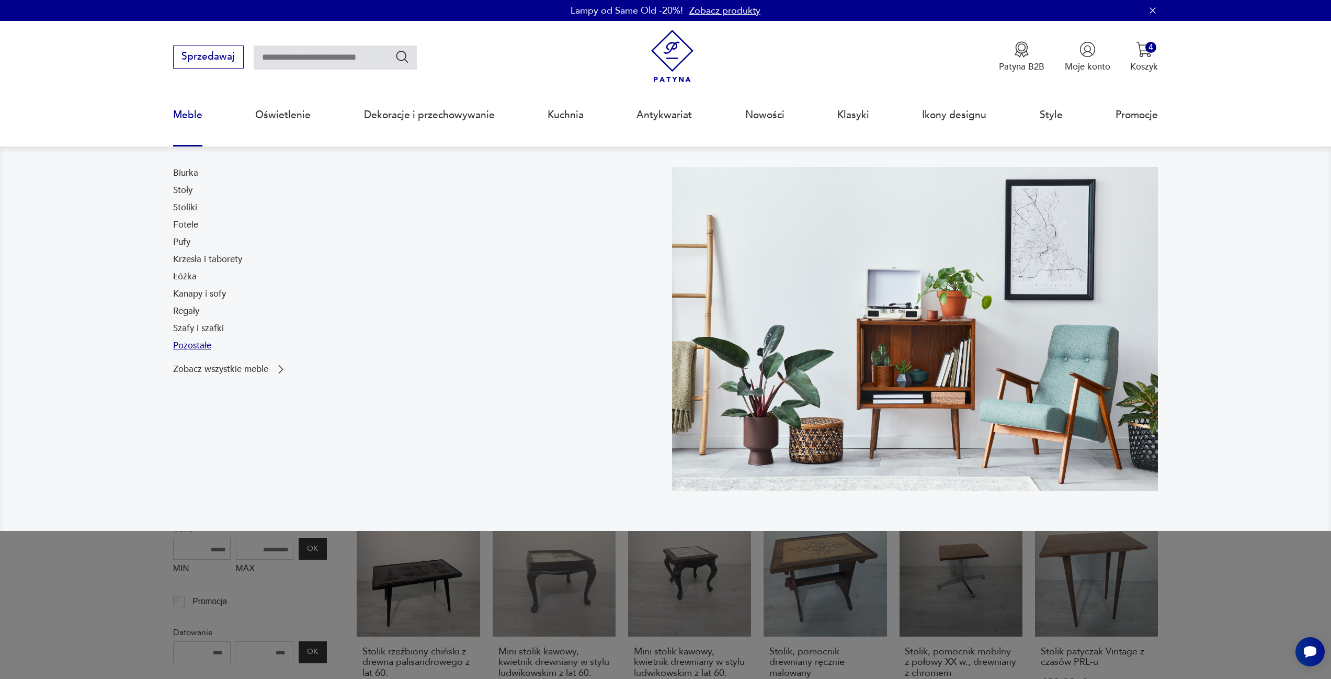
click at [199, 344] on link "Pozostałe" at bounding box center [192, 345] width 38 height 13
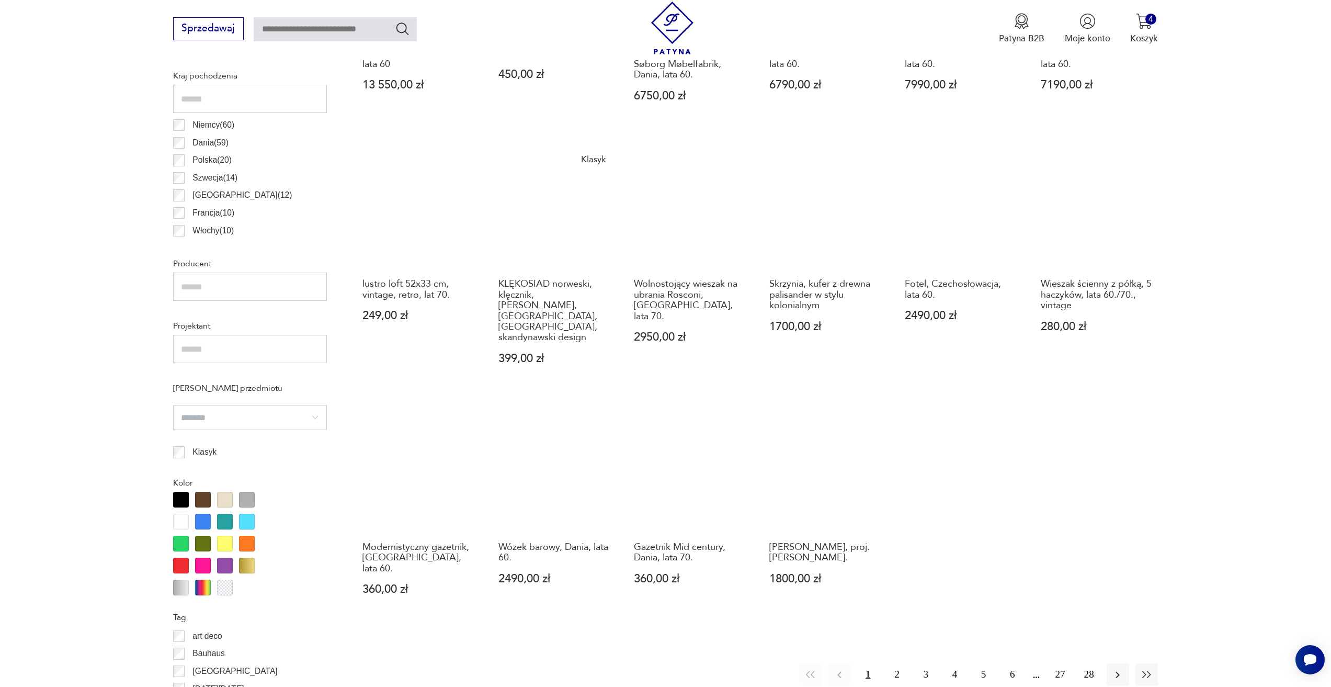
scroll to position [624, 0]
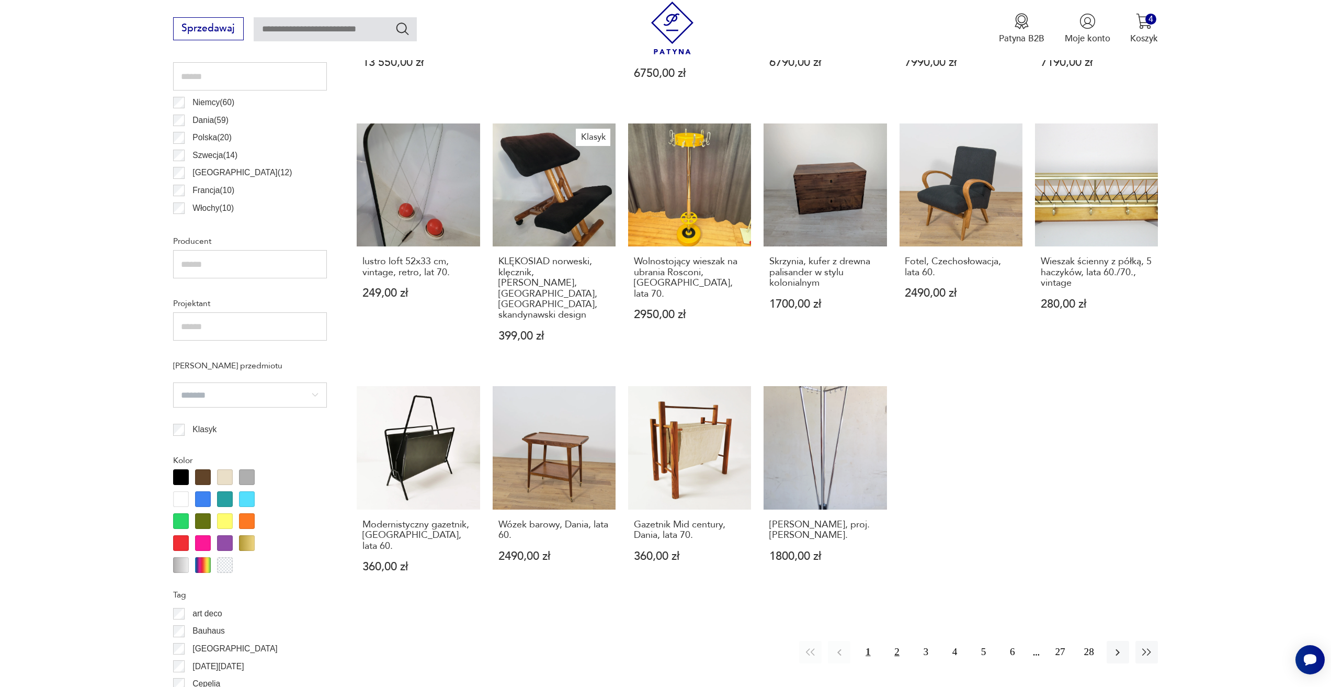
click at [890, 641] on button "2" at bounding box center [896, 652] width 22 height 22
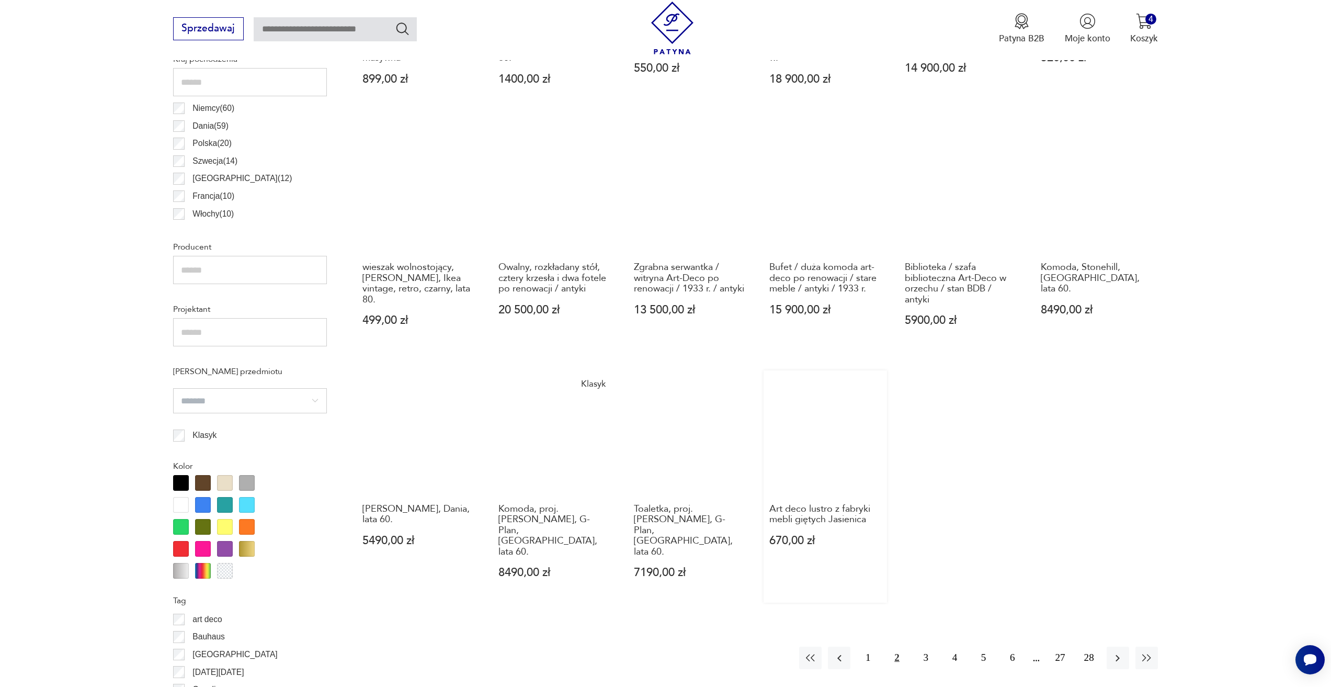
scroll to position [677, 0]
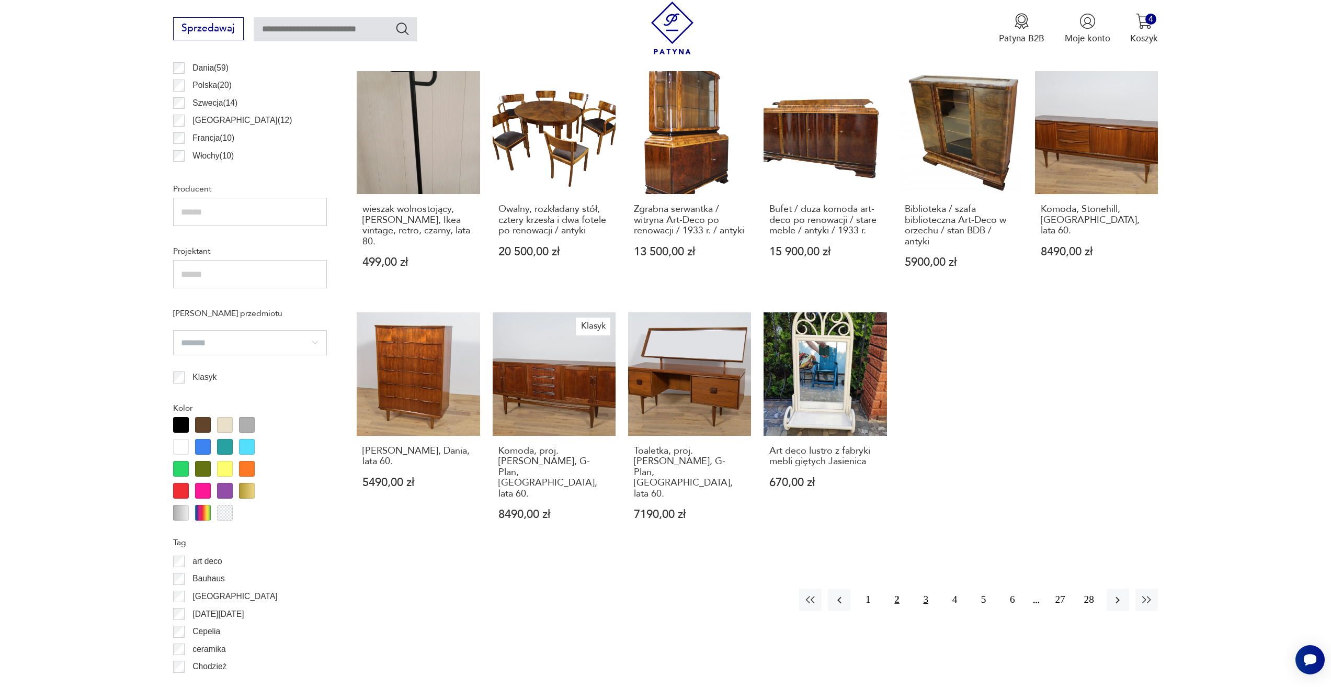
click at [931, 588] on button "3" at bounding box center [926, 599] width 22 height 22
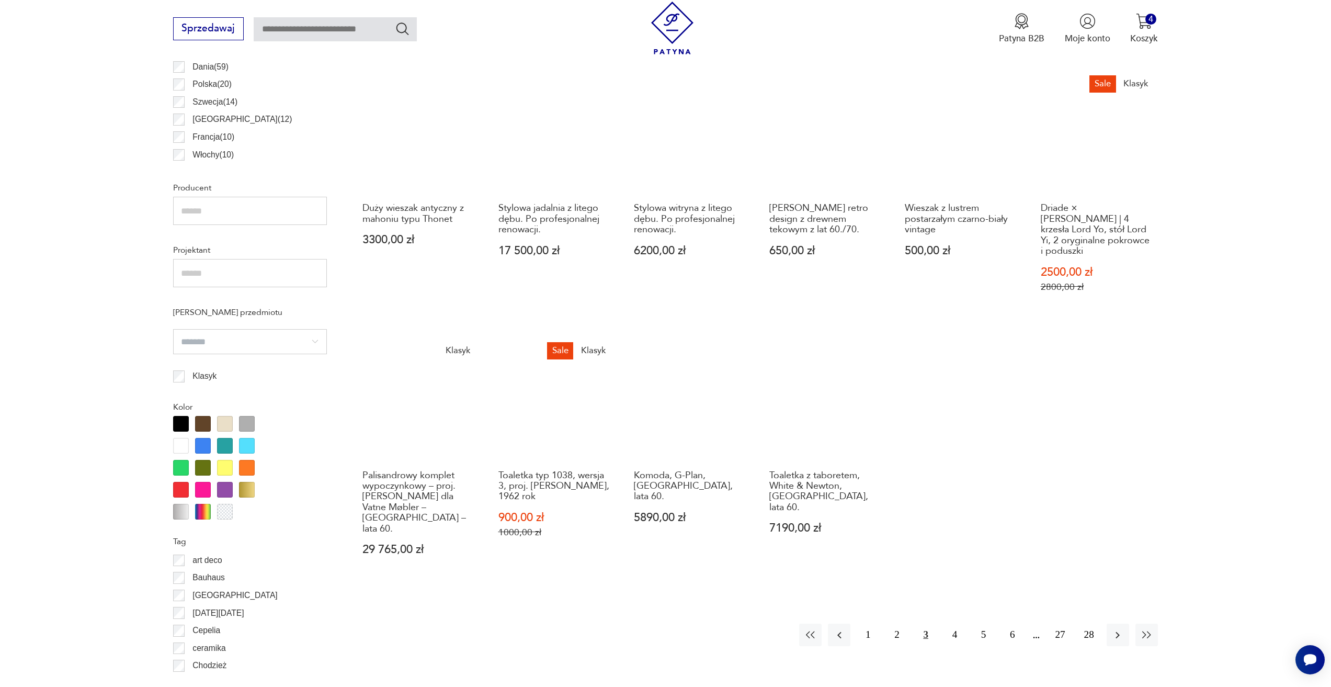
scroll to position [729, 0]
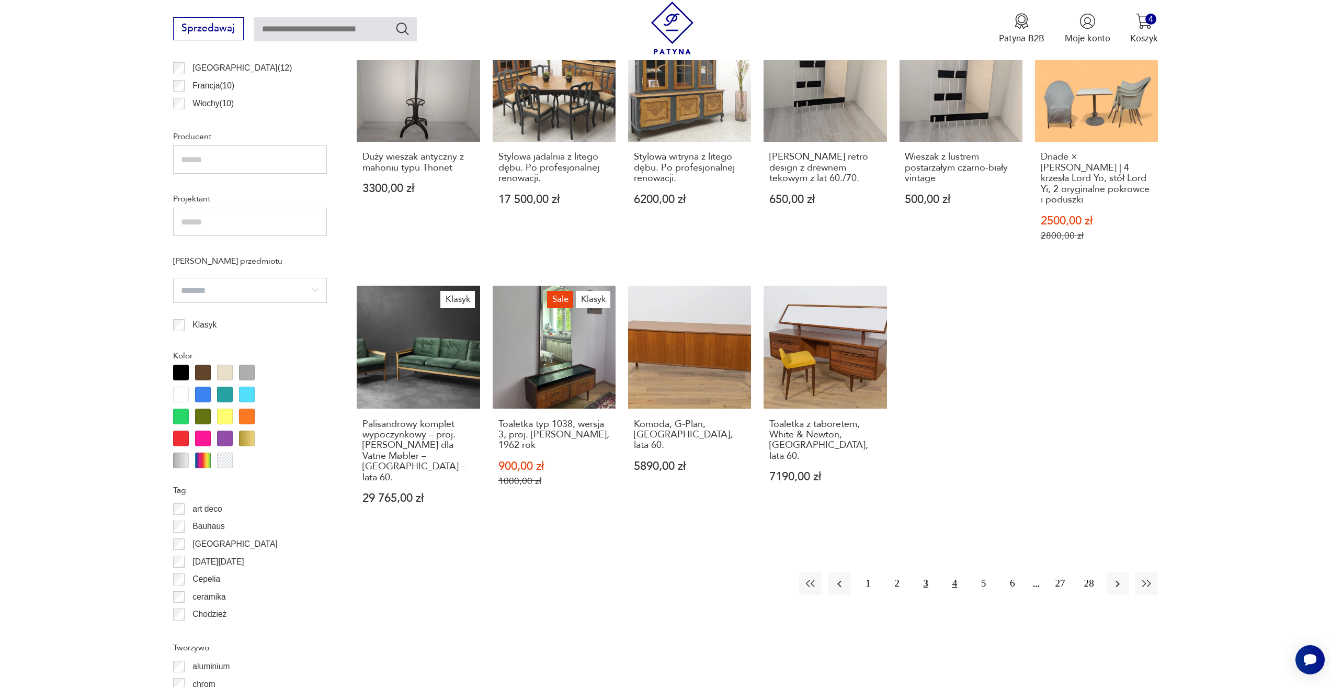
click at [954, 572] on button "4" at bounding box center [954, 583] width 22 height 22
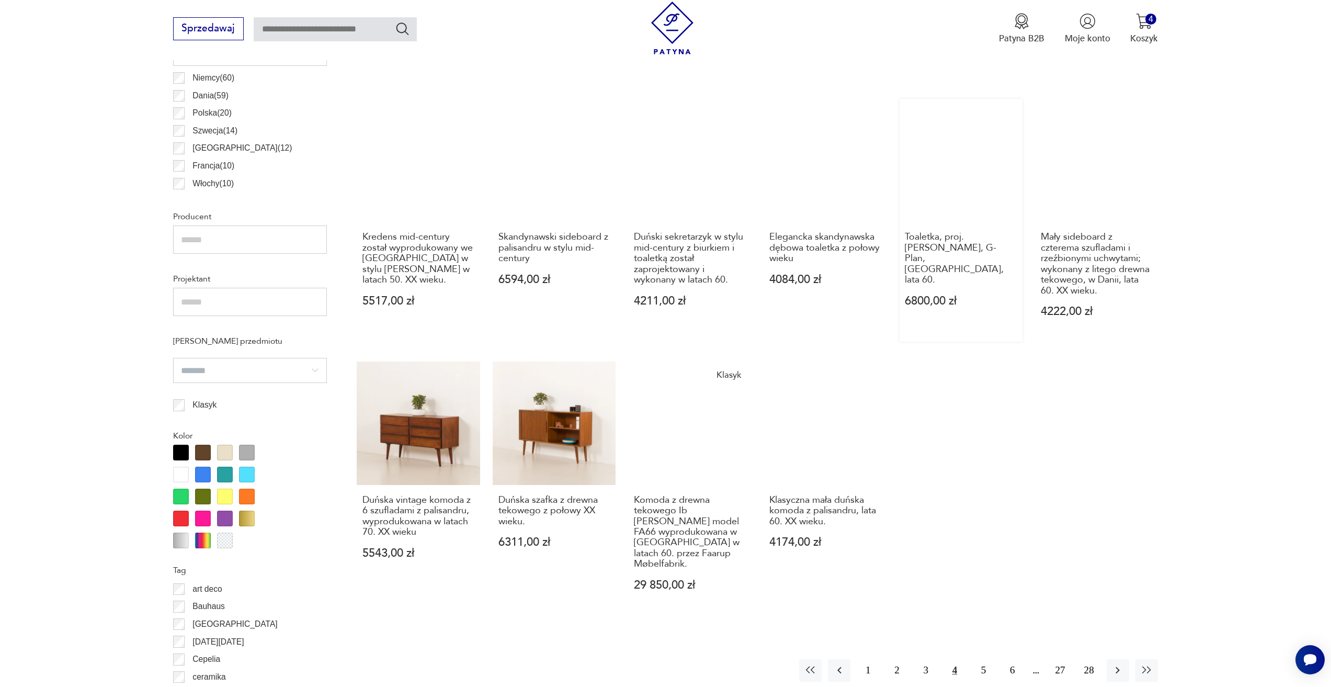
scroll to position [677, 0]
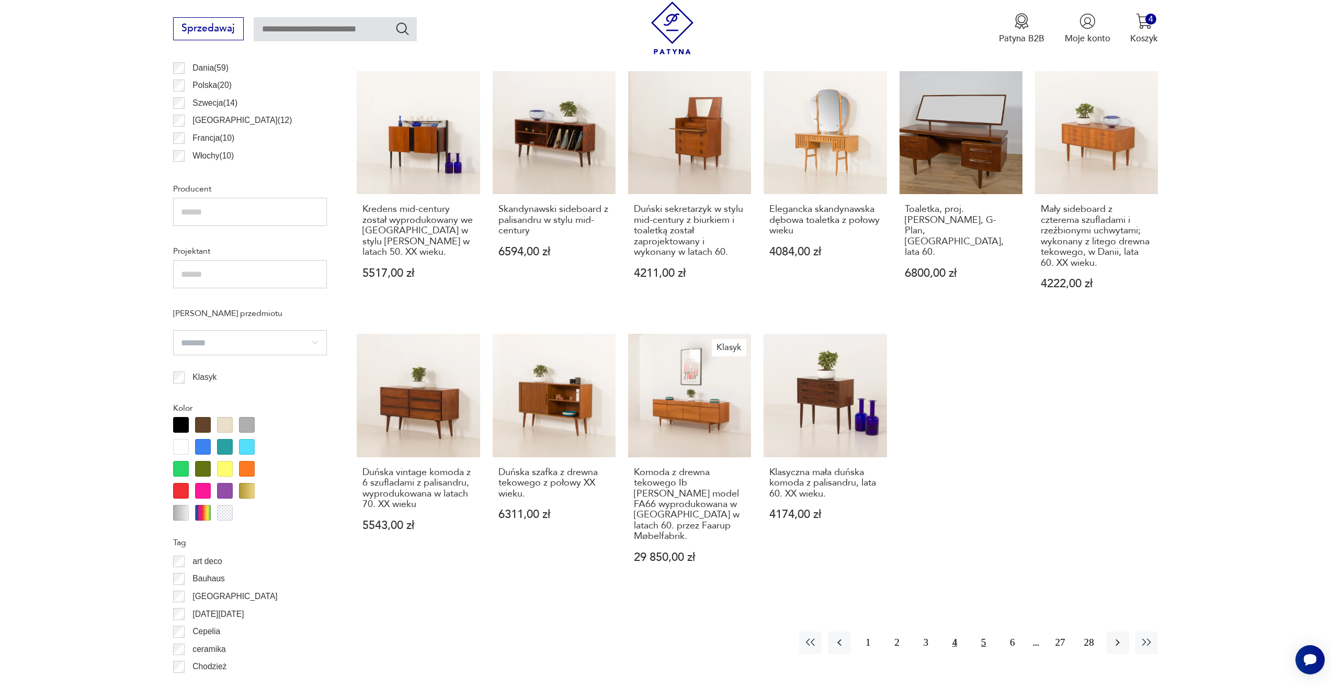
click at [987, 634] on button "5" at bounding box center [983, 642] width 22 height 22
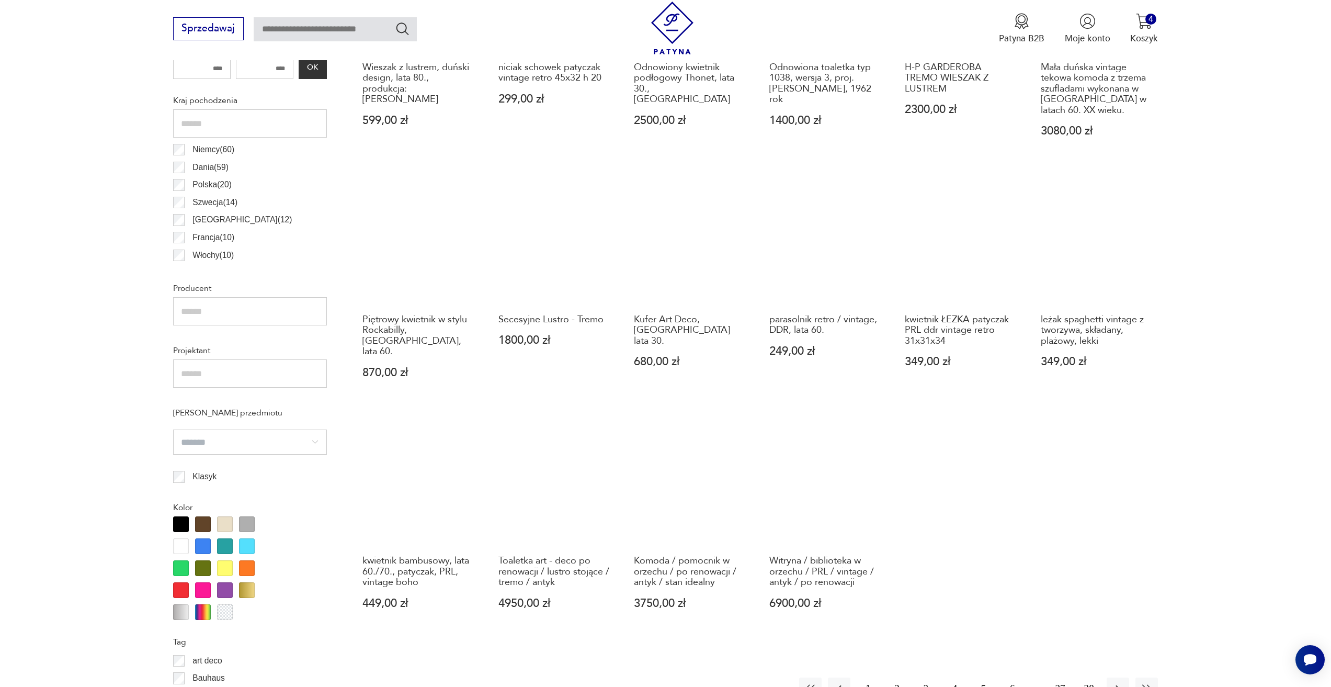
scroll to position [624, 0]
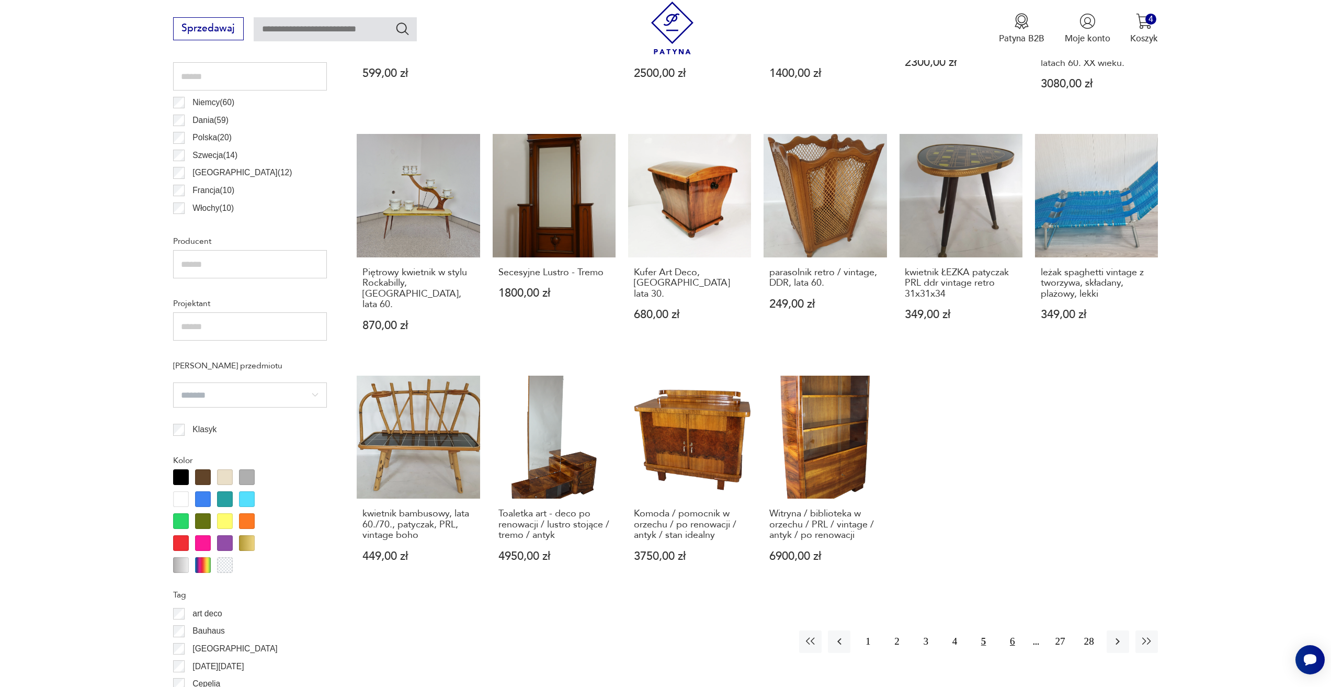
click at [1012, 630] on button "6" at bounding box center [1012, 641] width 22 height 22
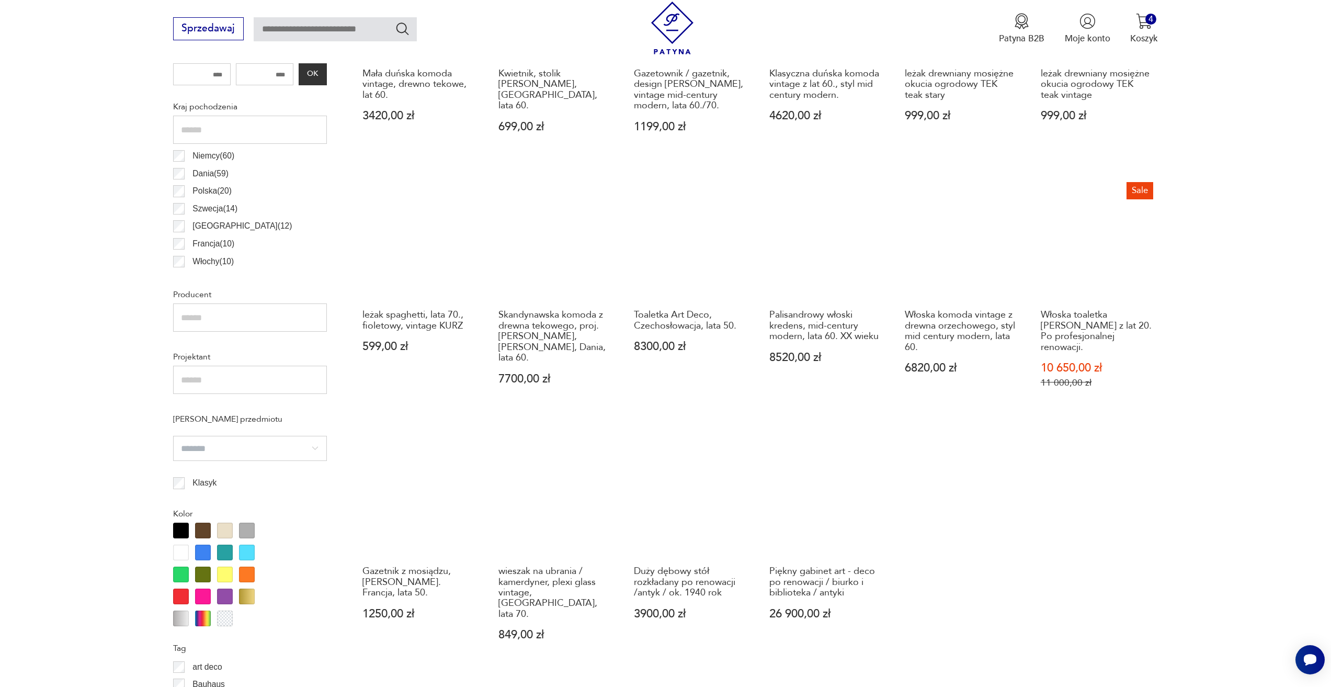
scroll to position [677, 0]
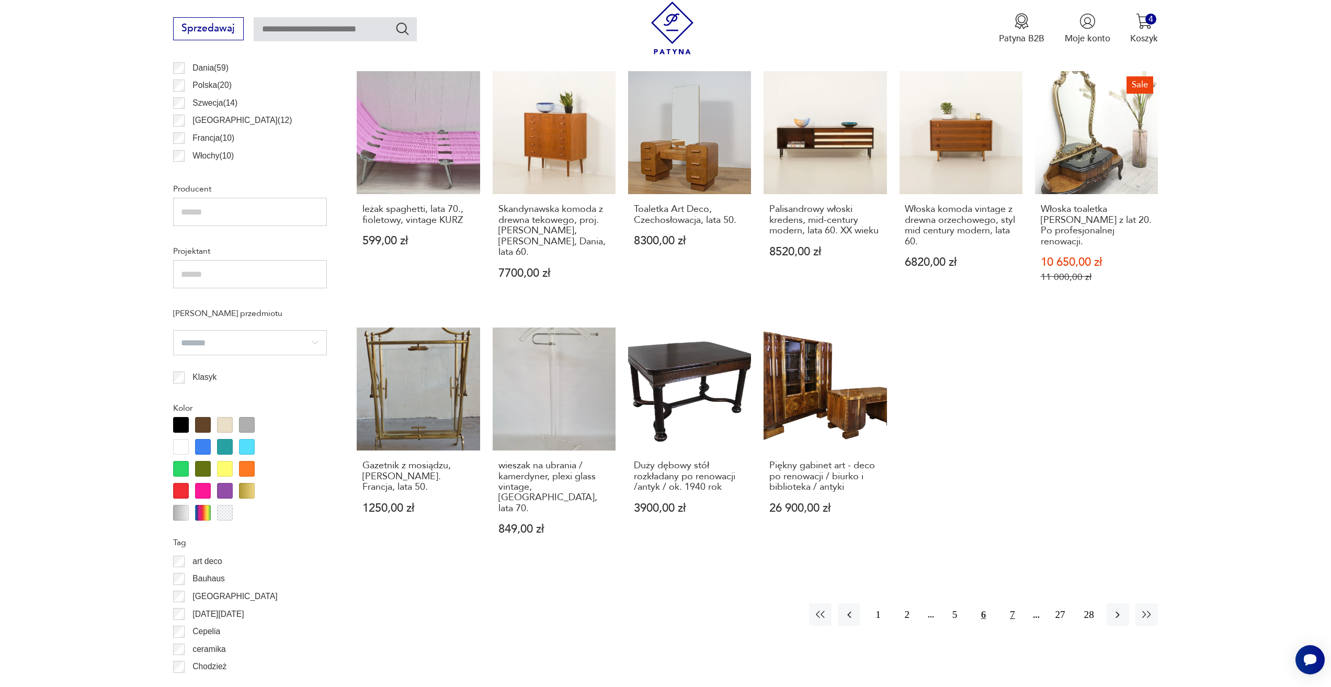
click at [1009, 603] on button "7" at bounding box center [1012, 614] width 22 height 22
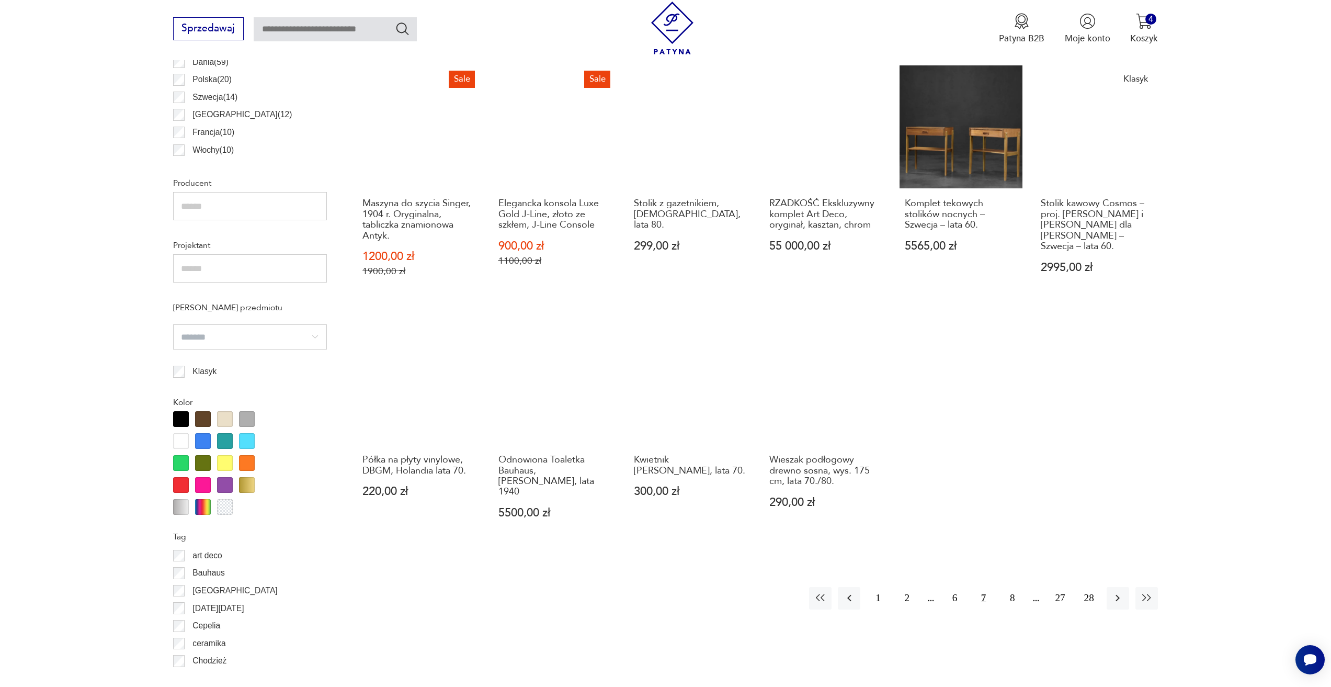
scroll to position [729, 0]
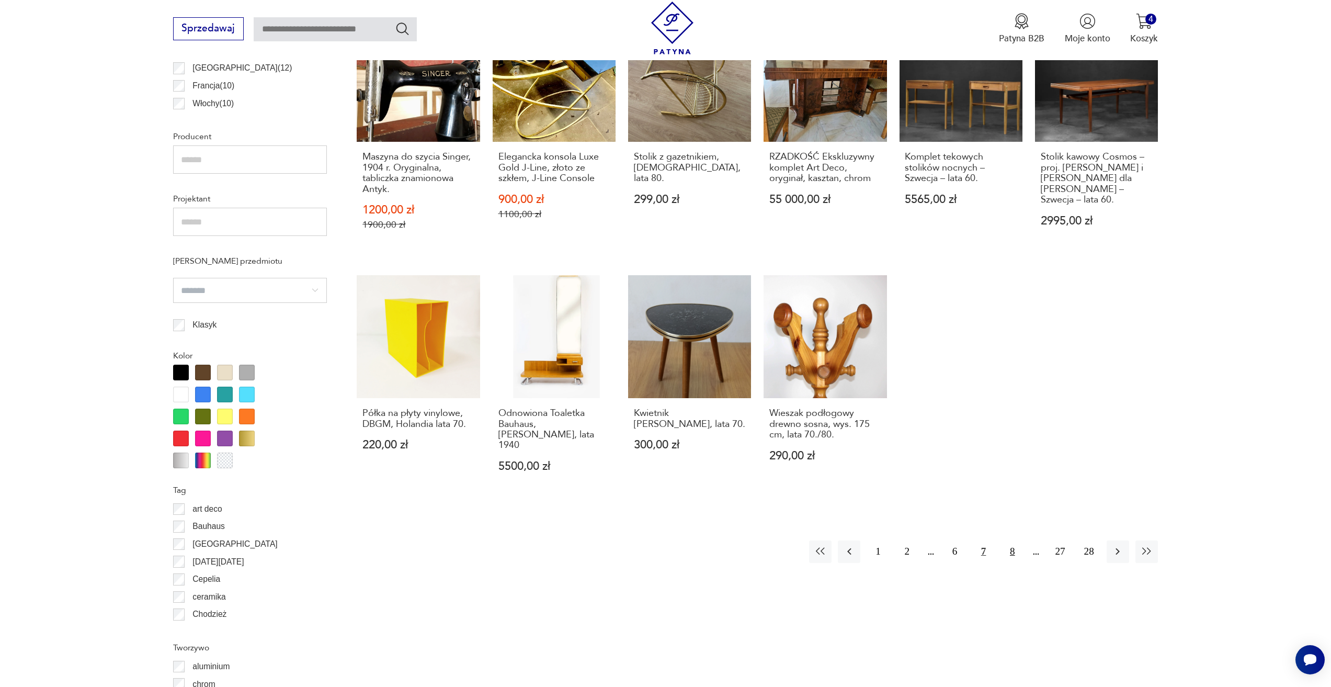
click at [1006, 543] on button "8" at bounding box center [1012, 551] width 22 height 22
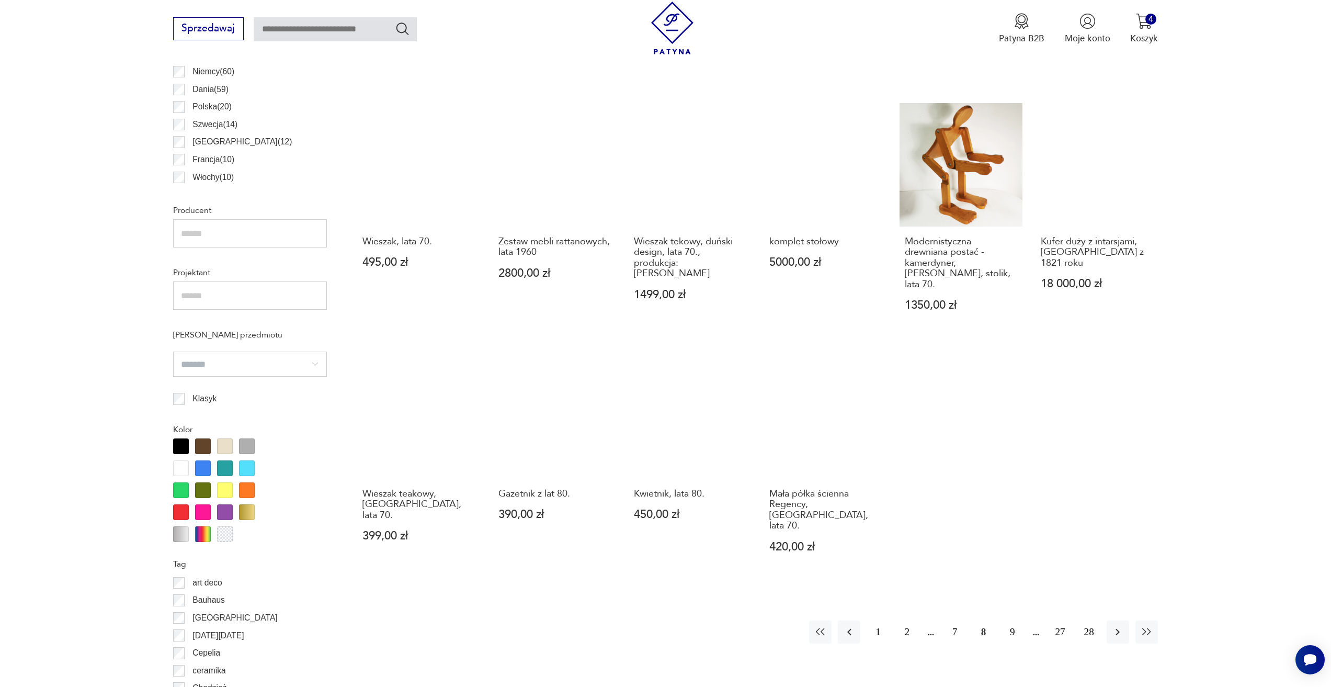
scroll to position [677, 0]
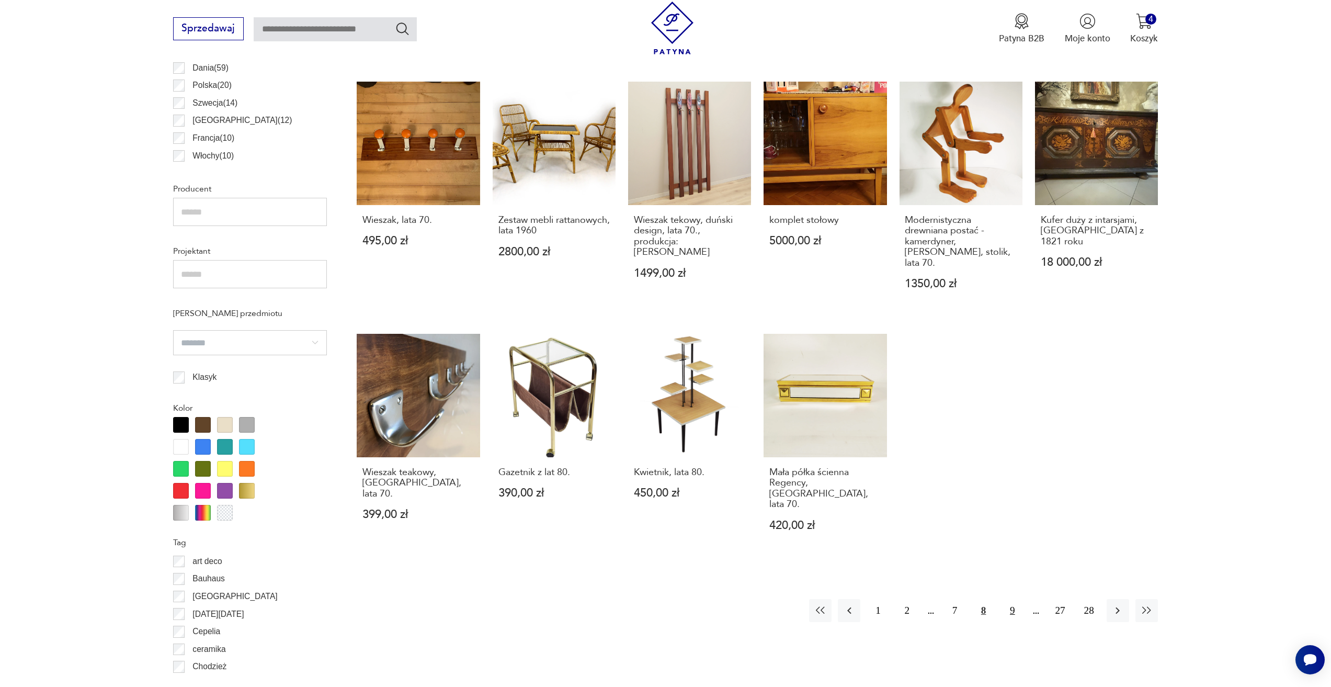
click at [1005, 599] on button "9" at bounding box center [1012, 610] width 22 height 22
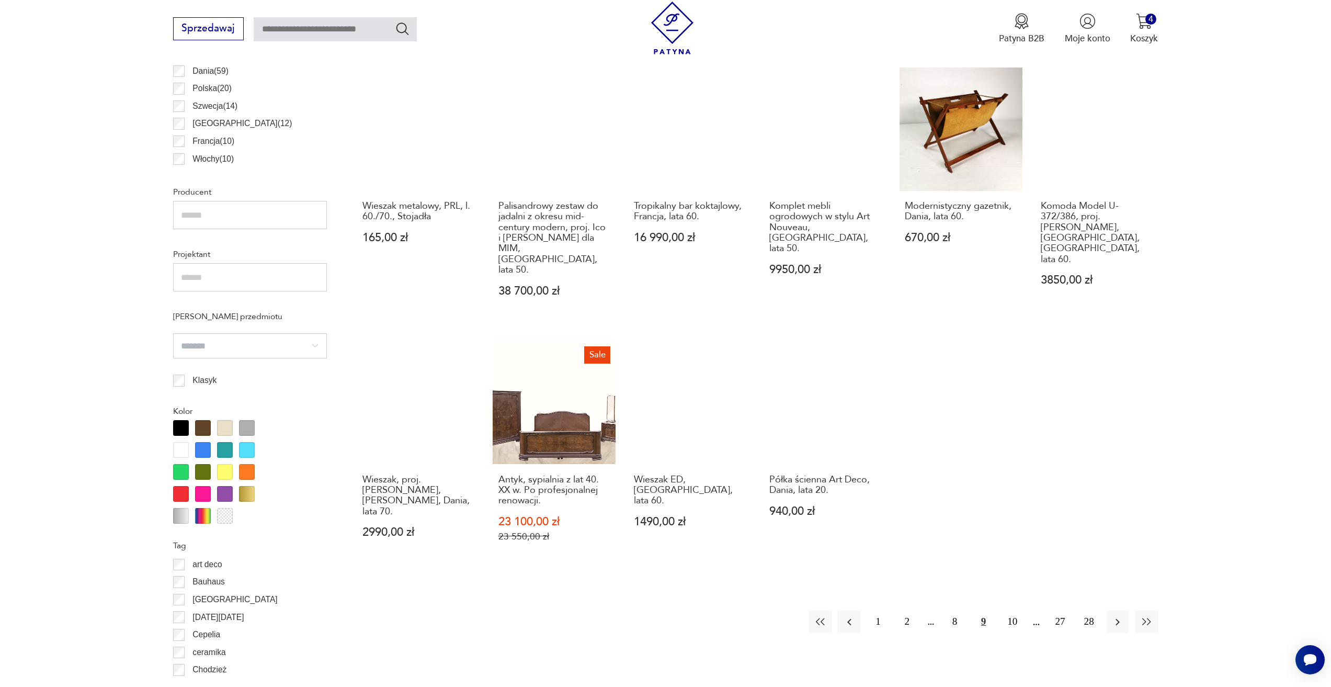
scroll to position [677, 0]
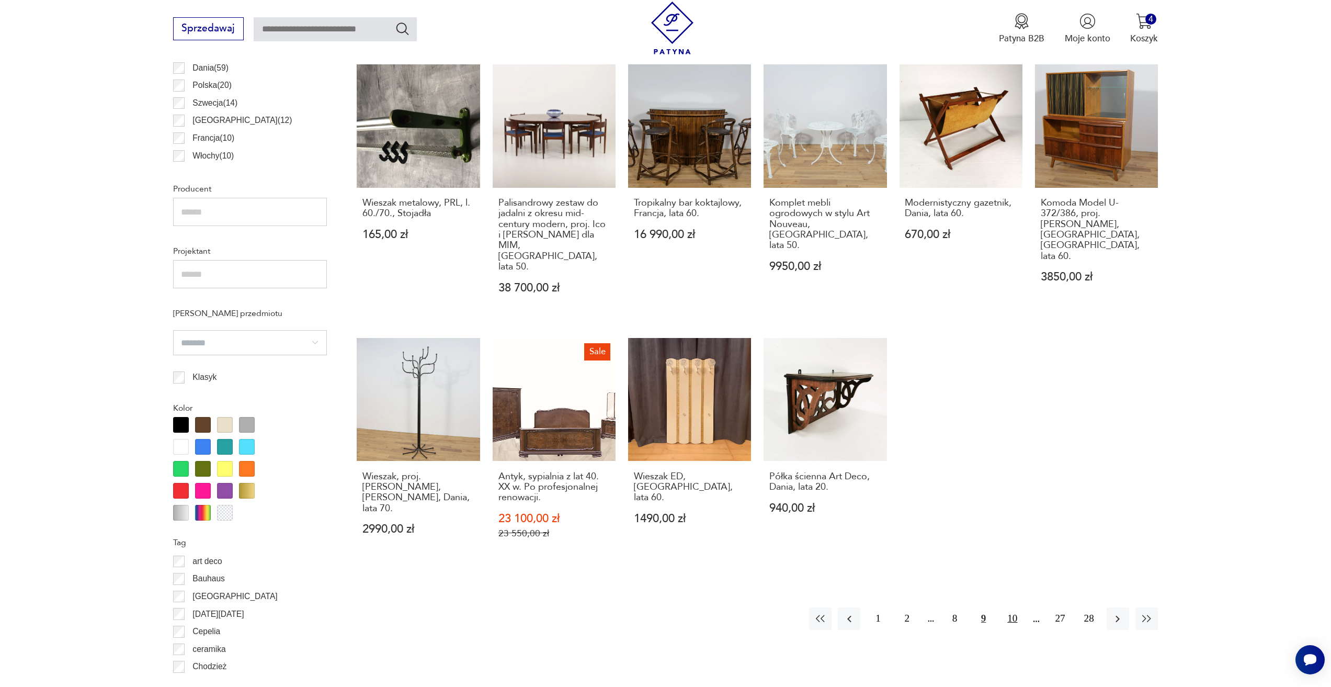
click at [1020, 607] on button "10" at bounding box center [1012, 618] width 22 height 22
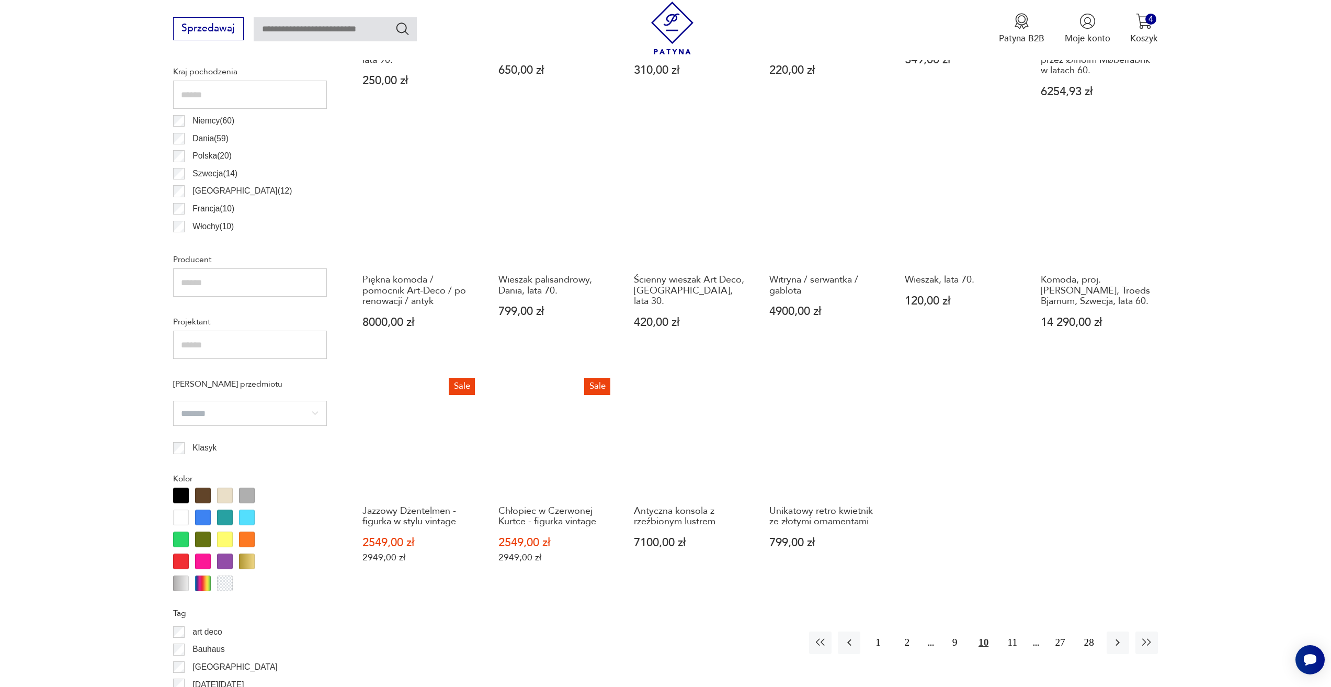
scroll to position [624, 0]
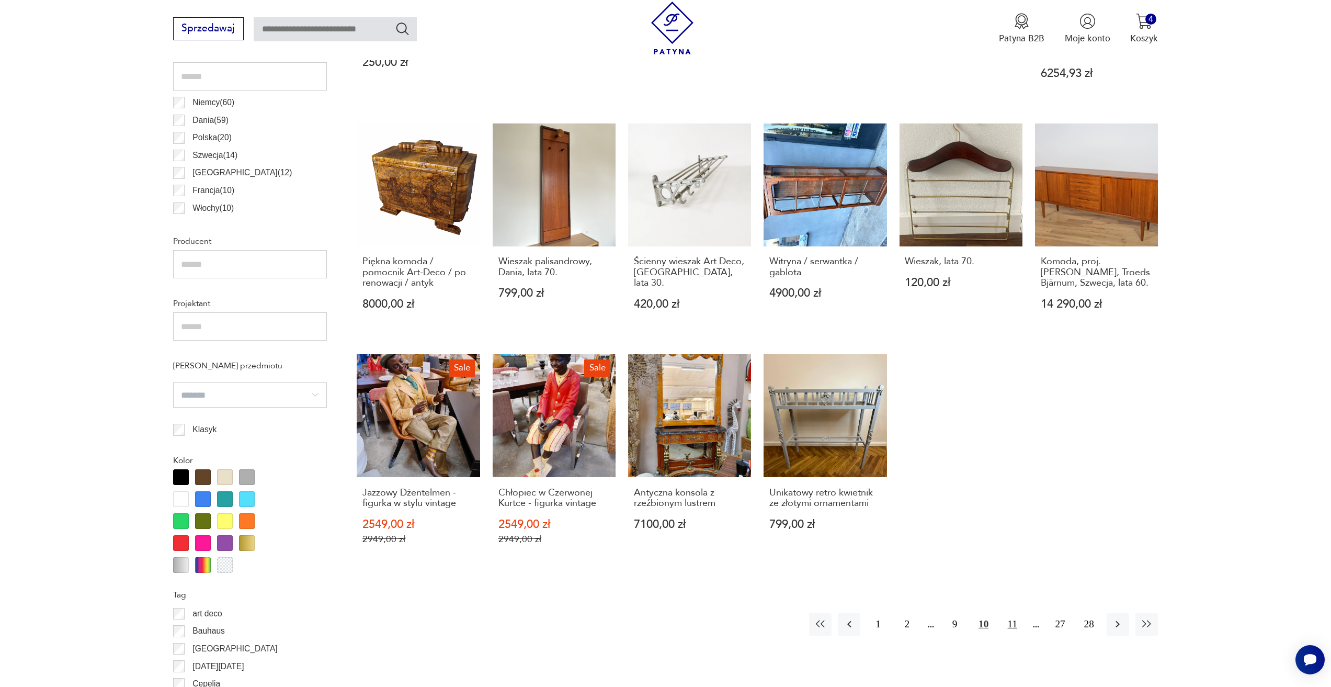
click at [1008, 629] on button "11" at bounding box center [1012, 624] width 22 height 22
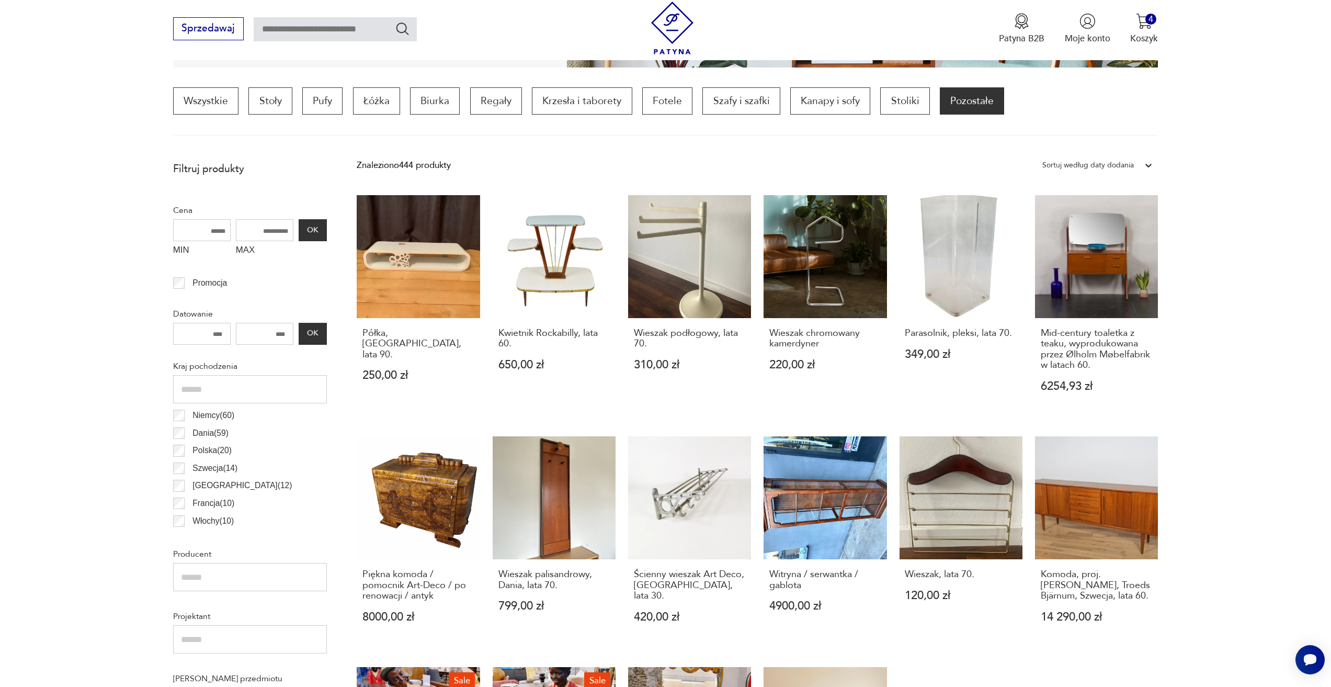
scroll to position [311, 0]
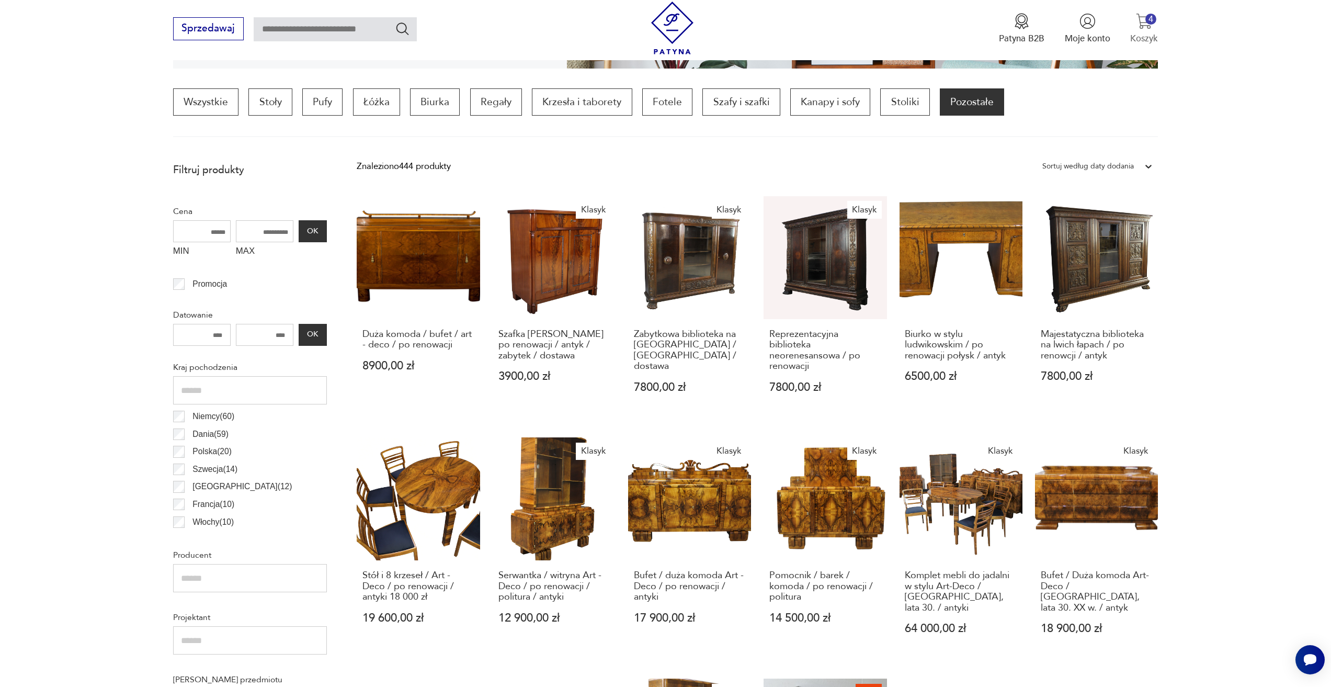
click at [1142, 20] on img "button" at bounding box center [1144, 21] width 16 height 16
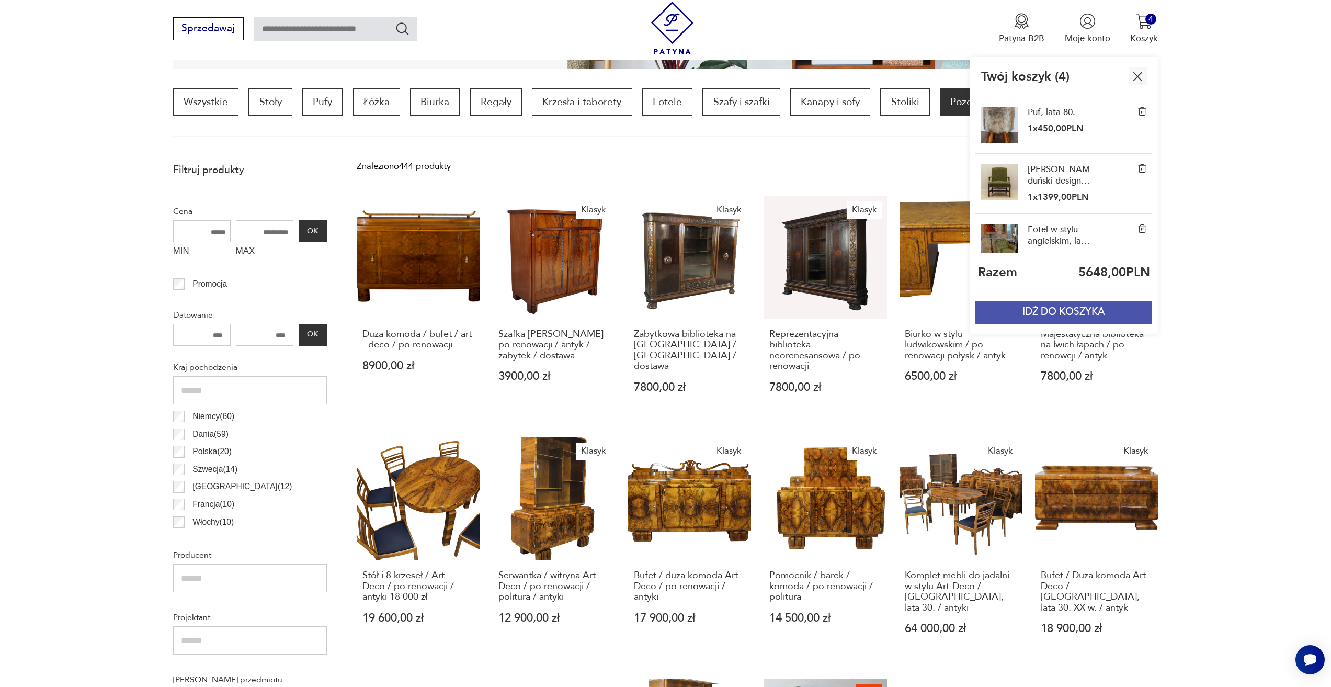
click at [1090, 314] on button "IDŹ DO KOSZYKA" at bounding box center [1063, 312] width 177 height 23
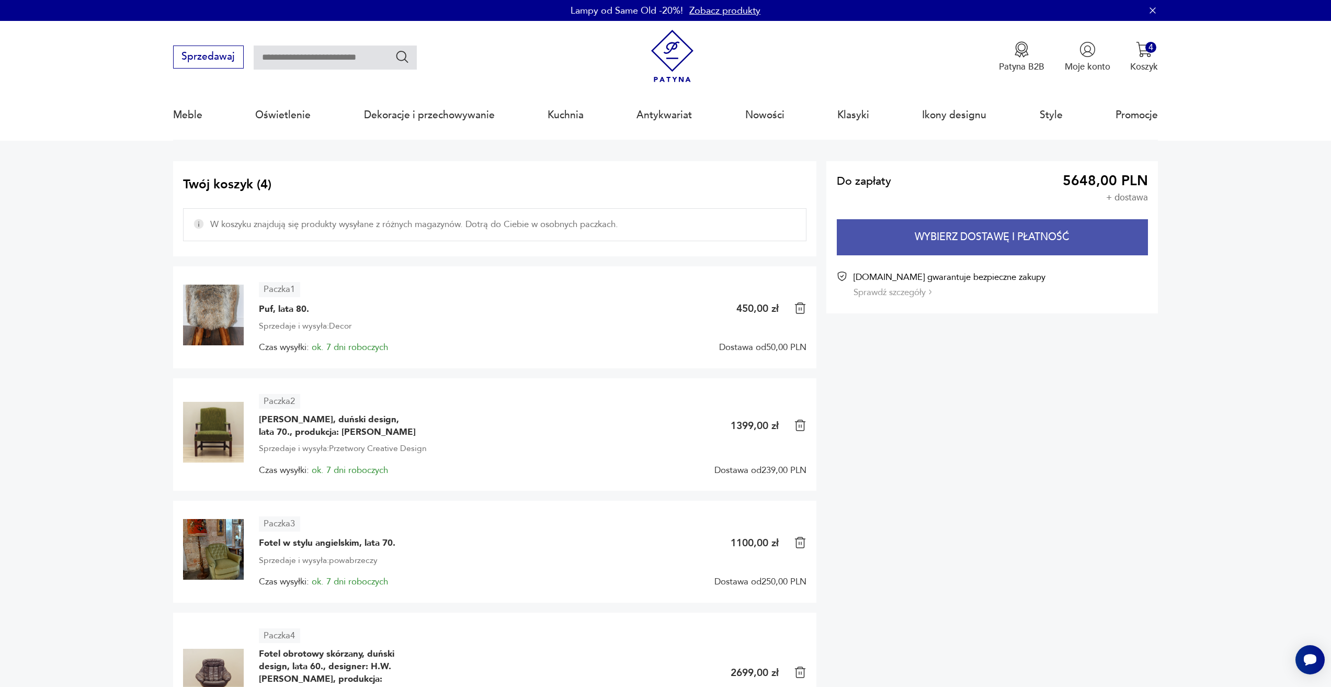
click at [915, 250] on button "Wybierz dostawę i płatność" at bounding box center [992, 237] width 311 height 36
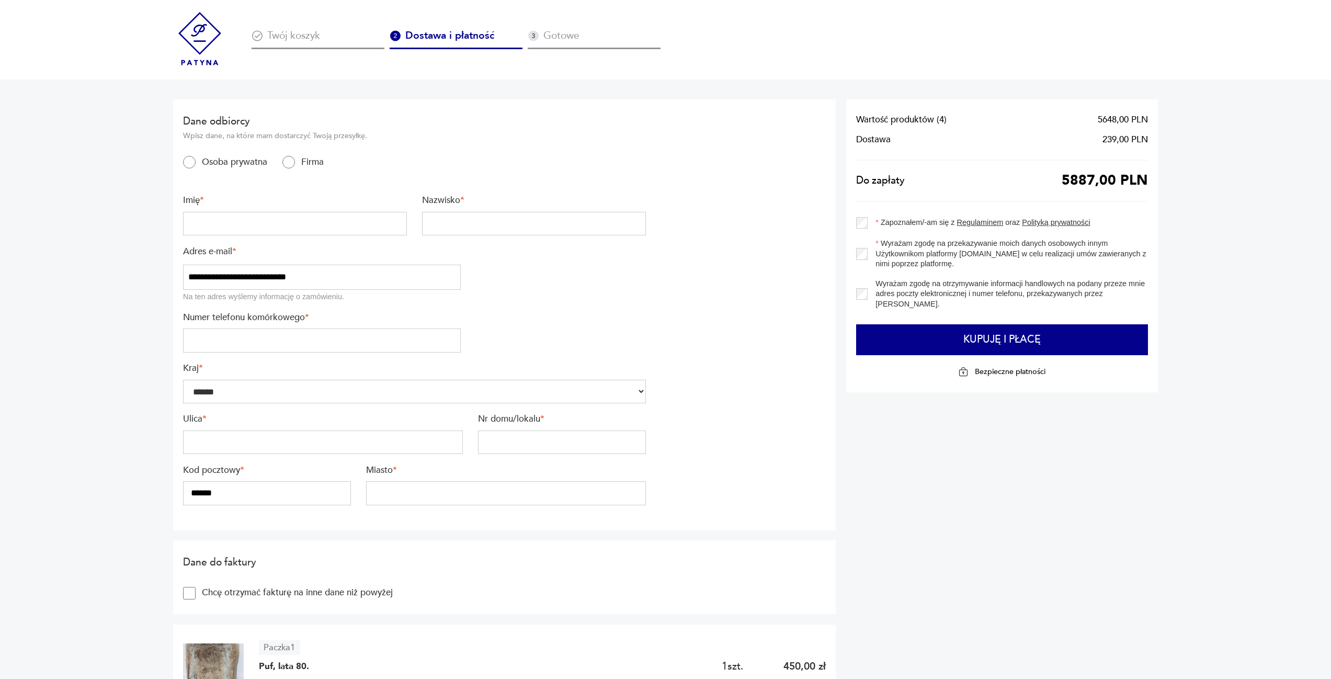
click at [284, 229] on input "text" at bounding box center [295, 224] width 224 height 24
click at [494, 234] on input "text" at bounding box center [534, 224] width 224 height 24
type input "********"
type input "*****"
type input "*********"
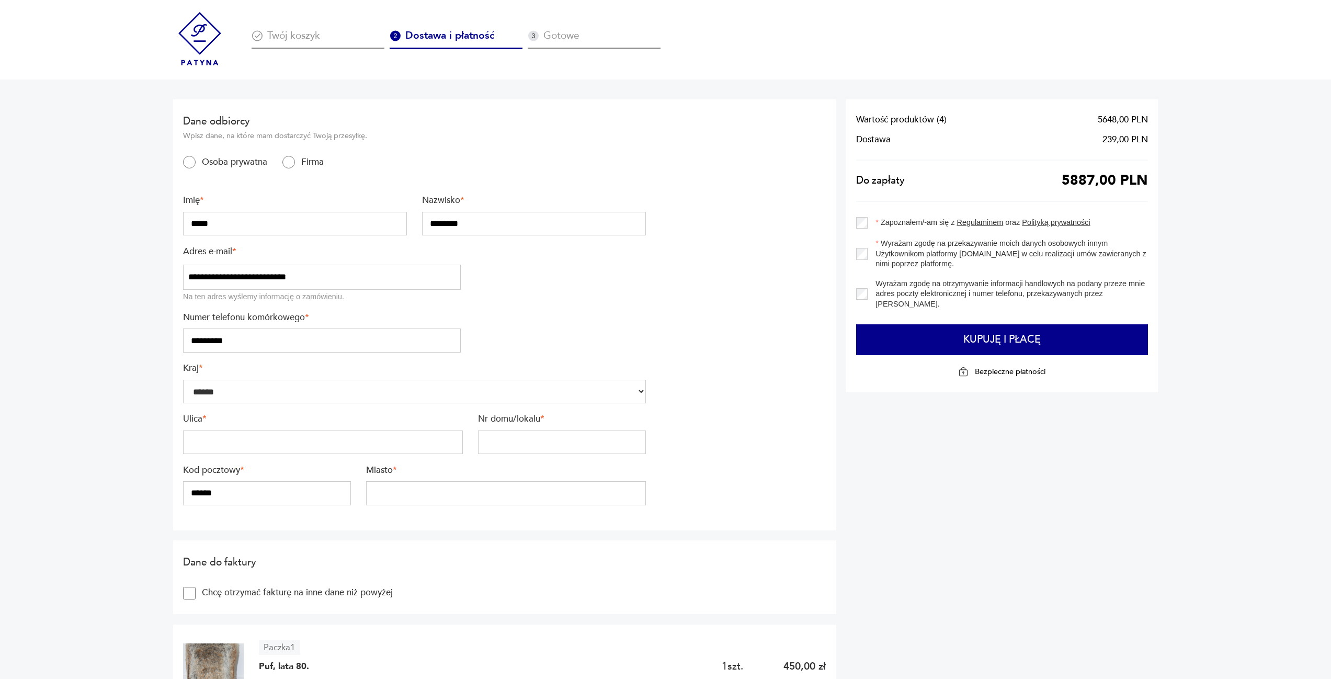
type input "*****"
type input "**"
type input "*****"
click at [330, 281] on input "**********" at bounding box center [322, 277] width 278 height 25
drag, startPoint x: 312, startPoint y: 275, endPoint x: 299, endPoint y: 279, distance: 13.6
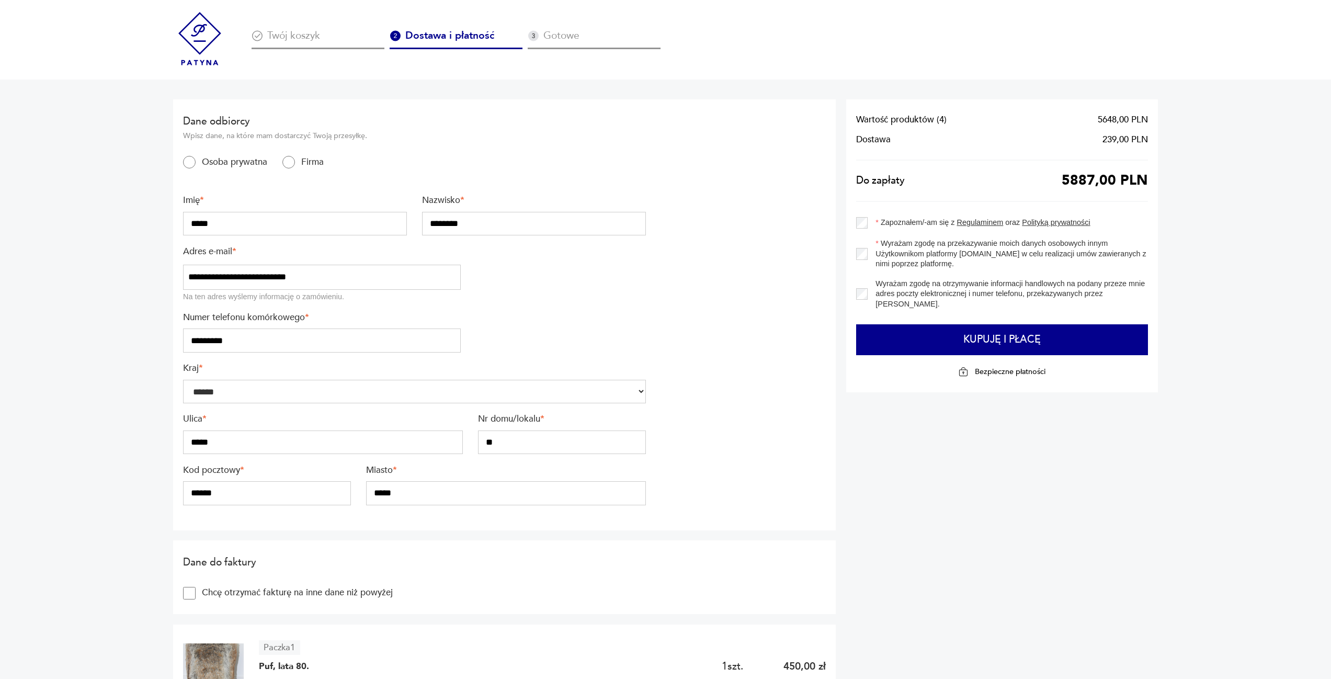
click at [299, 279] on input "**********" at bounding box center [322, 277] width 278 height 25
click at [330, 278] on input "**********" at bounding box center [322, 277] width 278 height 25
click at [309, 361] on div "**********" at bounding box center [414, 315] width 463 height 401
drag, startPoint x: 311, startPoint y: 280, endPoint x: 72, endPoint y: 289, distance: 239.1
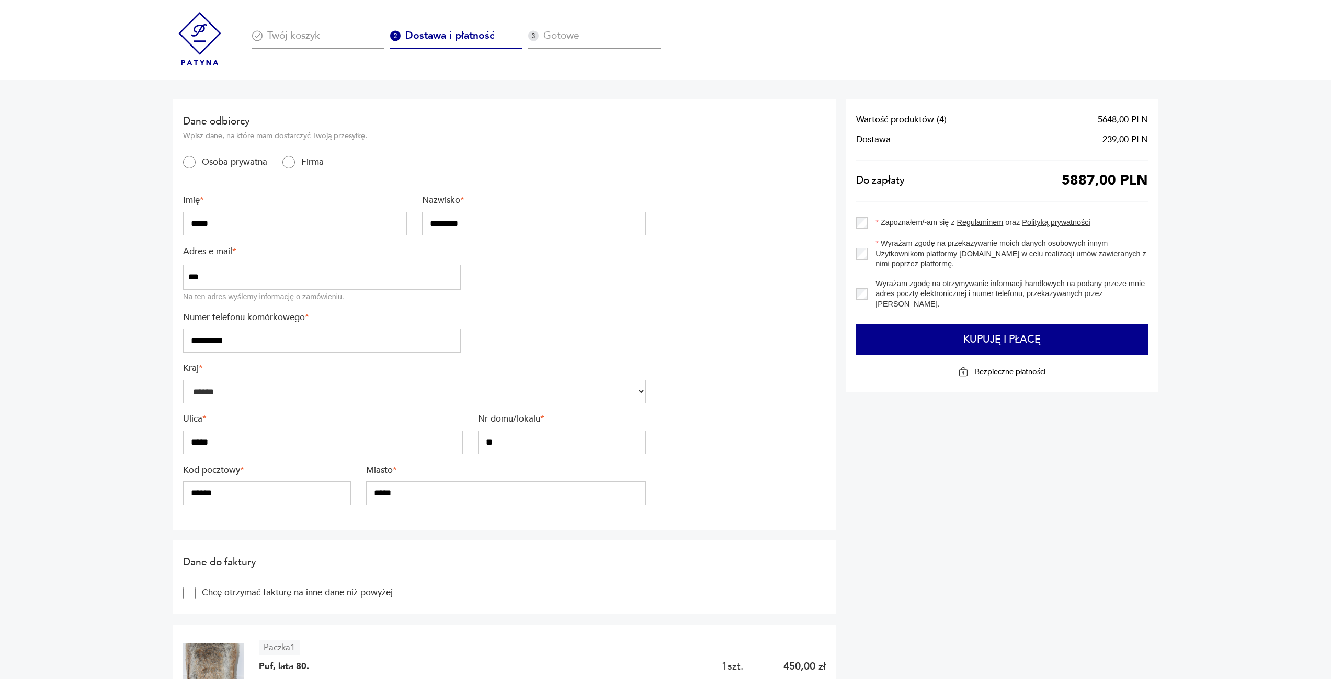
click at [269, 276] on input "***" at bounding box center [322, 277] width 278 height 25
type input "**********"
click at [290, 506] on div "Kod pocztowy * ****** Miasto * *****" at bounding box center [414, 489] width 463 height 51
click at [290, 499] on input "******" at bounding box center [267, 493] width 168 height 24
type input "******"
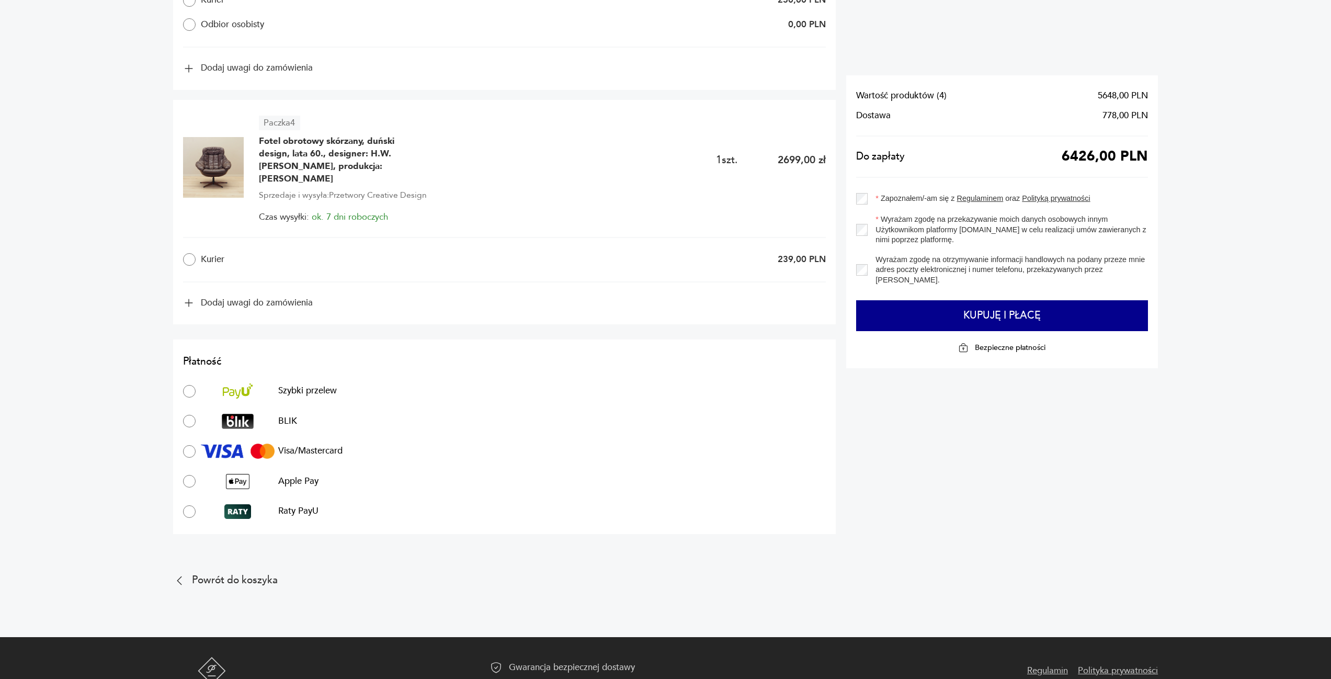
scroll to position [1188, 0]
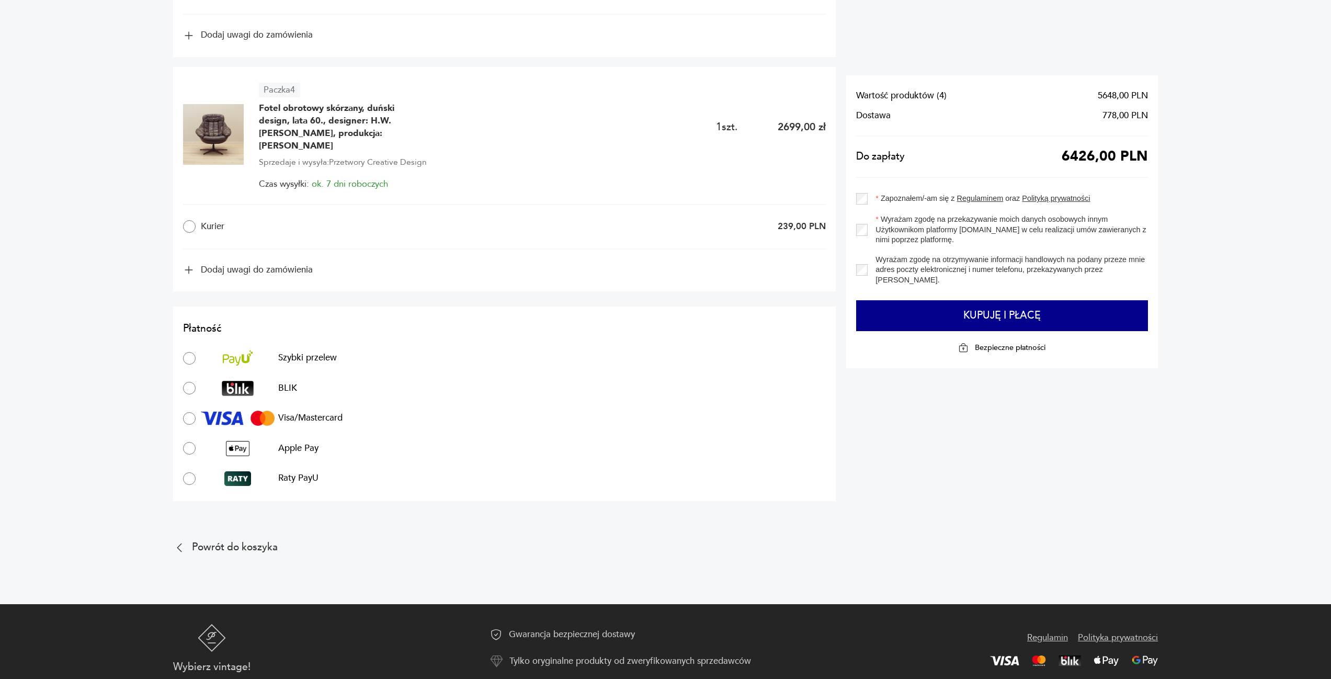
click at [865, 218] on div "Wyrażam zgodę na przekazywanie moich danych osobowych innym Użytkownikom platfo…" at bounding box center [1002, 229] width 292 height 30
click at [865, 188] on div "Zapoznałem/-am się z Regulaminem oraz Polityką prywatności Wyrażam zgodę na prz…" at bounding box center [1002, 239] width 292 height 122
click at [920, 335] on section "Wartość produktów ( 4 ) 5648,00 PLN Dostawa 778,00 PLN Do zapłaty 6426,00 PLN Z…" at bounding box center [1002, 221] width 312 height 293
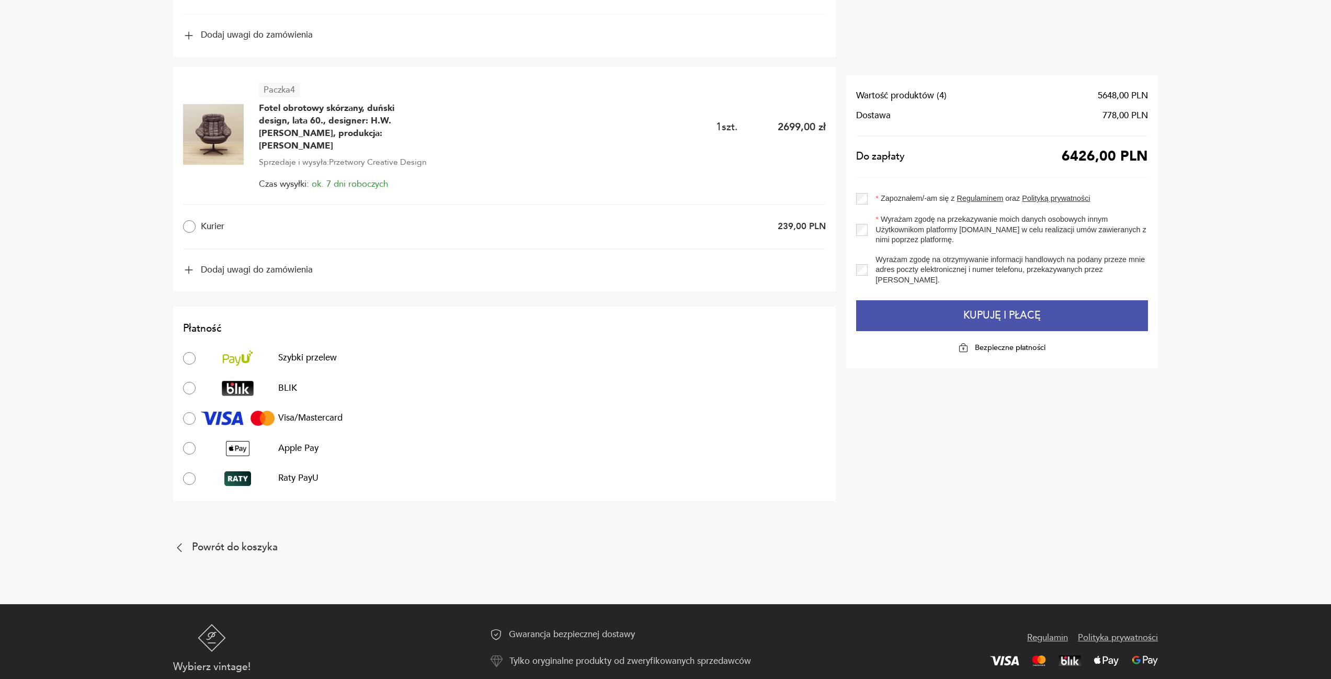
click at [916, 318] on button "Kupuję i płacę" at bounding box center [1002, 315] width 292 height 31
type input "**********"
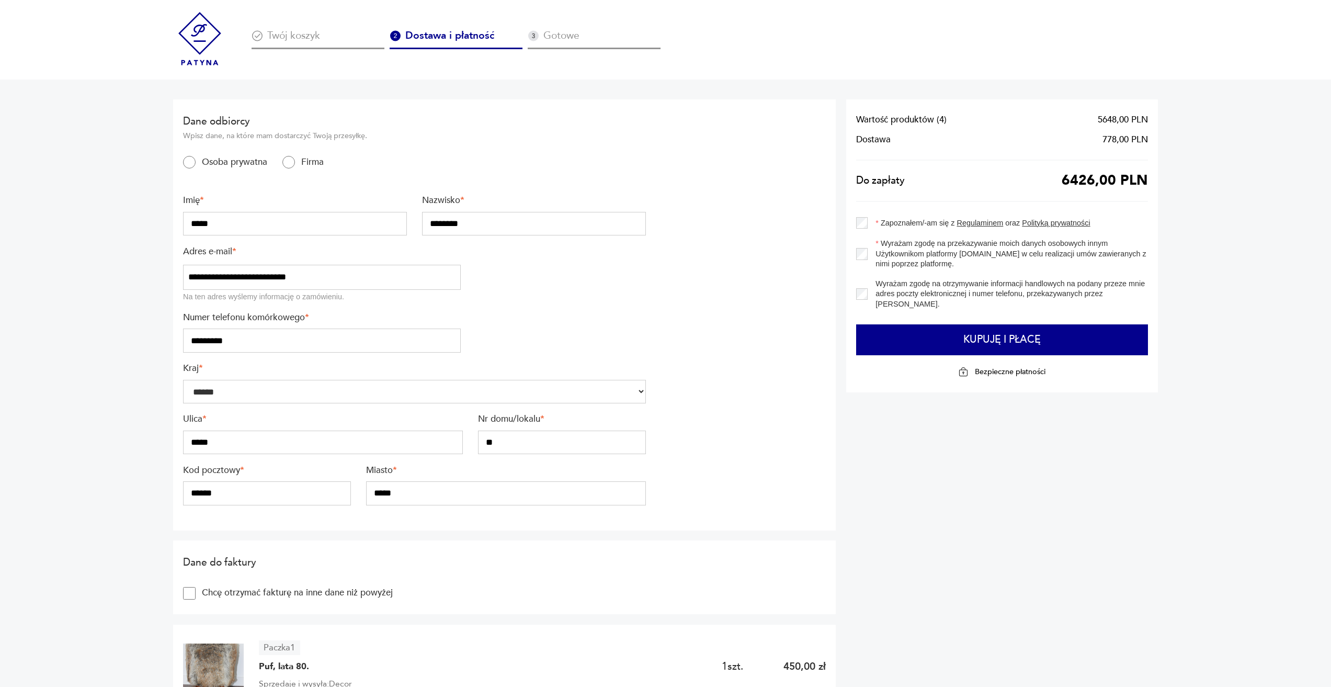
click at [295, 166] on label "Firma" at bounding box center [309, 162] width 29 height 12
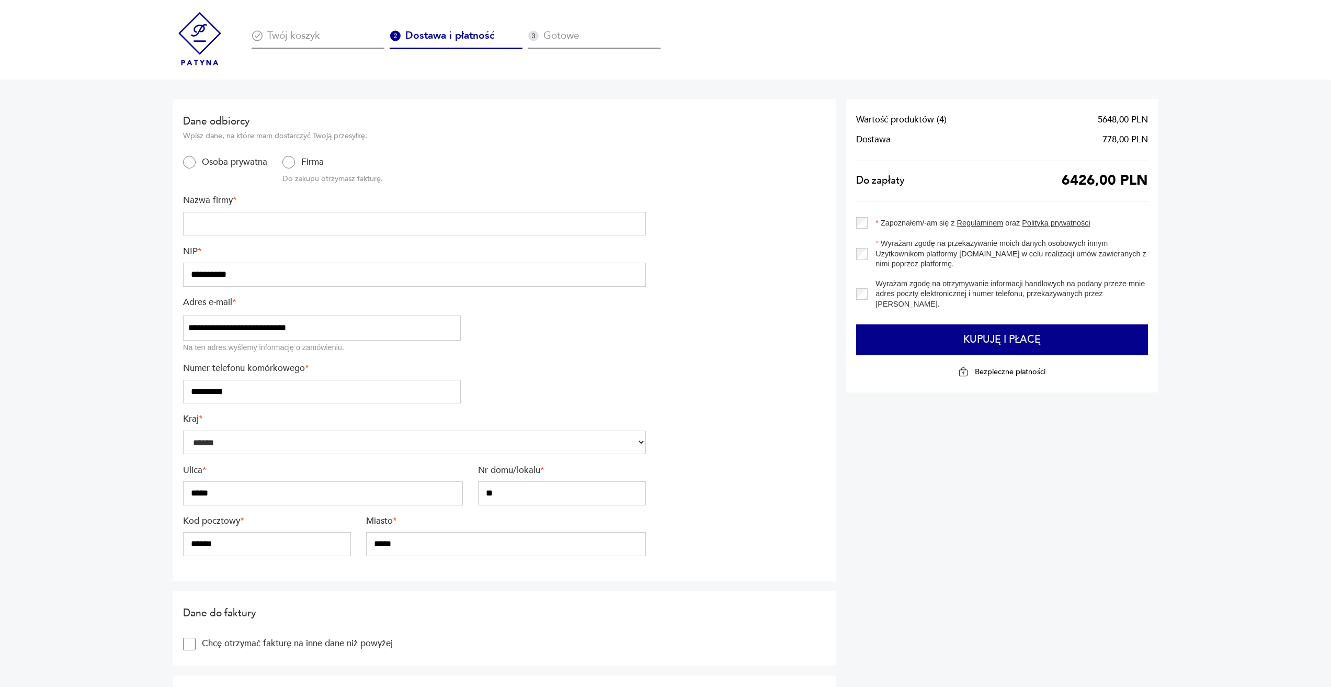
click at [316, 230] on input "text" at bounding box center [414, 224] width 463 height 24
click at [191, 225] on input "**********" at bounding box center [414, 224] width 463 height 24
click at [194, 226] on input "**********" at bounding box center [414, 224] width 463 height 24
click at [194, 225] on input "**********" at bounding box center [414, 224] width 463 height 24
click at [197, 227] on input "**********" at bounding box center [414, 224] width 463 height 24
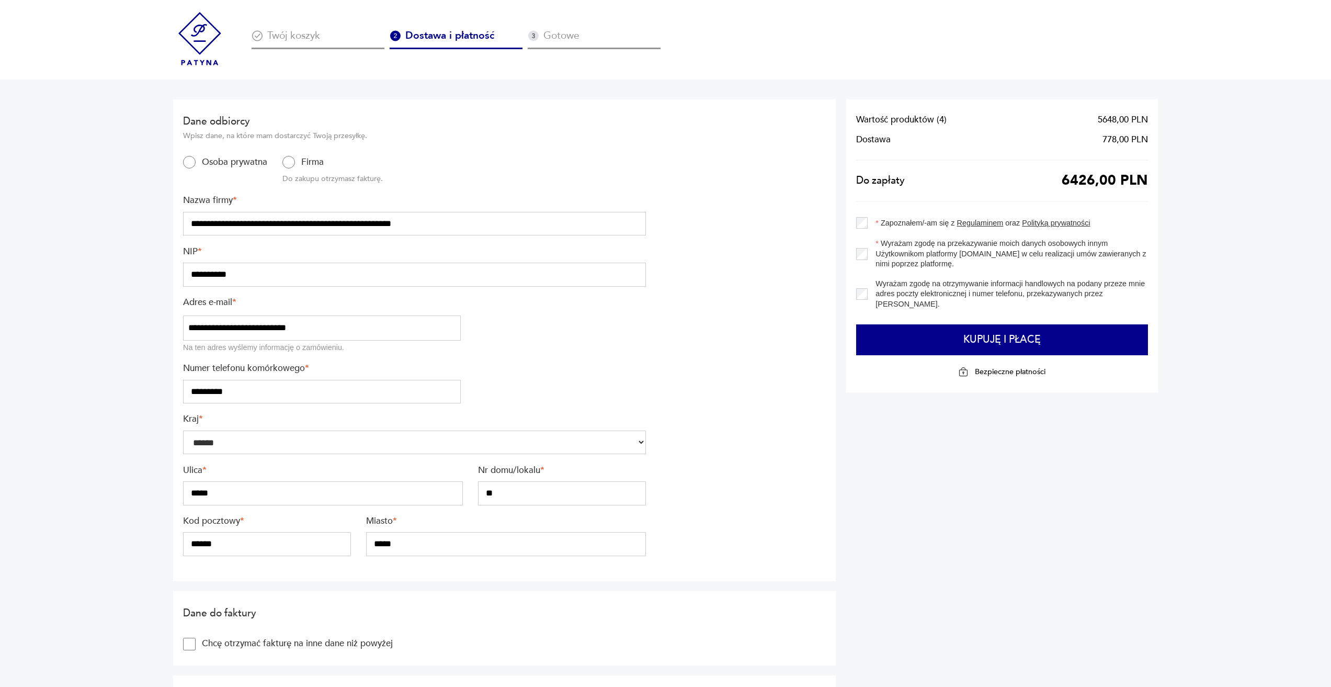
click at [252, 222] on input "**********" at bounding box center [414, 224] width 463 height 24
type input "**********"
click at [245, 268] on input "**********" at bounding box center [414, 275] width 463 height 24
type input "**********"
drag, startPoint x: 304, startPoint y: 327, endPoint x: 309, endPoint y: 329, distance: 5.6
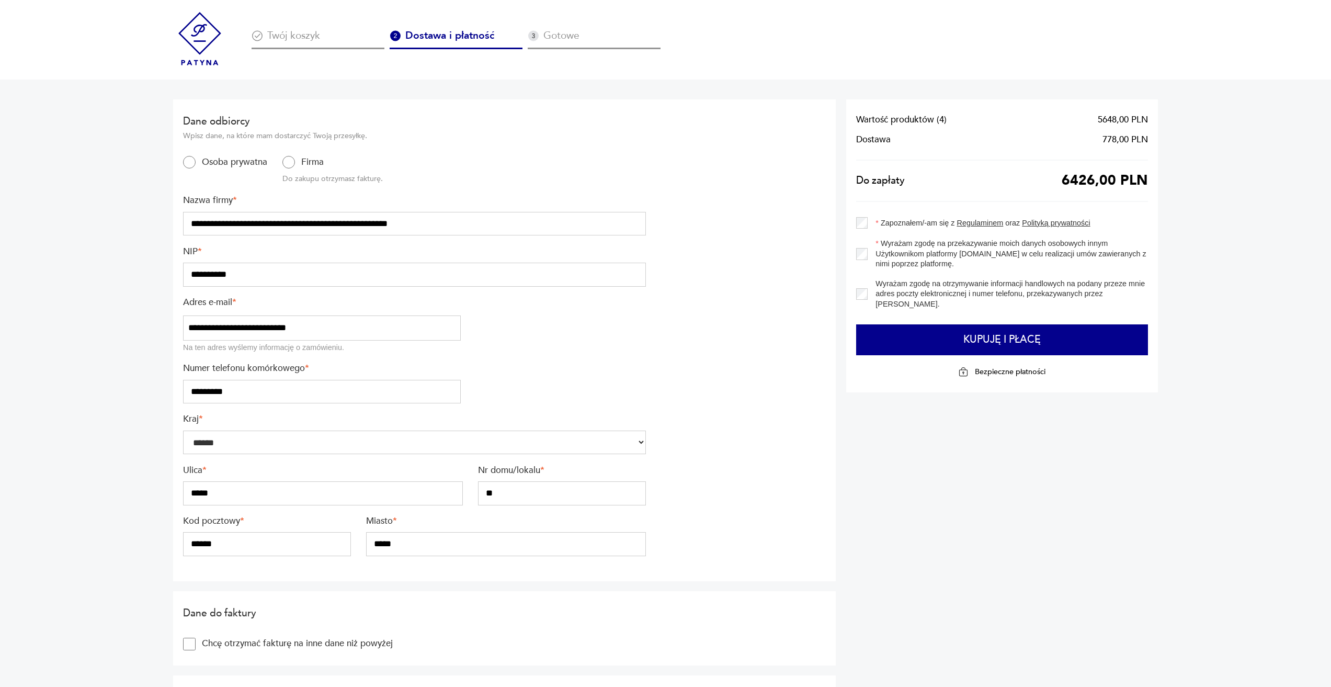
click at [304, 327] on input "**********" at bounding box center [322, 327] width 278 height 25
drag, startPoint x: 311, startPoint y: 329, endPoint x: 0, endPoint y: 351, distance: 311.9
click at [263, 329] on input "email" at bounding box center [322, 327] width 278 height 25
type input "**********"
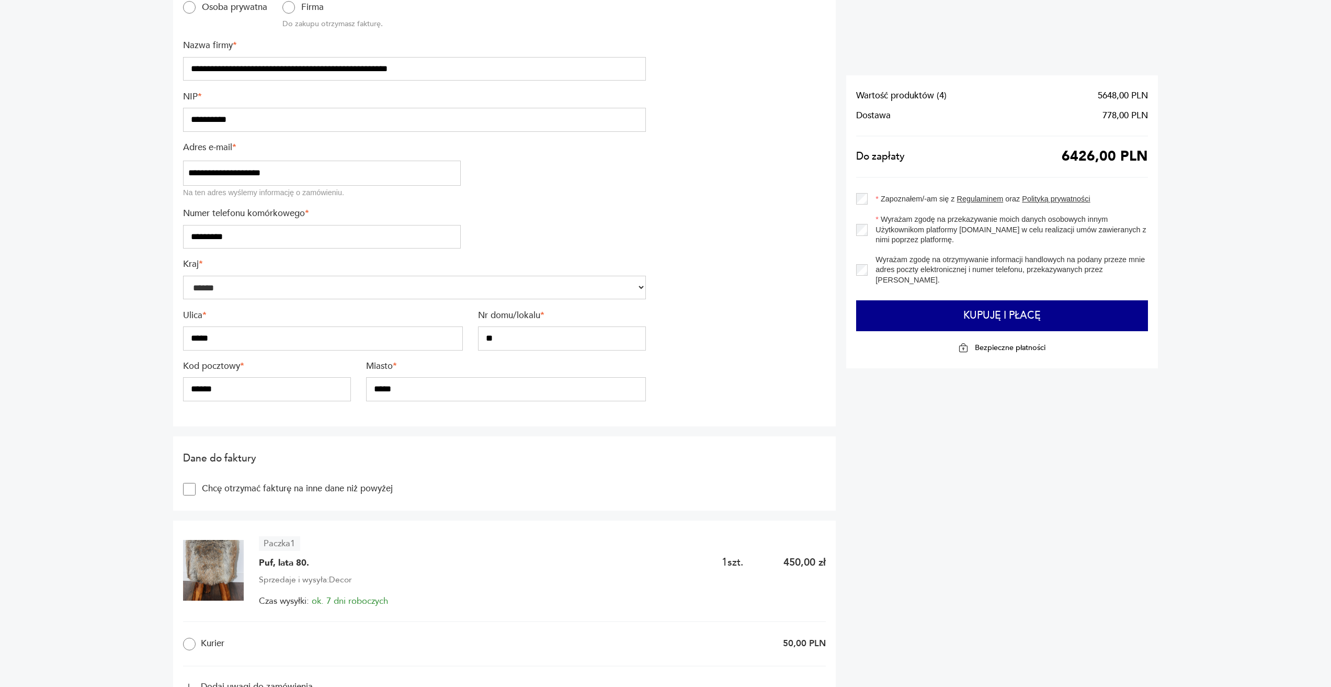
scroll to position [52, 0]
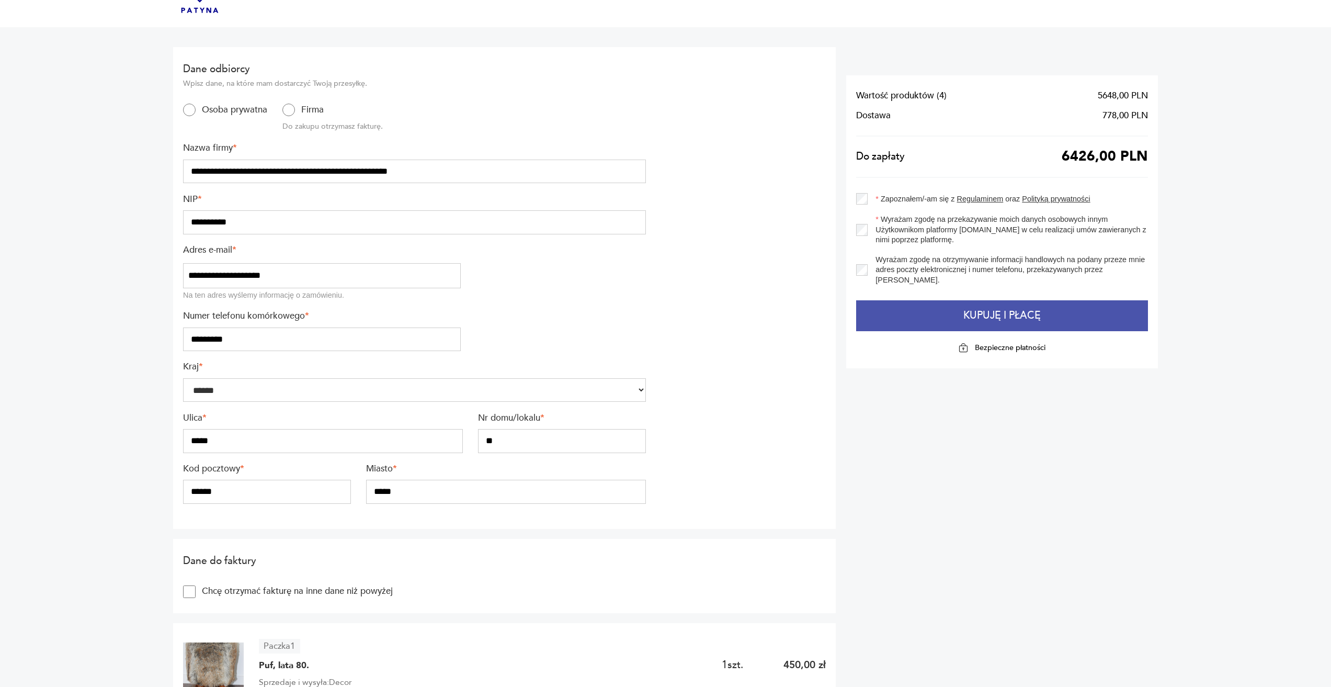
click at [1018, 327] on button "Kupuję i płacę" at bounding box center [1002, 315] width 292 height 31
